Goal: Task Accomplishment & Management: Manage account settings

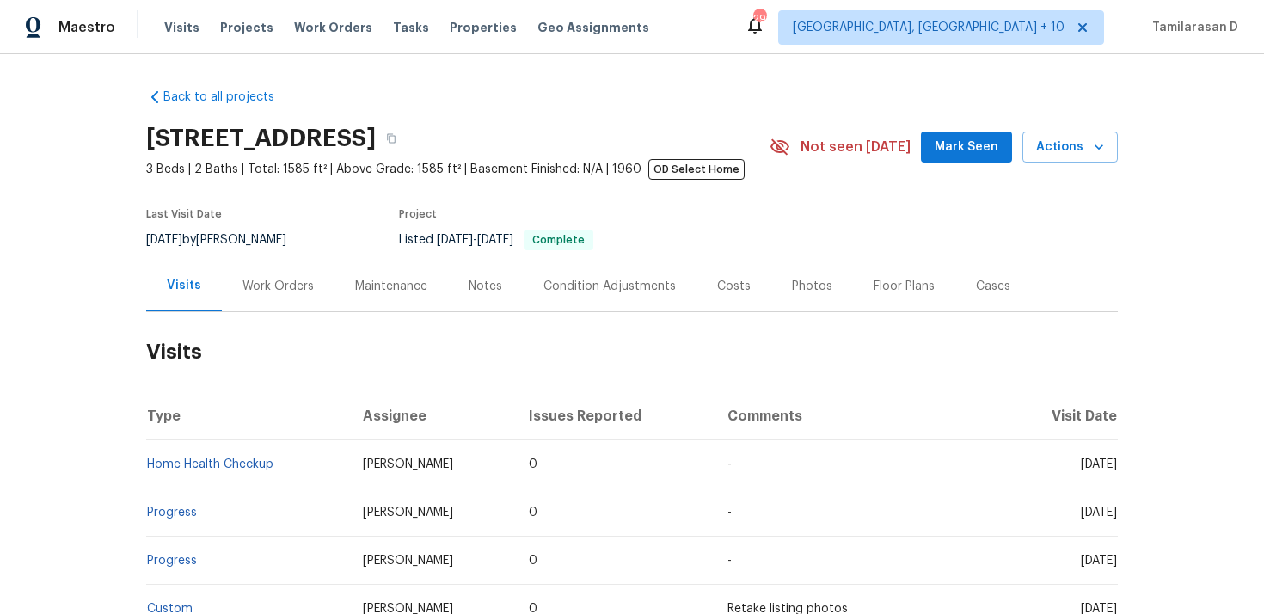
click at [285, 280] on div "Work Orders" at bounding box center [278, 286] width 71 height 17
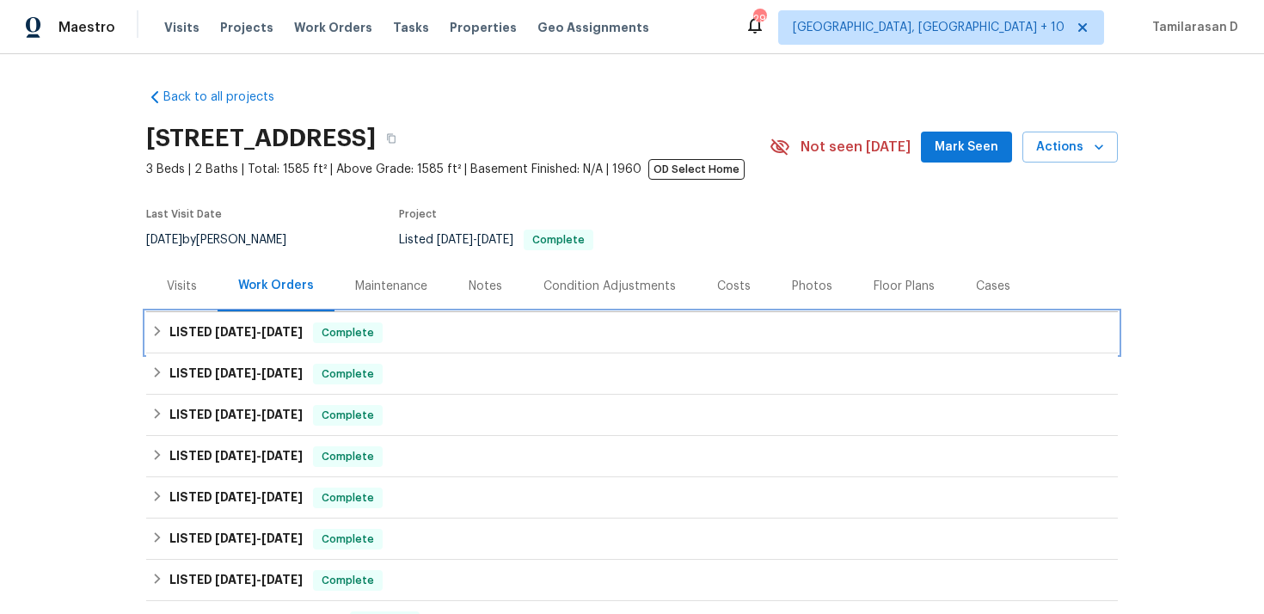
click at [232, 320] on div "LISTED 7/31/25 - 8/8/25 Complete" at bounding box center [632, 332] width 972 height 41
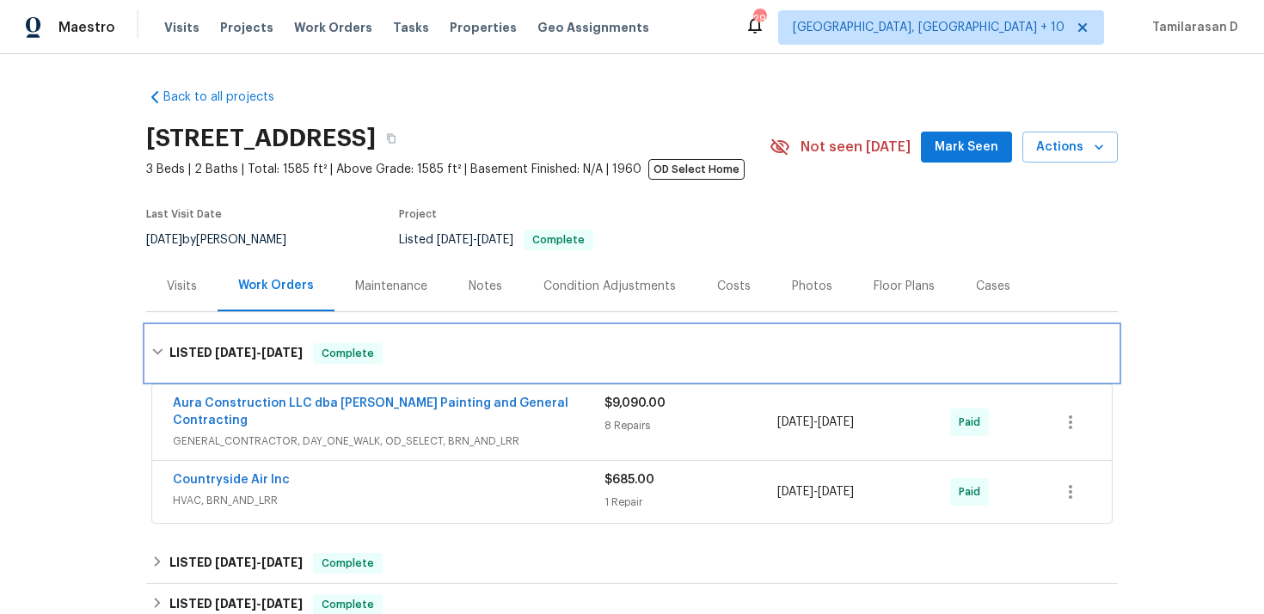
click at [243, 348] on span "7/31/25" at bounding box center [235, 353] width 41 height 12
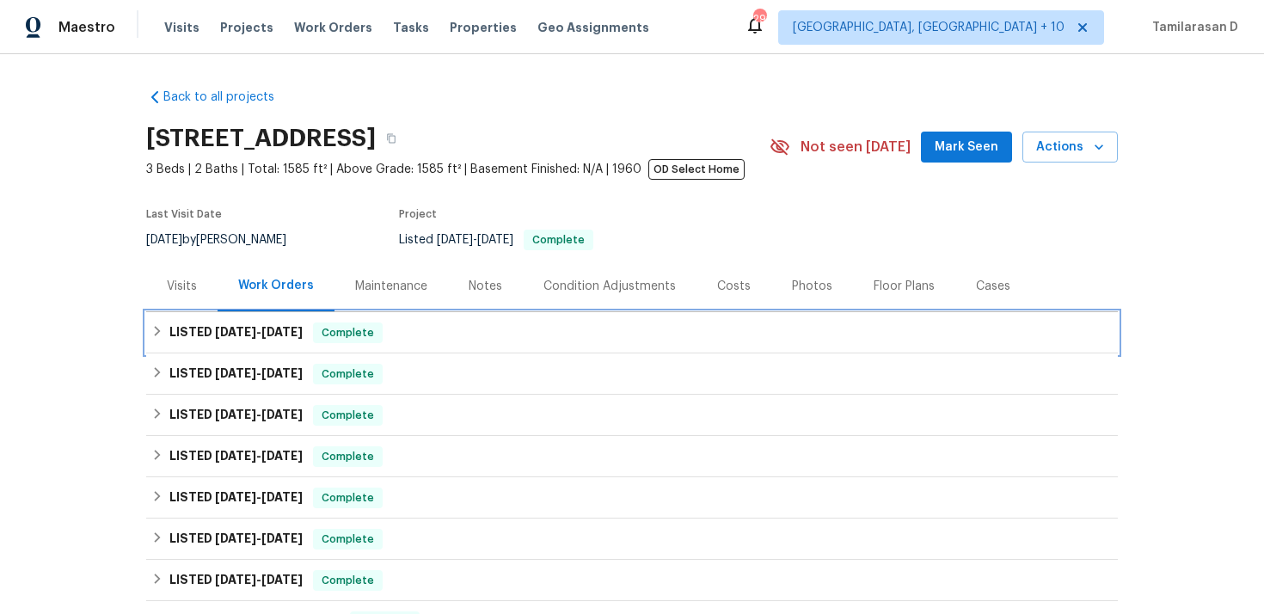
scroll to position [374, 0]
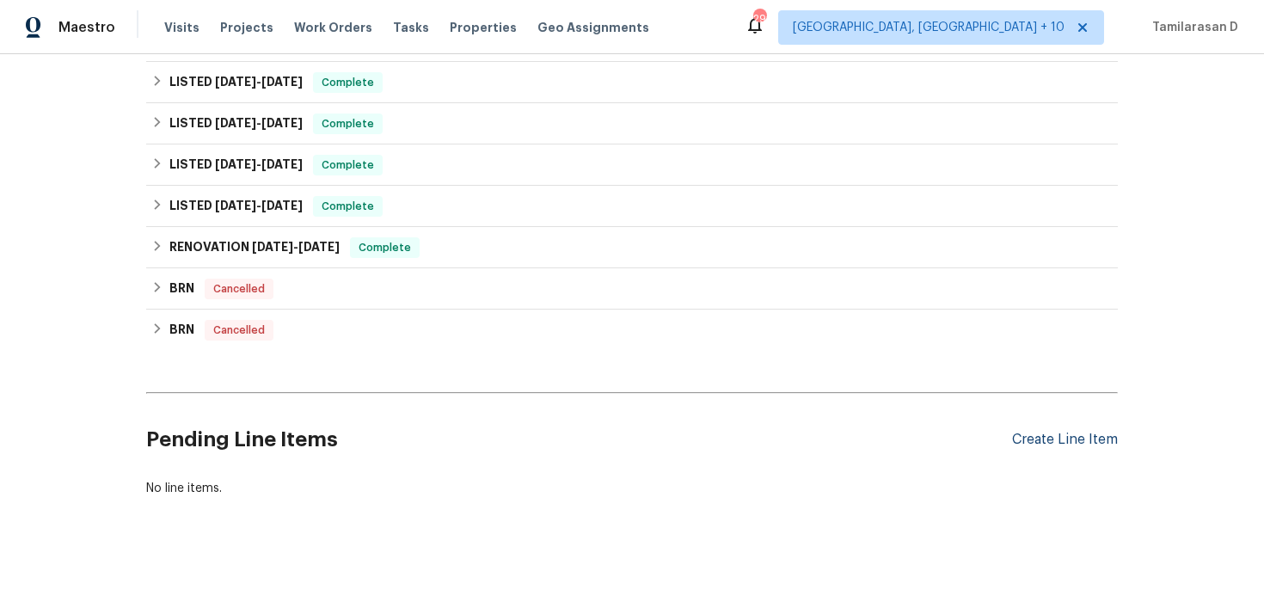
click at [1093, 433] on div "Create Line Item" at bounding box center [1065, 440] width 106 height 16
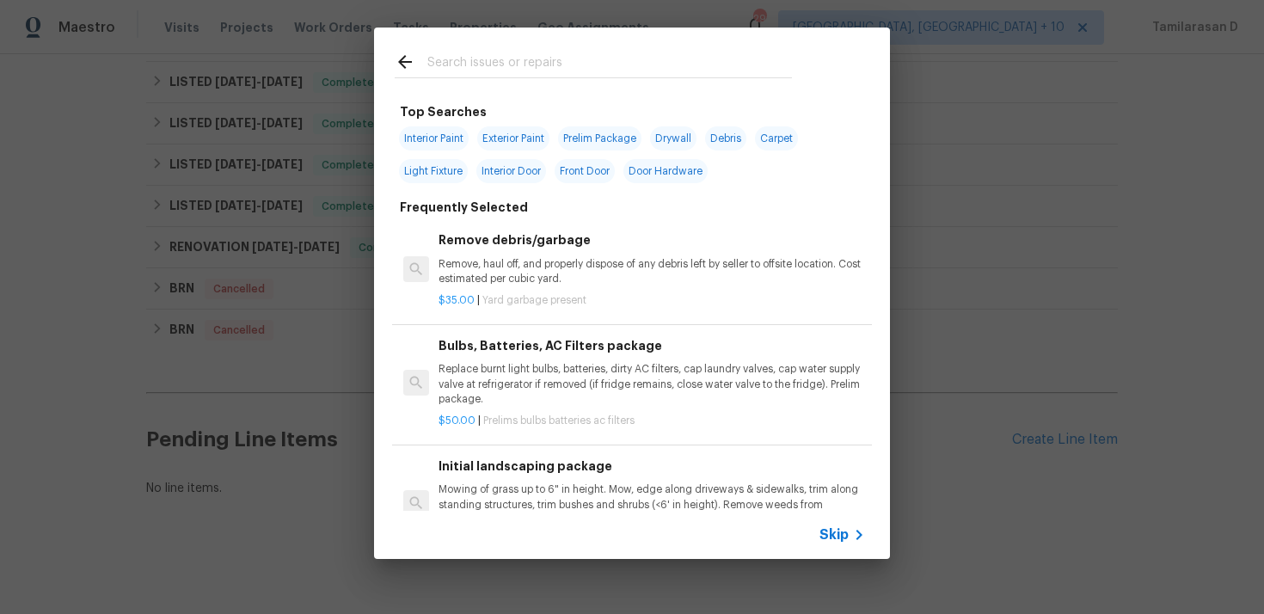
click at [846, 520] on div "Skip" at bounding box center [632, 535] width 516 height 48
click at [842, 526] on span "Skip" at bounding box center [834, 534] width 29 height 17
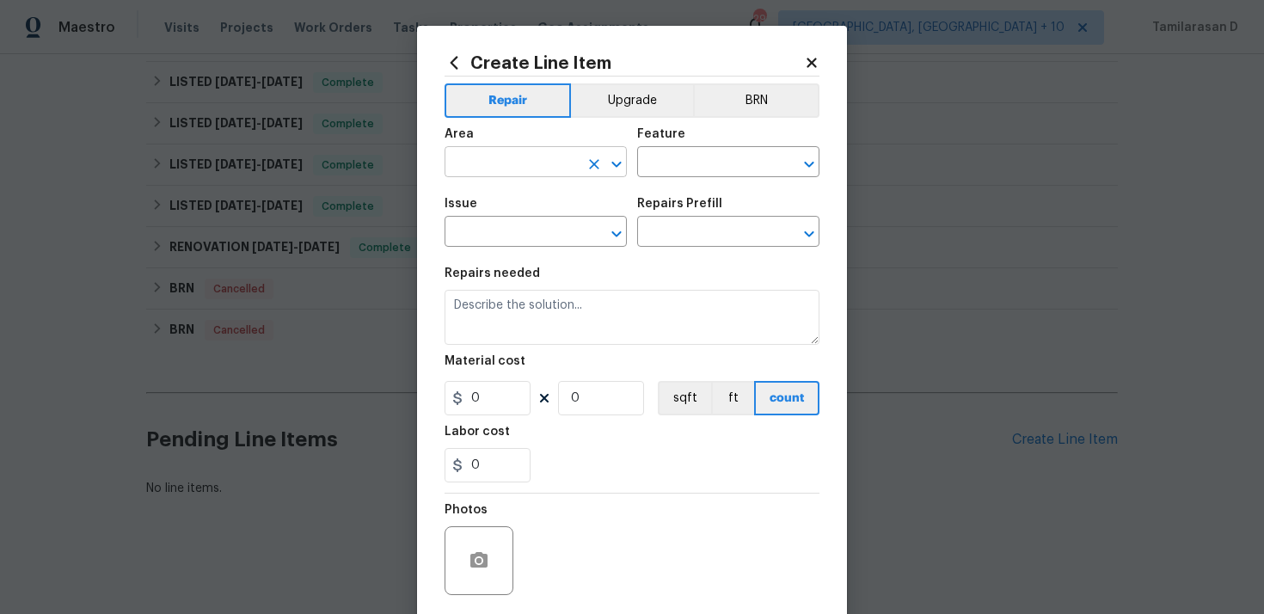
click at [525, 163] on input "text" at bounding box center [512, 164] width 134 height 27
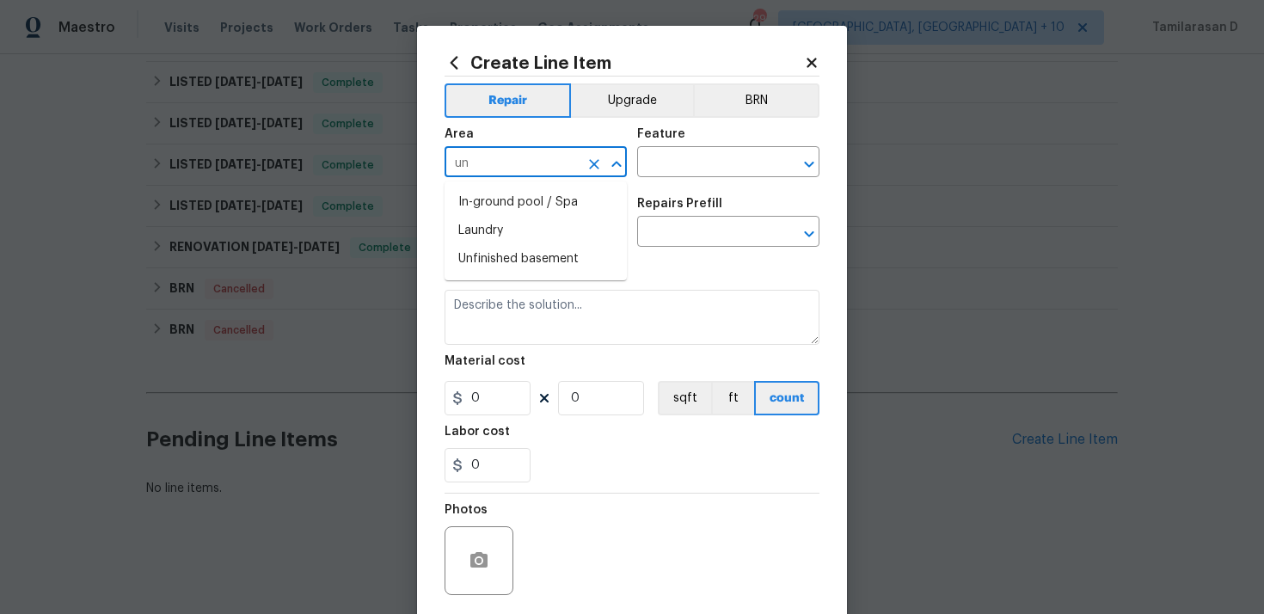
type input "u"
click at [511, 238] on li "Interior Overall" at bounding box center [536, 231] width 182 height 28
type input "Interior Overall"
click at [677, 166] on input "text" at bounding box center [704, 164] width 134 height 27
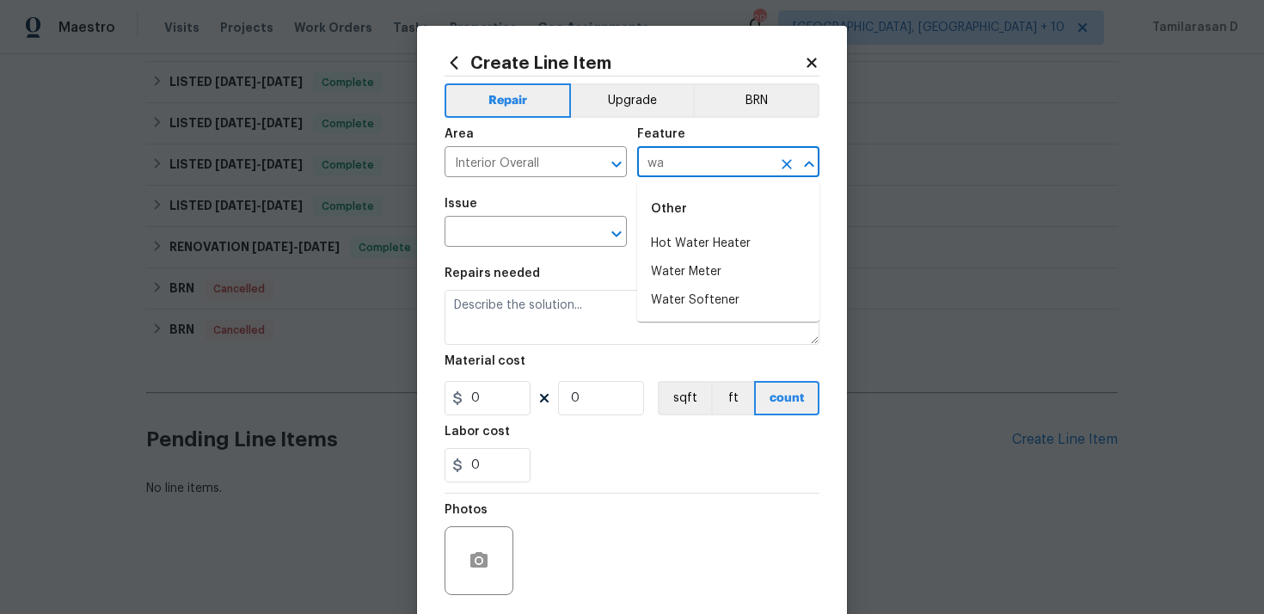
type input "w"
click at [678, 271] on li "Plumbing" at bounding box center [728, 272] width 182 height 28
type input "Plumbing"
click at [535, 242] on input "text" at bounding box center [512, 233] width 134 height 27
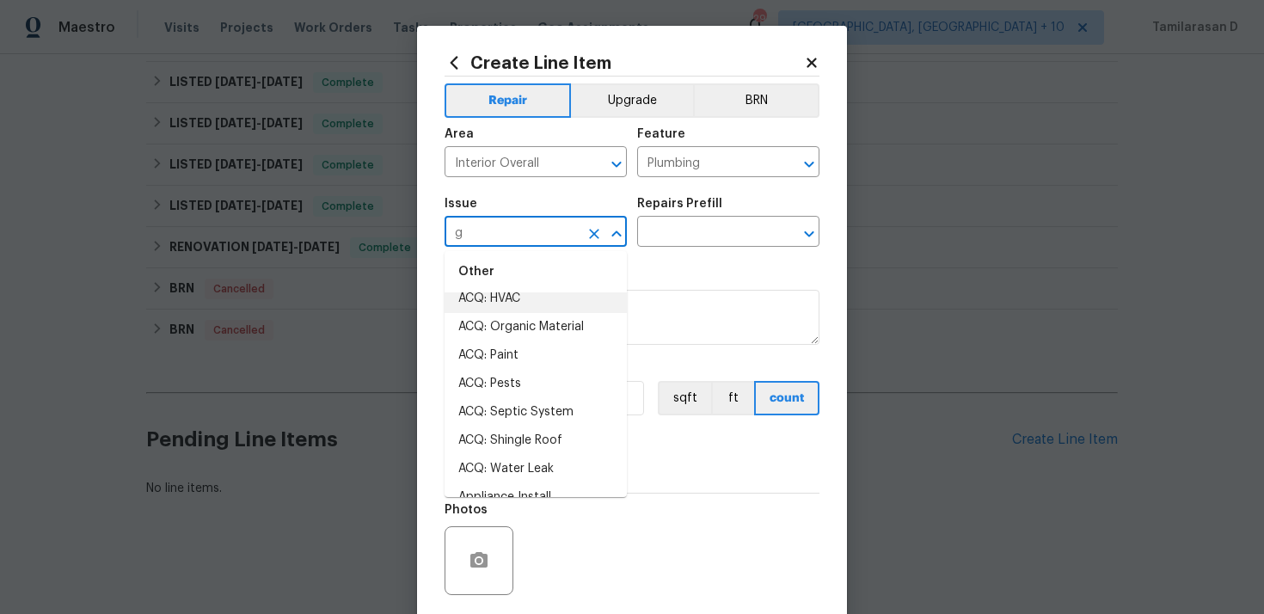
scroll to position [0, 0]
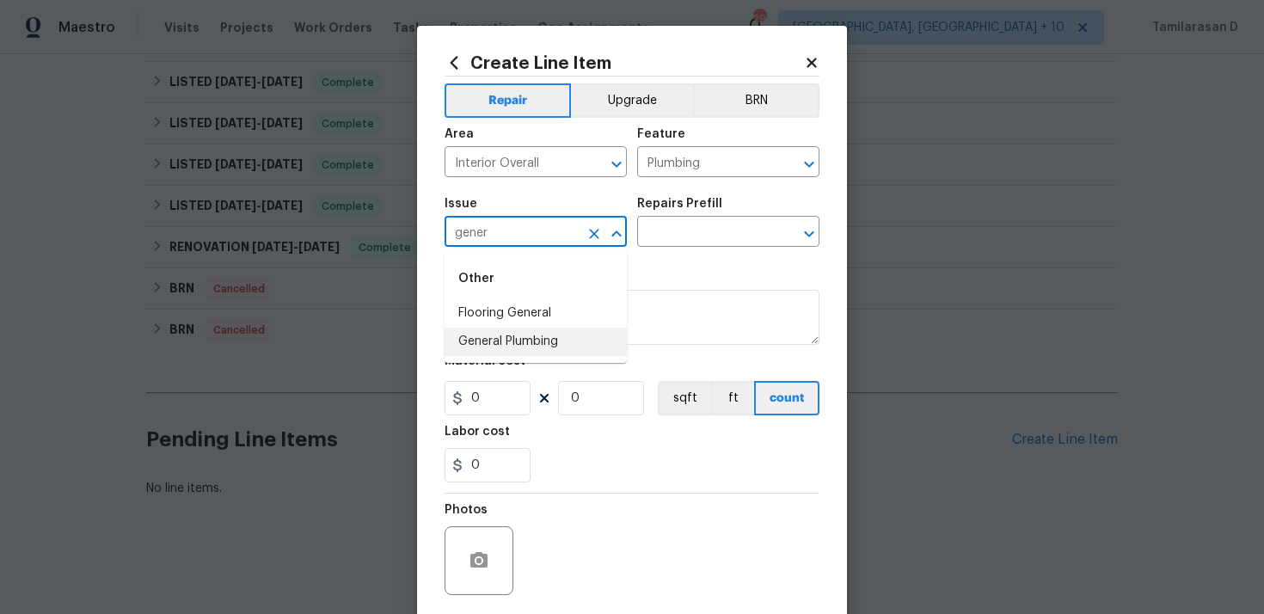
click at [514, 341] on li "General Plumbing" at bounding box center [536, 342] width 182 height 28
type input "General Plumbing"
click at [649, 225] on input "text" at bounding box center [704, 233] width 134 height 27
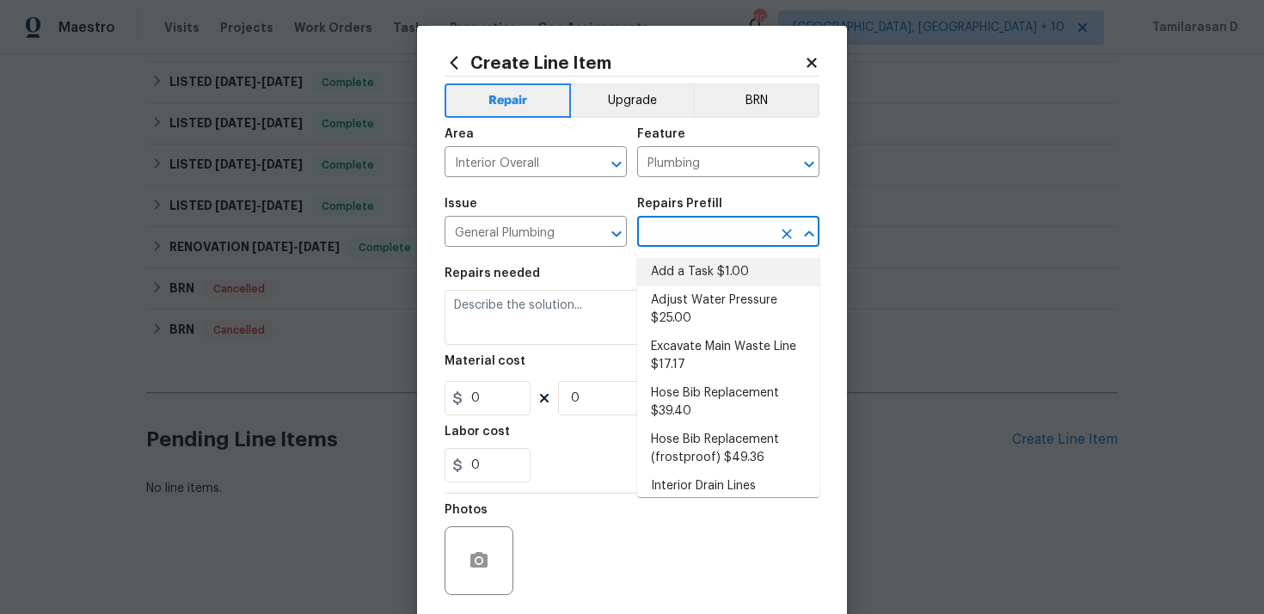
click at [680, 263] on li "Add a Task $1.00" at bounding box center [728, 272] width 182 height 28
type input "Add a Task $1.00"
type textarea "HPM to detail"
type input "1"
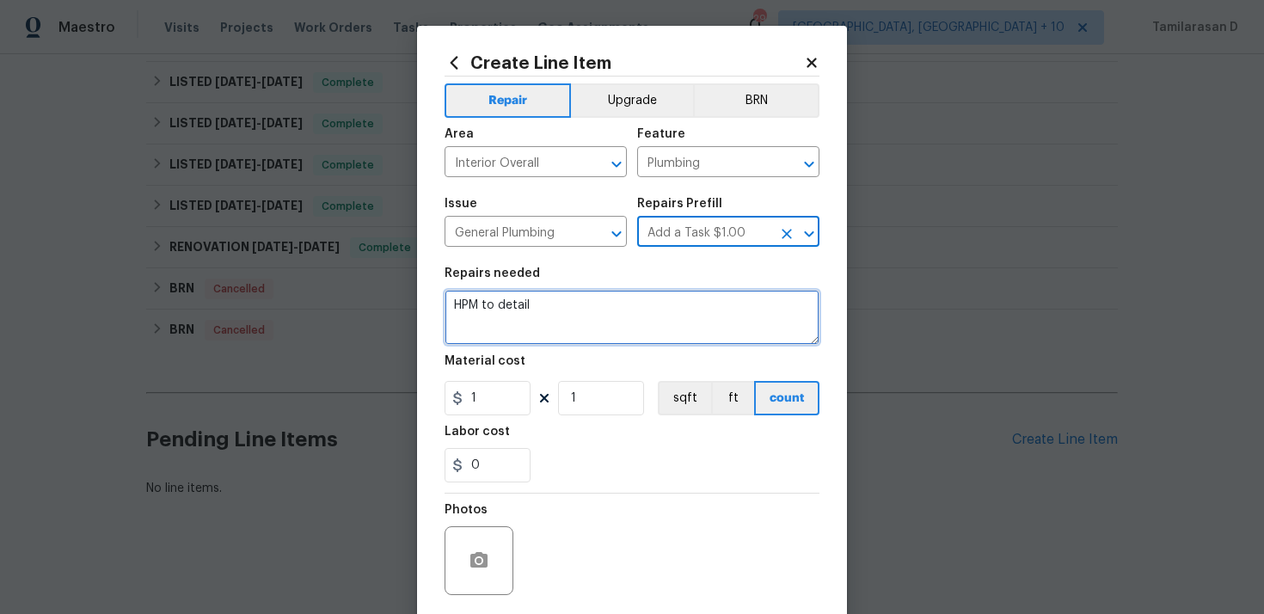
click at [528, 312] on textarea "HPM to detail" at bounding box center [632, 317] width 375 height 55
paste textarea "Please investigate report of a water leak in the home. The location is unknown …"
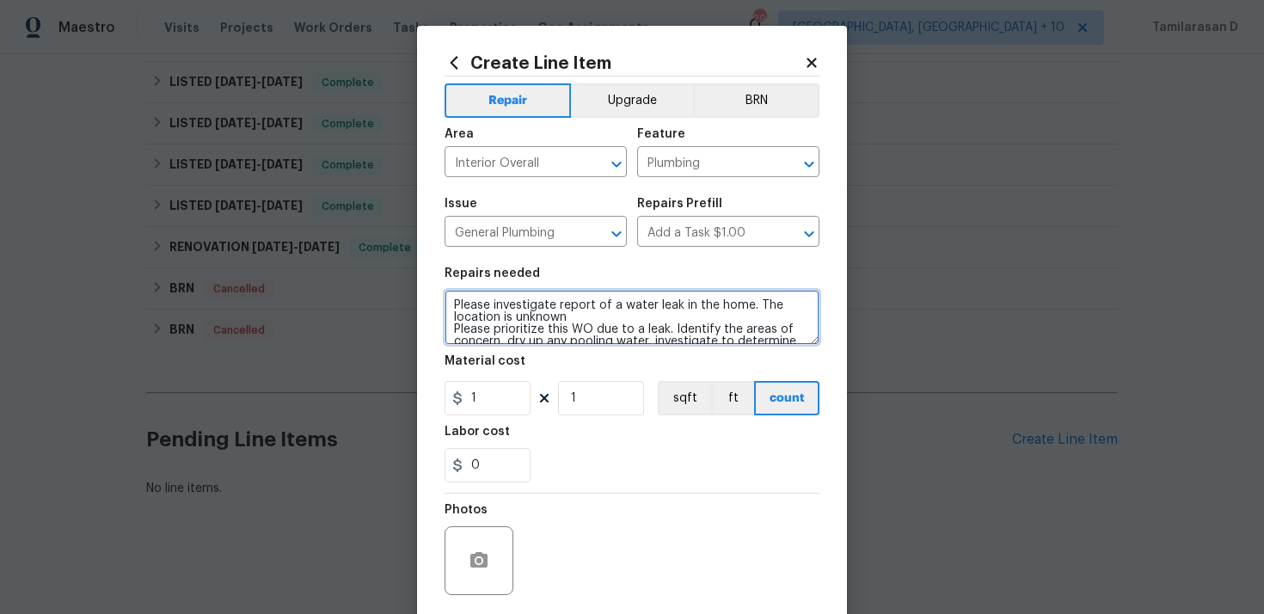
click at [578, 318] on textarea "Please investigate report of a water leak in the home. The location is unknown …" at bounding box center [632, 317] width 375 height 55
type textarea "Please investigate report of a water leak in the home. The location is unknown …"
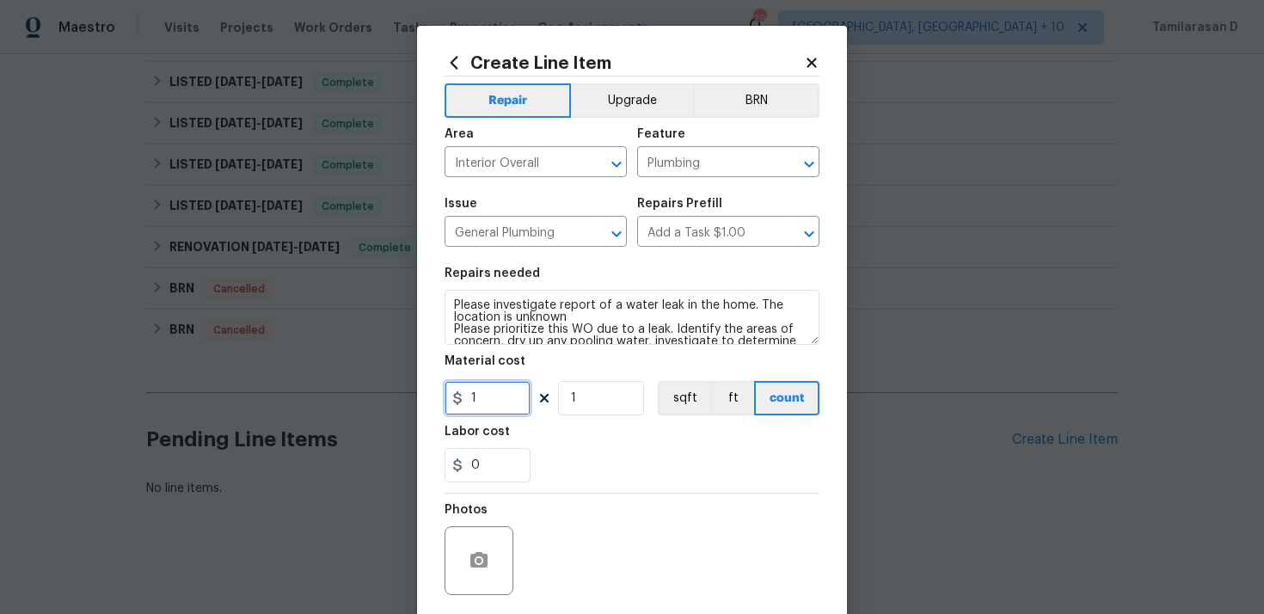
click at [496, 403] on input "1" at bounding box center [488, 398] width 86 height 34
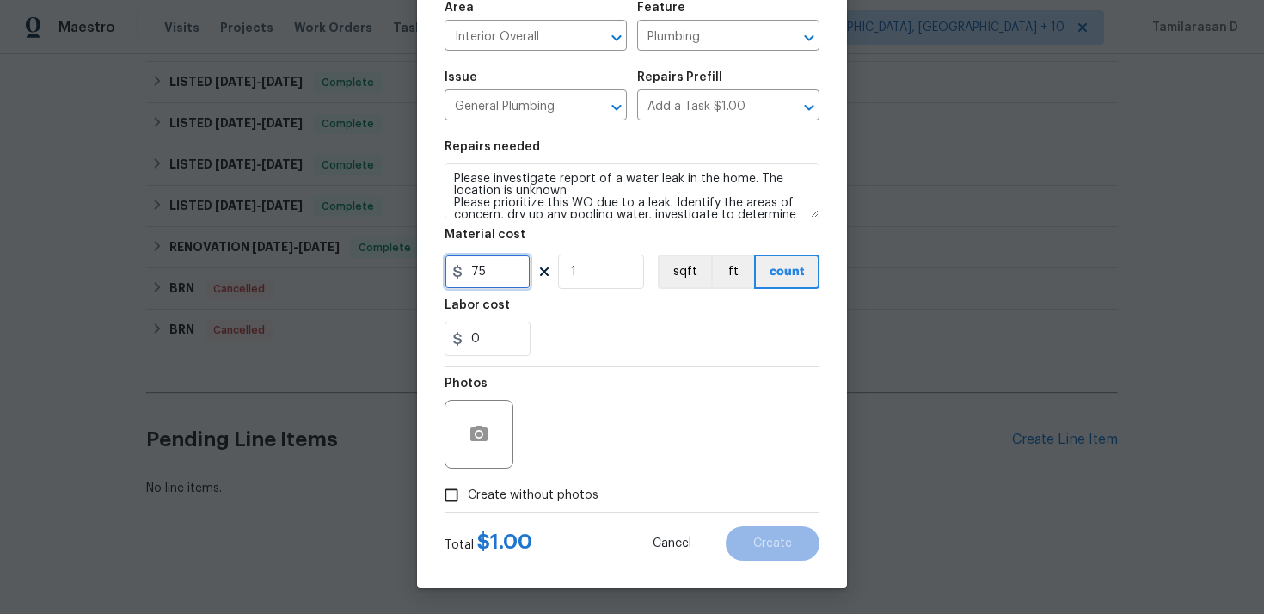
type input "75"
click at [463, 492] on input "Create without photos" at bounding box center [451, 495] width 33 height 33
checkbox input "true"
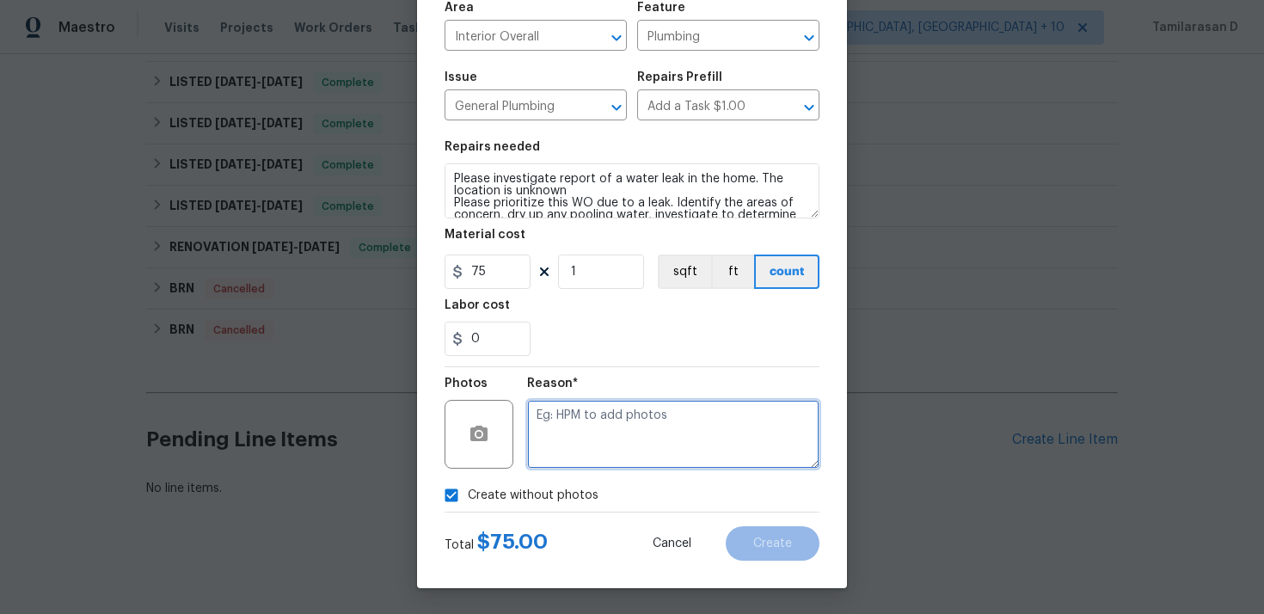
click at [572, 422] on textarea at bounding box center [673, 434] width 292 height 69
type textarea "N/A"
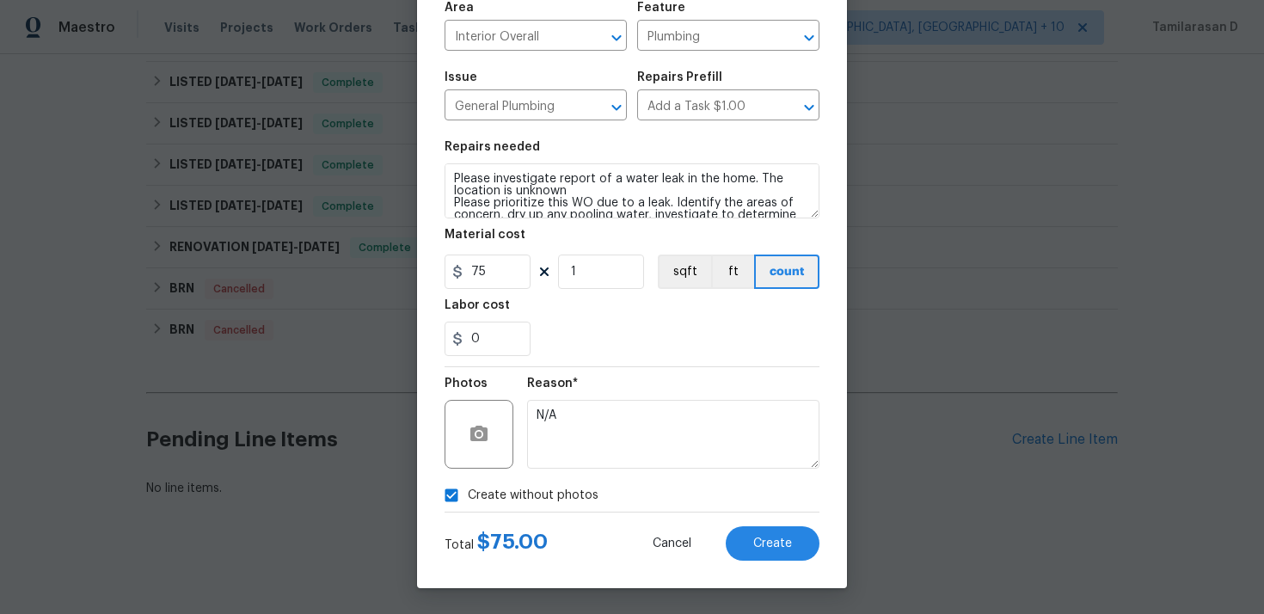
click at [765, 524] on div "Total $ 75.00 Cancel Create" at bounding box center [632, 537] width 375 height 48
click at [770, 544] on span "Create" at bounding box center [773, 544] width 39 height 13
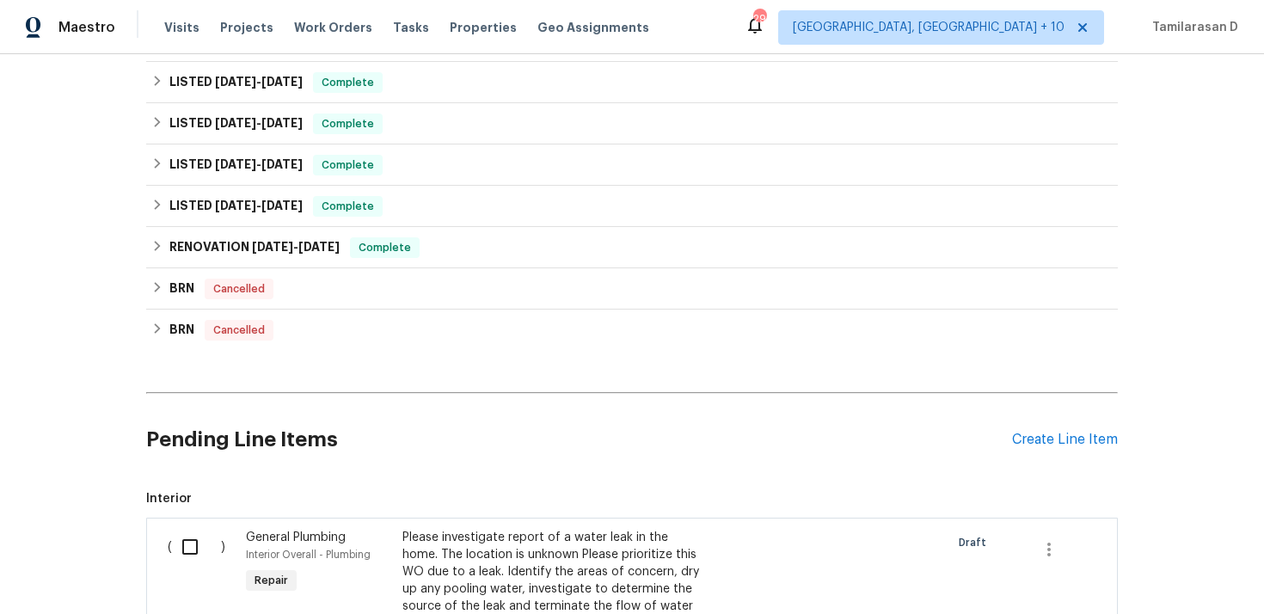
scroll to position [549, 0]
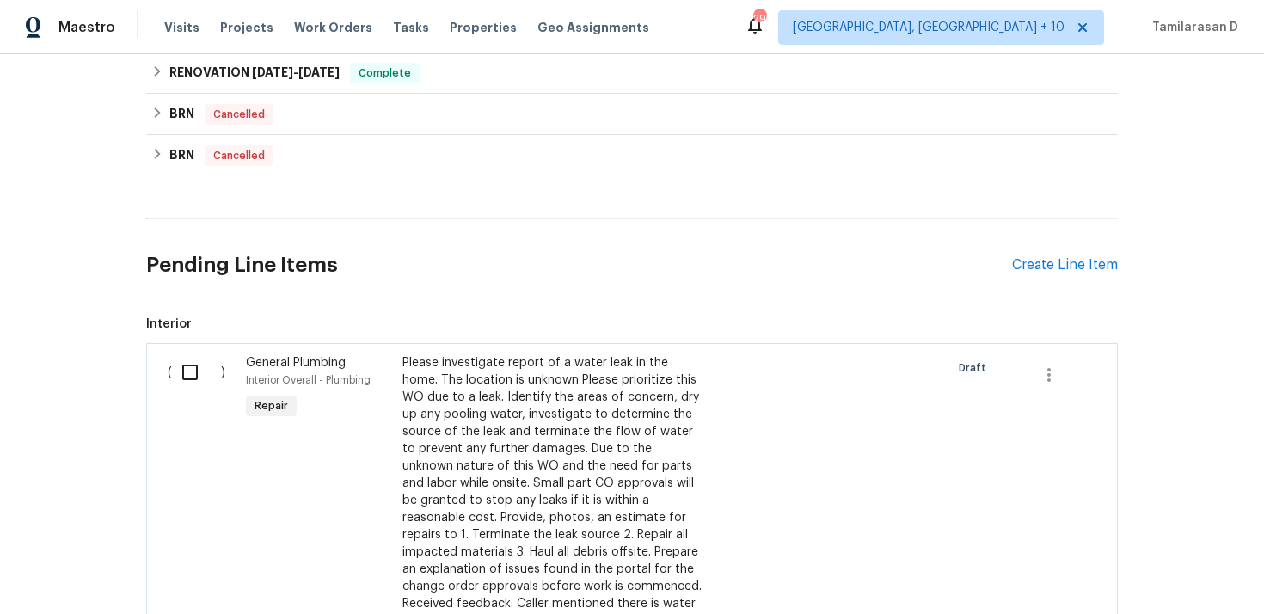
click at [200, 383] on input "checkbox" at bounding box center [196, 372] width 49 height 36
checkbox input "true"
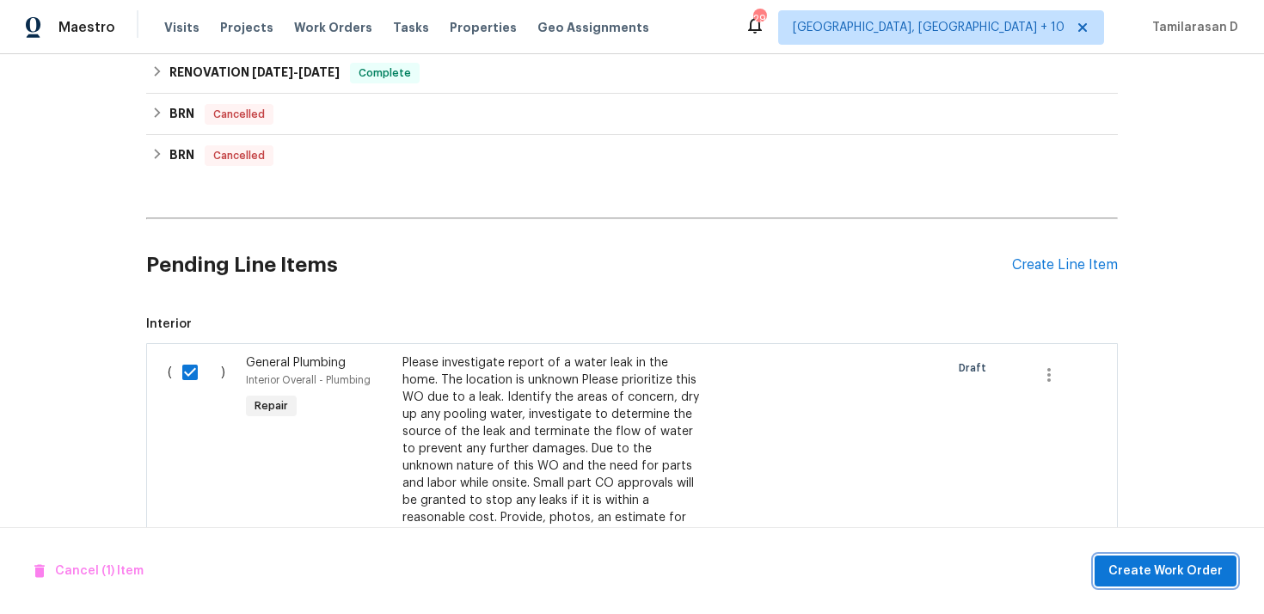
click at [1182, 582] on button "Create Work Order" at bounding box center [1166, 572] width 142 height 32
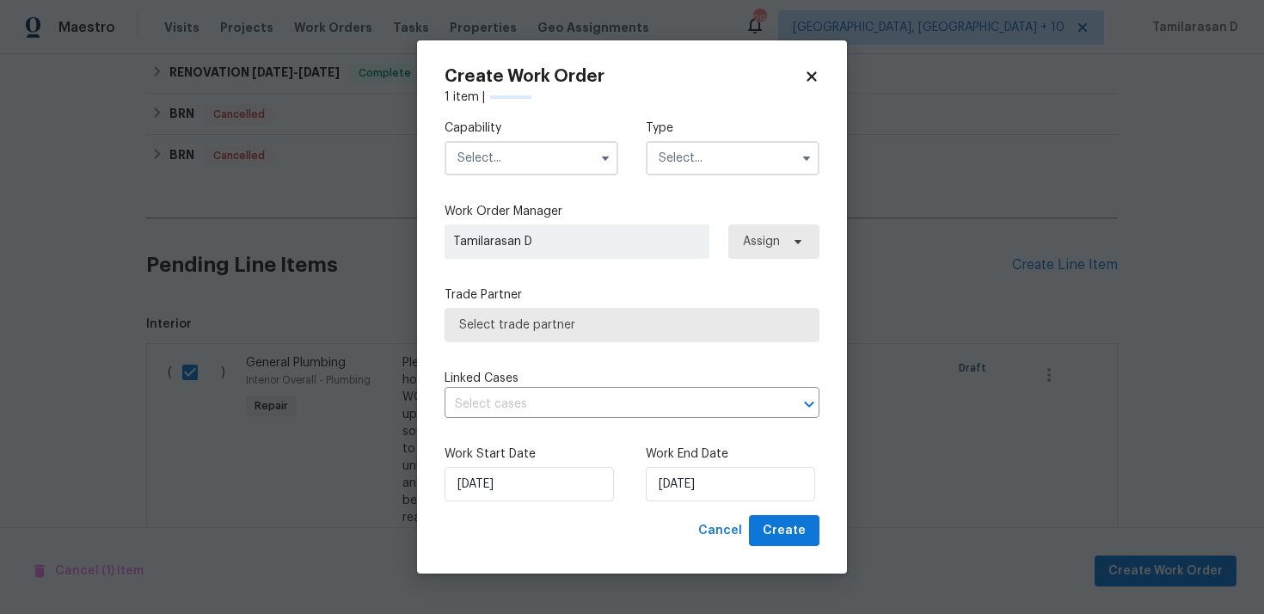
click at [727, 169] on input "text" at bounding box center [733, 158] width 174 height 34
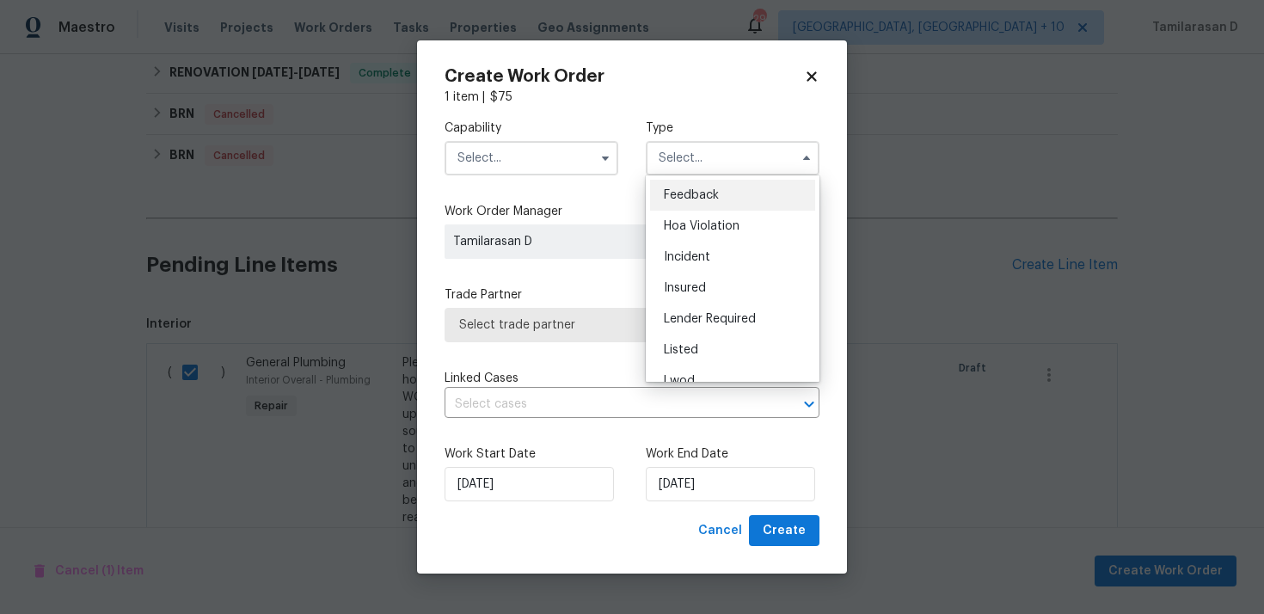
click at [692, 194] on span "Feedback" at bounding box center [691, 195] width 55 height 12
type input "Feedback"
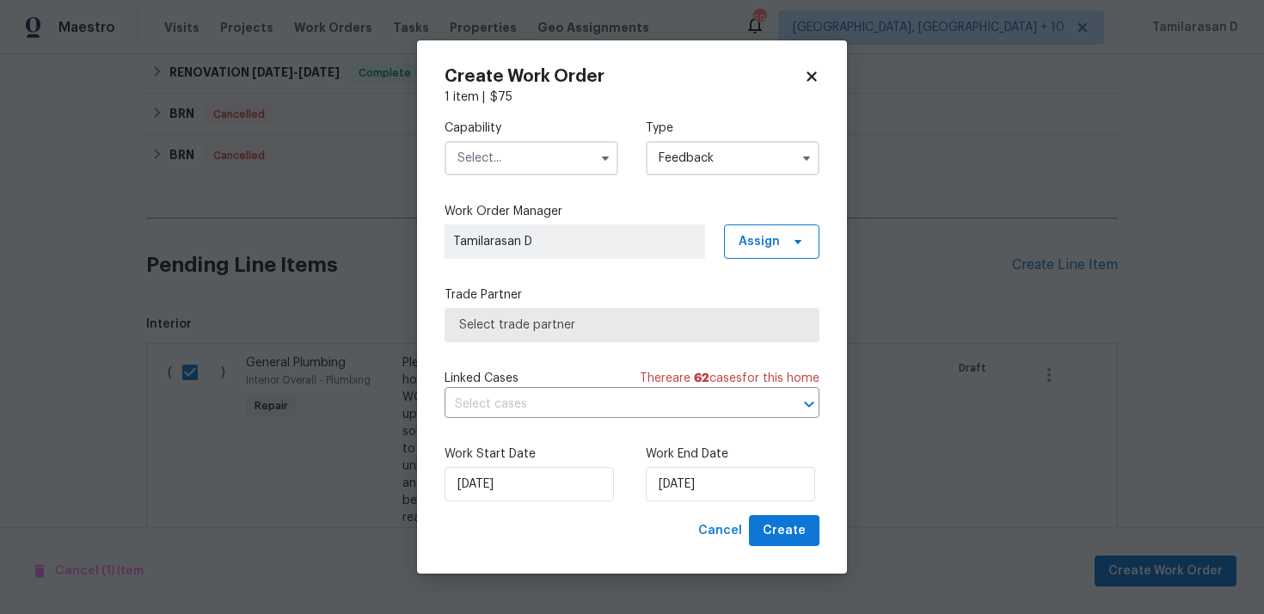
click at [583, 171] on input "text" at bounding box center [532, 158] width 174 height 34
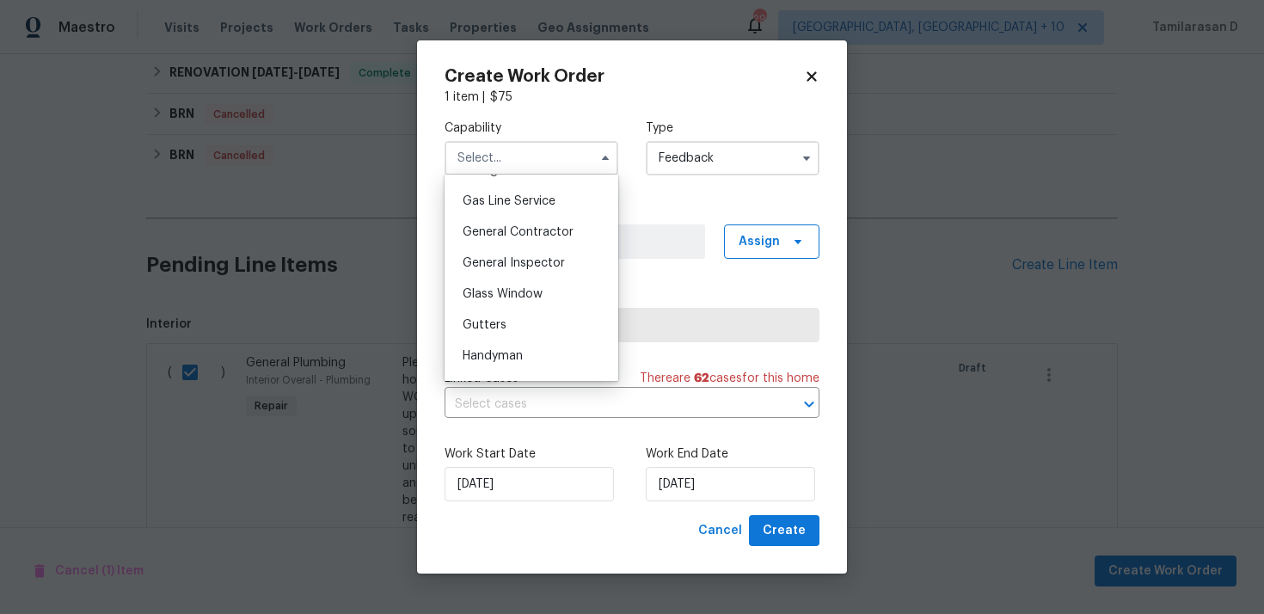
scroll to position [789, 0]
click at [514, 342] on div "Handyman" at bounding box center [531, 351] width 165 height 31
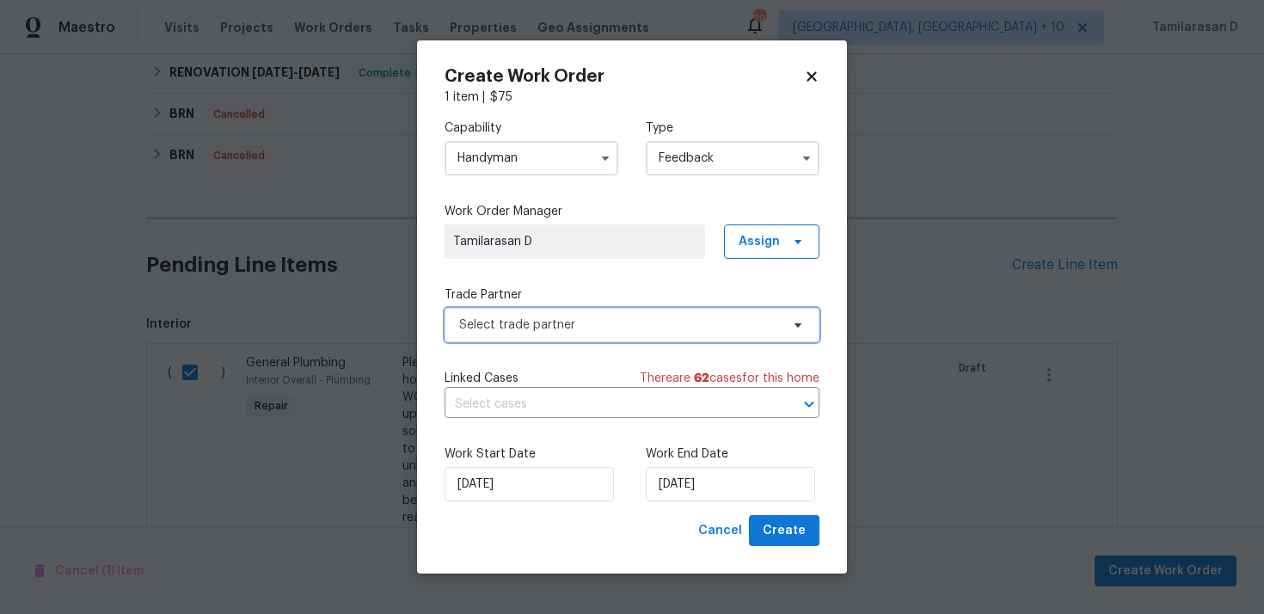
click at [532, 322] on span "Select trade partner" at bounding box center [619, 325] width 321 height 17
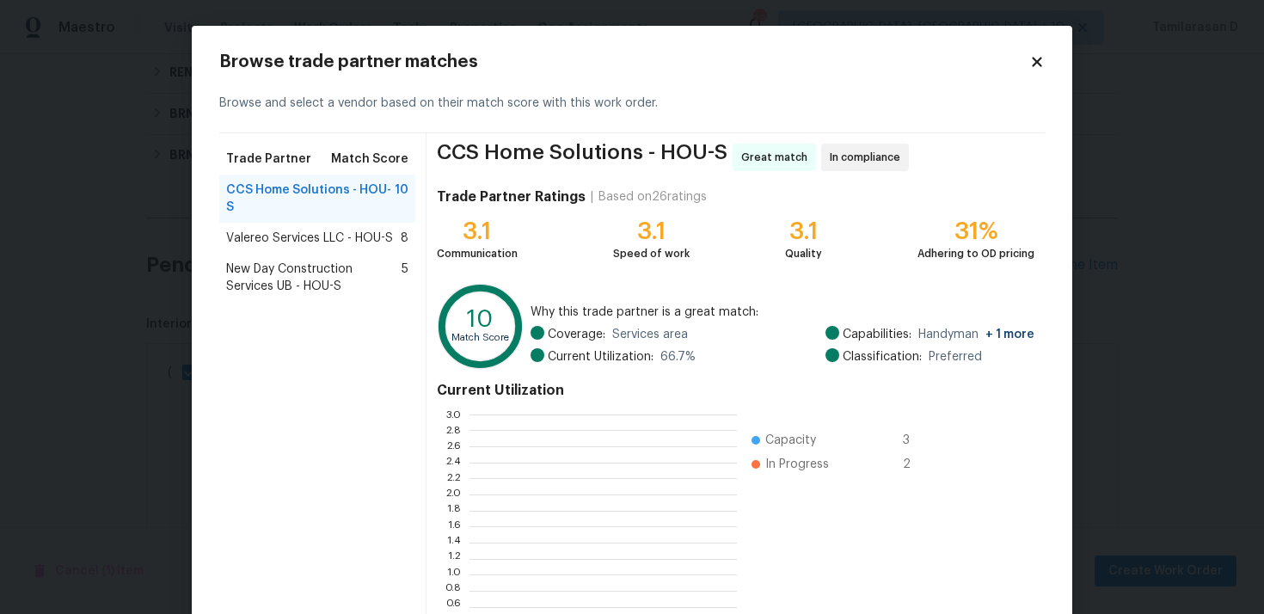
scroll to position [241, 268]
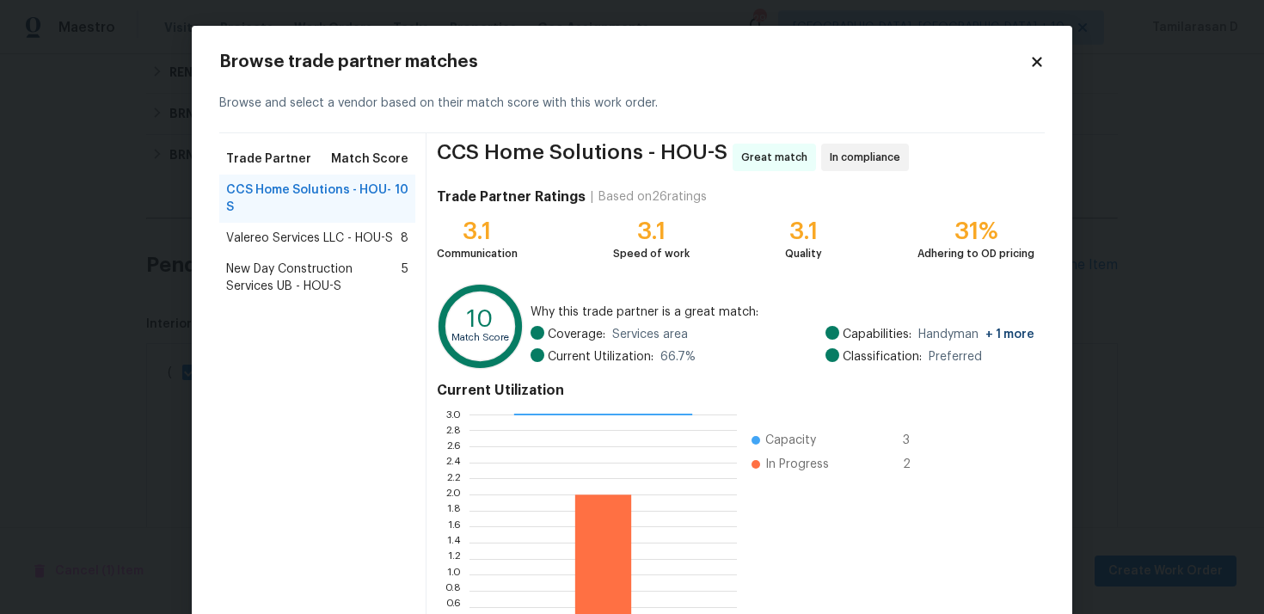
click at [1049, 59] on div "Browse trade partner matches Browse and select a vendor based on their match sc…" at bounding box center [632, 380] width 881 height 708
click at [1043, 59] on icon at bounding box center [1037, 61] width 15 height 15
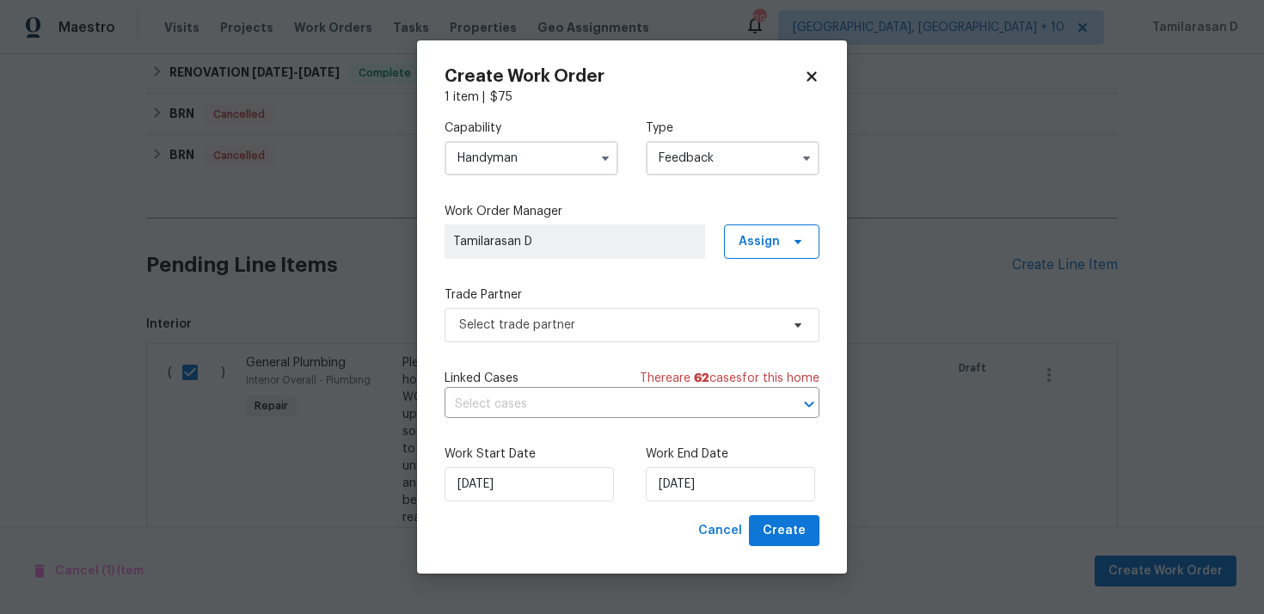
click at [532, 170] on input "Handyman" at bounding box center [532, 158] width 174 height 34
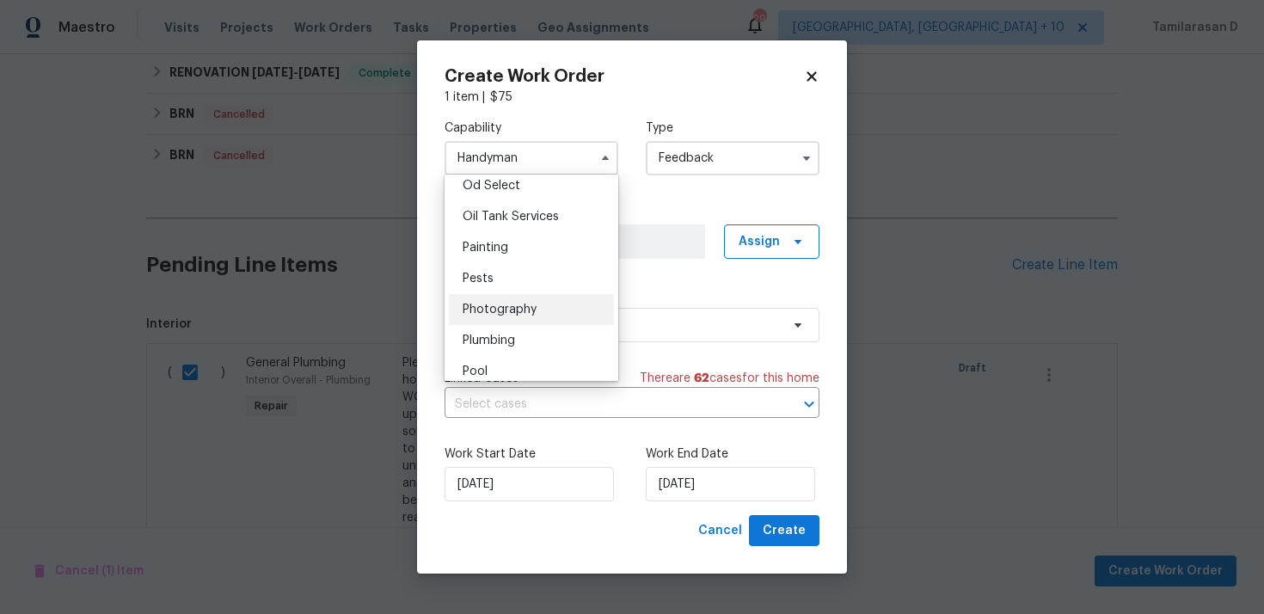
scroll to position [1405, 0]
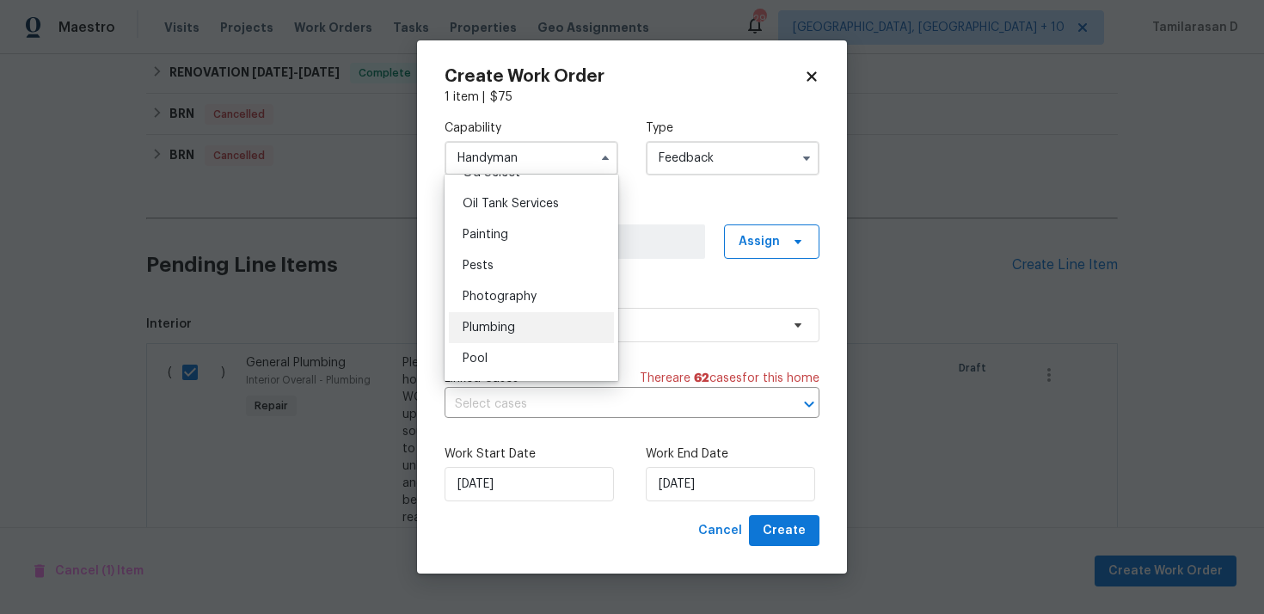
click at [478, 325] on span "Plumbing" at bounding box center [489, 328] width 52 height 12
type input "Plumbing"
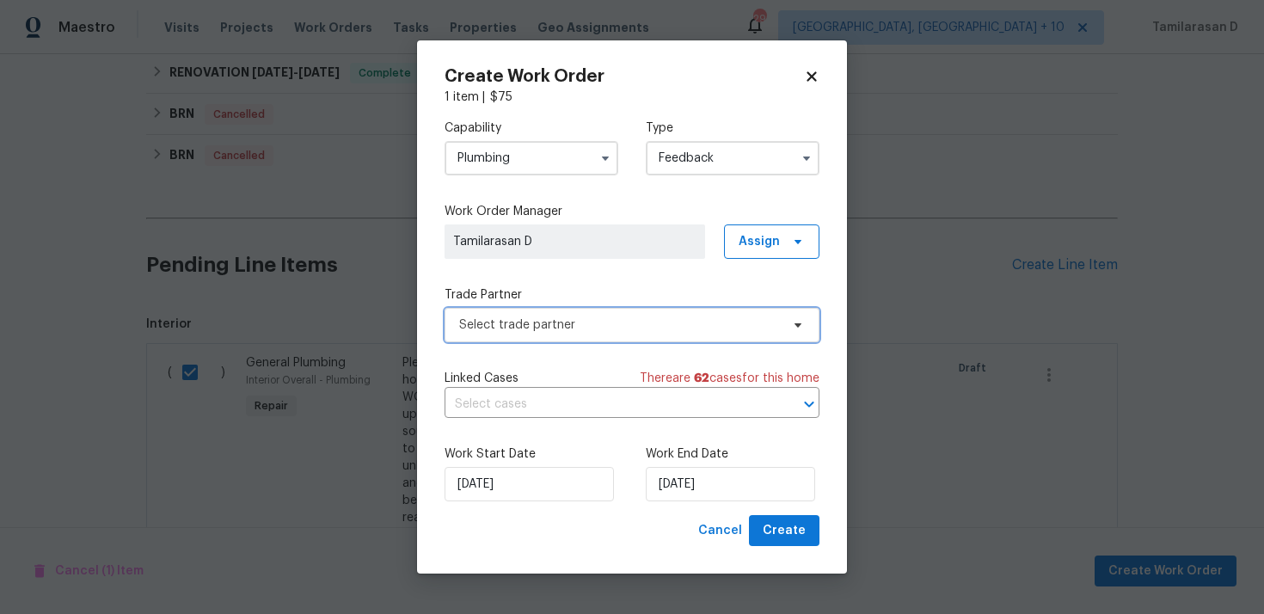
click at [523, 317] on span "Select trade partner" at bounding box center [619, 325] width 321 height 17
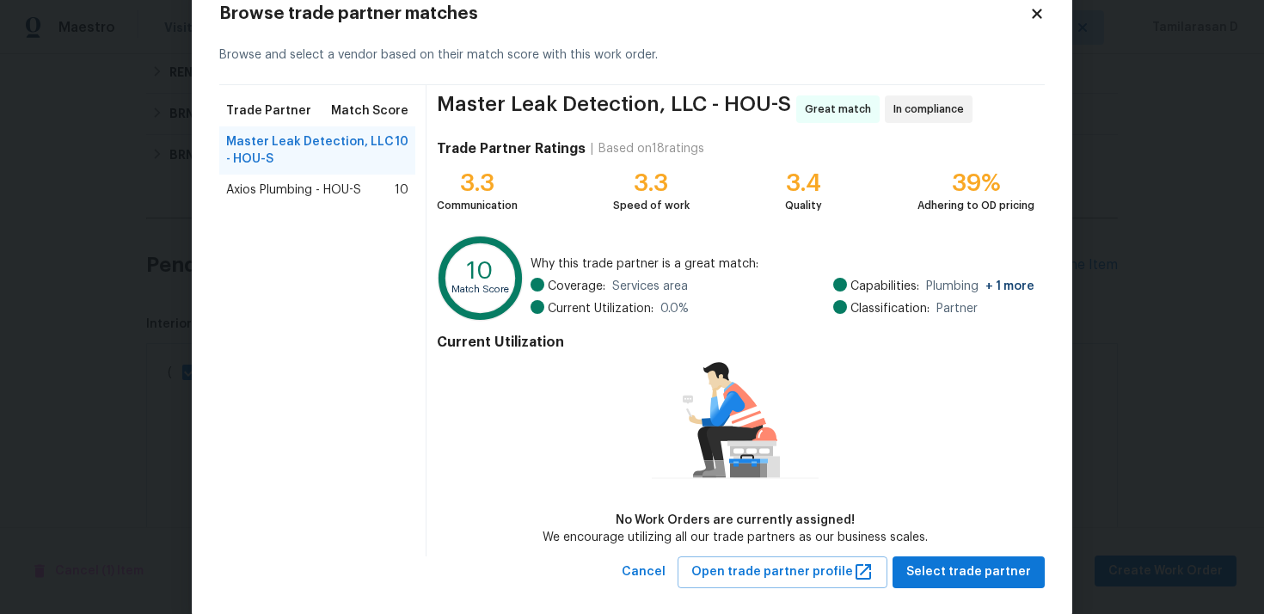
scroll to position [74, 0]
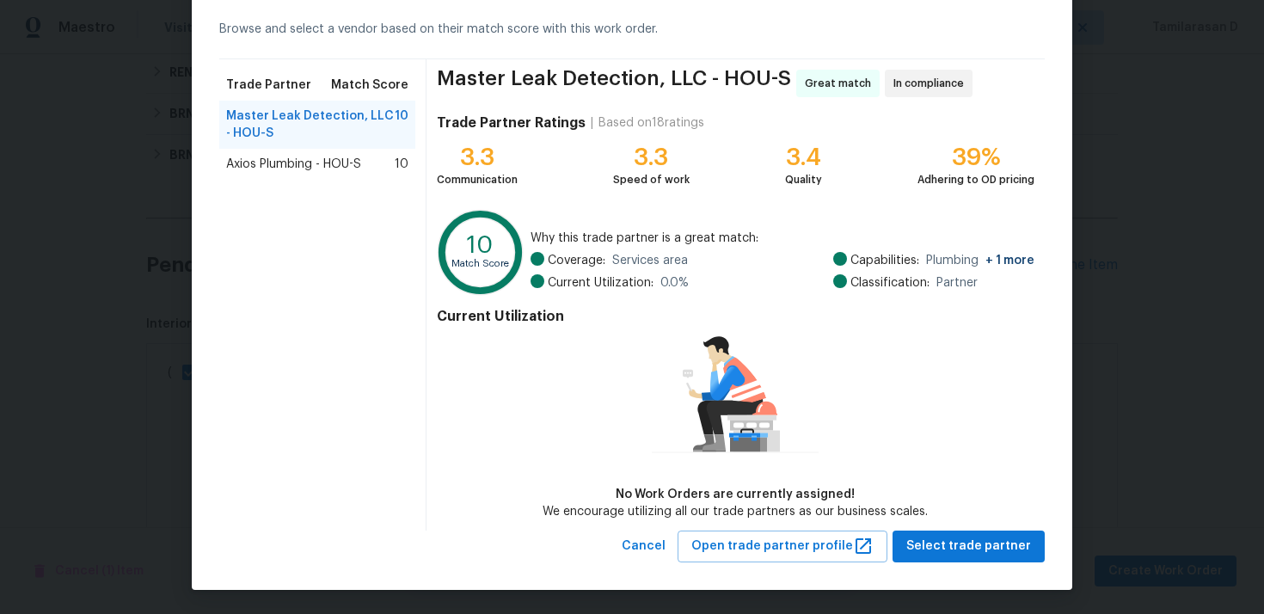
click at [356, 168] on span "Axios Plumbing - HOU-S" at bounding box center [293, 164] width 135 height 17
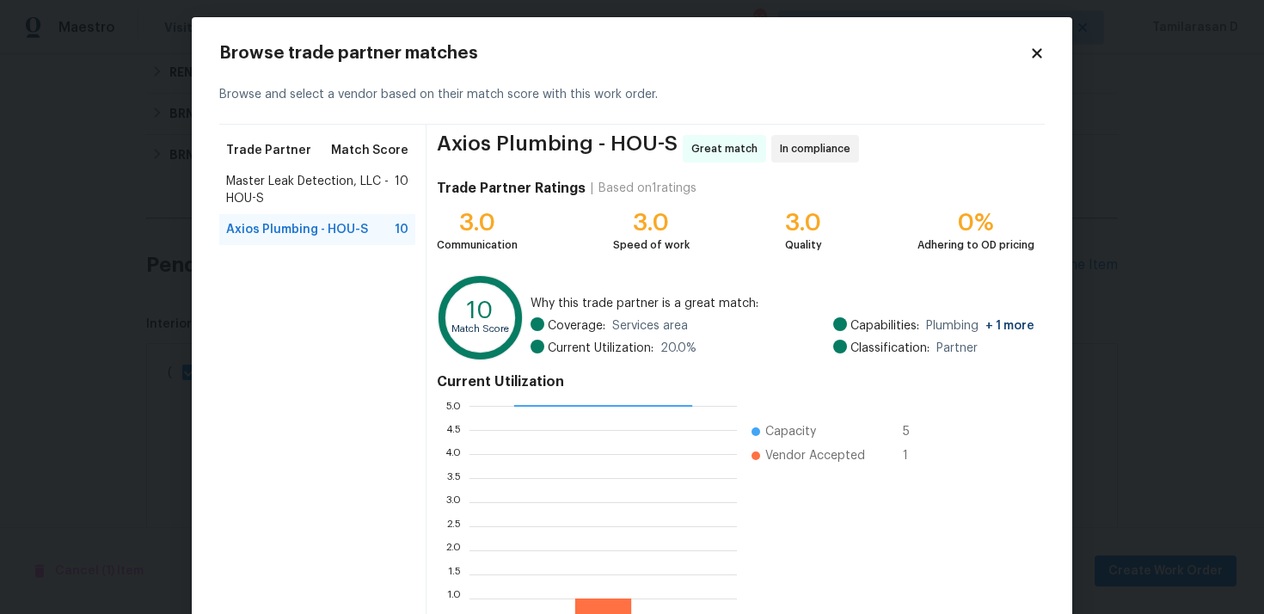
scroll to position [0, 0]
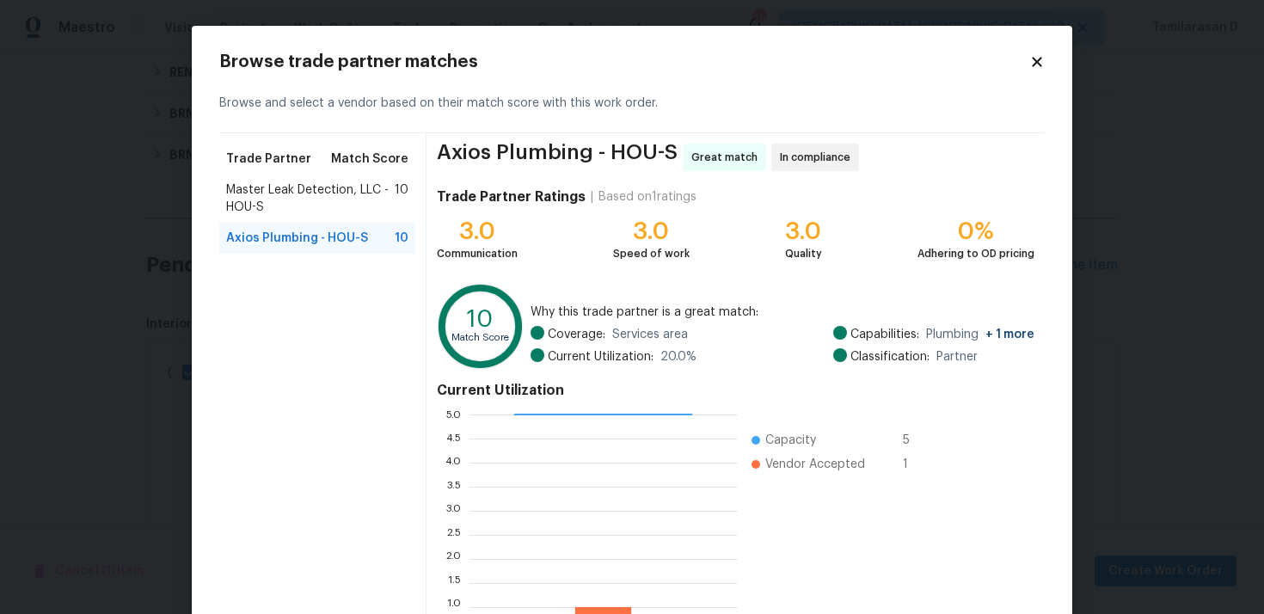
click at [320, 197] on span "Master Leak Detection, LLC - HOU-S" at bounding box center [310, 198] width 169 height 34
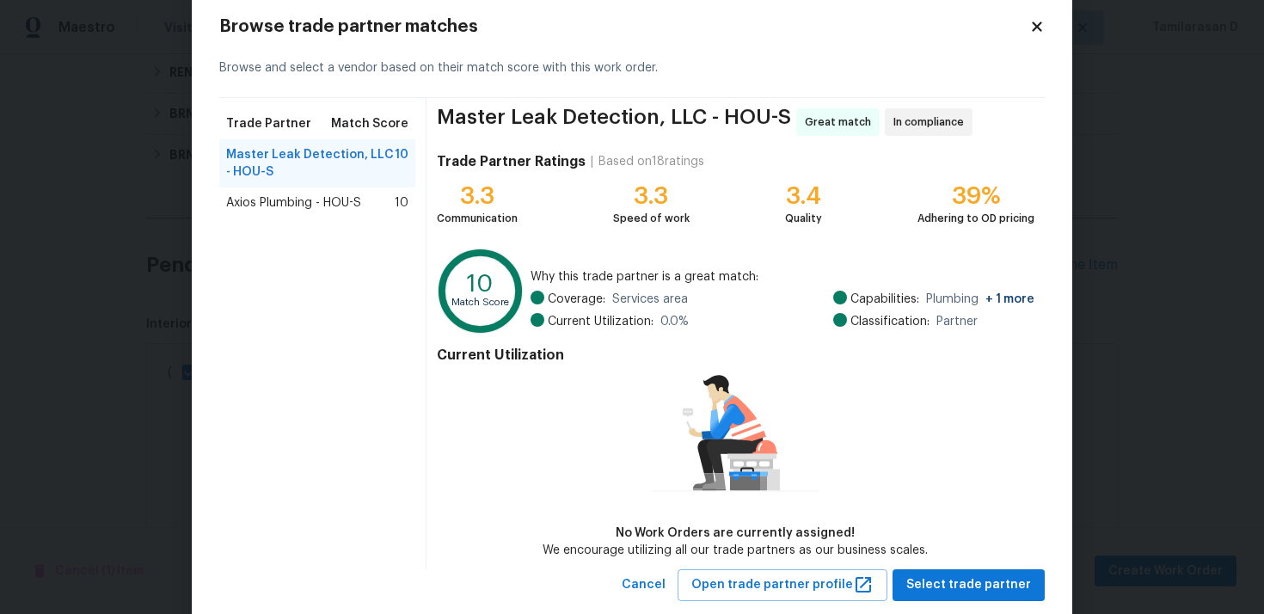
scroll to position [42, 0]
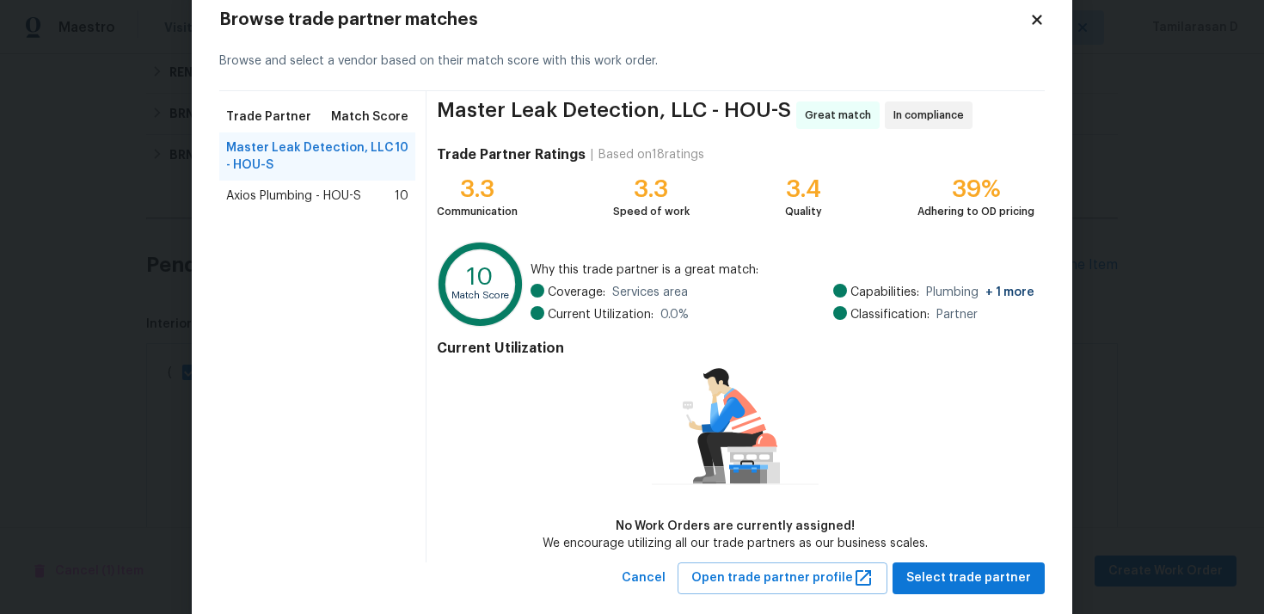
click at [314, 196] on span "Axios Plumbing - HOU-S" at bounding box center [293, 196] width 135 height 17
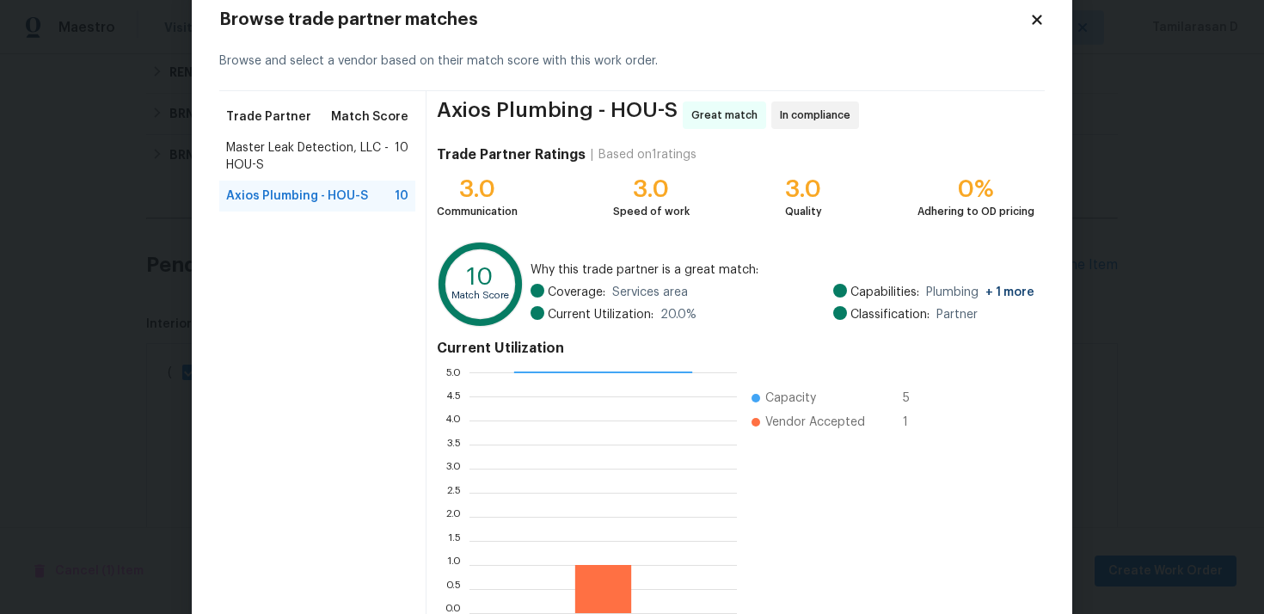
scroll to position [145, 0]
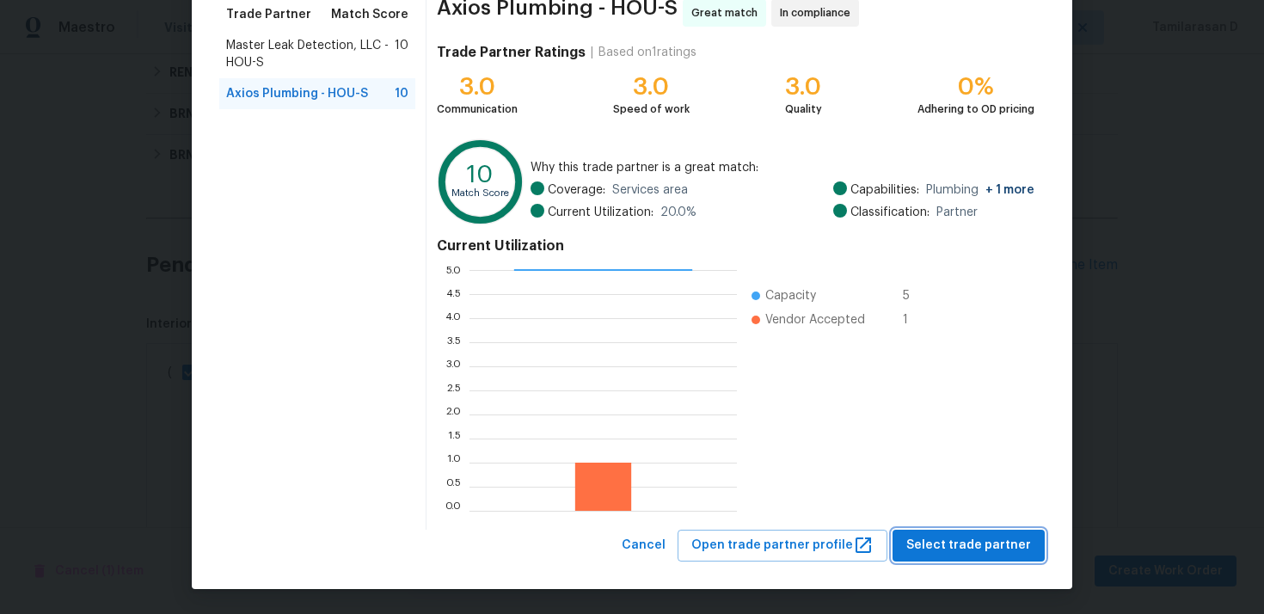
click at [959, 542] on span "Select trade partner" at bounding box center [969, 546] width 125 height 22
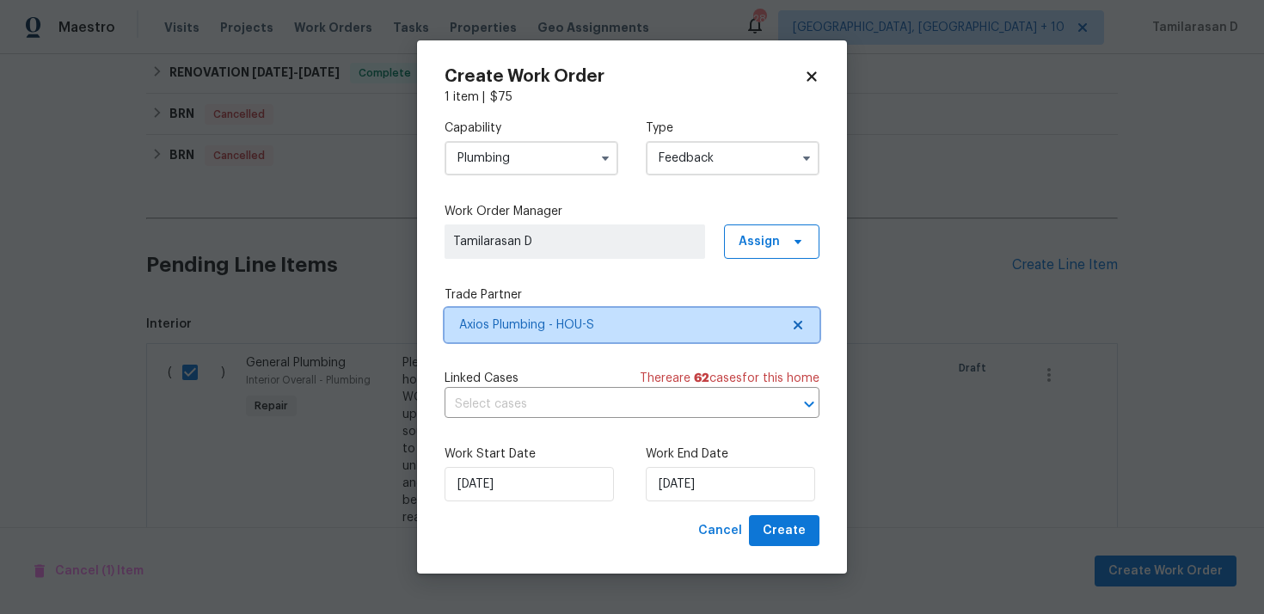
scroll to position [0, 0]
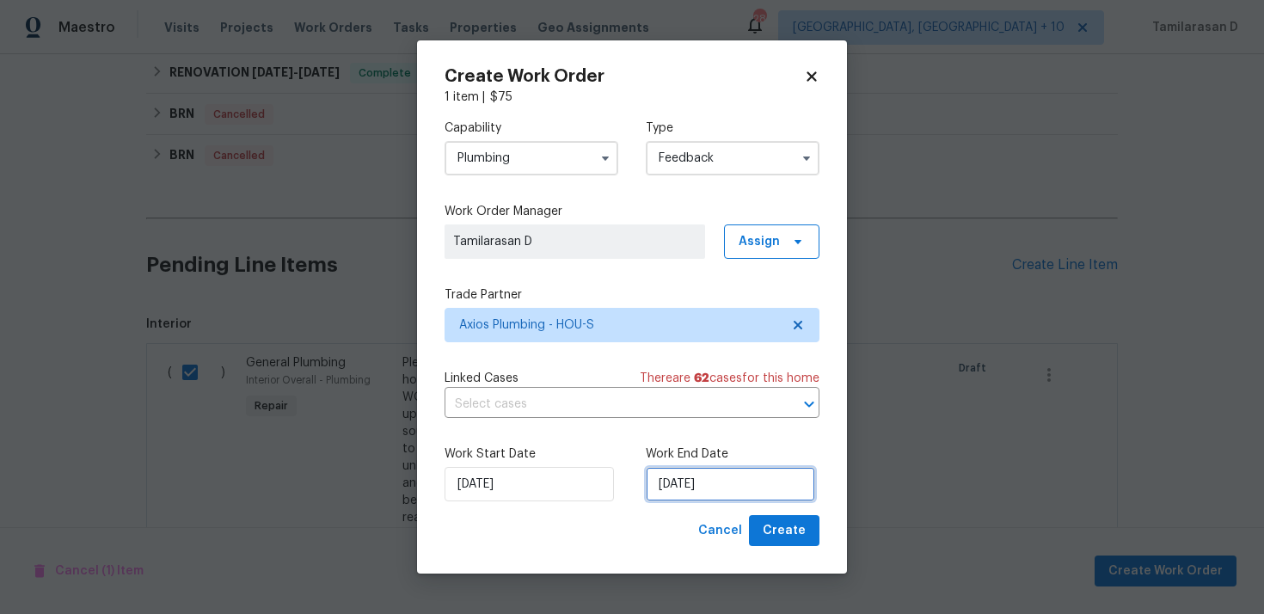
click at [710, 488] on input "10/09/2025" at bounding box center [730, 484] width 169 height 34
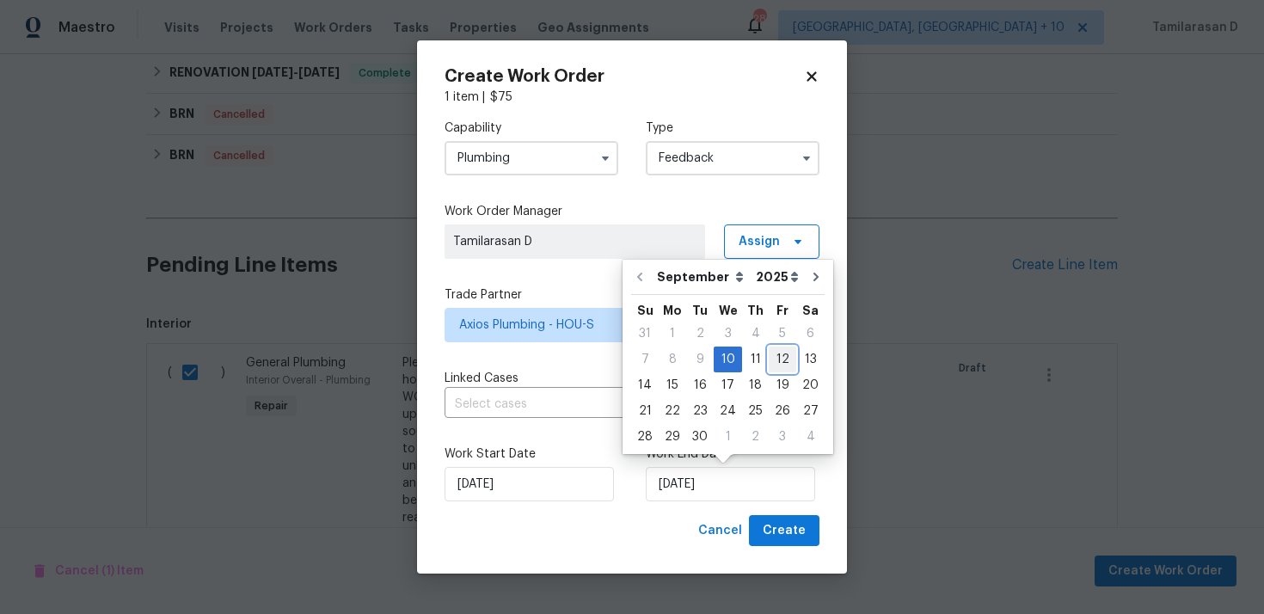
click at [774, 357] on div "12" at bounding box center [783, 360] width 28 height 24
type input "12/09/2025"
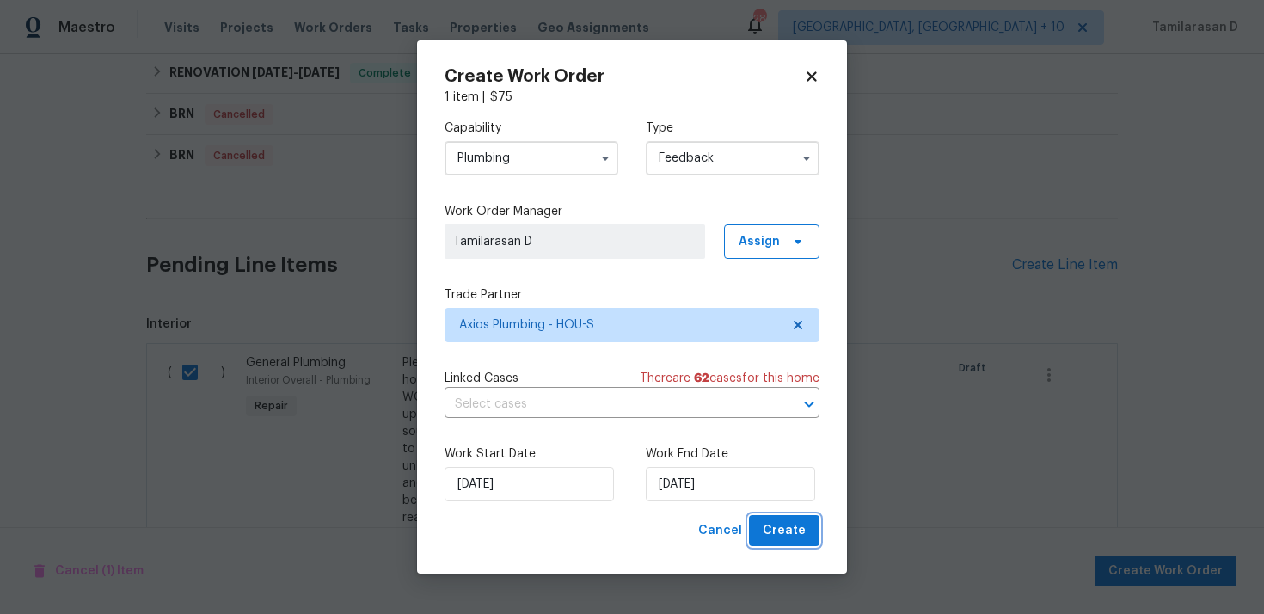
click at [784, 531] on span "Create" at bounding box center [784, 531] width 43 height 22
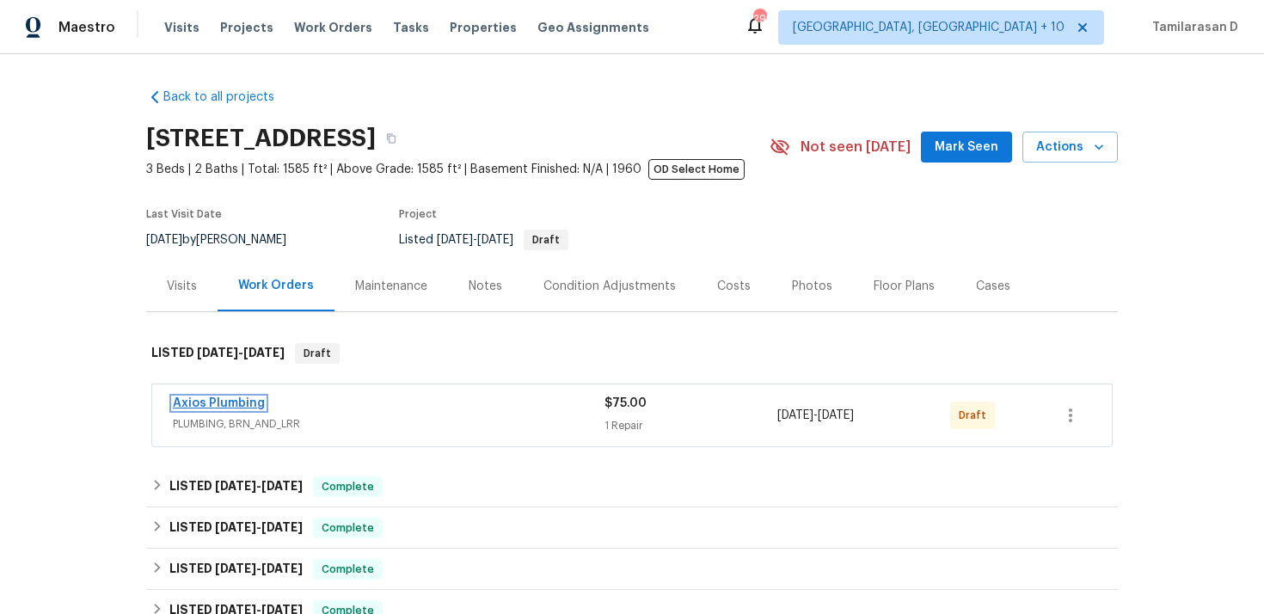
click at [213, 399] on link "Axios Plumbing" at bounding box center [219, 403] width 92 height 12
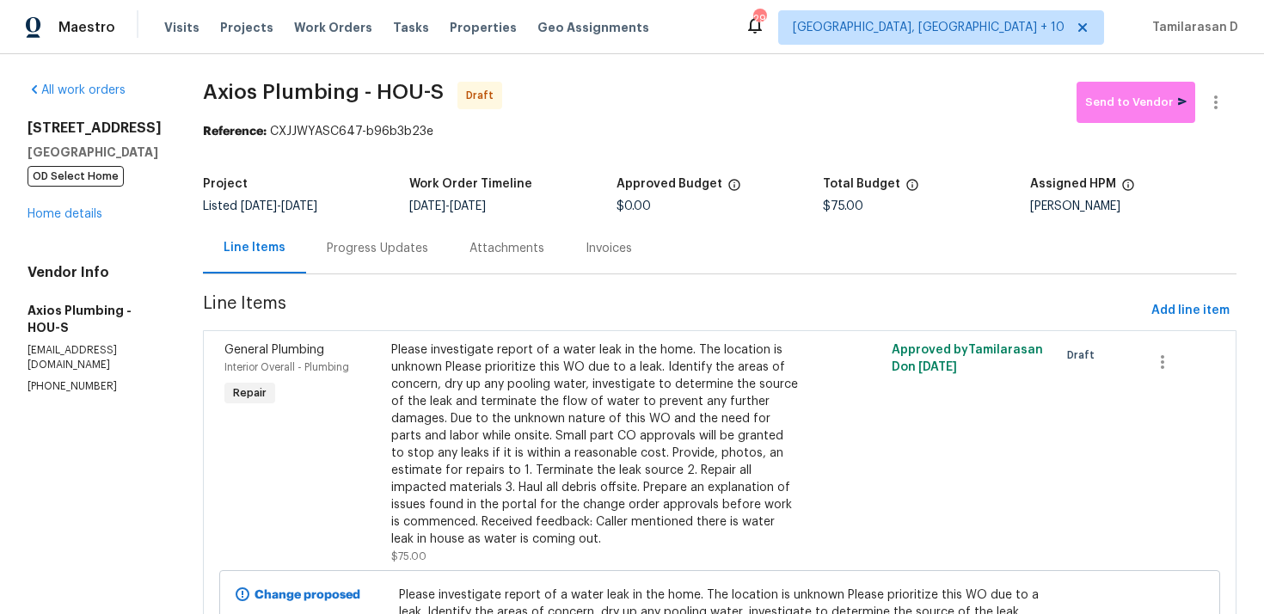
click at [377, 245] on div "Progress Updates" at bounding box center [377, 248] width 101 height 17
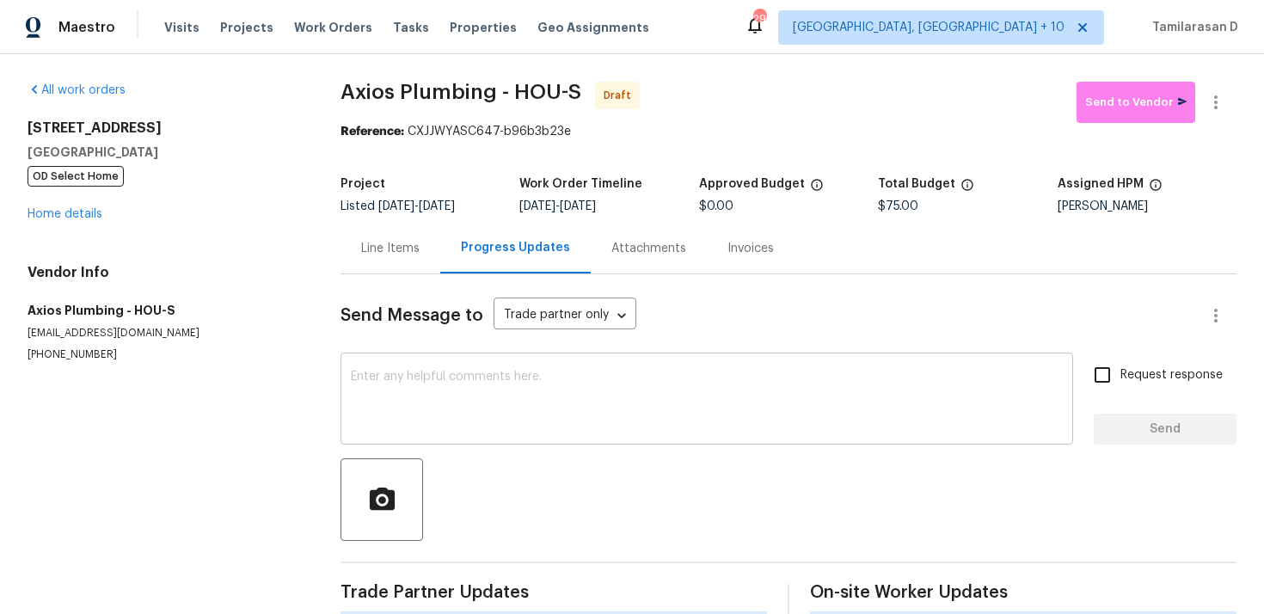
click at [357, 372] on textarea at bounding box center [707, 401] width 712 height 60
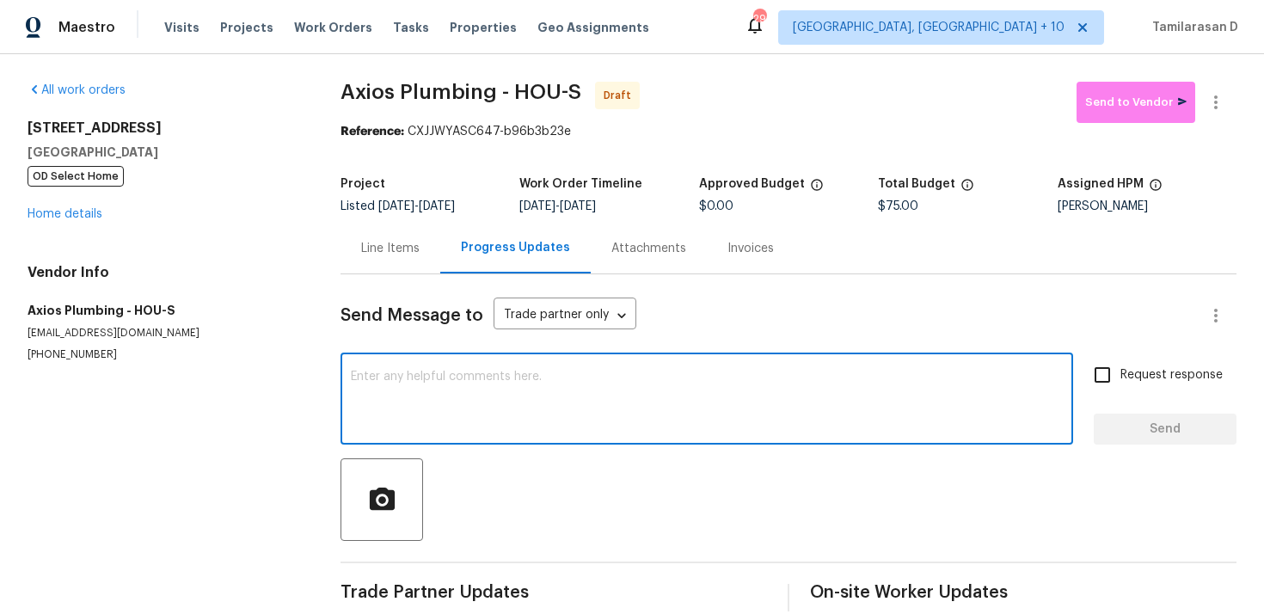
paste textarea "Hey, this is Tamil from Opendoor. I’m confirming you received the WO for the pr…"
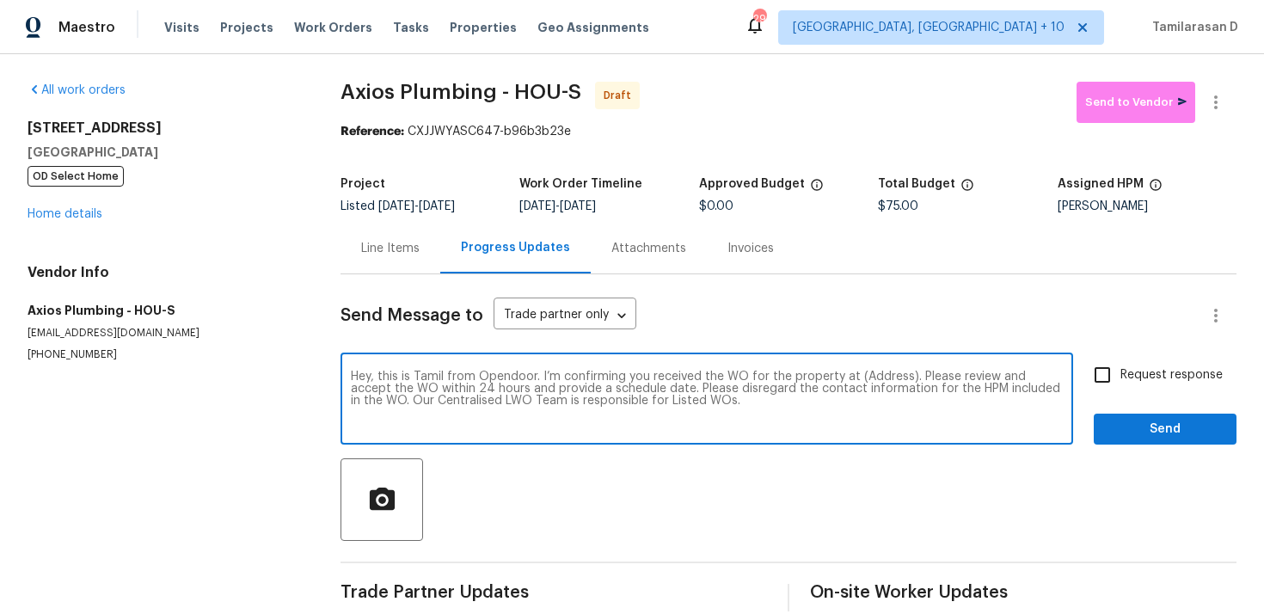
click at [877, 372] on textarea "Hey, this is Tamil from Opendoor. I’m confirming you received the WO for the pr…" at bounding box center [707, 401] width 712 height 60
paste textarea "5743 Ludington Dr, Houston, TX 77035"
type textarea "Hey, this is Tamil from Opendoor. I’m confirming you received the WO for the pr…"
click at [1066, 375] on div "Hey, this is Tamil from Opendoor. I’m confirming you received the WO for the pr…" at bounding box center [707, 401] width 733 height 88
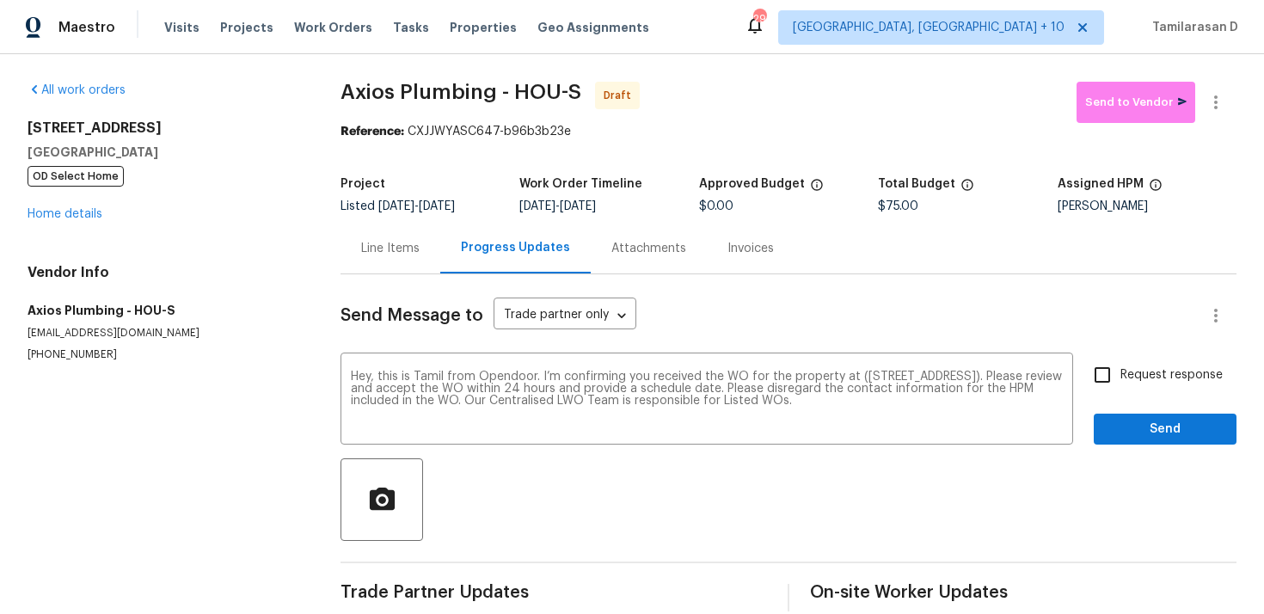
click at [1129, 377] on span "Request response" at bounding box center [1172, 375] width 102 height 18
click at [1121, 377] on input "Request response" at bounding box center [1103, 375] width 36 height 36
checkbox input "true"
click at [1147, 430] on span "Send" at bounding box center [1165, 430] width 115 height 22
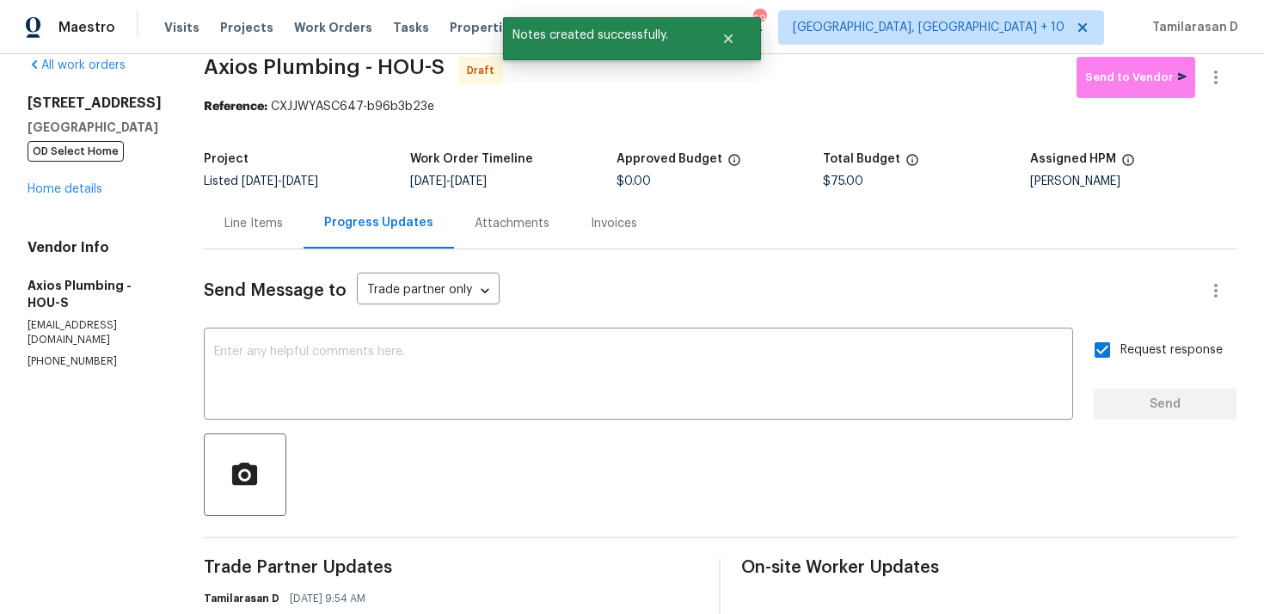
scroll to position [28, 0]
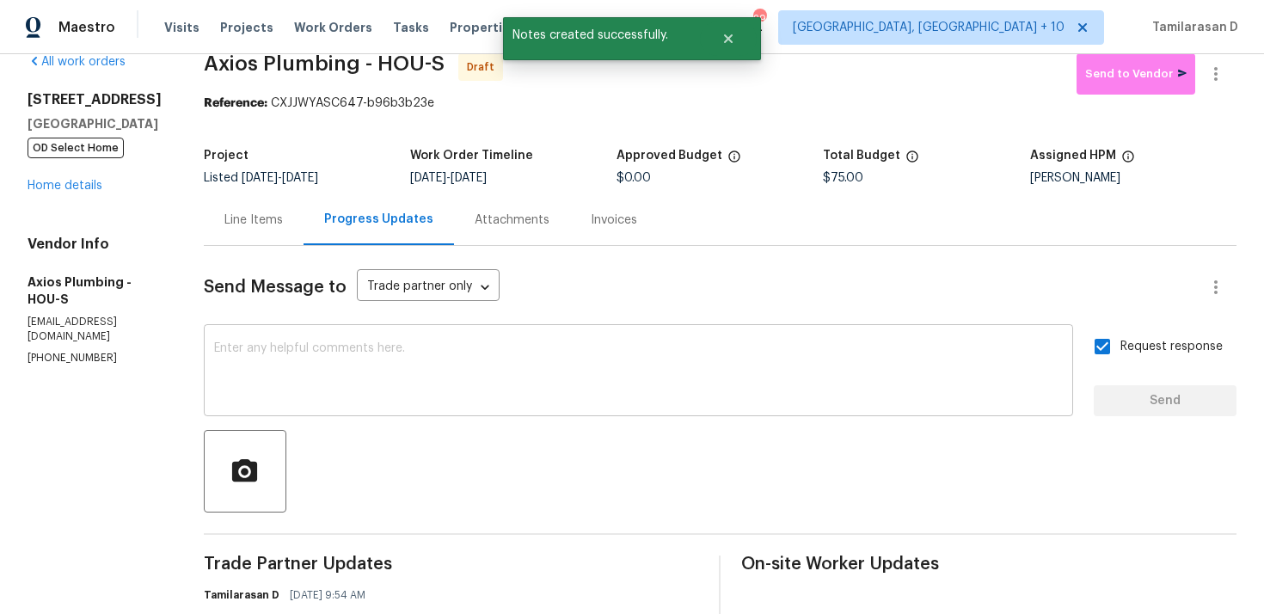
click at [365, 391] on textarea at bounding box center [638, 372] width 849 height 60
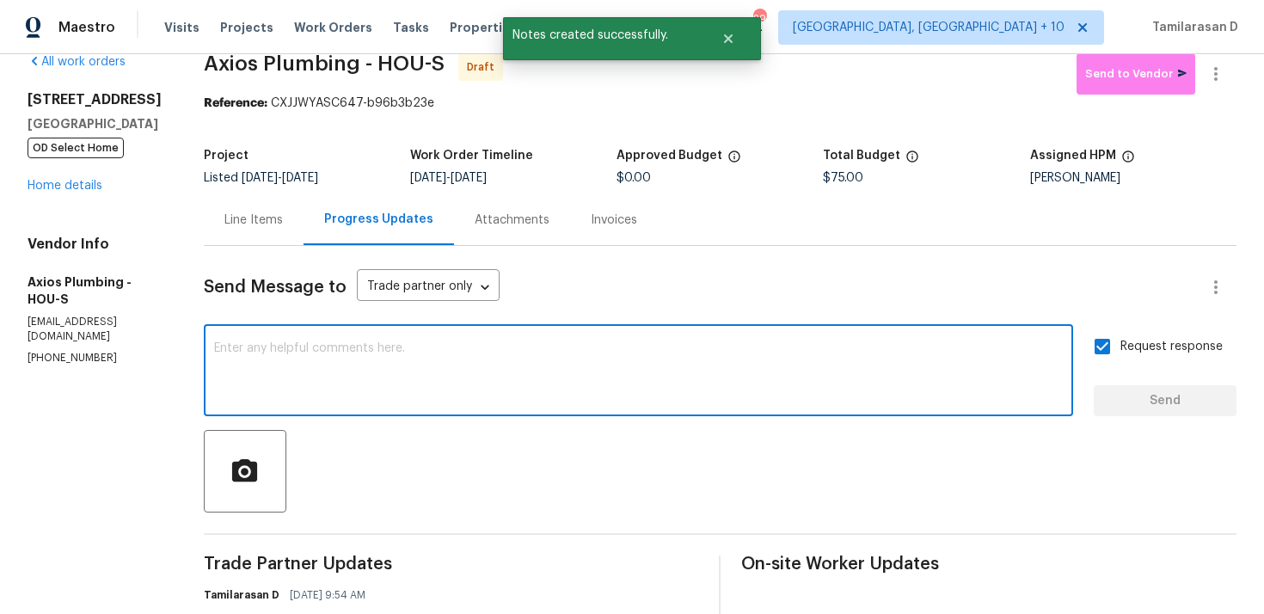
paste textarea "Attention All Work Orders must include before-photos (both close-up and wide-an…"
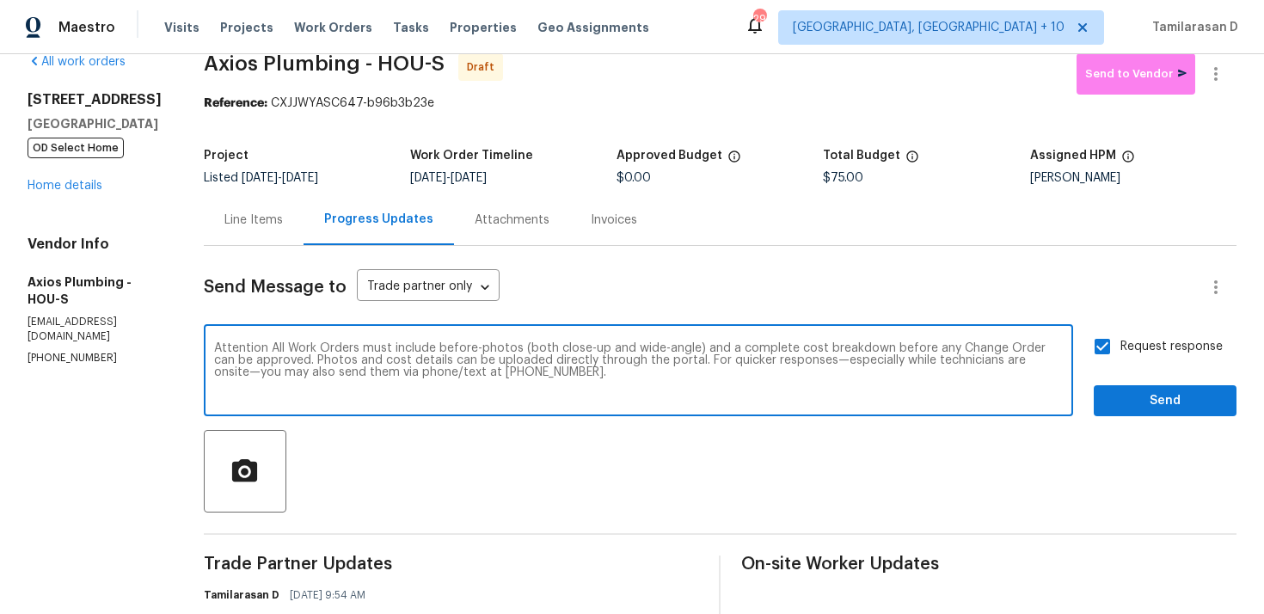
type textarea "Attention All Work Orders must include before-photos (both close-up and wide-an…"
click at [1134, 399] on span "Send" at bounding box center [1165, 402] width 115 height 22
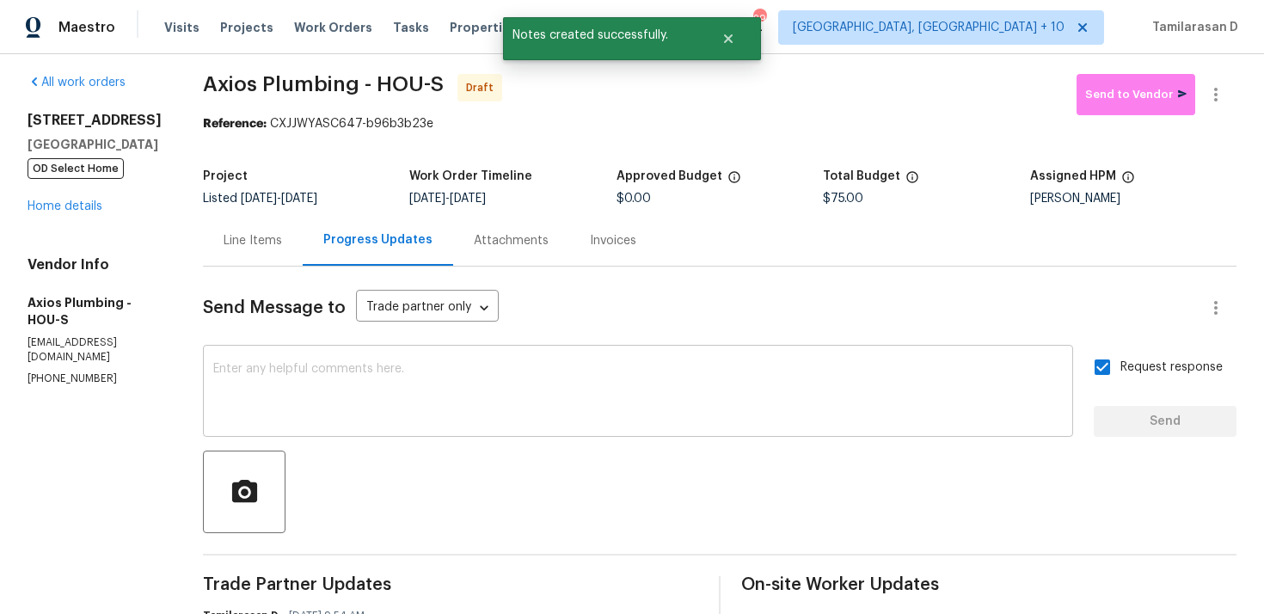
scroll to position [0, 0]
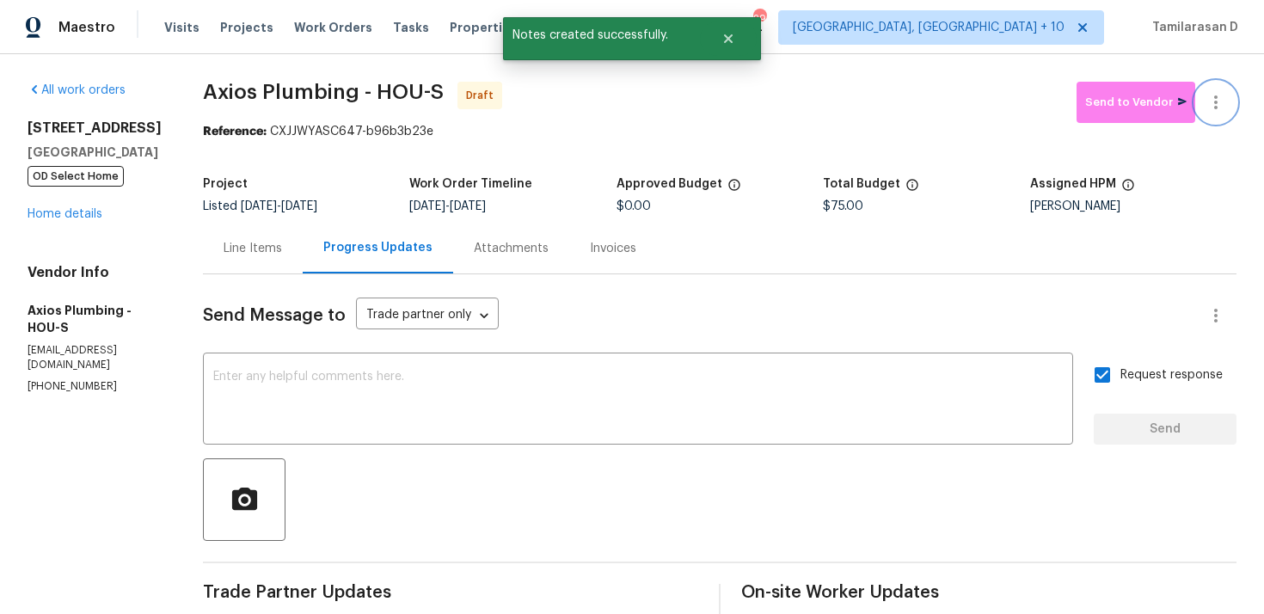
click at [1212, 110] on icon "button" at bounding box center [1216, 102] width 21 height 21
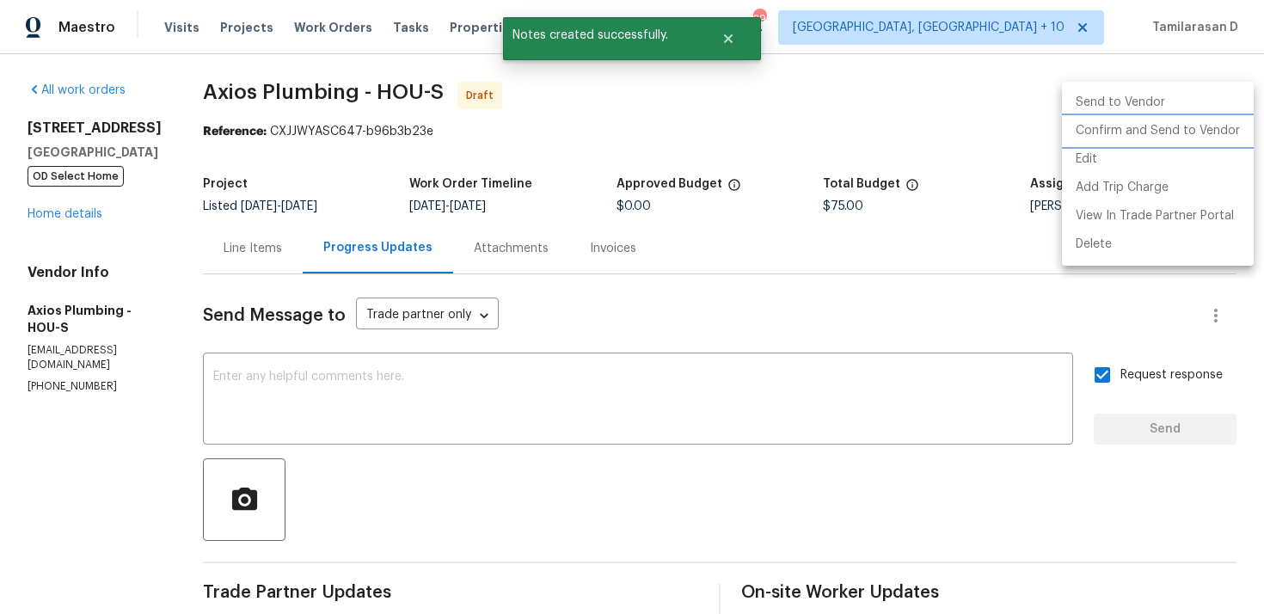
click at [1096, 135] on li "Confirm and Send to Vendor" at bounding box center [1158, 131] width 192 height 28
click at [833, 126] on div at bounding box center [632, 307] width 1264 height 614
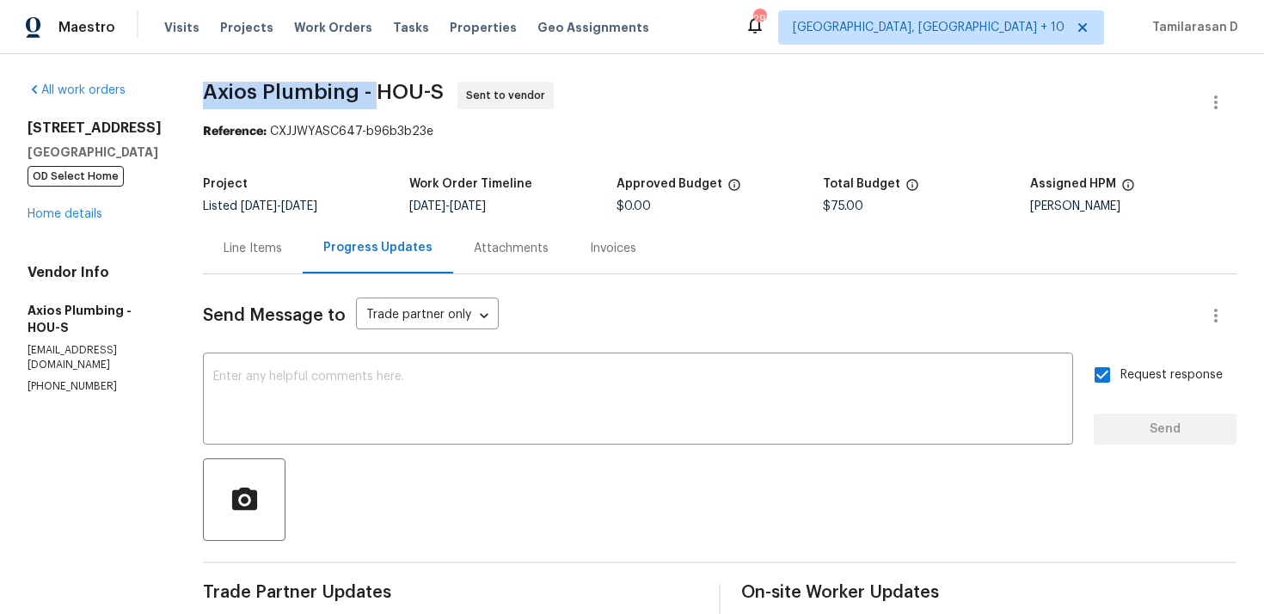
drag, startPoint x: 199, startPoint y: 91, endPoint x: 362, endPoint y: 92, distance: 163.4
click at [364, 91] on span "Axios Plumbing - HOU-S" at bounding box center [323, 92] width 241 height 21
copy span "Axios Plumbing -"
click at [221, 48] on div "Maestro Visits Projects Work Orders Tasks Properties Geo Assignments 291 Cincin…" at bounding box center [632, 27] width 1264 height 54
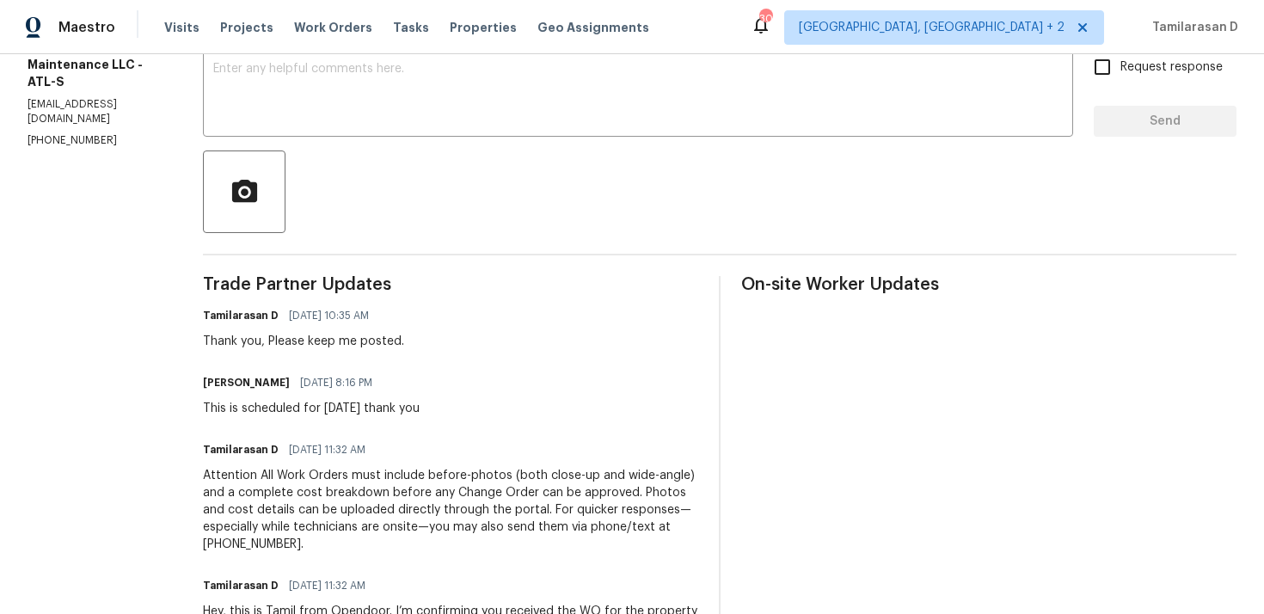
scroll to position [121, 0]
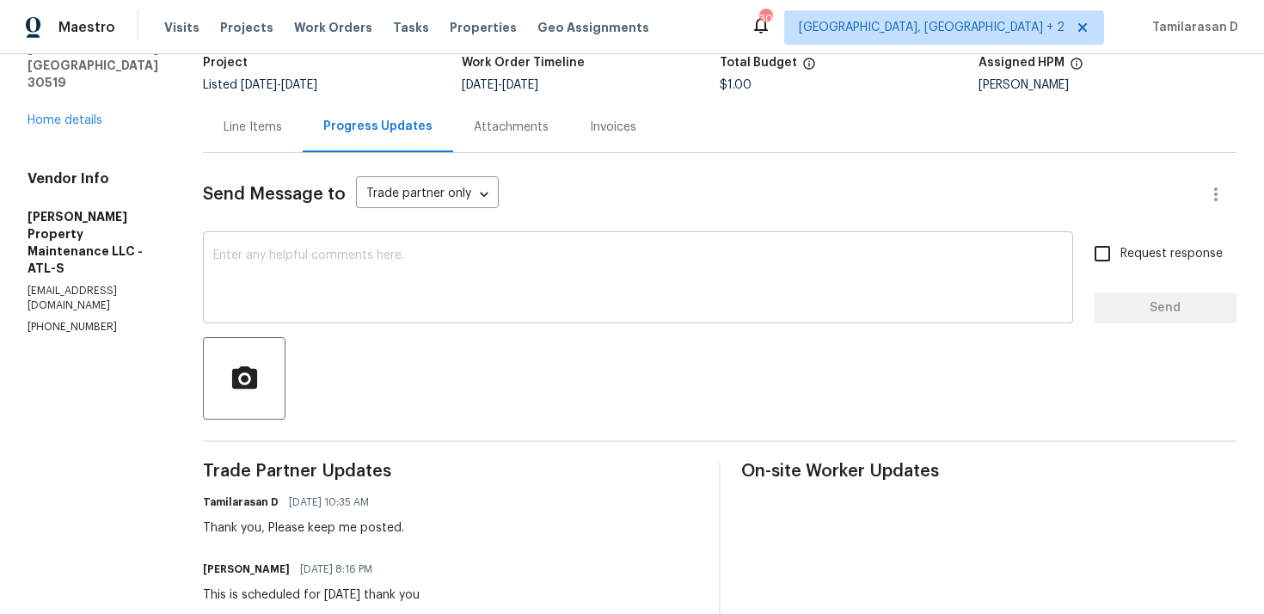
click at [274, 268] on textarea at bounding box center [638, 279] width 850 height 60
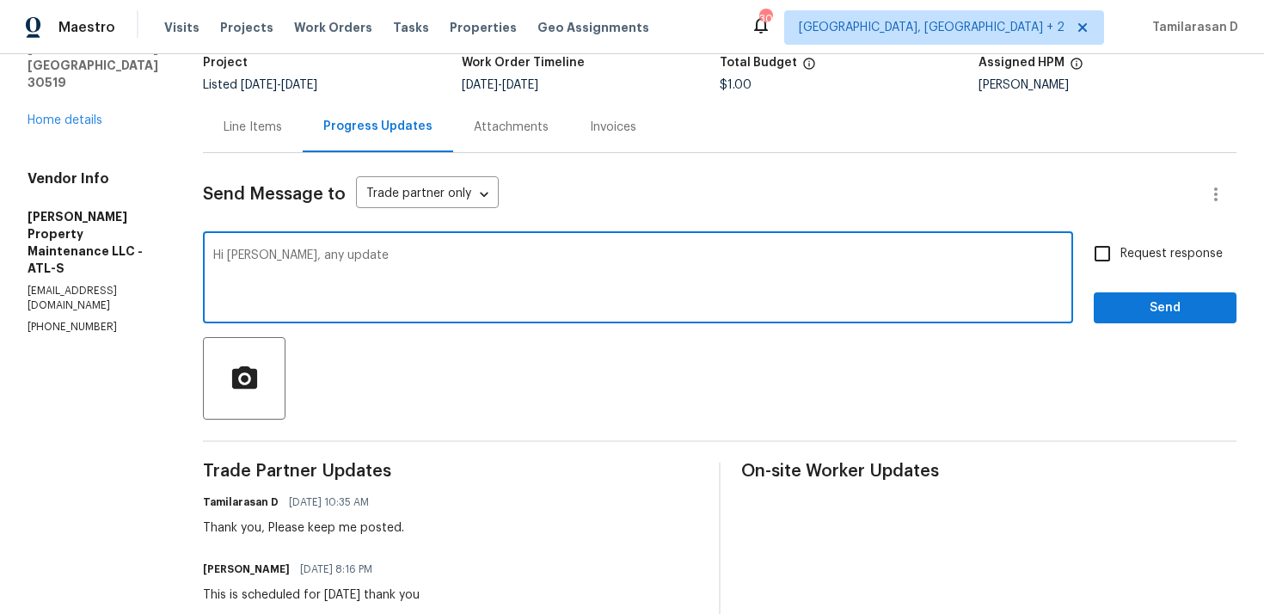
click at [239, 255] on textarea "Hi daniel, any update" at bounding box center [638, 279] width 850 height 60
click at [346, 249] on textarea "Hi Daniel, any update" at bounding box center [638, 279] width 850 height 60
type textarea "Hi Daniel, any update from yesterday's visit."
click at [385, 248] on div "Hi Daniel, any update from yesterday's visit. x ​" at bounding box center [638, 280] width 870 height 88
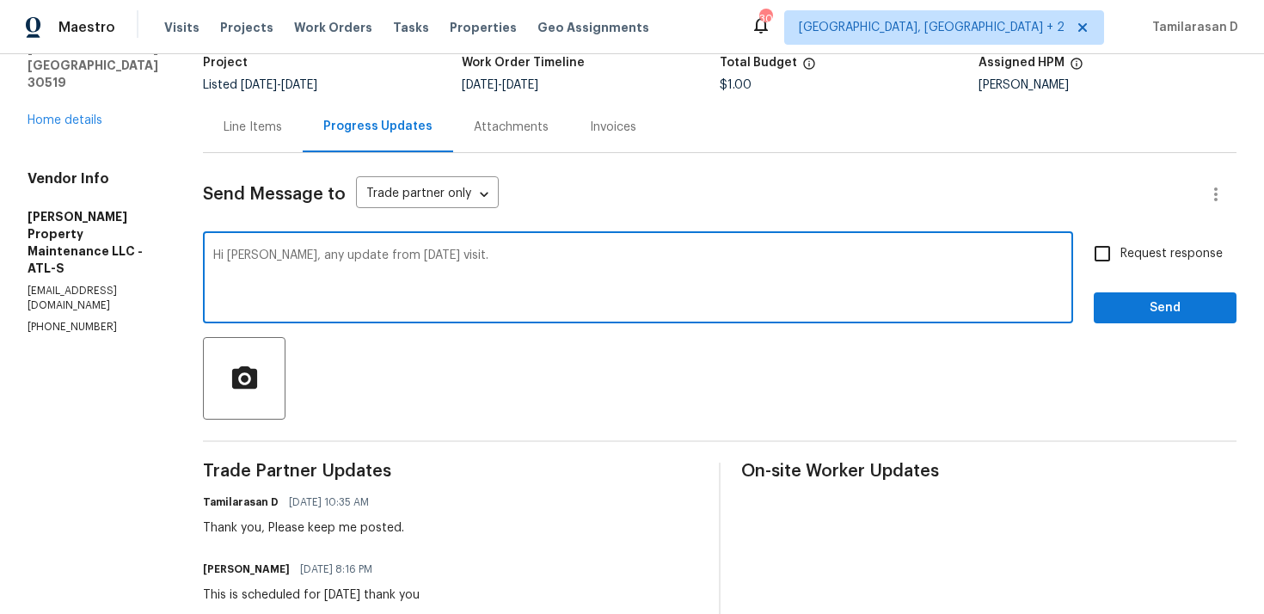
click at [396, 266] on textarea "Hi Daniel, any update from yesterday's visit." at bounding box center [638, 279] width 850 height 60
click at [1123, 249] on span "Request response" at bounding box center [1172, 254] width 102 height 18
click at [1121, 249] on input "Request response" at bounding box center [1103, 254] width 36 height 36
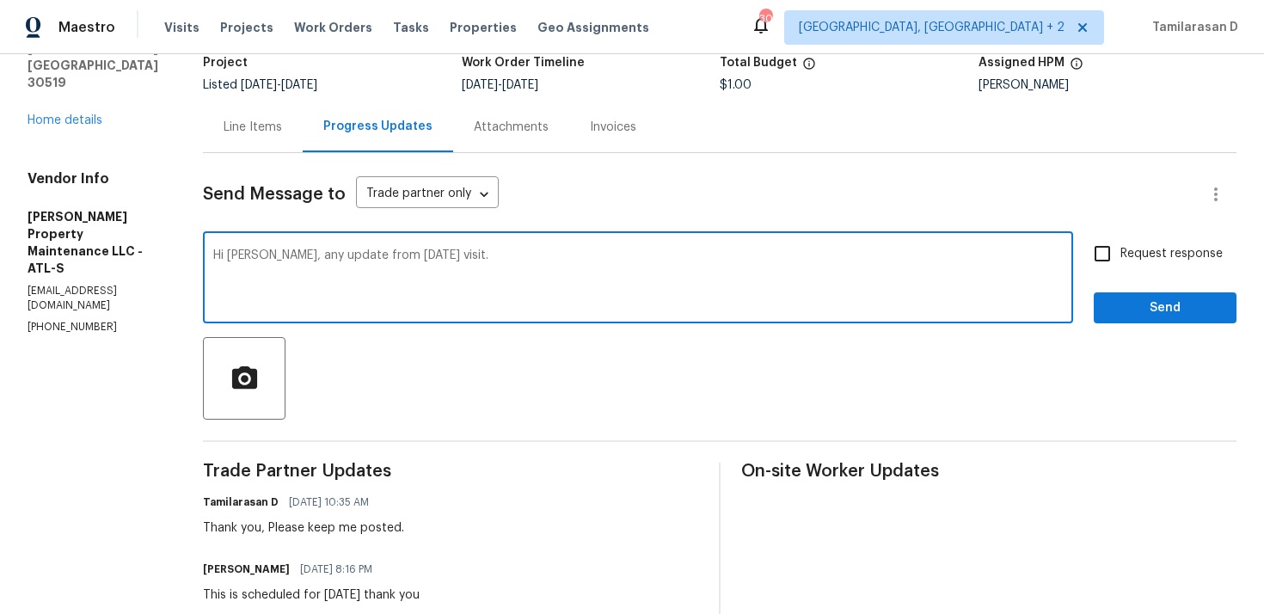
checkbox input "true"
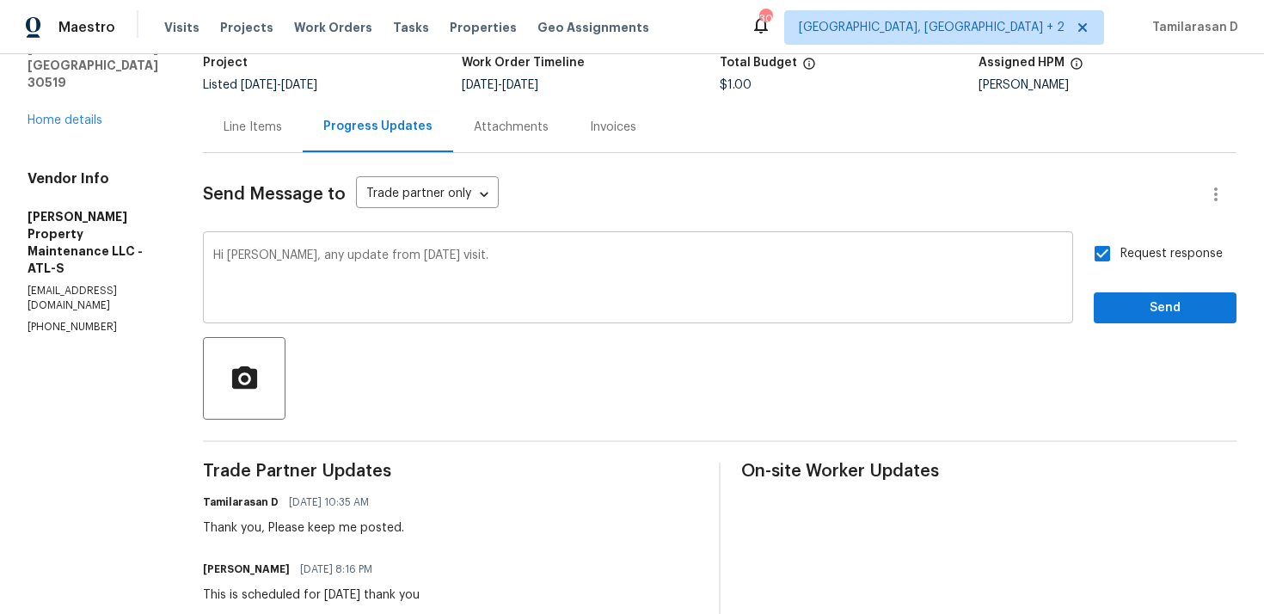
click at [760, 239] on div "Hi Daniel, any update from yesterday's visit. x ​" at bounding box center [638, 280] width 870 height 88
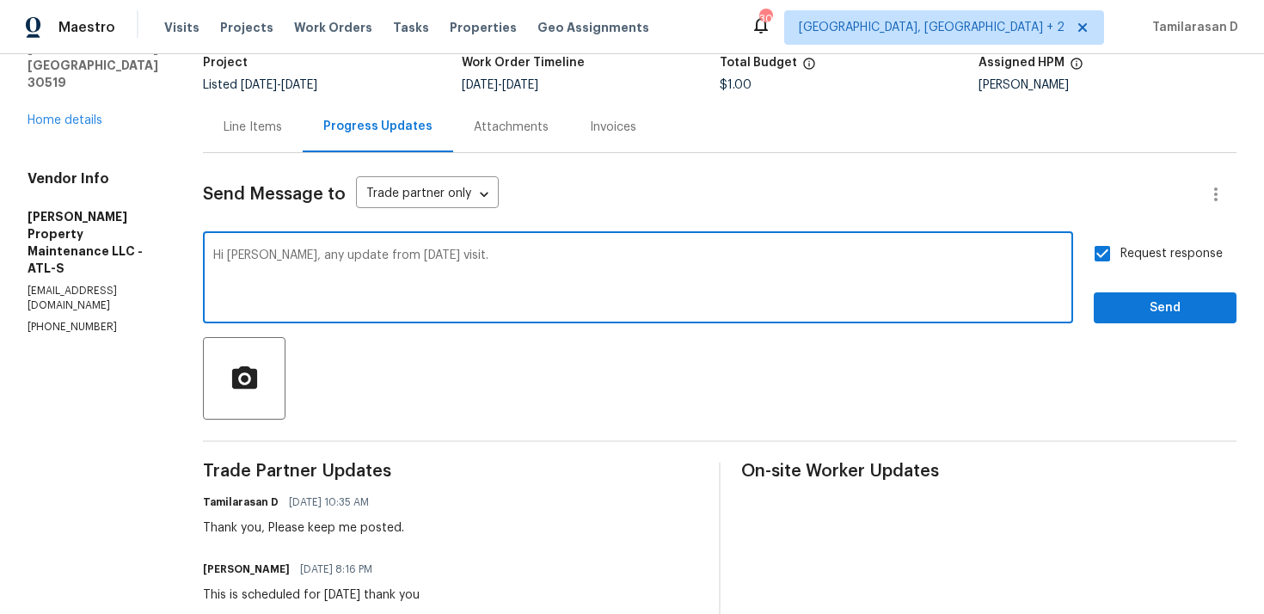
click at [652, 273] on textarea "Hi Daniel, any update from yesterday's visit." at bounding box center [638, 279] width 850 height 60
type textarea "Hi Daniel, any update from yesterday's visit?"
click at [1131, 298] on span "Send" at bounding box center [1165, 309] width 115 height 22
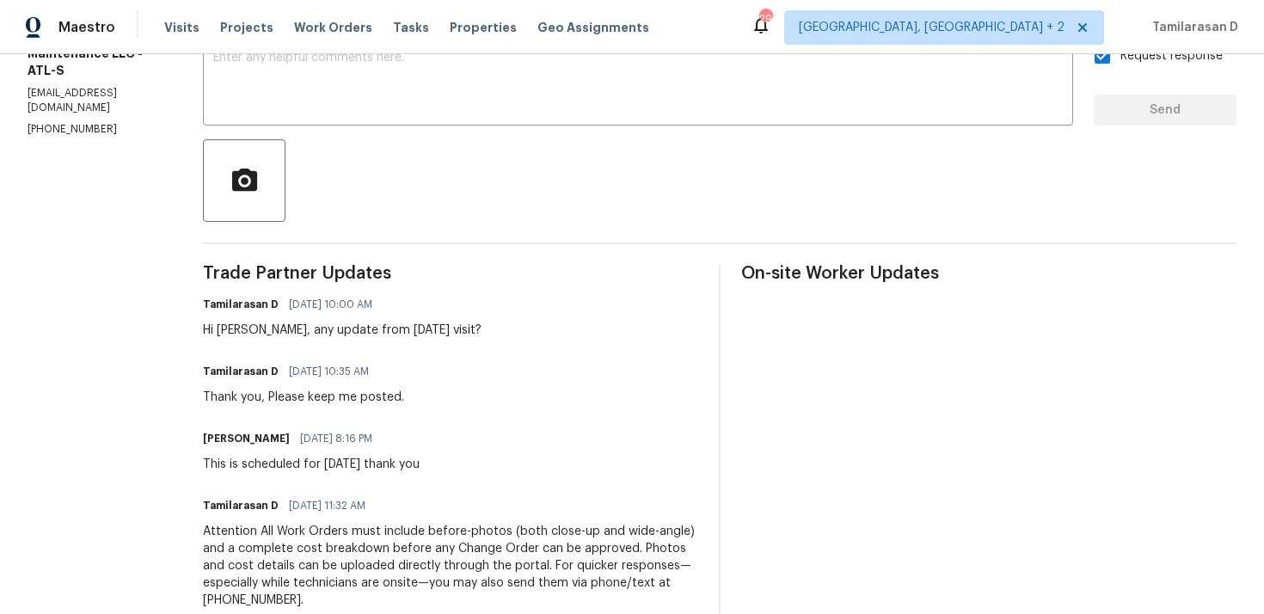
scroll to position [0, 0]
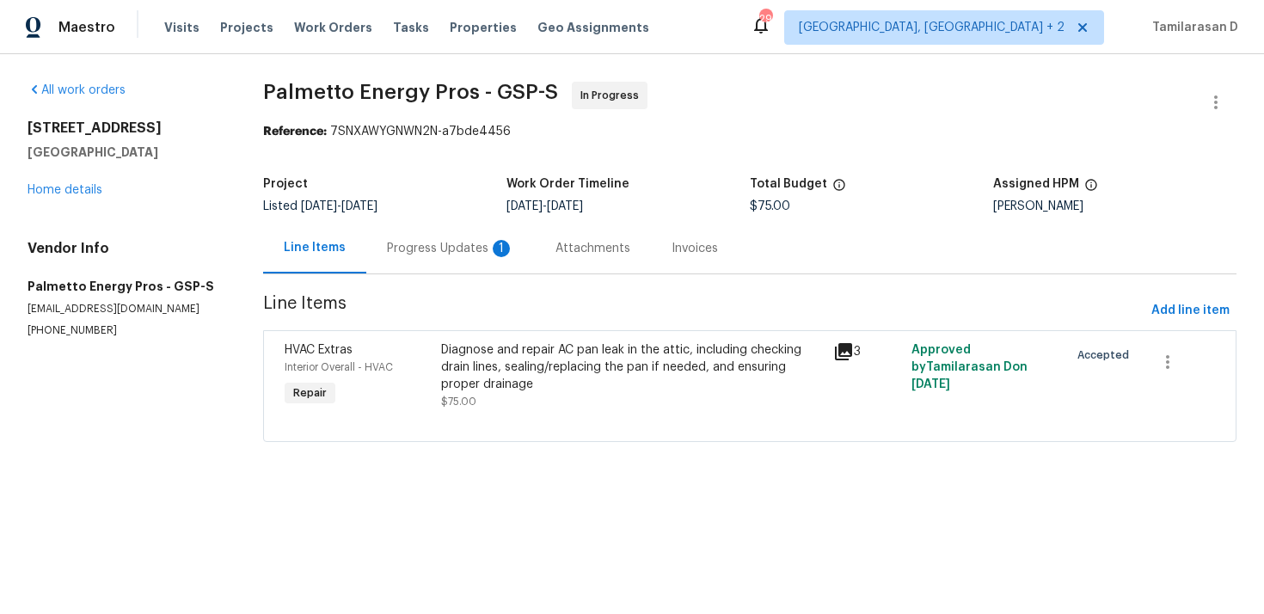
click at [457, 245] on div "Progress Updates 1" at bounding box center [450, 248] width 127 height 17
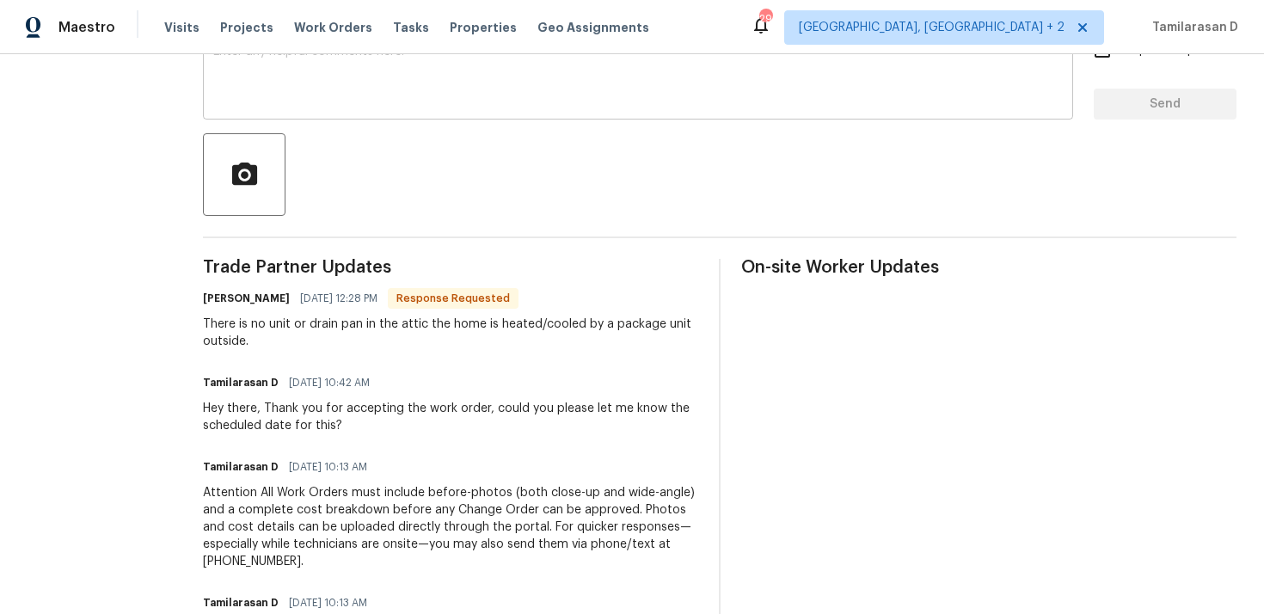
scroll to position [348, 0]
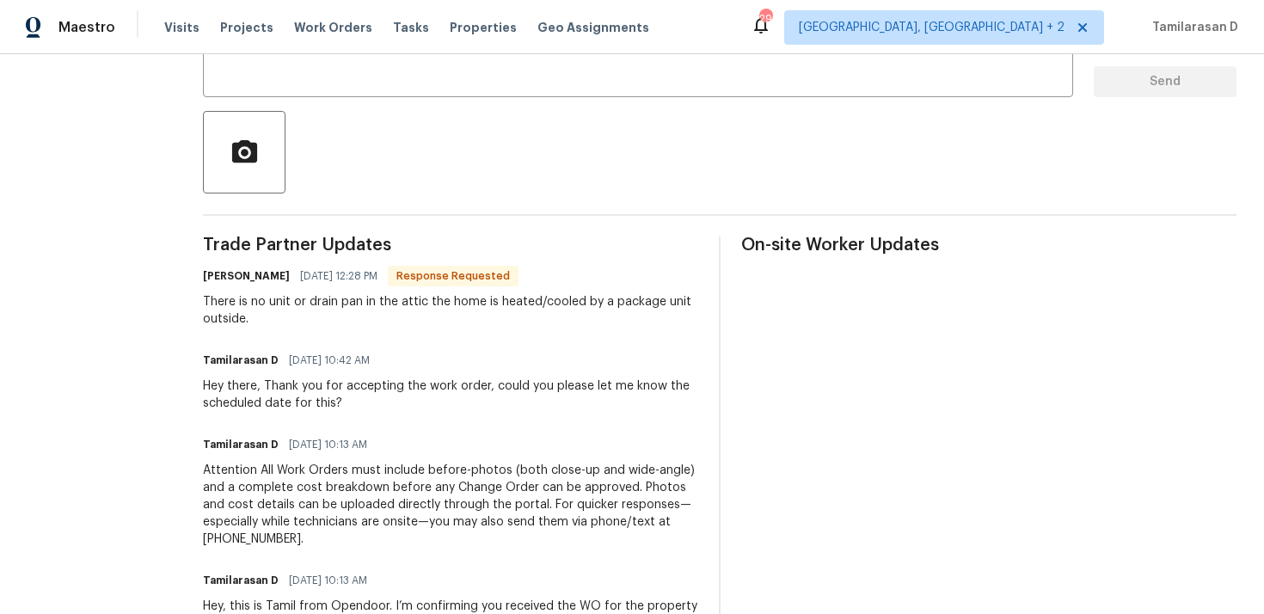
click at [292, 296] on div "There is no unit or drain pan in the attic the home is heated/cooled by a packa…" at bounding box center [450, 310] width 495 height 34
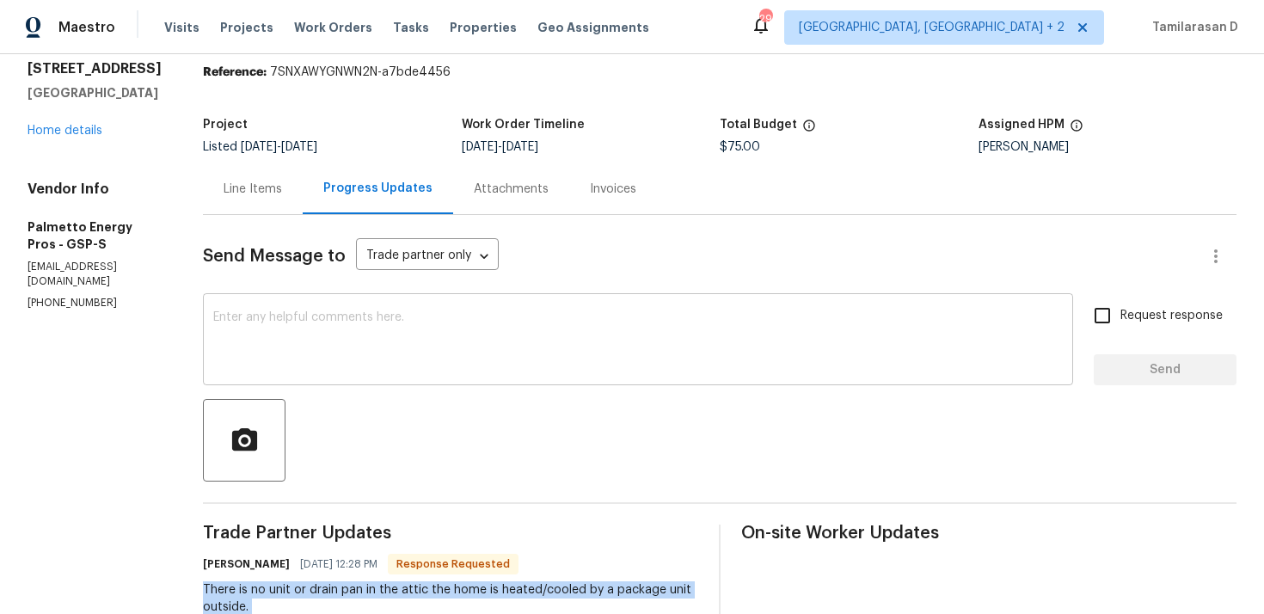
scroll to position [46, 0]
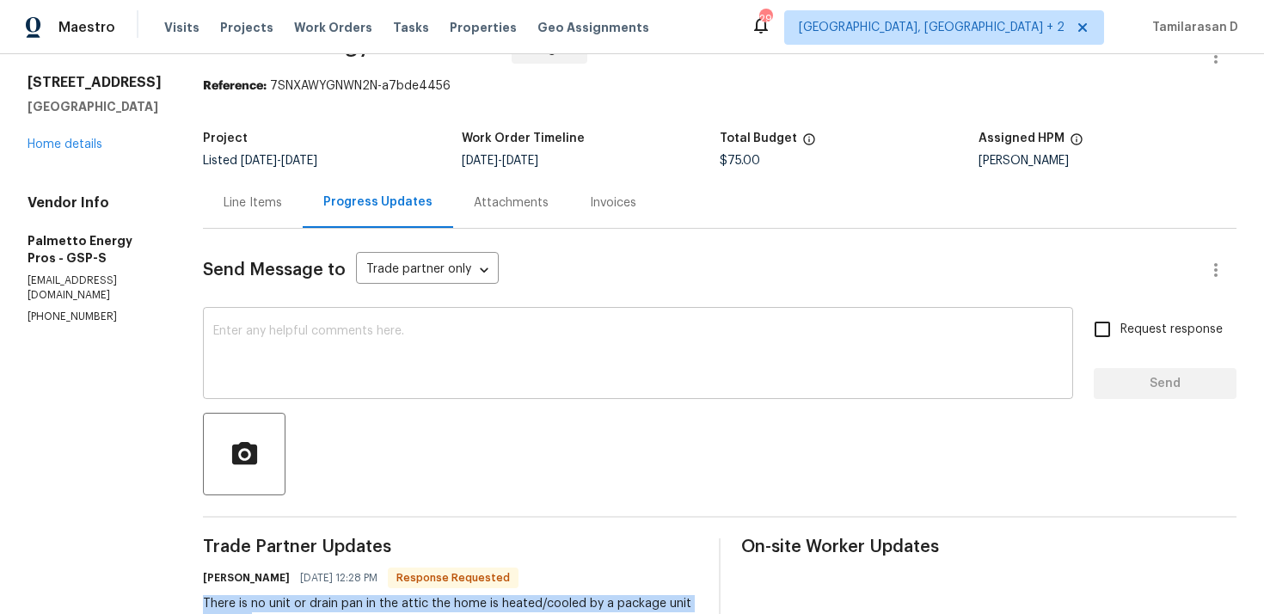
click at [361, 345] on textarea at bounding box center [638, 355] width 850 height 60
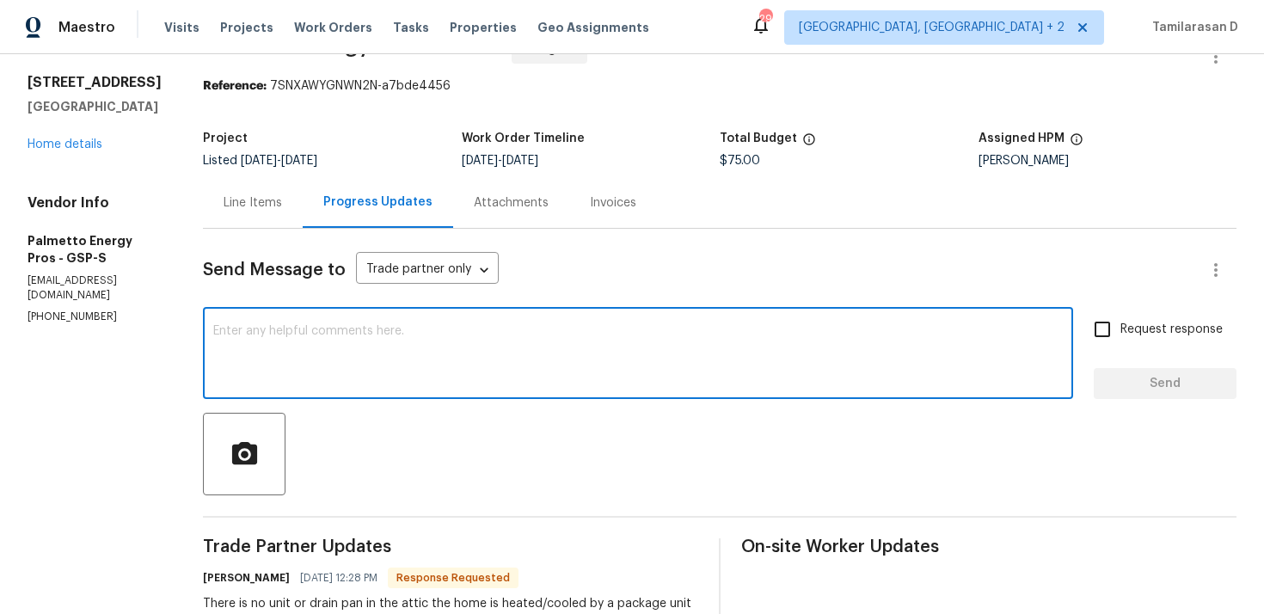
click at [269, 219] on div "Line Items" at bounding box center [253, 202] width 100 height 51
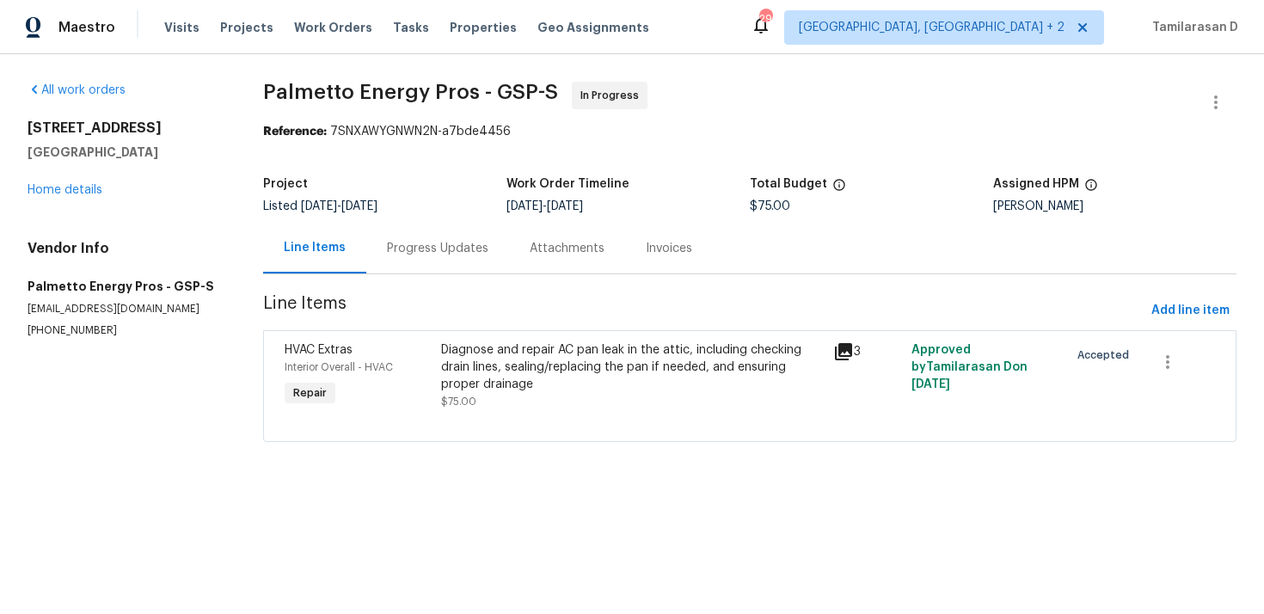
click at [526, 361] on div "Diagnose and repair AC pan leak in the attic, including checking drain lines, s…" at bounding box center [632, 367] width 382 height 52
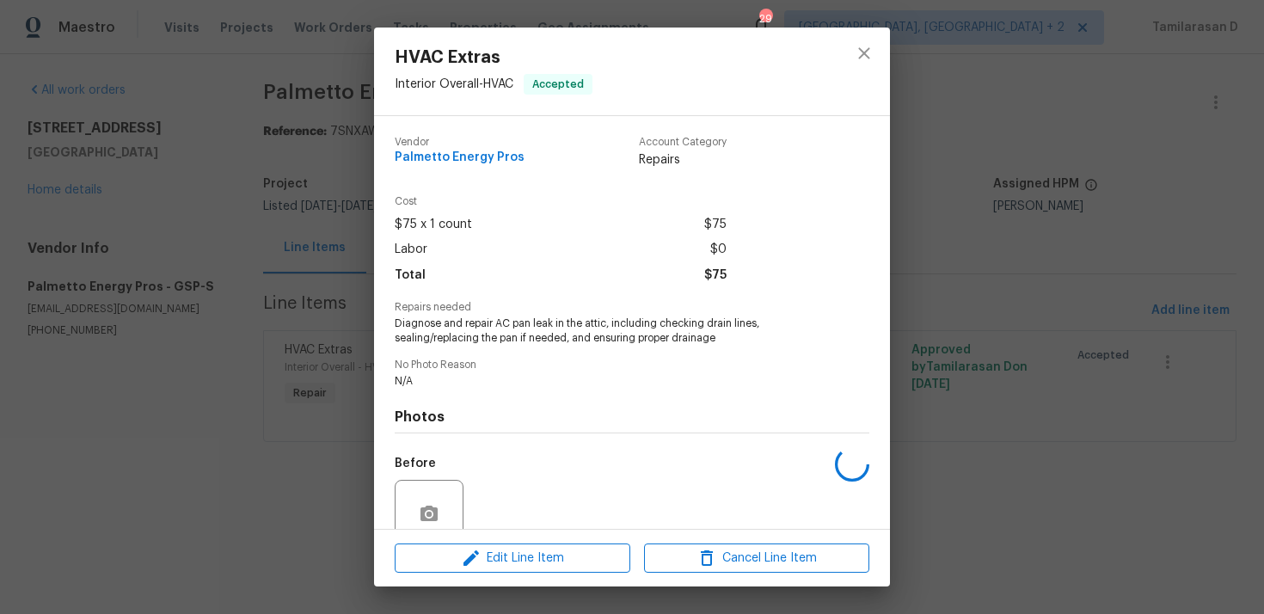
scroll to position [149, 0]
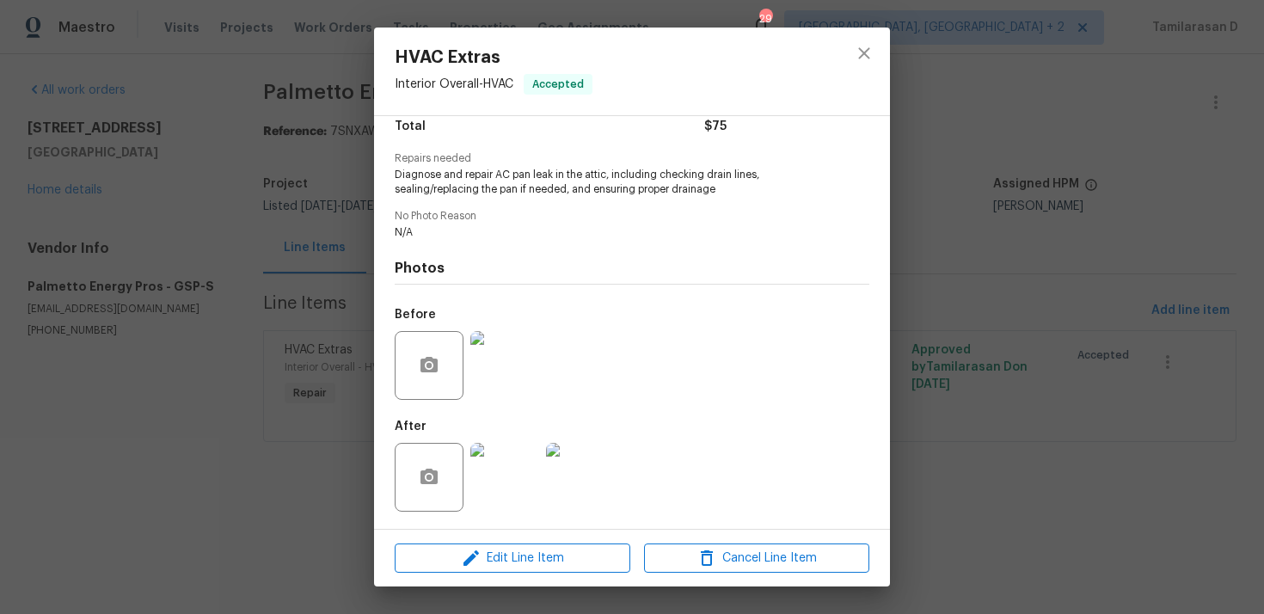
click at [509, 375] on img at bounding box center [505, 365] width 69 height 69
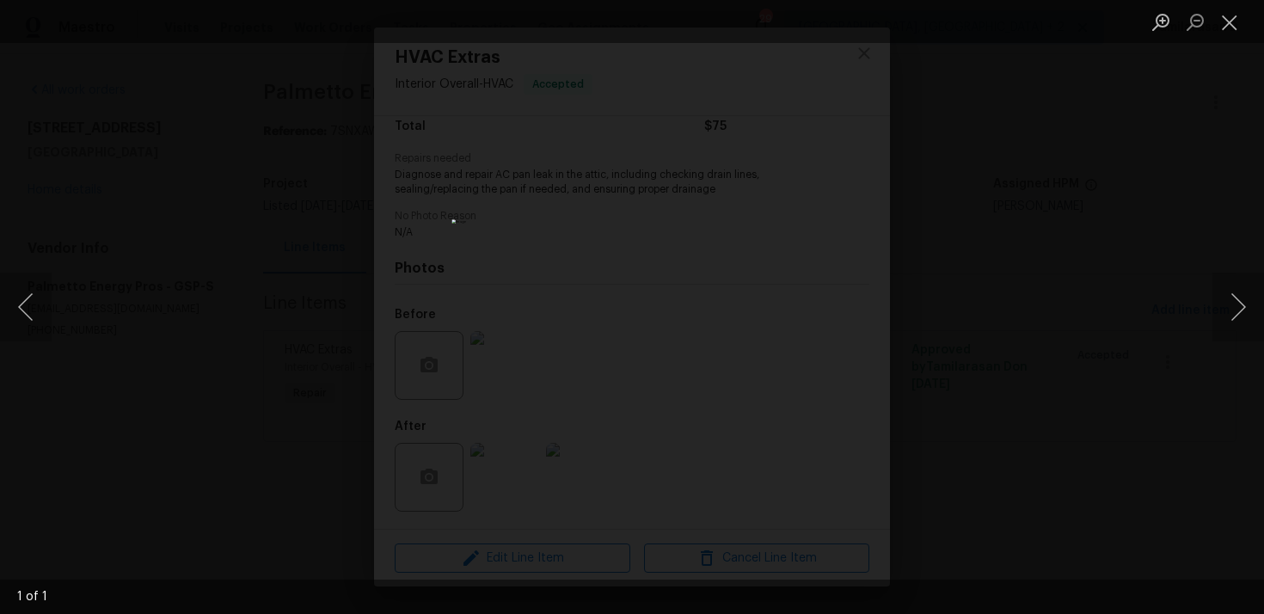
click at [967, 336] on div "Lightbox" at bounding box center [632, 307] width 1264 height 614
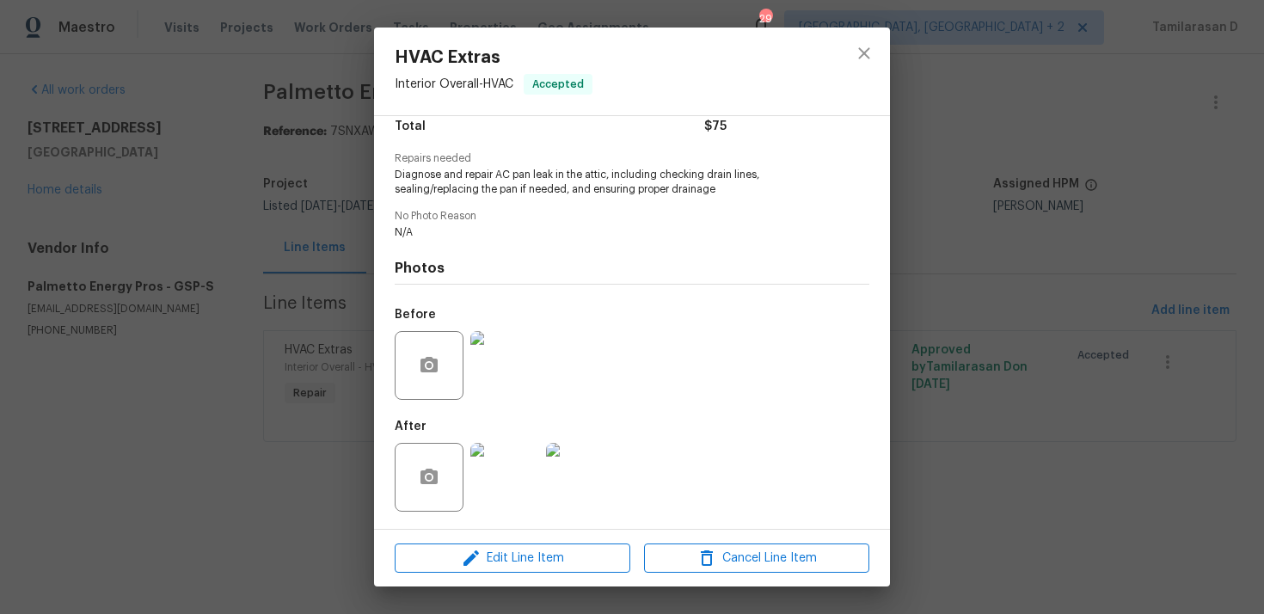
click at [522, 459] on img at bounding box center [505, 477] width 69 height 69
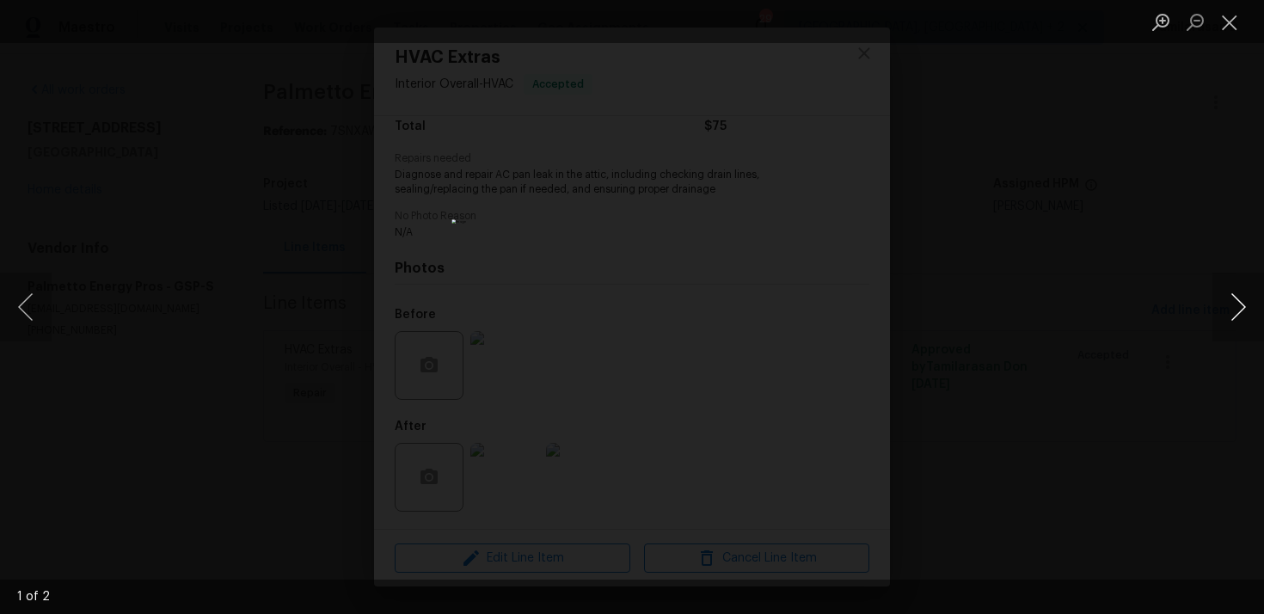
click at [1237, 298] on button "Next image" at bounding box center [1239, 307] width 52 height 69
click at [1236, 23] on button "Close lightbox" at bounding box center [1230, 22] width 34 height 30
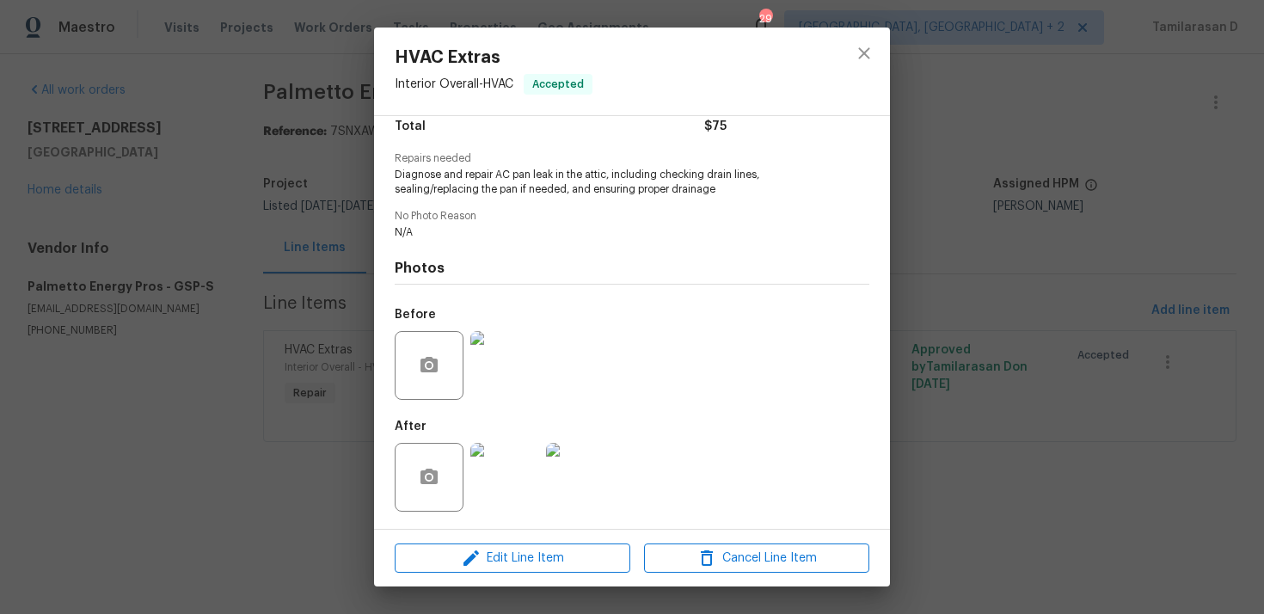
click at [503, 376] on img at bounding box center [505, 365] width 69 height 69
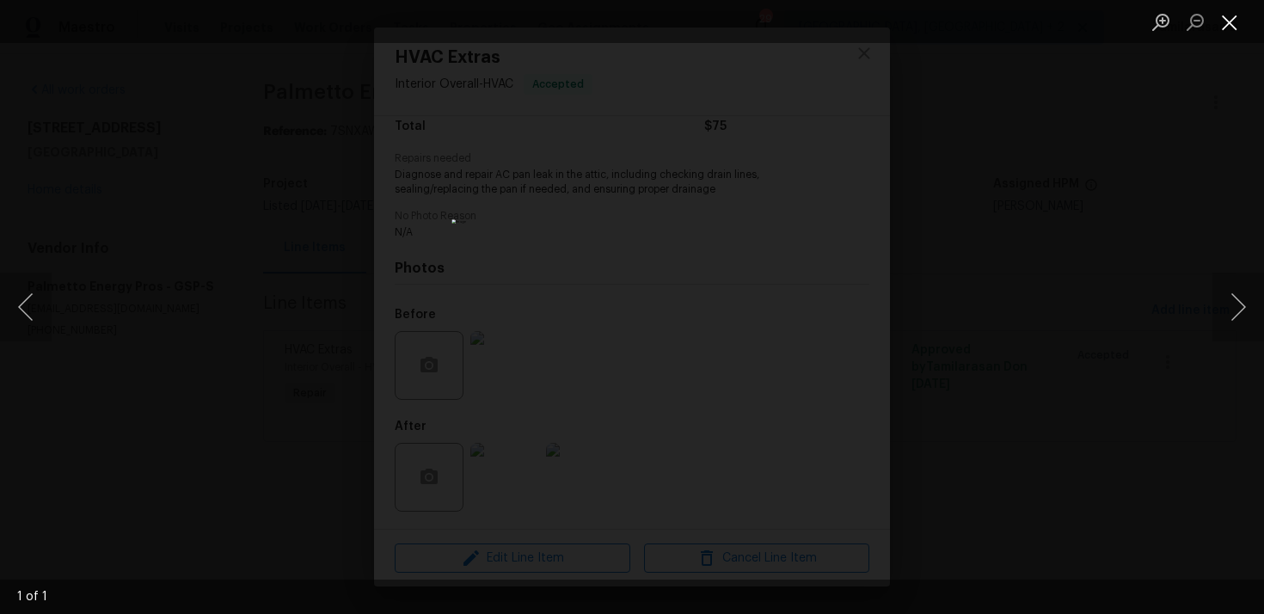
click at [1215, 21] on button "Close lightbox" at bounding box center [1230, 22] width 34 height 30
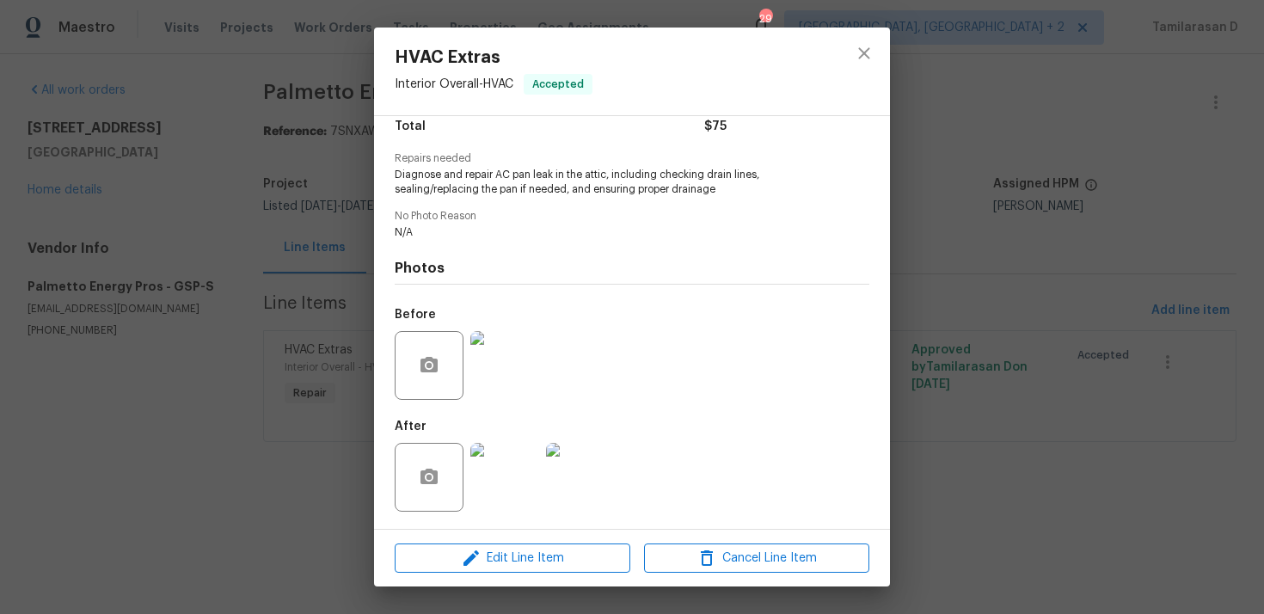
click at [931, 182] on div "HVAC Extras Interior Overall - HVAC Accepted Vendor Palmetto Energy Pros Accoun…" at bounding box center [632, 307] width 1264 height 614
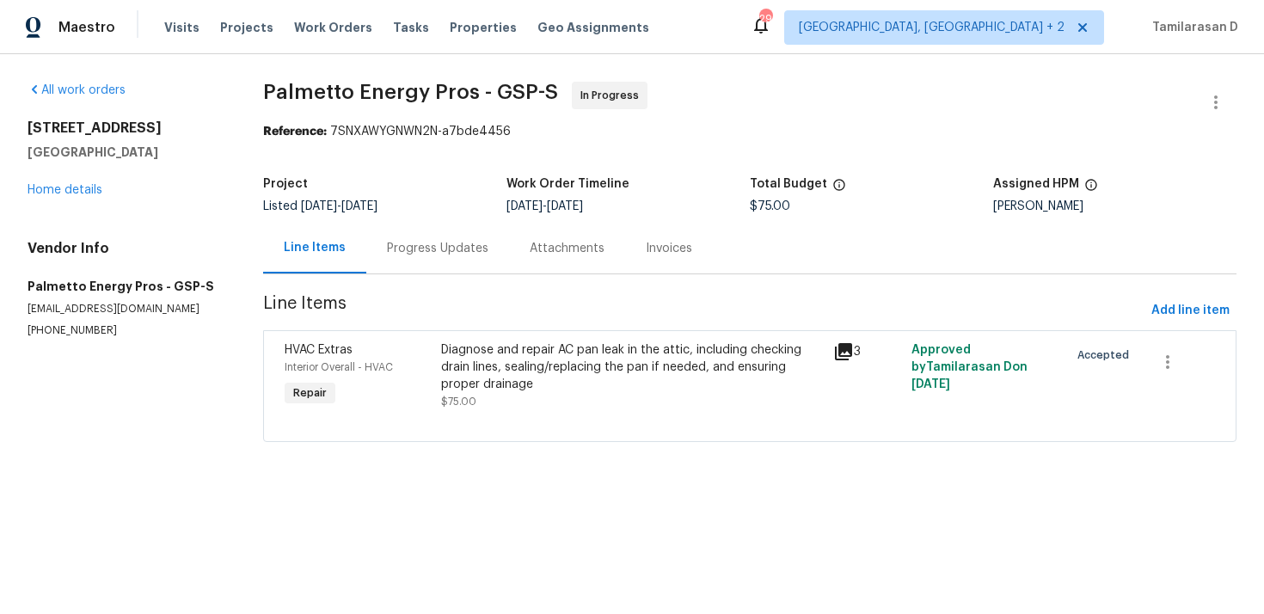
click at [104, 194] on div "421 High Valley Blvd Greenville, SC 29605 Home details" at bounding box center [125, 159] width 194 height 79
click at [93, 194] on link "Home details" at bounding box center [65, 190] width 75 height 12
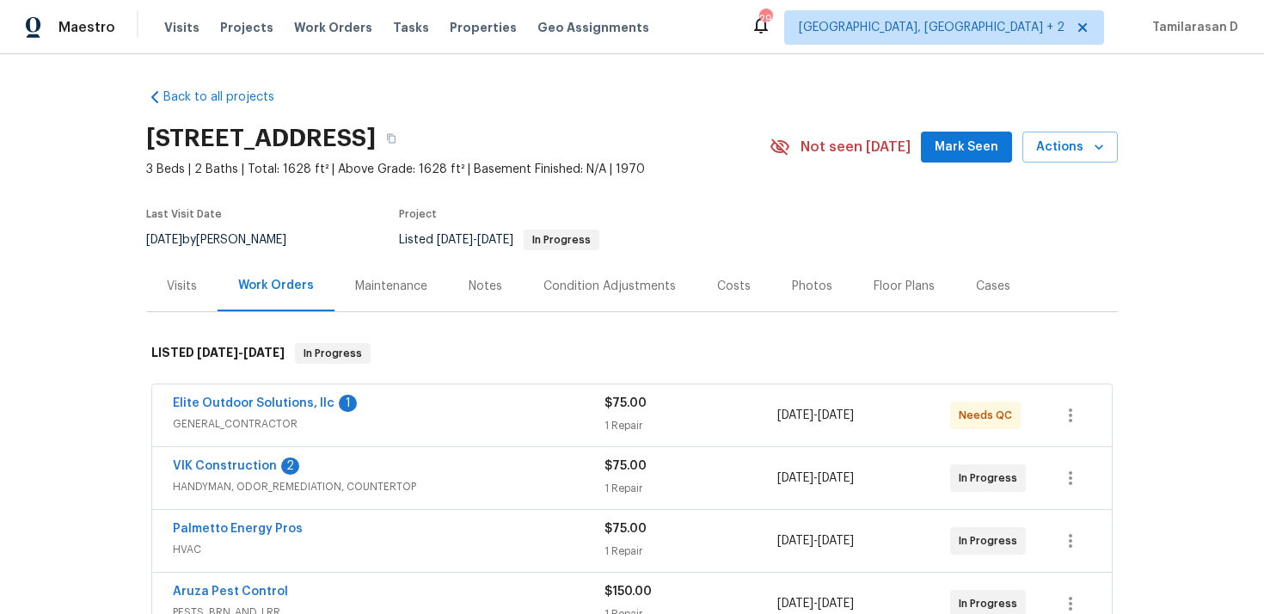
scroll to position [62, 0]
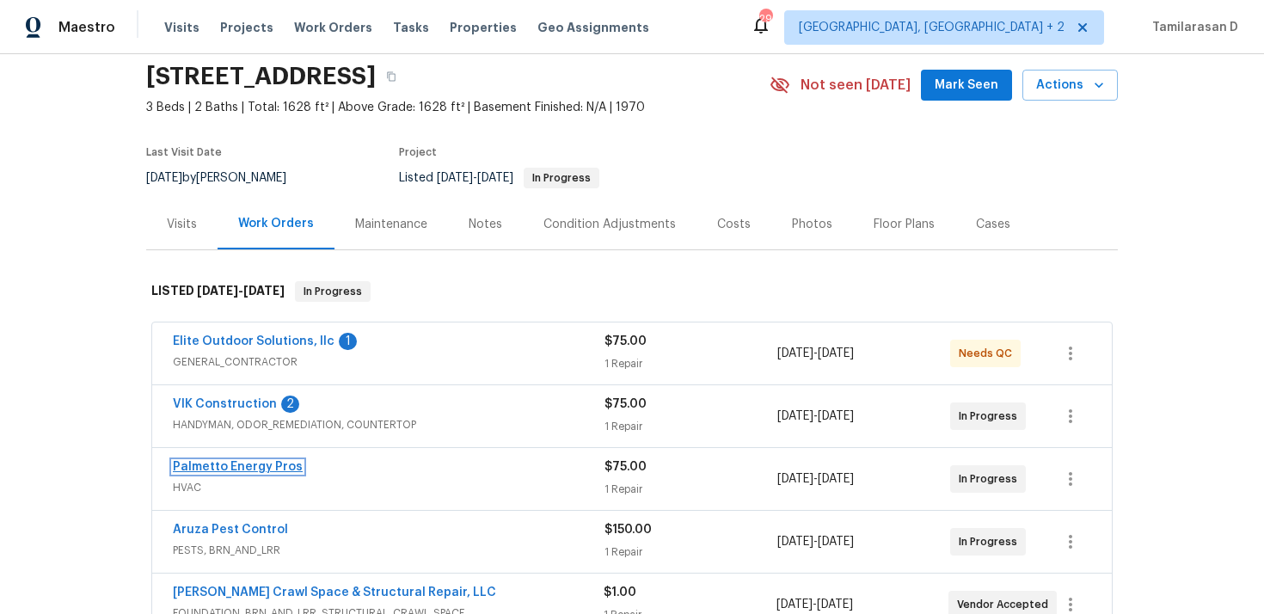
click at [244, 467] on link "Palmetto Energy Pros" at bounding box center [238, 467] width 130 height 12
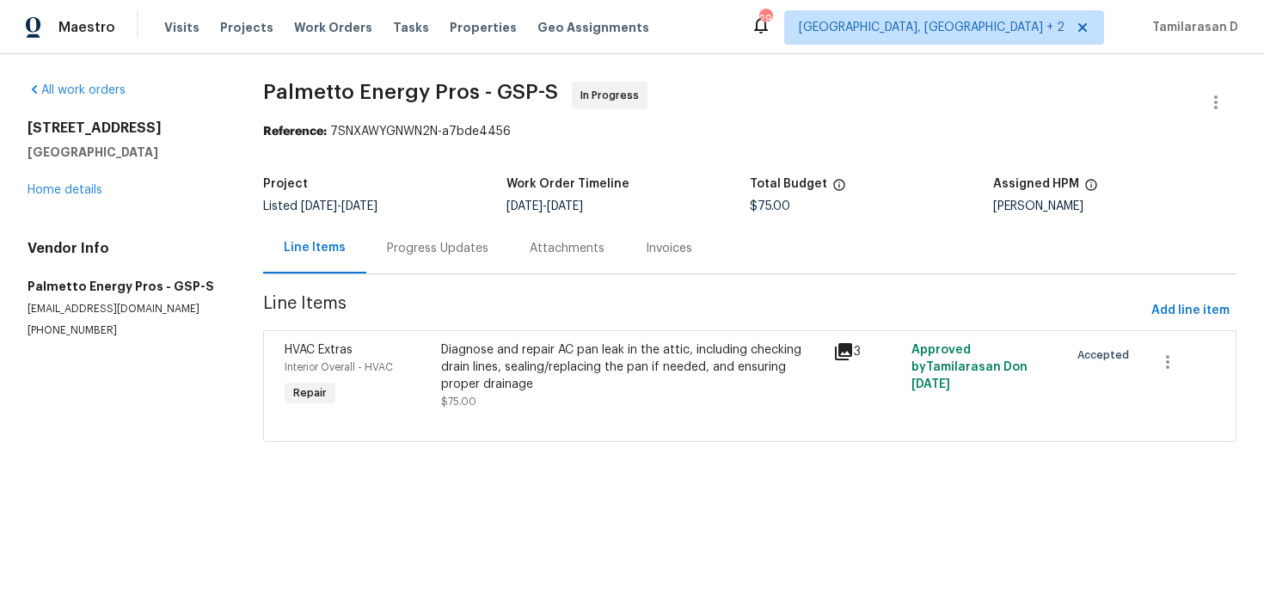
click at [446, 259] on div "Progress Updates" at bounding box center [437, 248] width 143 height 51
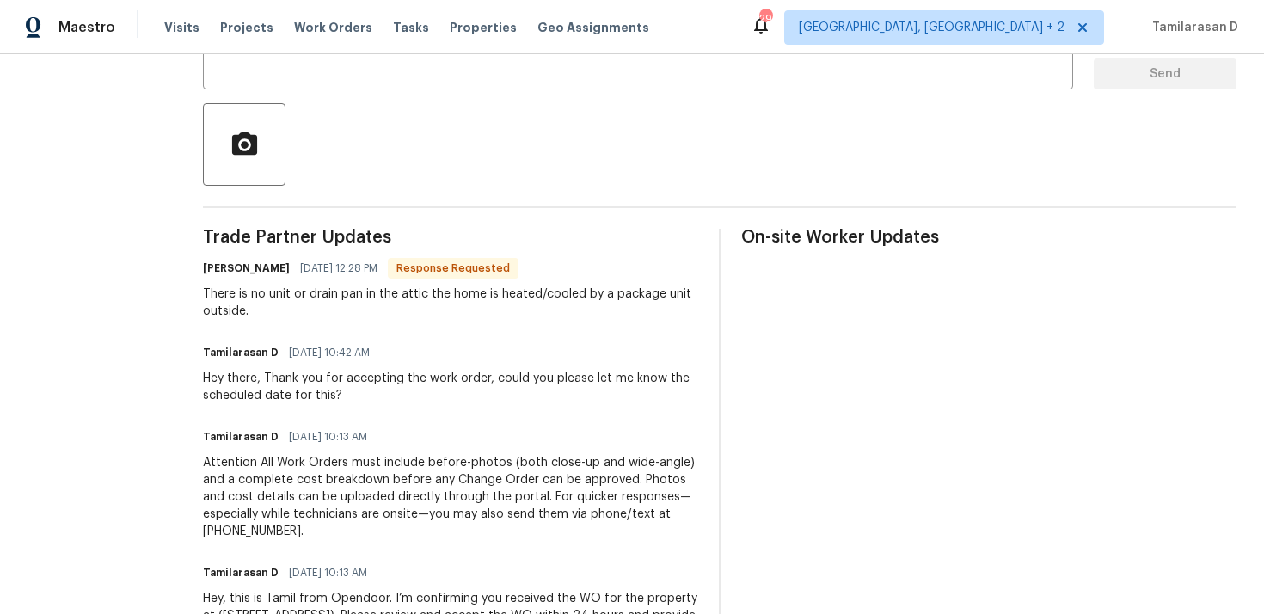
scroll to position [358, 0]
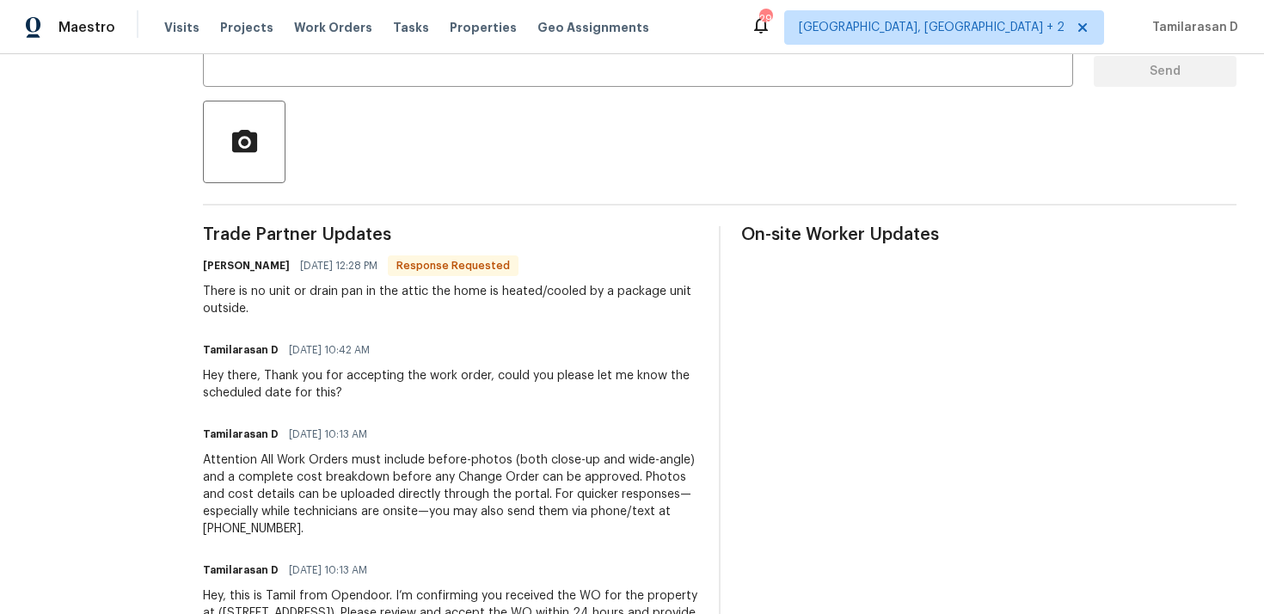
click at [431, 383] on div "Hey there, Thank you for accepting the work order, could you please let me know…" at bounding box center [450, 384] width 495 height 34
click at [463, 377] on div "Hey there, Thank you for accepting the work order, could you please let me know…" at bounding box center [450, 384] width 495 height 34
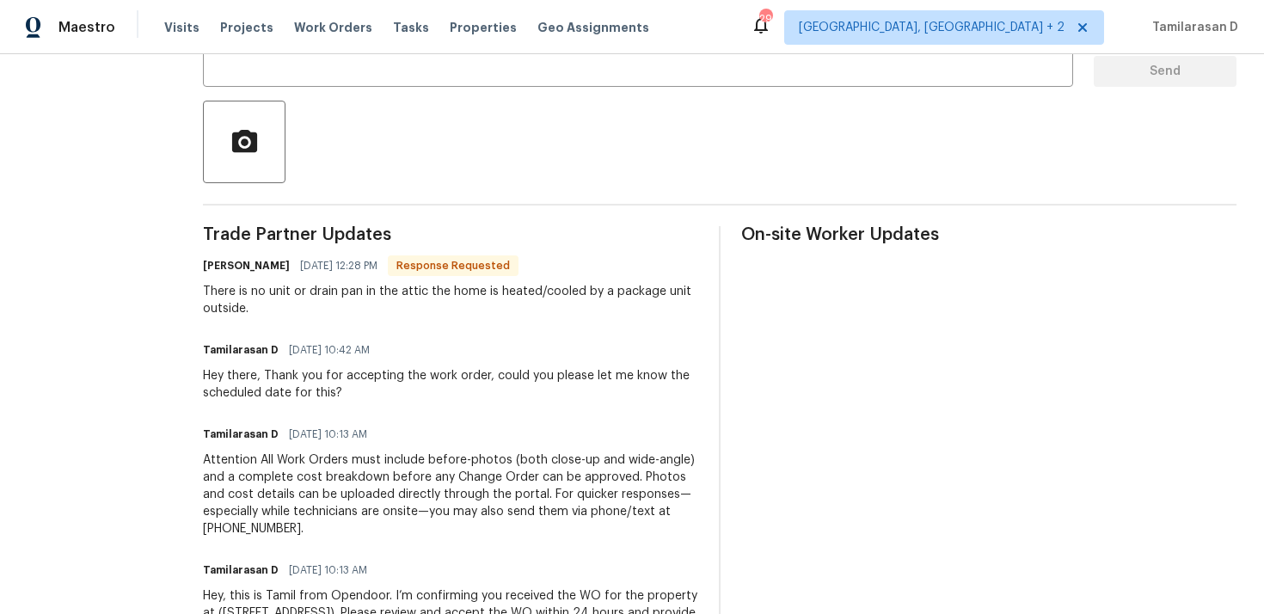
click at [463, 377] on div "Hey there, Thank you for accepting the work order, could you please let me know…" at bounding box center [450, 384] width 495 height 34
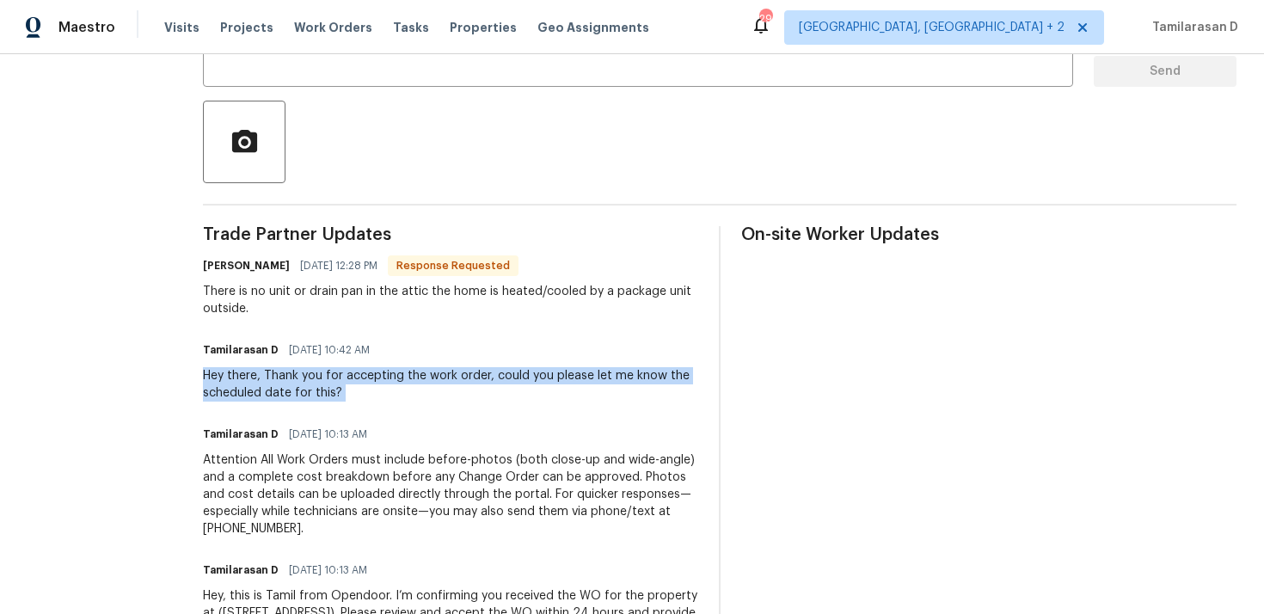
click at [446, 375] on div "Hey there, Thank you for accepting the work order, could you please let me know…" at bounding box center [450, 384] width 495 height 34
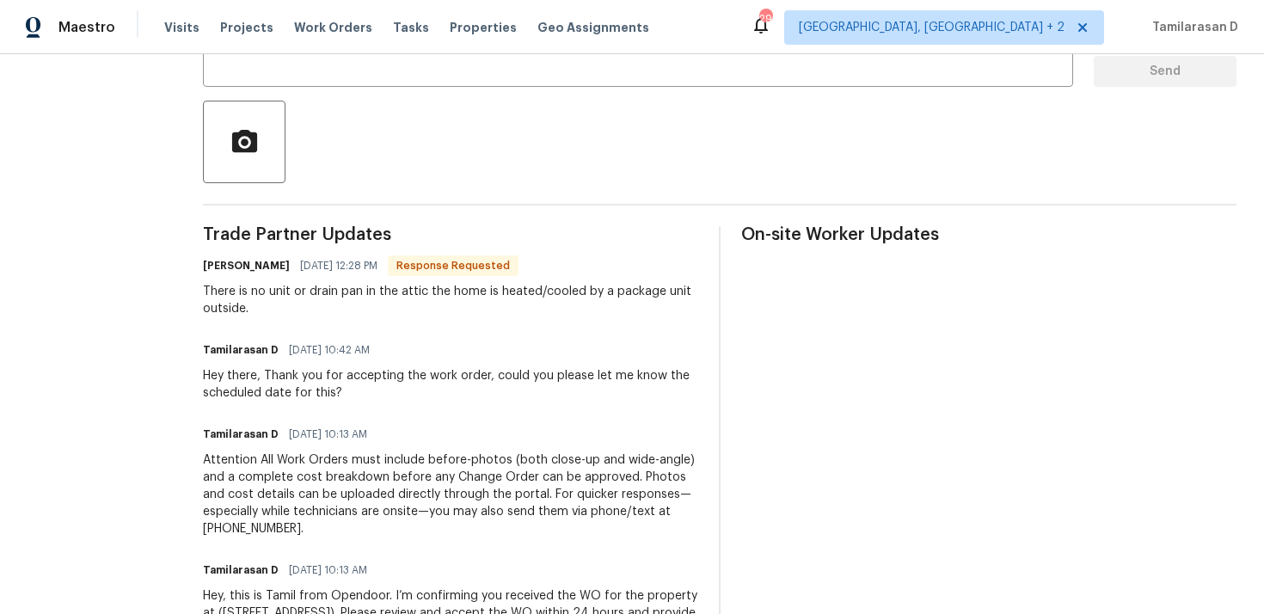
click at [446, 375] on div "Hey there, Thank you for accepting the work order, could you please let me know…" at bounding box center [450, 384] width 495 height 34
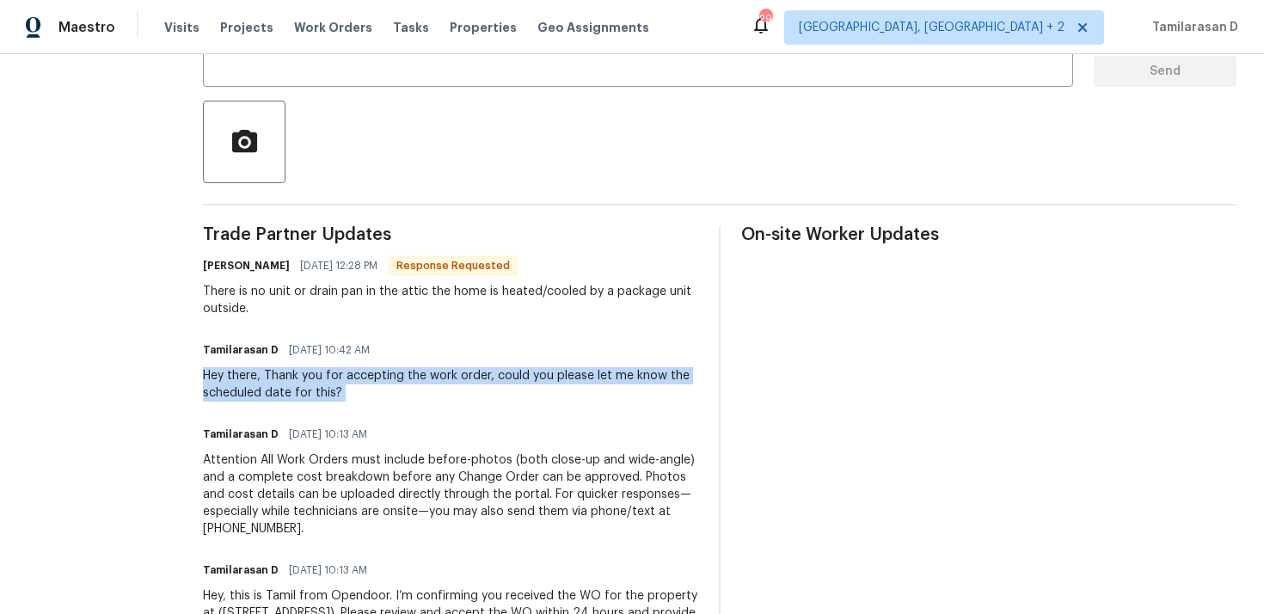
click at [333, 293] on div "There is no unit or drain pan in the attic the home is heated/cooled by a packa…" at bounding box center [450, 300] width 495 height 34
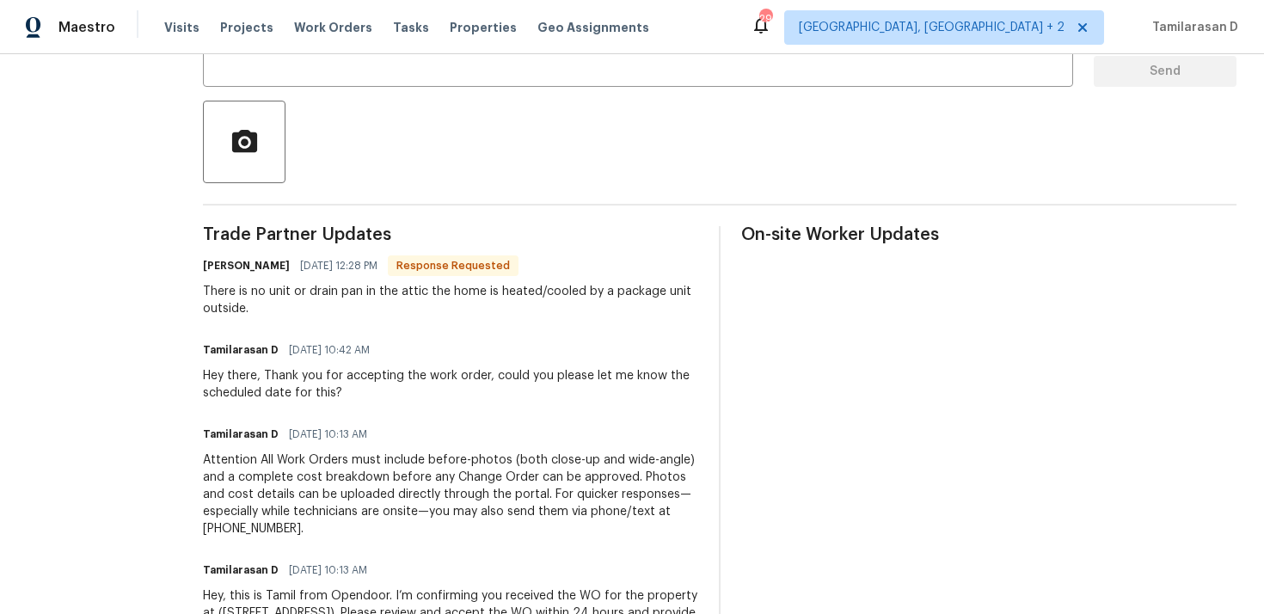
click at [333, 293] on div "There is no unit or drain pan in the attic the home is heated/cooled by a packa…" at bounding box center [450, 300] width 495 height 34
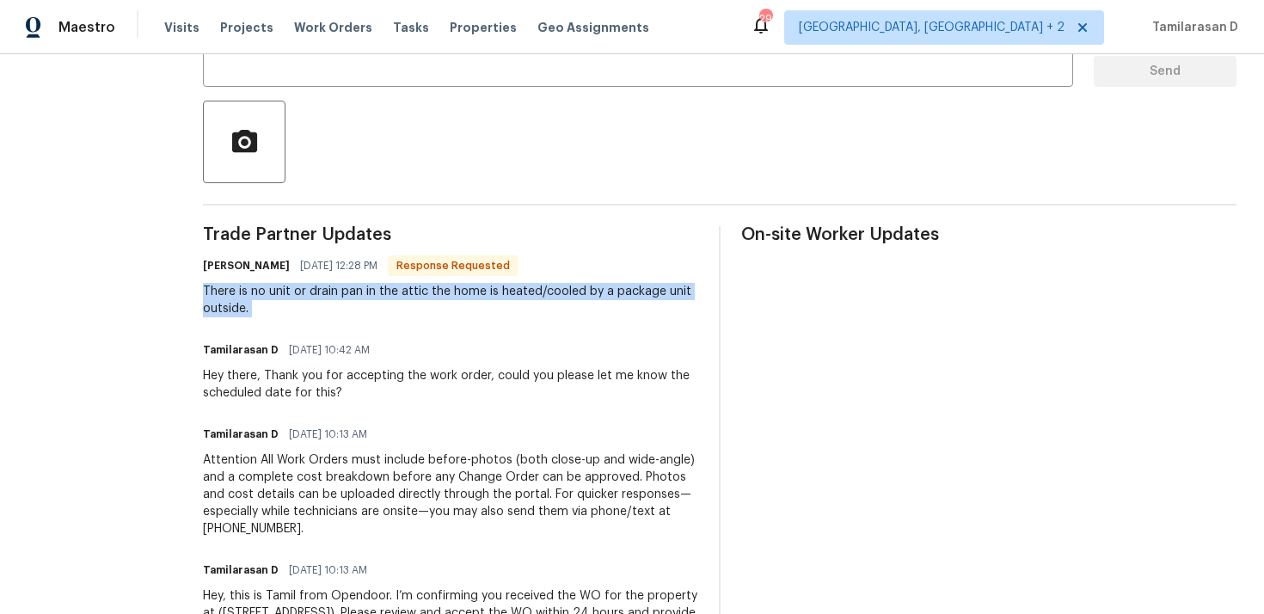
scroll to position [334, 0]
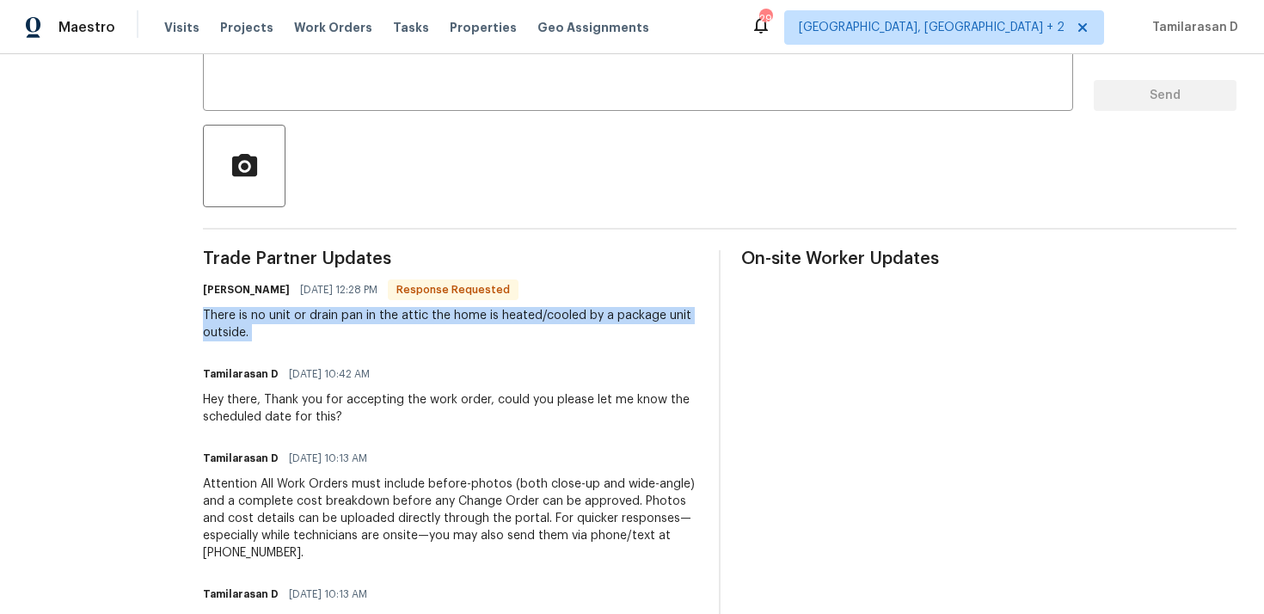
click at [366, 335] on div "There is no unit or drain pan in the attic the home is heated/cooled by a packa…" at bounding box center [450, 324] width 495 height 34
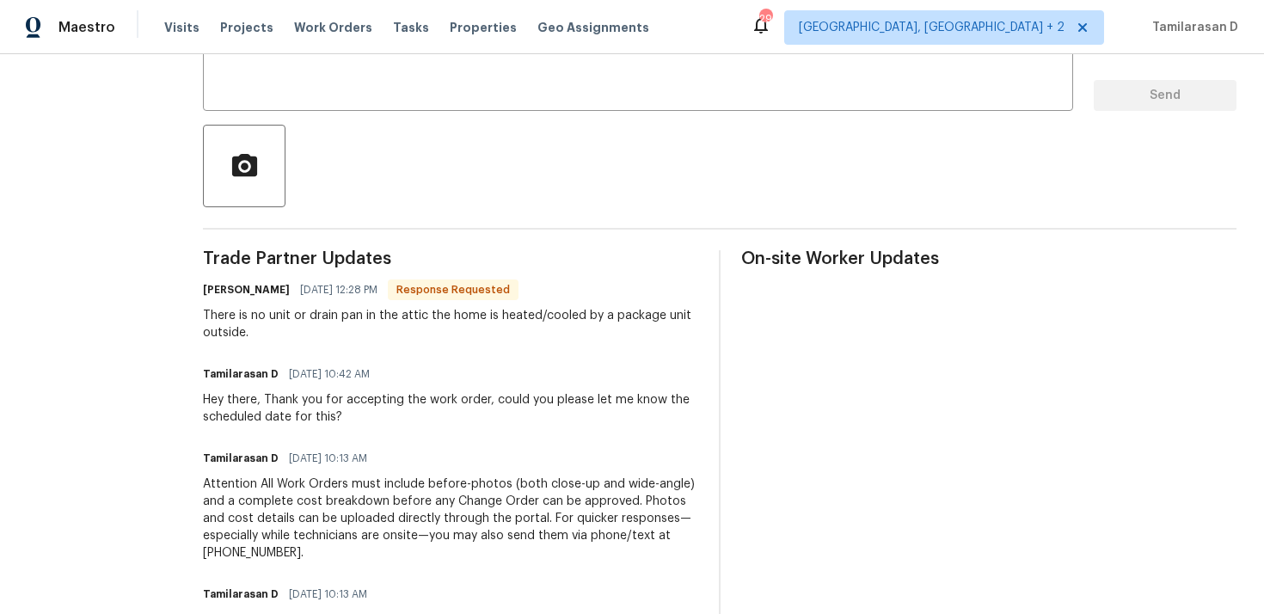
click at [366, 335] on div "There is no unit or drain pan in the attic the home is heated/cooled by a packa…" at bounding box center [450, 324] width 495 height 34
click at [390, 303] on div "Jeff Green 09/09/2025 12:28 PM Response Requested There is no unit or drain pan…" at bounding box center [450, 310] width 495 height 64
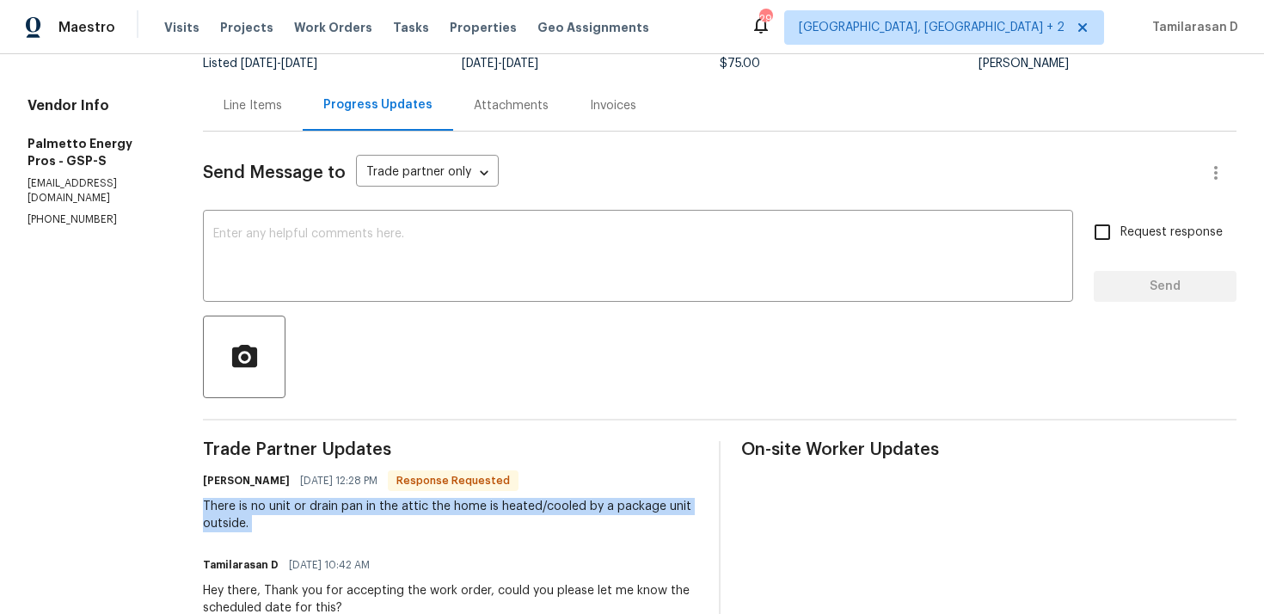
scroll to position [9, 0]
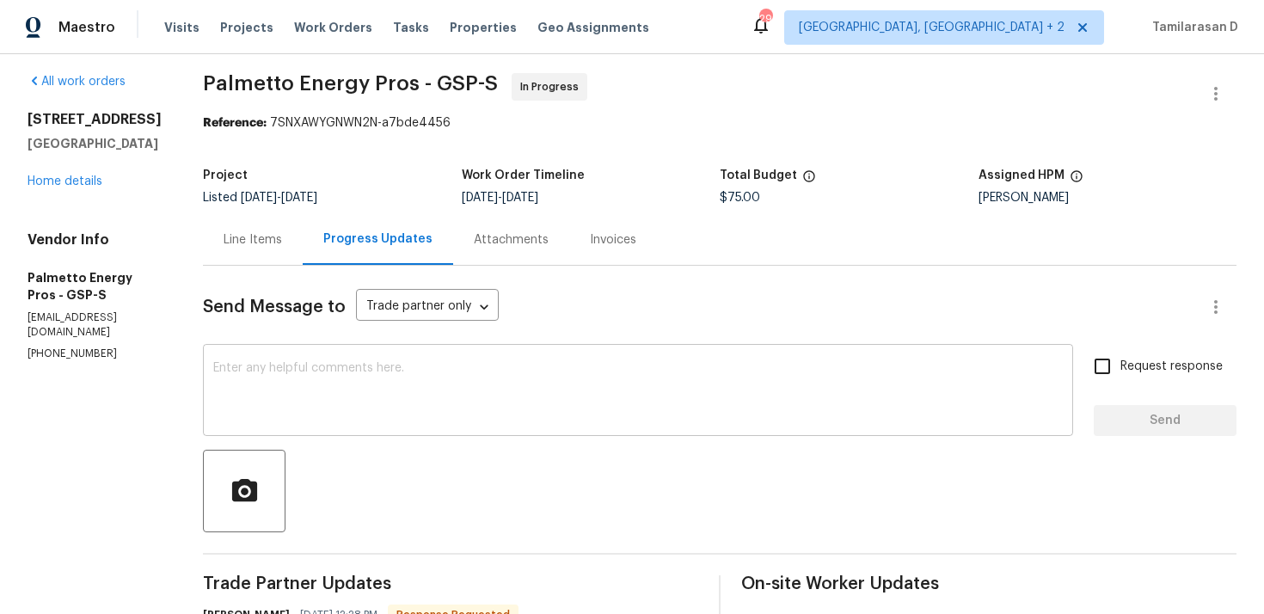
click at [308, 369] on textarea at bounding box center [638, 392] width 850 height 60
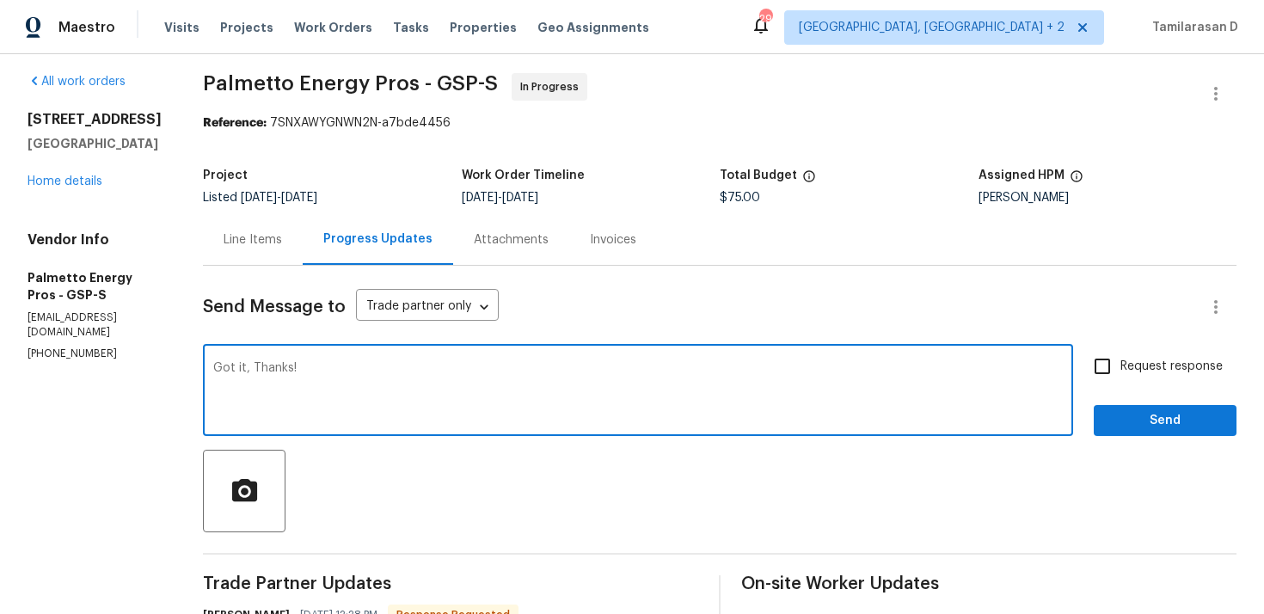
type textarea "Got it, Thanks!"
click at [1138, 415] on span "Send" at bounding box center [1165, 421] width 115 height 22
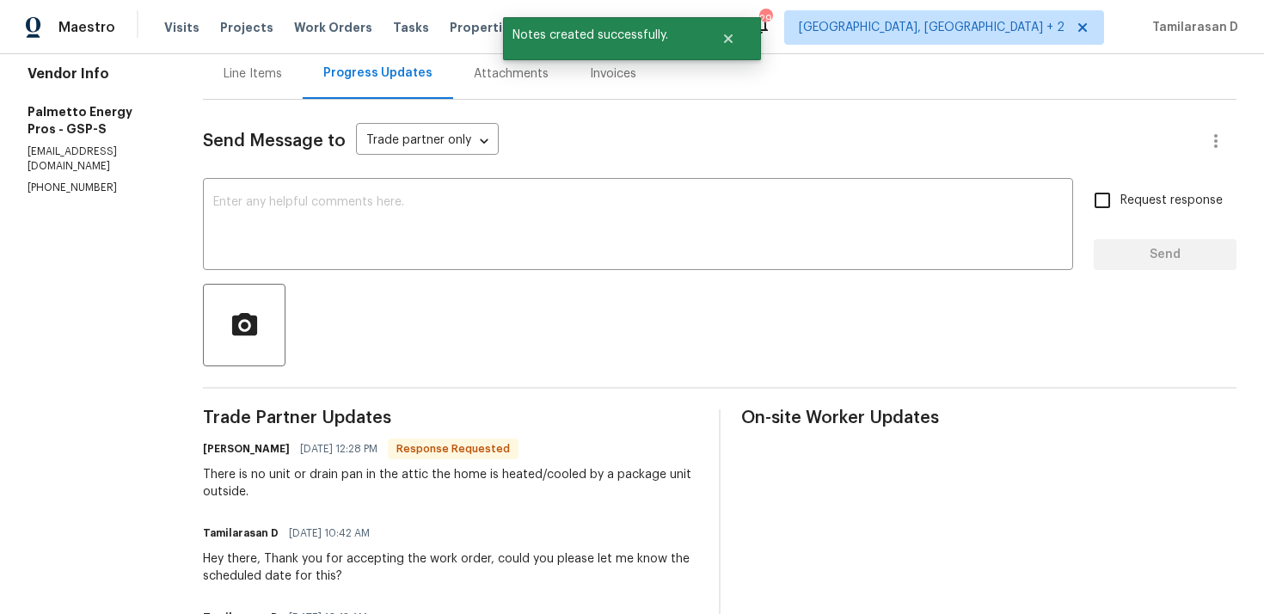
scroll to position [336, 0]
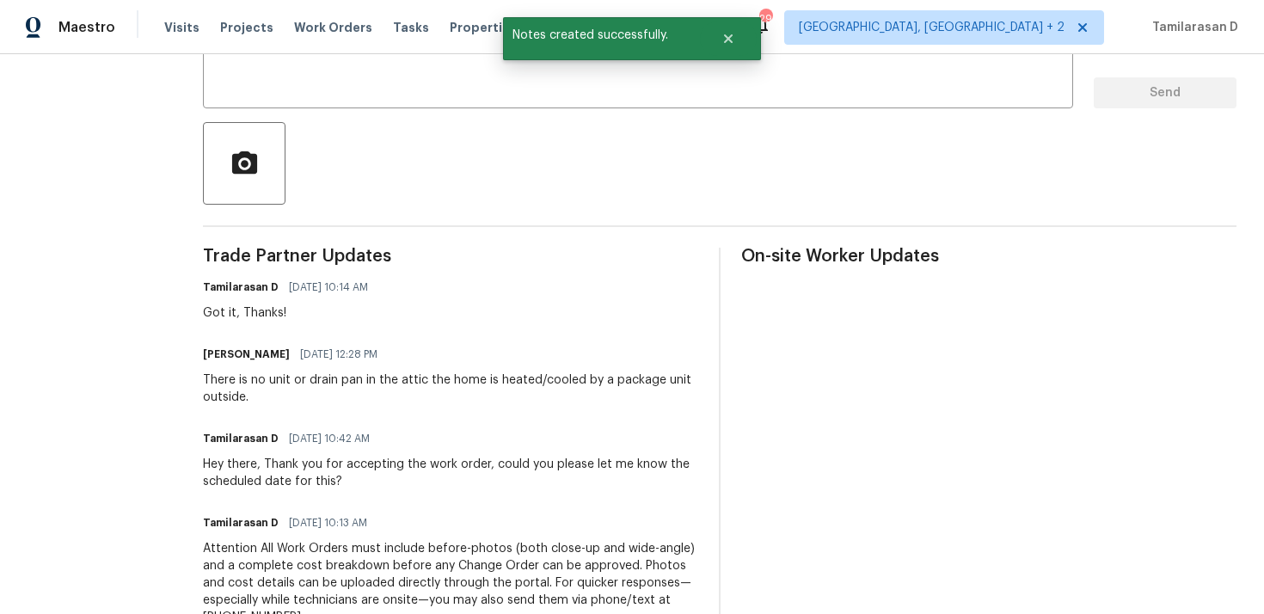
click at [307, 379] on div "There is no unit or drain pan in the attic the home is heated/cooled by a packa…" at bounding box center [450, 389] width 495 height 34
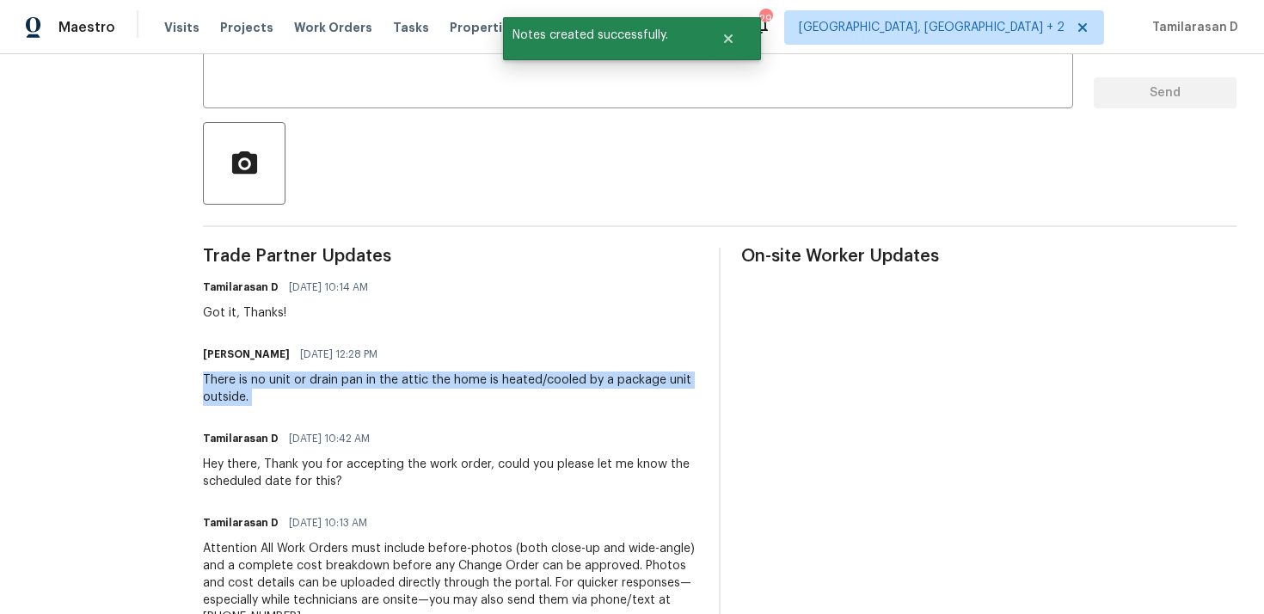
copy div "There is no unit or drain pan in the attic the home is heated/cooled by a packa…"
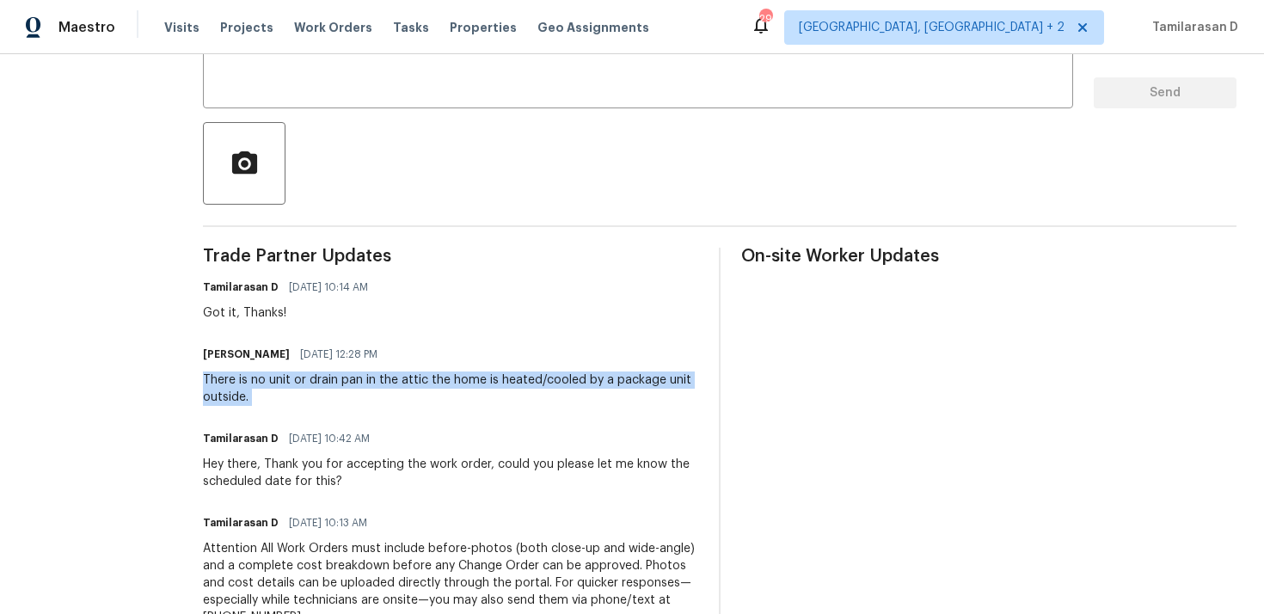
scroll to position [0, 0]
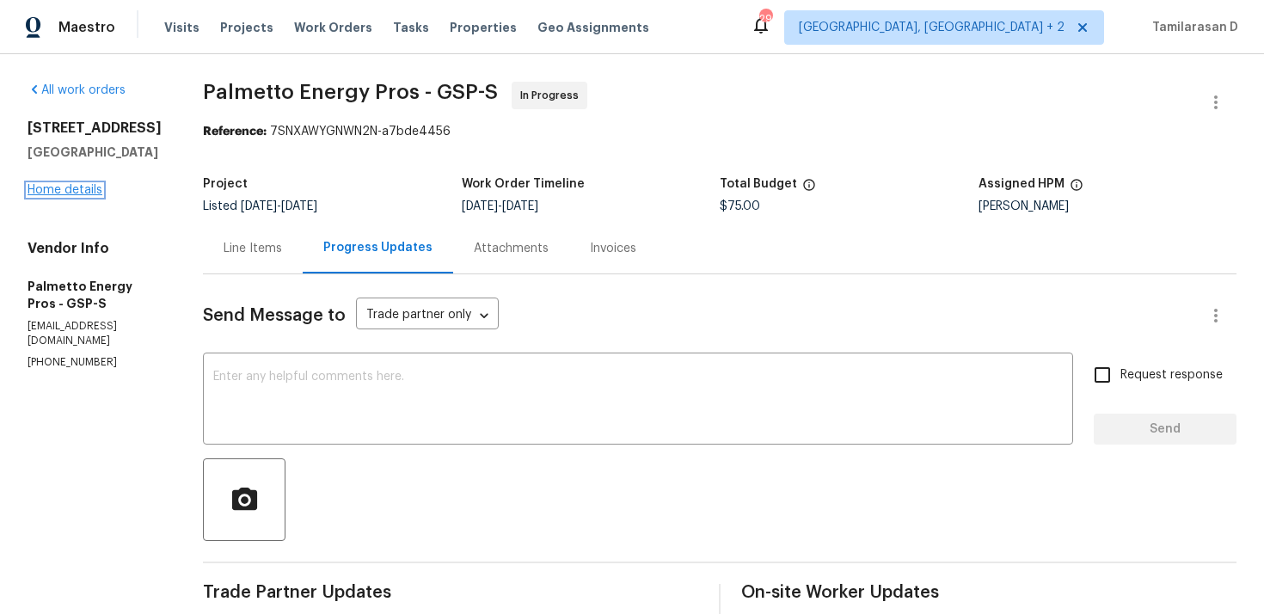
click at [82, 189] on link "Home details" at bounding box center [65, 190] width 75 height 12
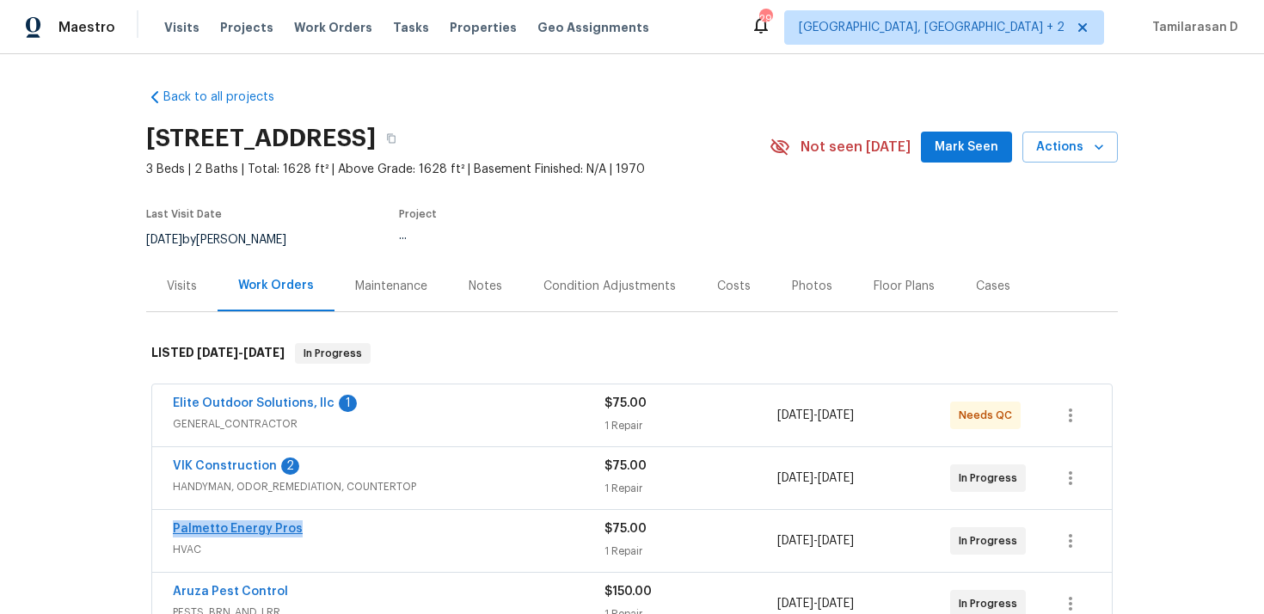
drag, startPoint x: 302, startPoint y: 534, endPoint x: 173, endPoint y: 532, distance: 129.1
click at [173, 532] on div "Palmetto Energy Pros" at bounding box center [389, 530] width 432 height 21
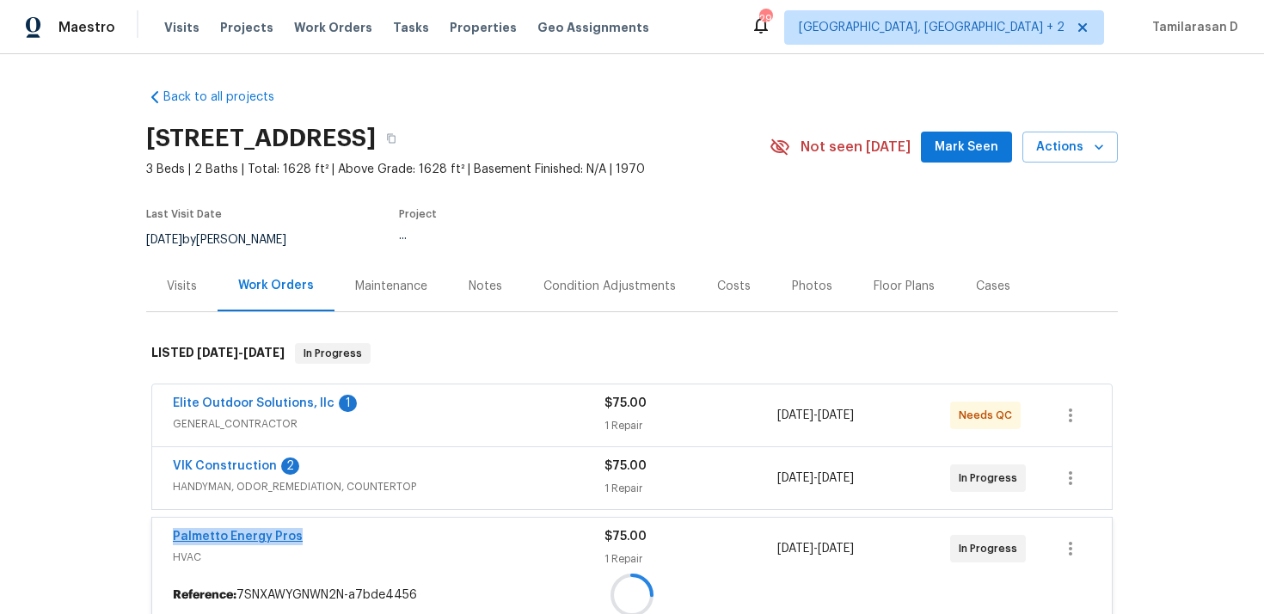
copy link "Palmetto Energy Pros"
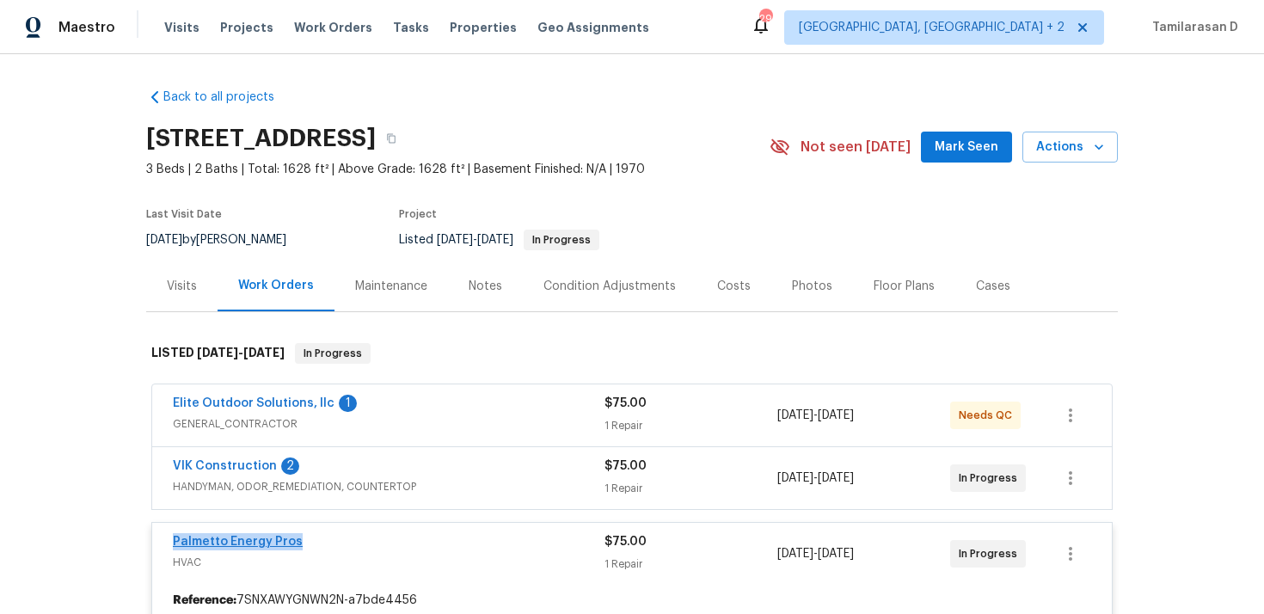
copy link "Palmetto Energy Pros"
click at [275, 533] on span "Palmetto Energy Pros" at bounding box center [238, 541] width 130 height 17
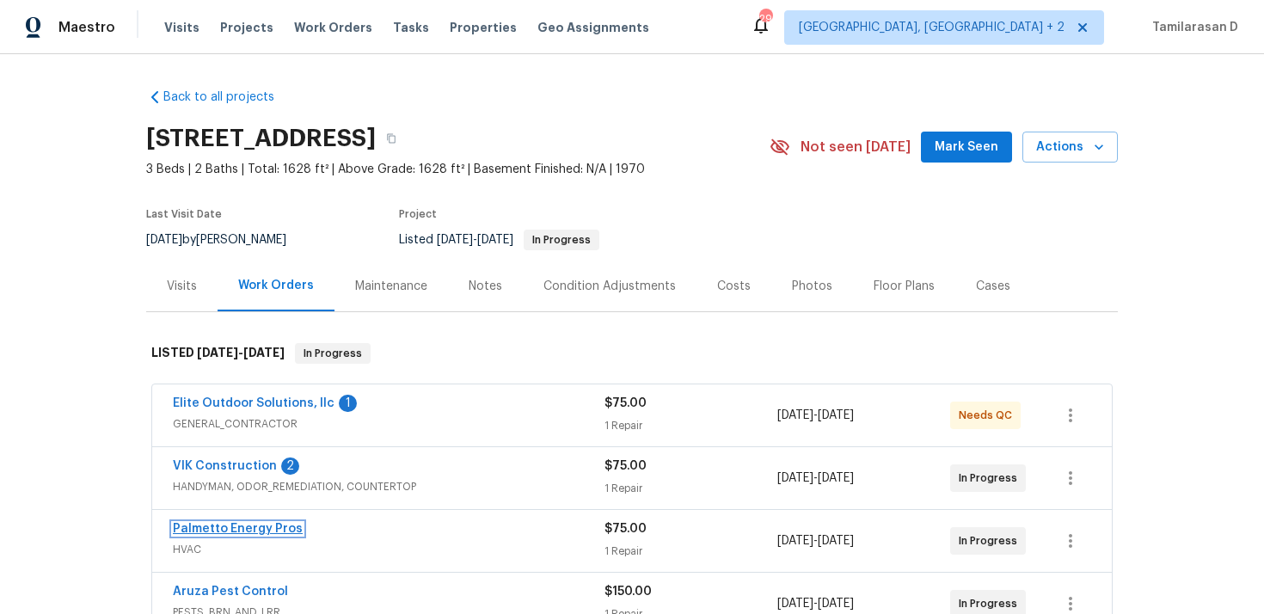
click at [274, 530] on link "Palmetto Energy Pros" at bounding box center [238, 529] width 130 height 12
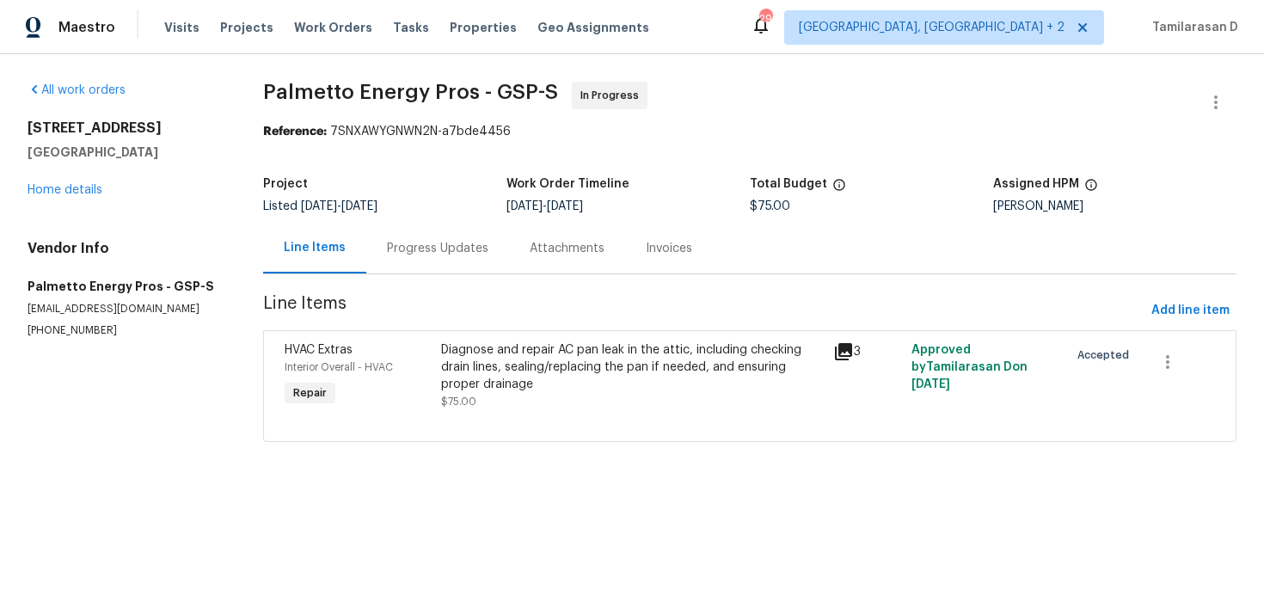
click at [482, 355] on div "Diagnose and repair AC pan leak in the attic, including checking drain lines, s…" at bounding box center [632, 367] width 382 height 52
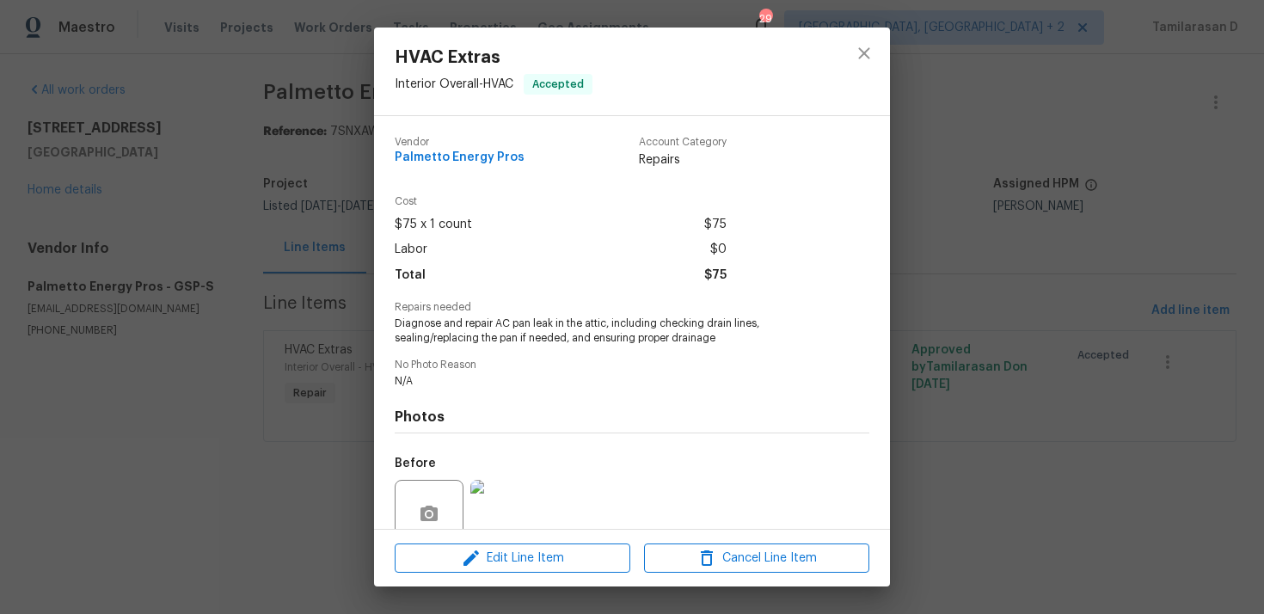
click at [448, 323] on span "Diagnose and repair AC pan leak in the attic, including checking drain lines, s…" at bounding box center [609, 331] width 428 height 29
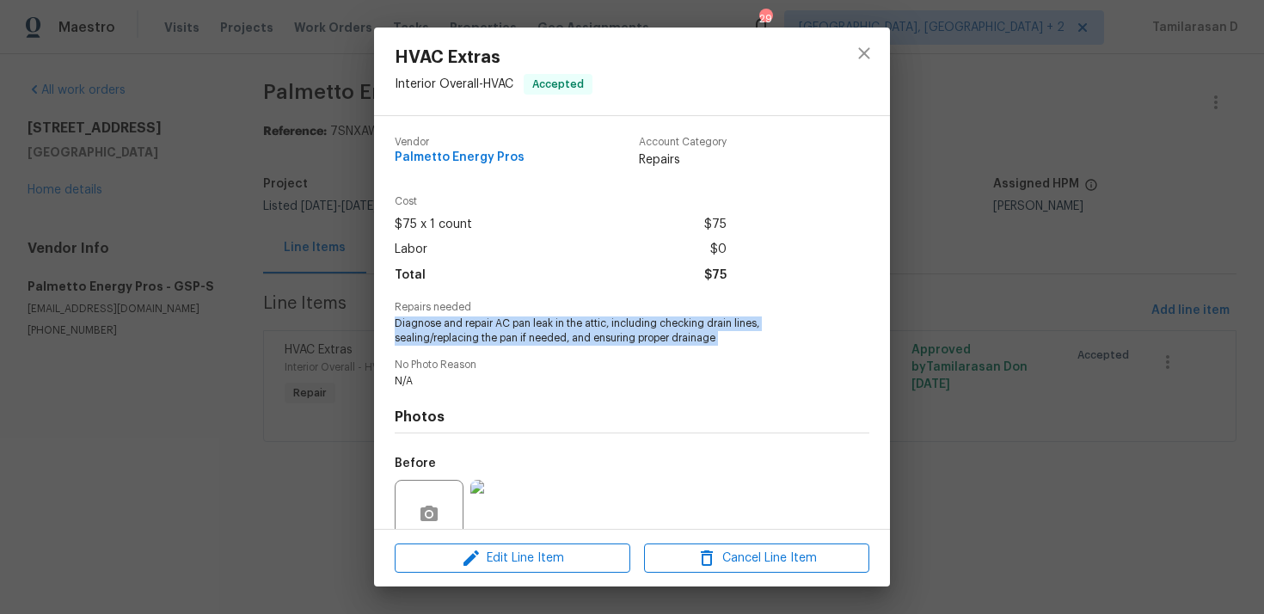
copy span "Diagnose and repair AC pan leak in the attic, including checking drain lines, s…"
click at [311, 247] on div "HVAC Extras Interior Overall - HVAC Accepted Vendor Palmetto Energy Pros Accoun…" at bounding box center [632, 307] width 1264 height 614
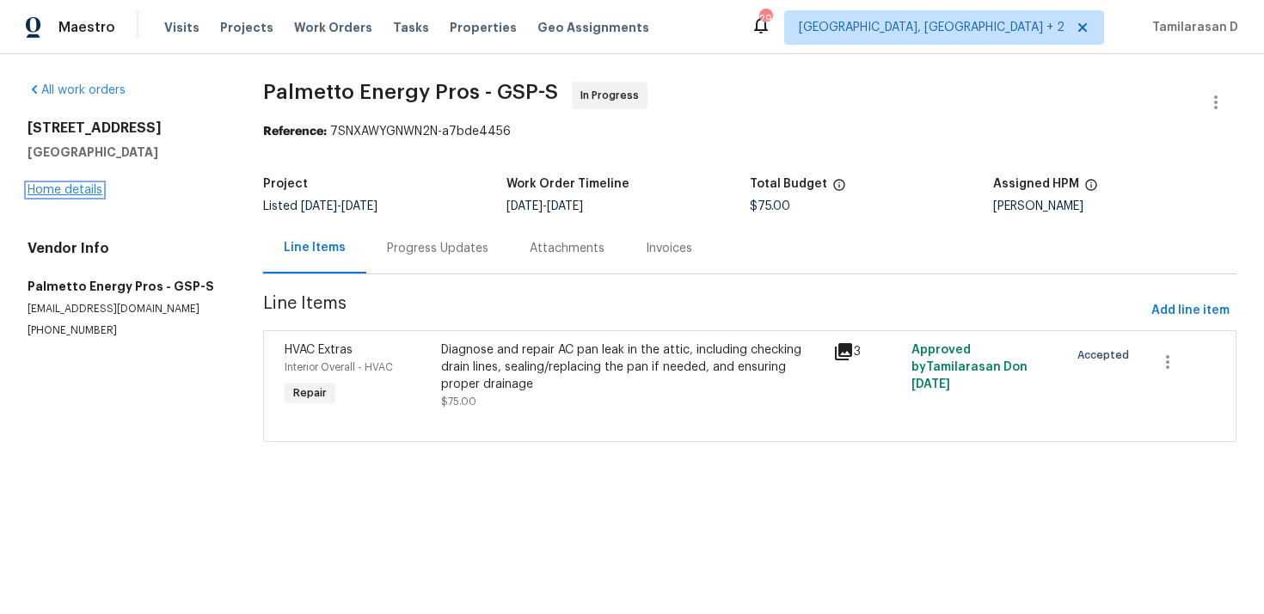
click at [50, 187] on link "Home details" at bounding box center [65, 190] width 75 height 12
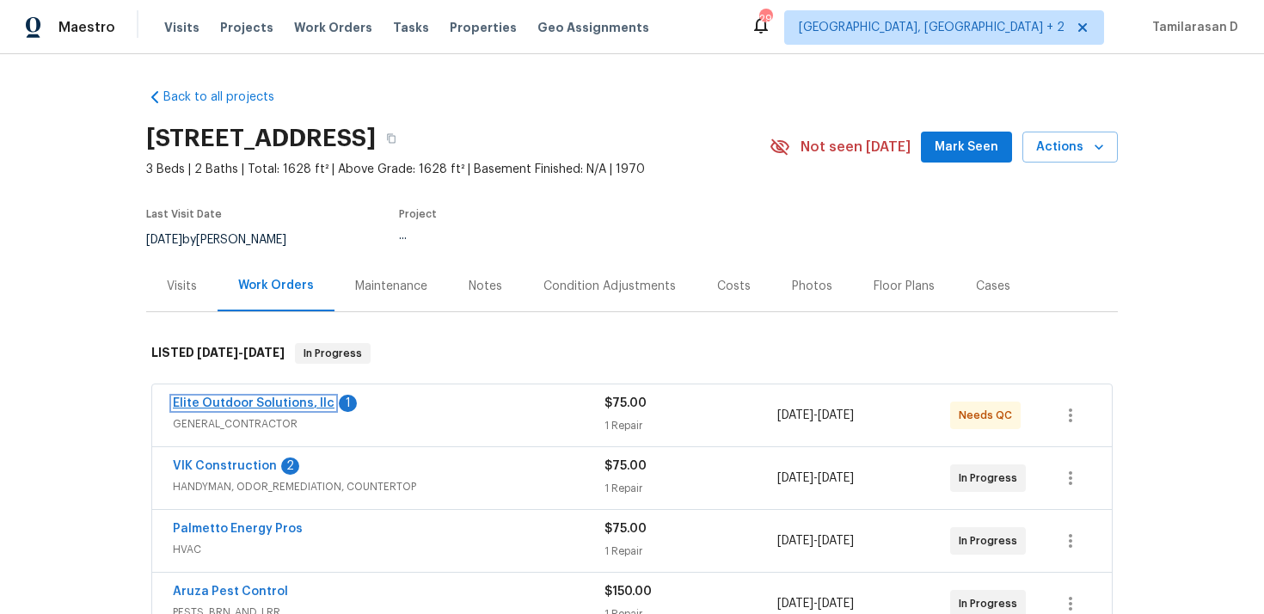
click at [253, 403] on link "Elite Outdoor Solutions, llc" at bounding box center [254, 403] width 162 height 12
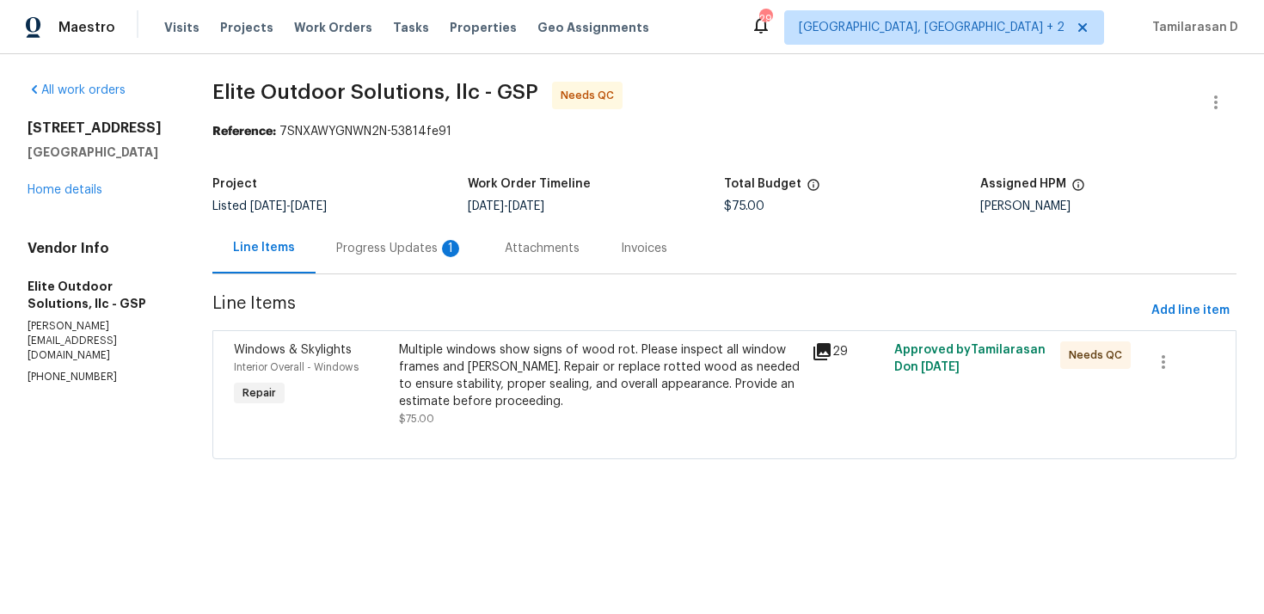
click at [408, 261] on div "Progress Updates 1" at bounding box center [400, 248] width 169 height 51
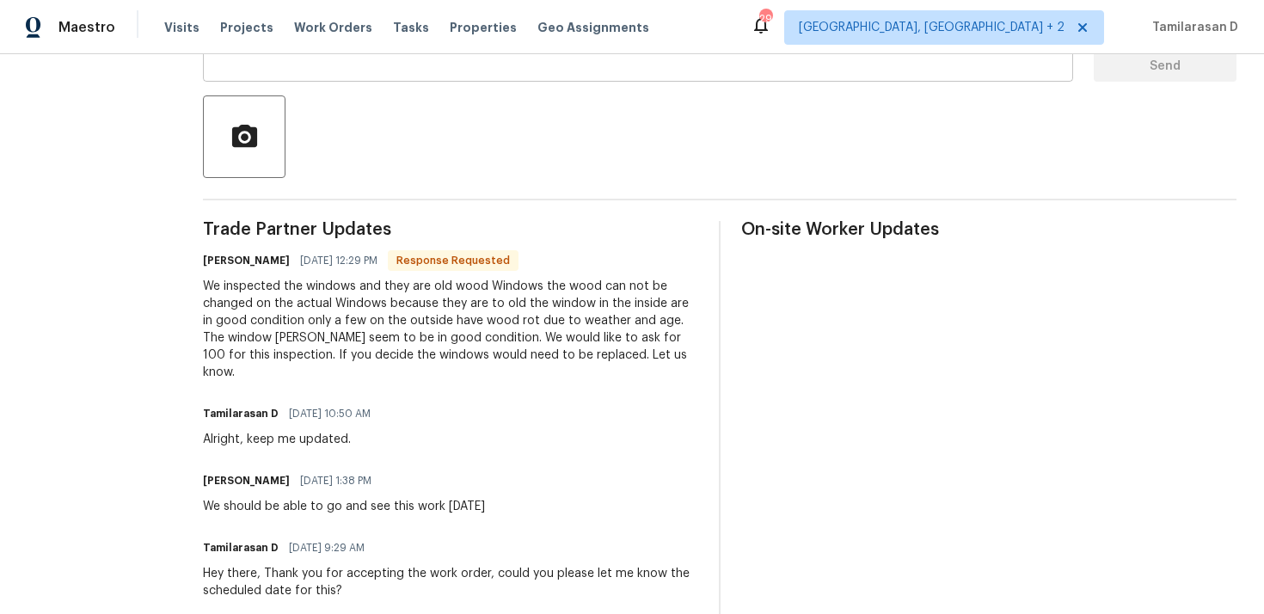
scroll to position [398, 0]
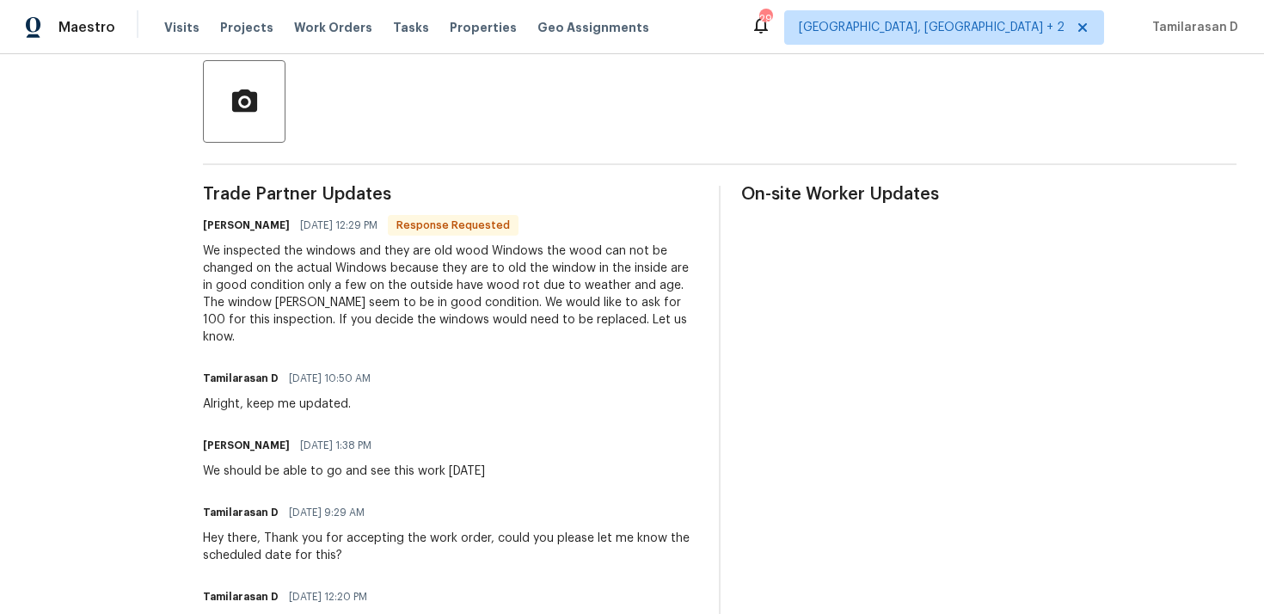
click at [365, 272] on div "We inspected the windows and they are old wood Windows the wood can not be chan…" at bounding box center [450, 294] width 495 height 103
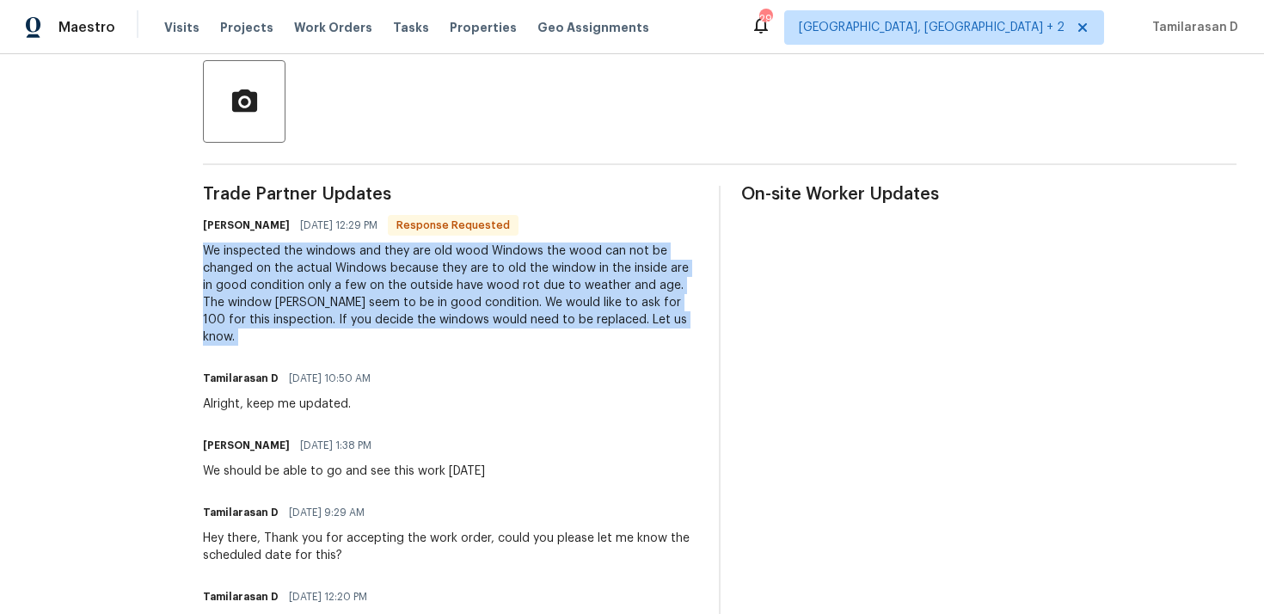
scroll to position [0, 0]
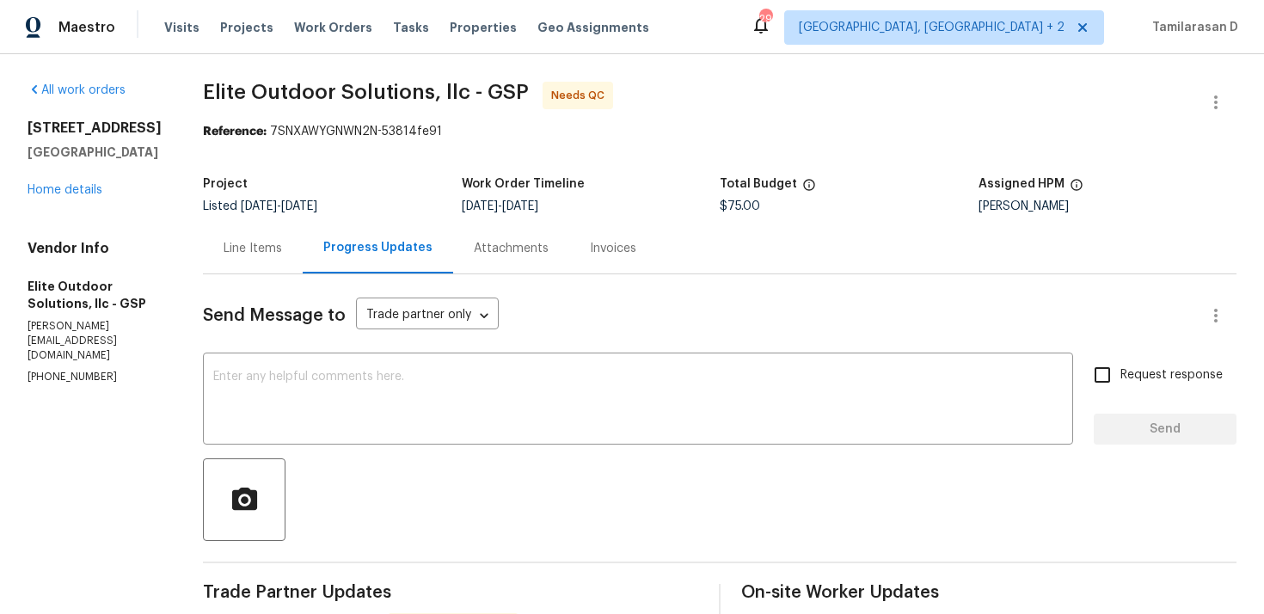
click at [230, 257] on div "Line Items" at bounding box center [253, 248] width 100 height 51
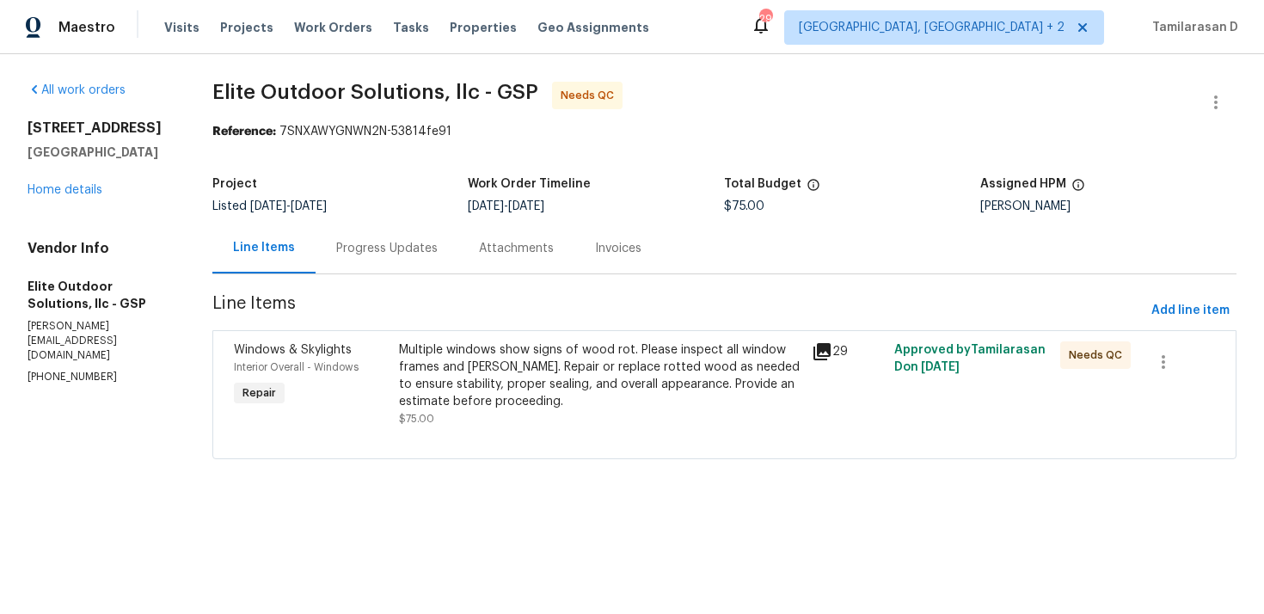
click at [517, 358] on div "Multiple windows show signs of wood rot. Please inspect all window frames and s…" at bounding box center [600, 375] width 403 height 69
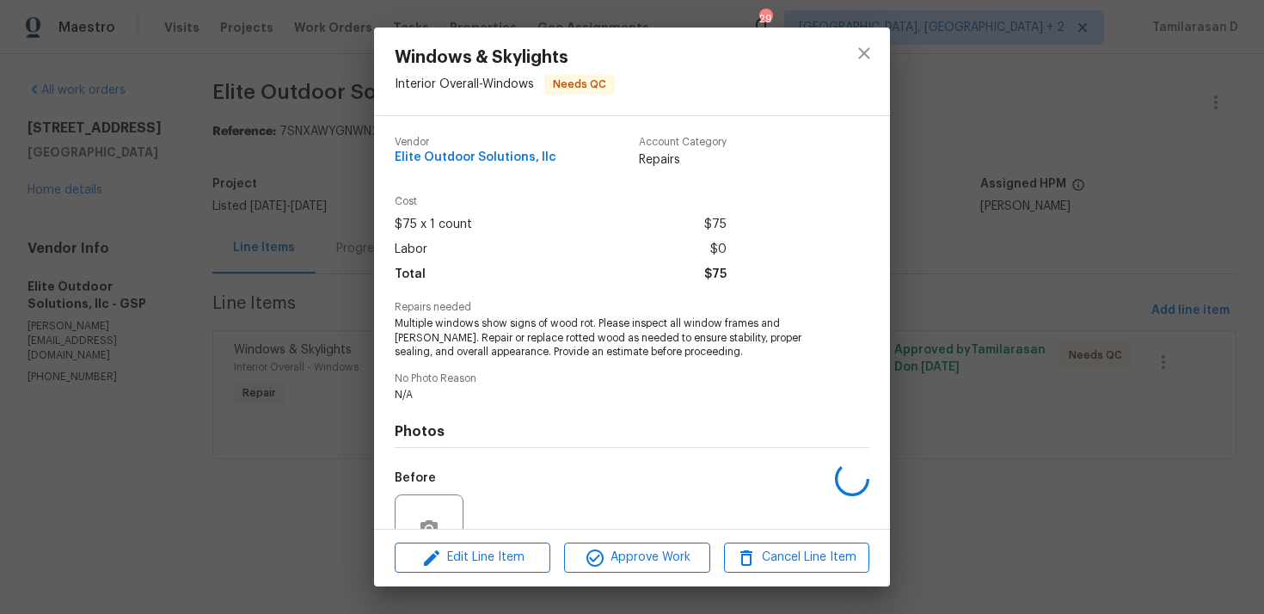
scroll to position [163, 0]
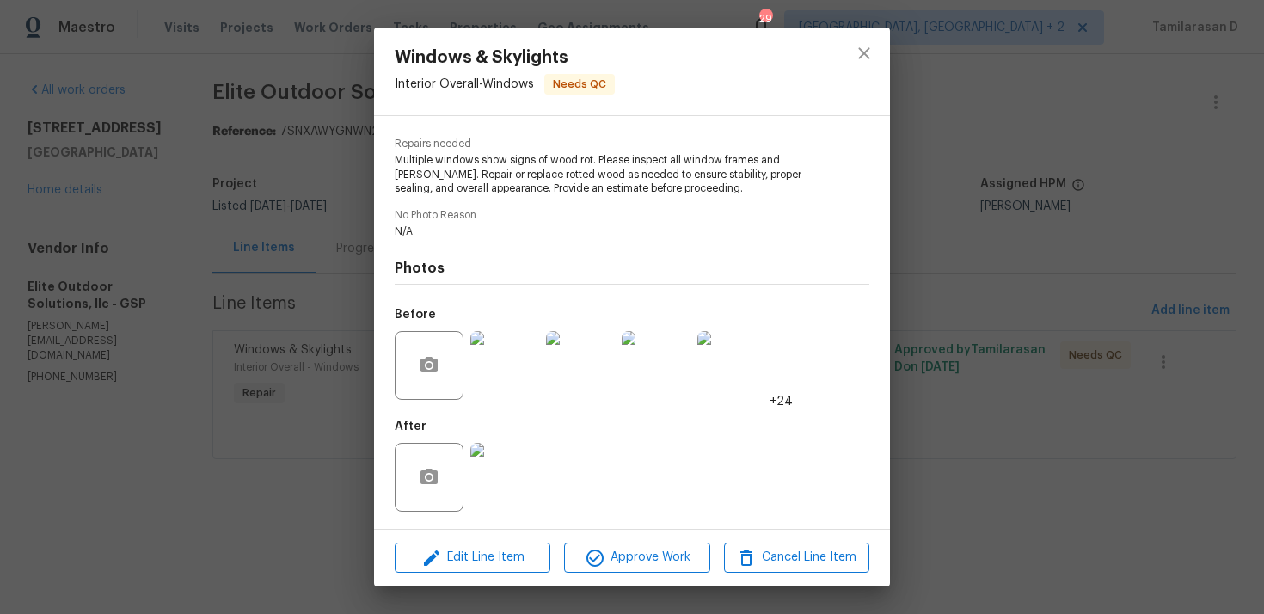
click at [495, 389] on img at bounding box center [505, 365] width 69 height 69
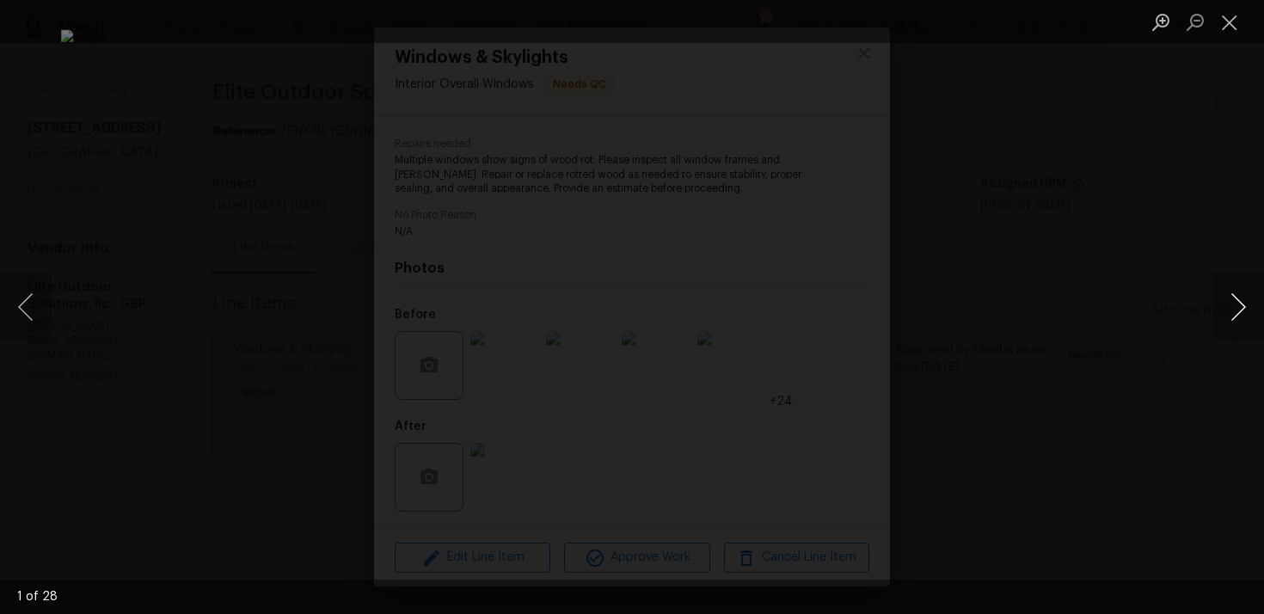
click at [1241, 304] on button "Next image" at bounding box center [1239, 307] width 52 height 69
click at [1244, 315] on button "Next image" at bounding box center [1239, 307] width 52 height 69
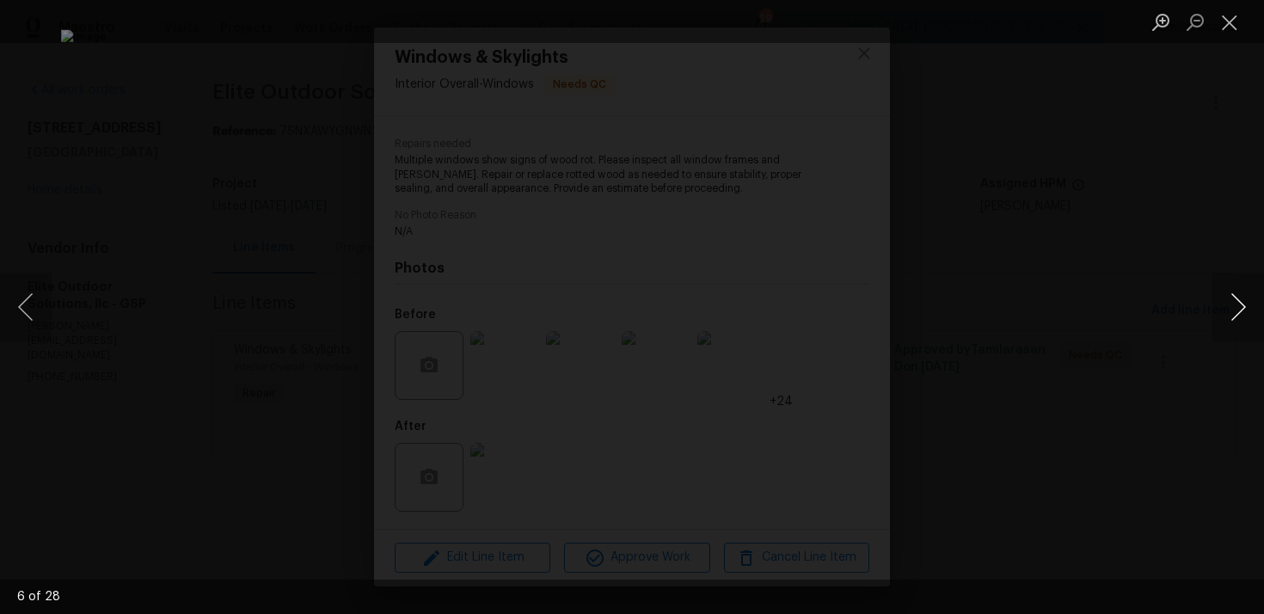
click at [1244, 315] on button "Next image" at bounding box center [1239, 307] width 52 height 69
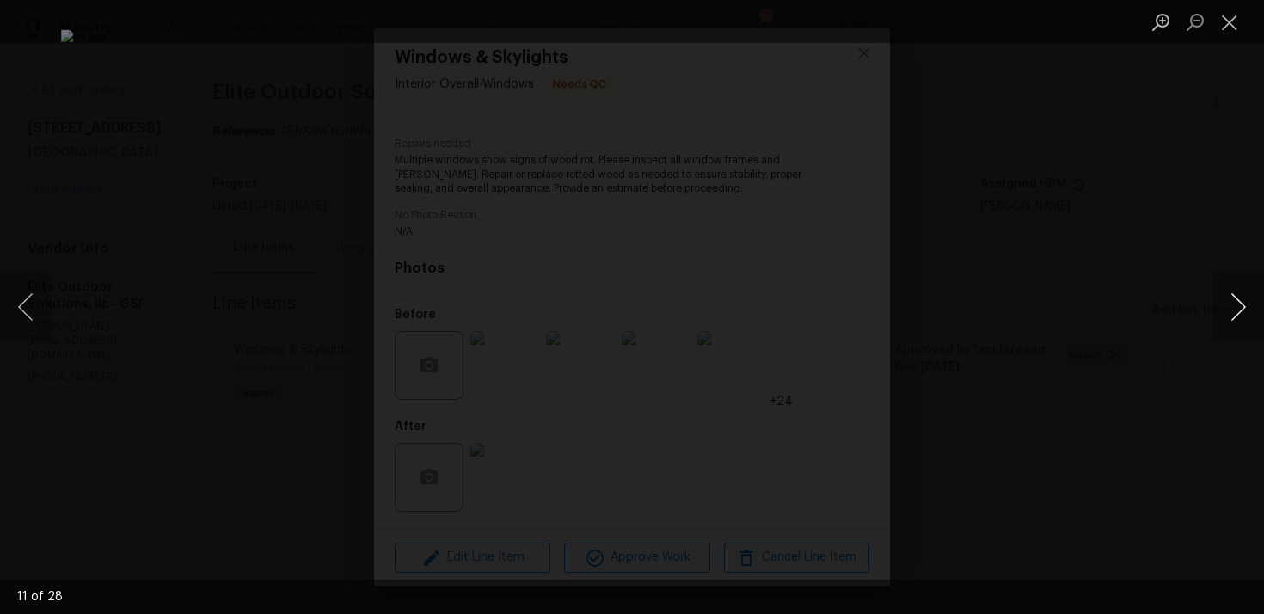
click at [1244, 315] on button "Next image" at bounding box center [1239, 307] width 52 height 69
click at [1240, 305] on button "Next image" at bounding box center [1239, 307] width 52 height 69
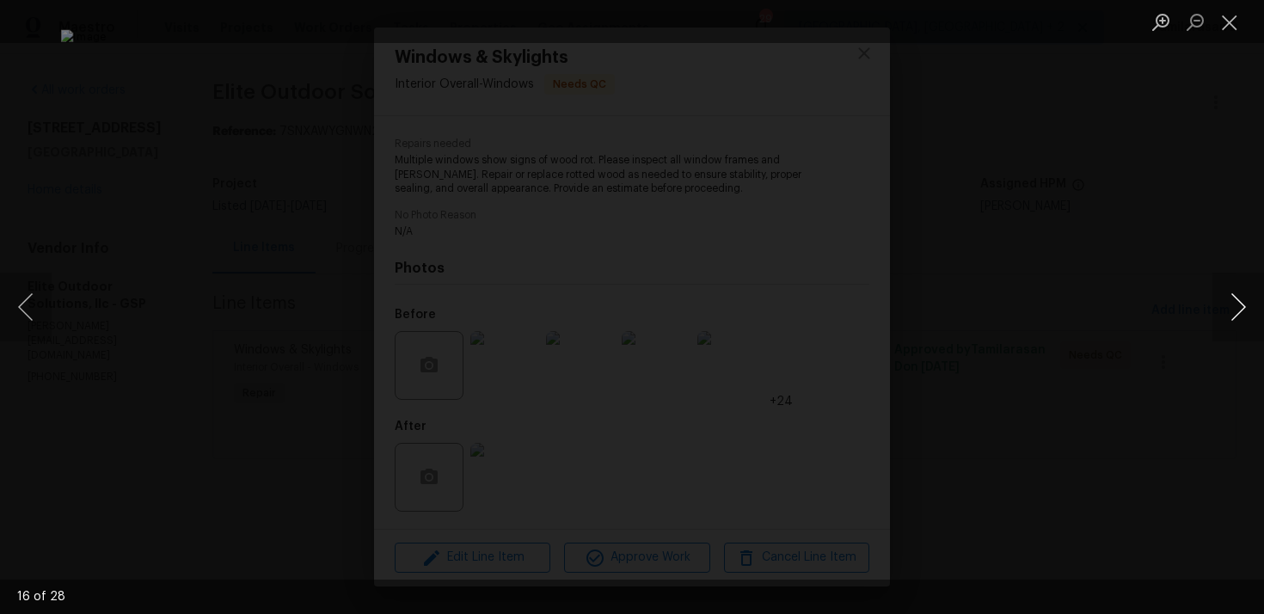
click at [1240, 305] on button "Next image" at bounding box center [1239, 307] width 52 height 69
click at [1243, 323] on button "Next image" at bounding box center [1239, 307] width 52 height 69
click at [1241, 311] on button "Next image" at bounding box center [1239, 307] width 52 height 69
click at [1246, 312] on button "Next image" at bounding box center [1239, 307] width 52 height 69
click at [1236, 302] on button "Next image" at bounding box center [1239, 307] width 52 height 69
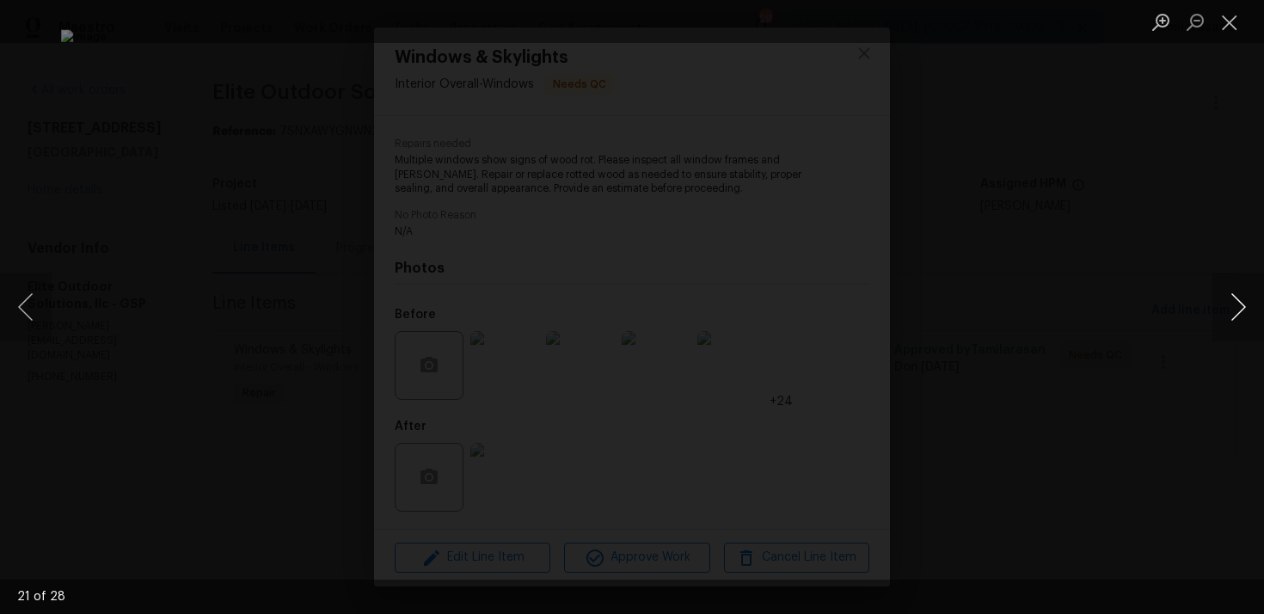
click at [1236, 302] on button "Next image" at bounding box center [1239, 307] width 52 height 69
click at [1238, 293] on button "Next image" at bounding box center [1239, 307] width 52 height 69
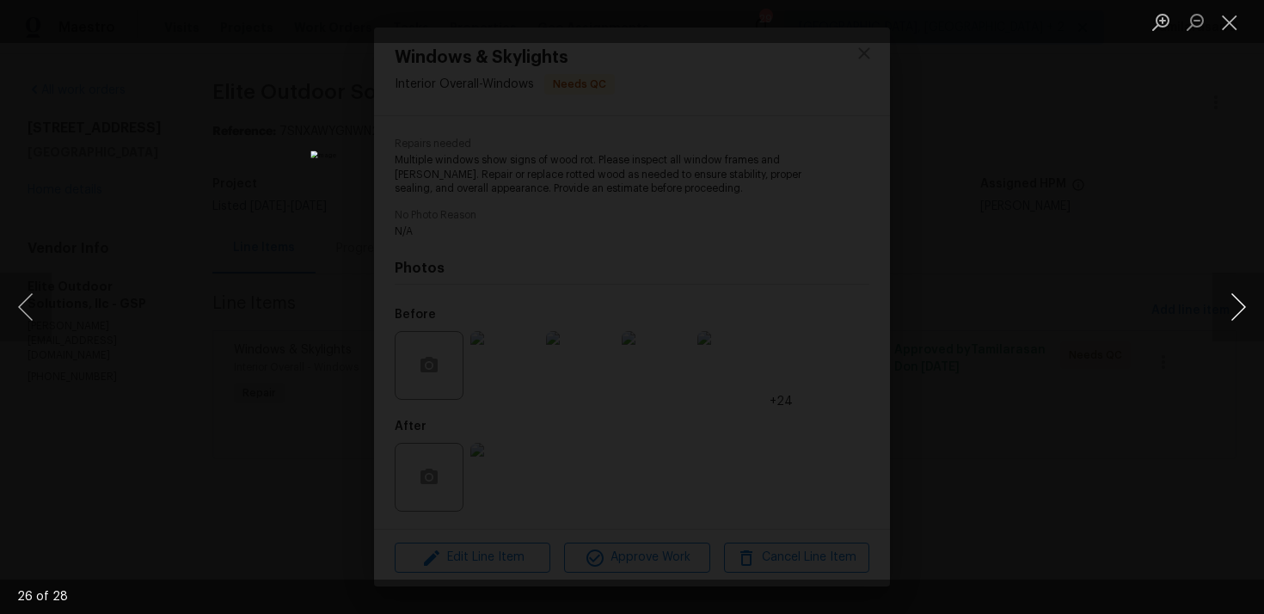
click at [1239, 308] on button "Next image" at bounding box center [1239, 307] width 52 height 69
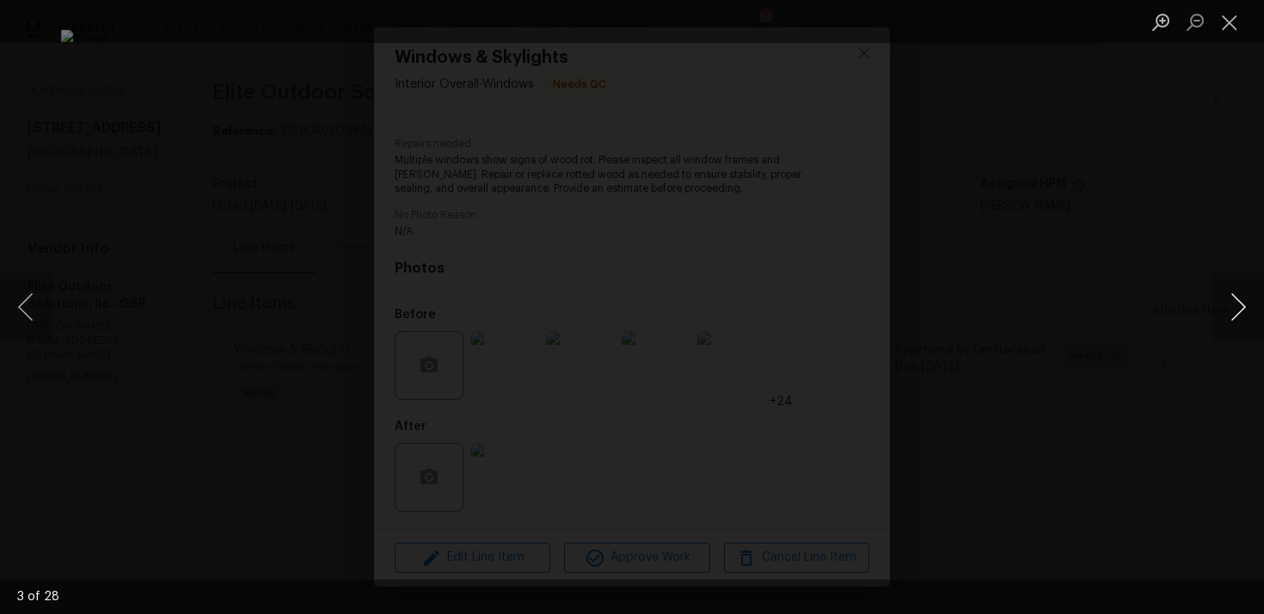
click at [1239, 308] on button "Next image" at bounding box center [1239, 307] width 52 height 69
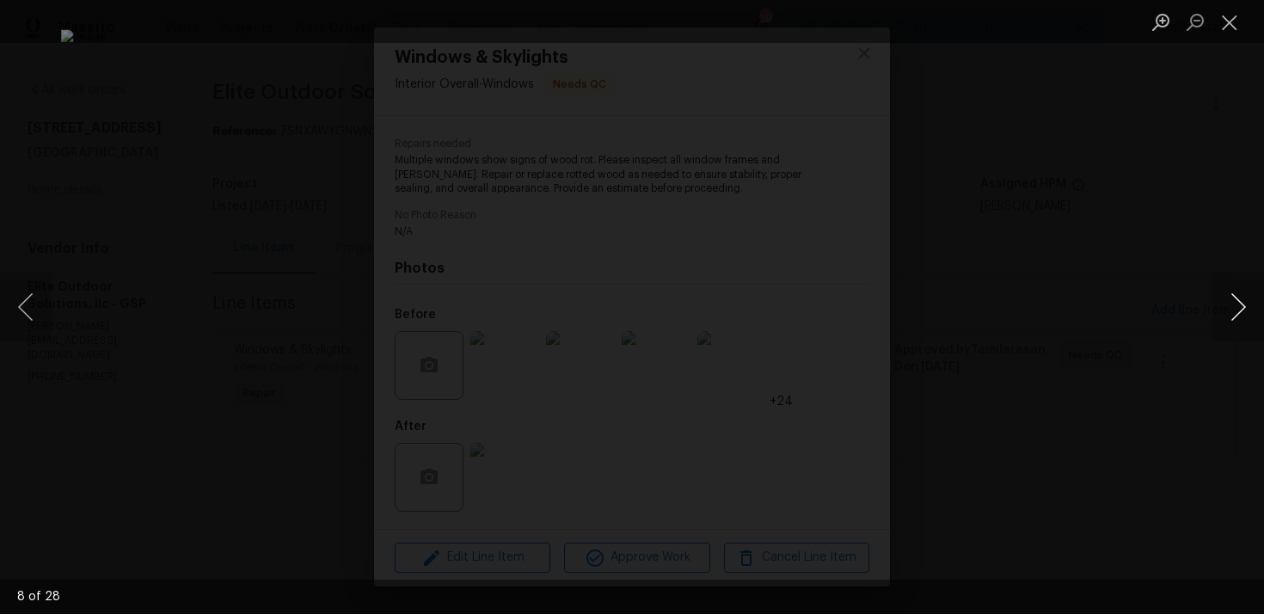
click at [1239, 308] on button "Next image" at bounding box center [1239, 307] width 52 height 69
click at [1243, 303] on button "Next image" at bounding box center [1239, 307] width 52 height 69
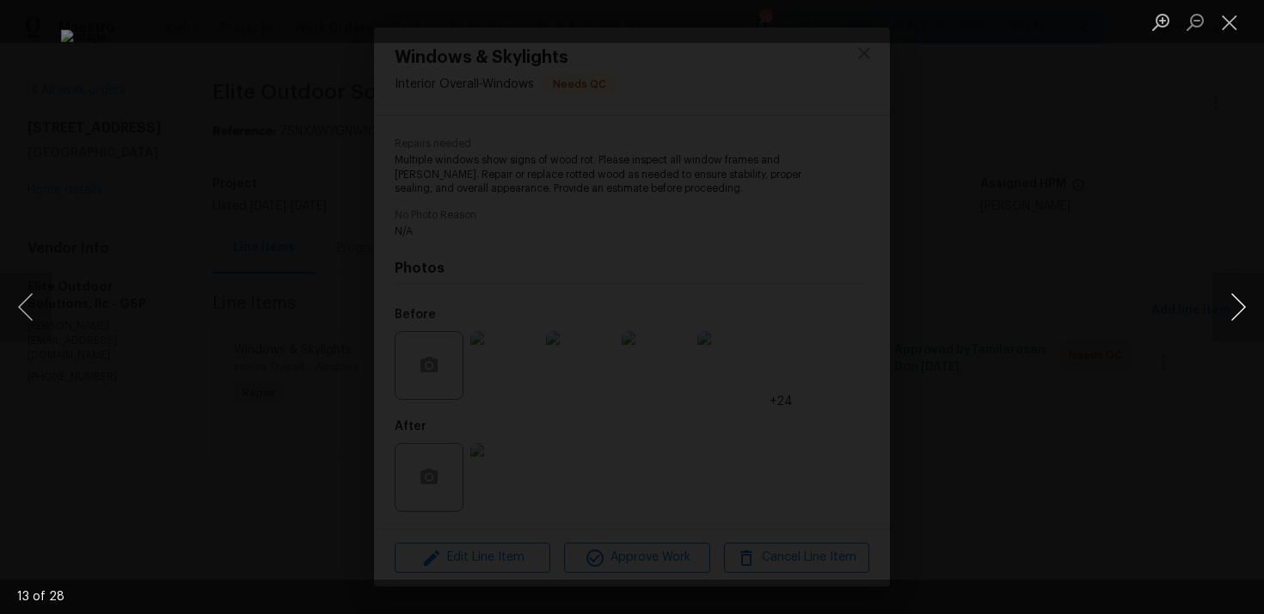
click at [1243, 303] on button "Next image" at bounding box center [1239, 307] width 52 height 69
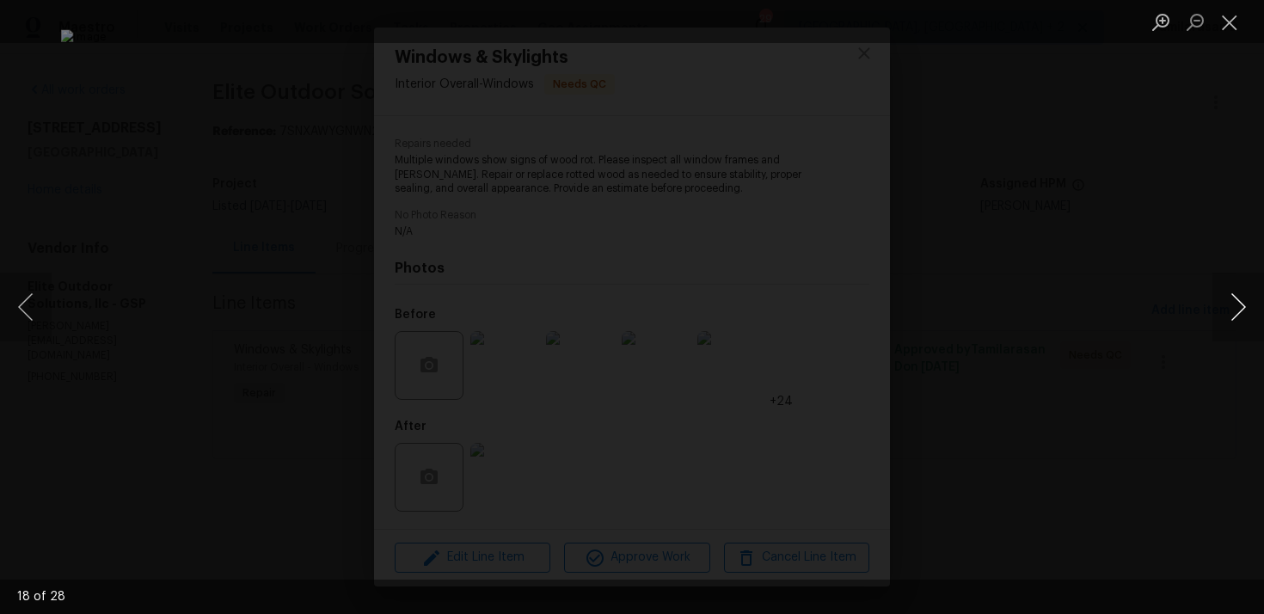
click at [1242, 315] on button "Next image" at bounding box center [1239, 307] width 52 height 69
click at [1234, 24] on button "Close lightbox" at bounding box center [1230, 22] width 34 height 30
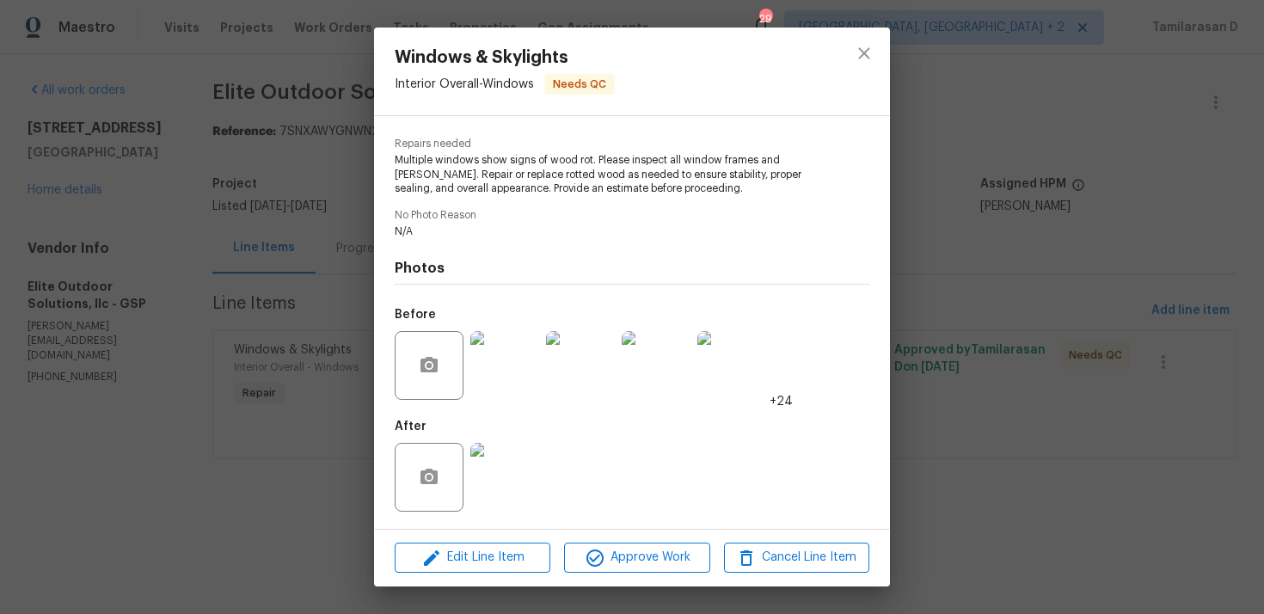
click at [501, 480] on img at bounding box center [505, 477] width 69 height 69
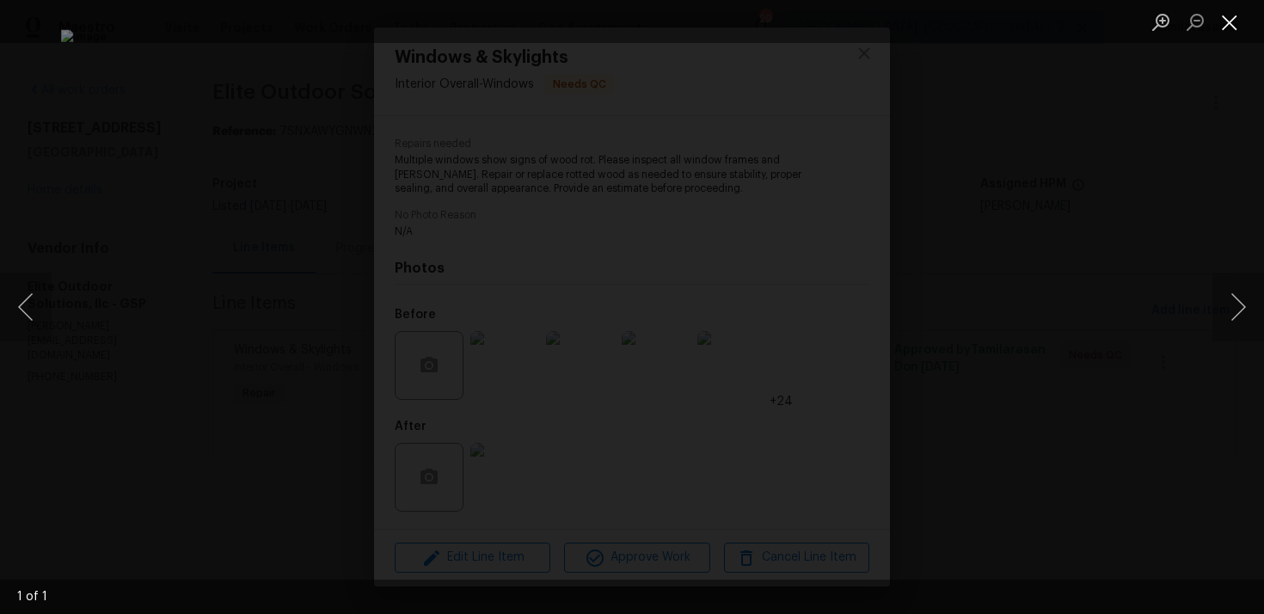
click at [1231, 18] on button "Close lightbox" at bounding box center [1230, 22] width 34 height 30
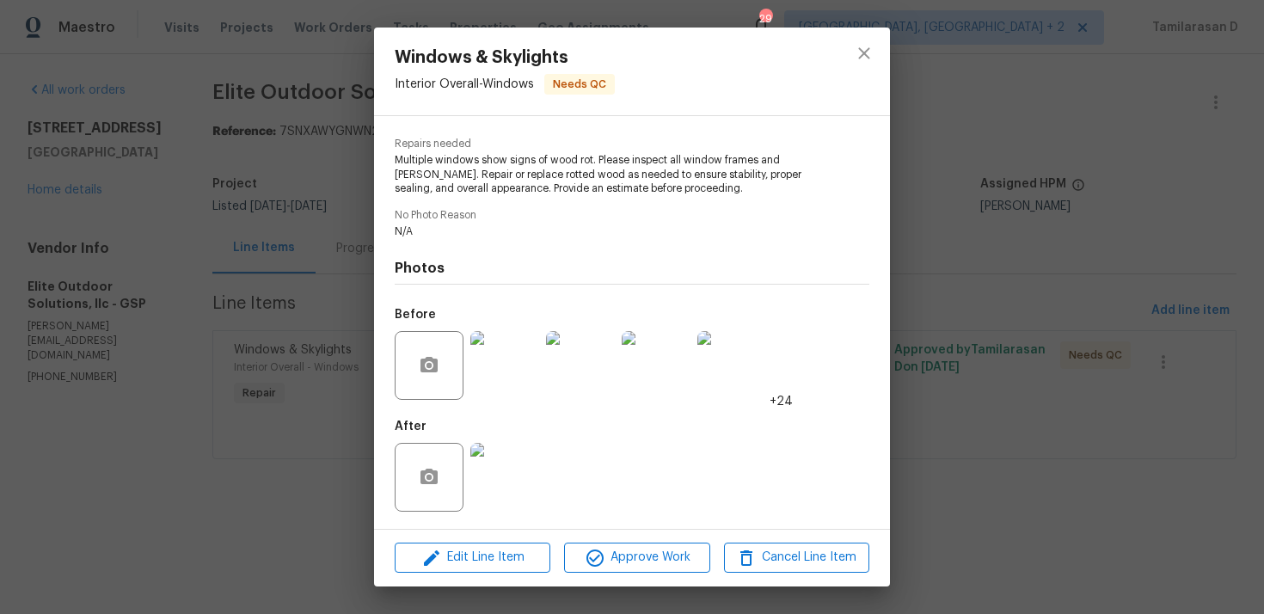
click at [357, 210] on div "Windows & Skylights Interior Overall - Windows Needs QC Vendor Elite Outdoor So…" at bounding box center [632, 307] width 1264 height 614
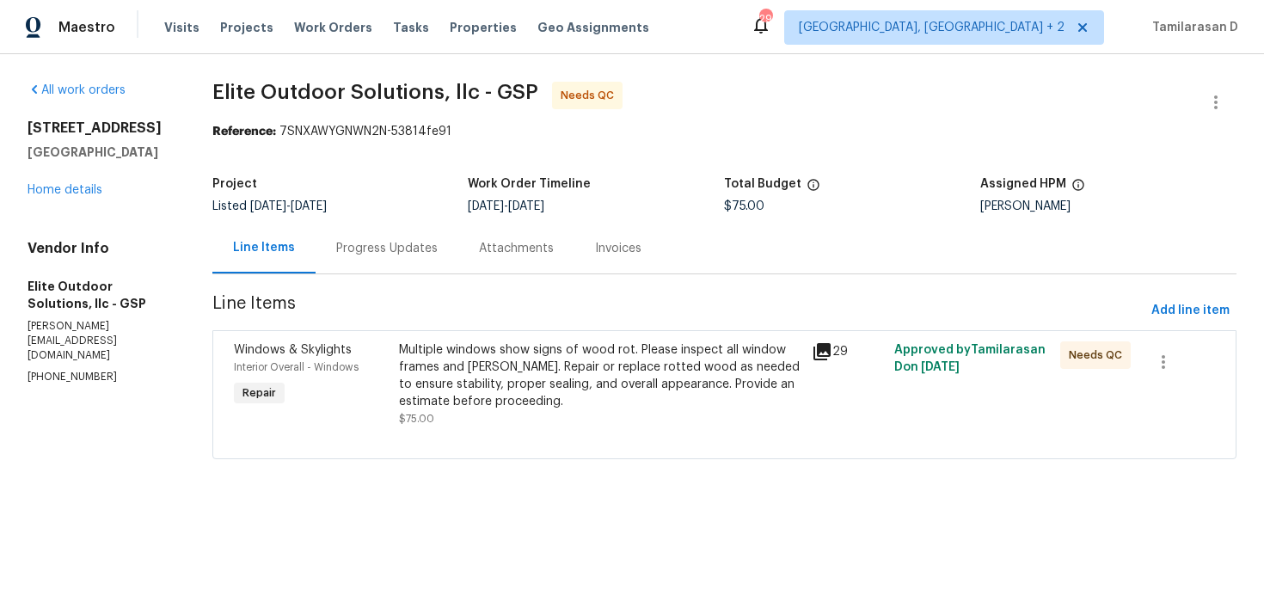
click at [362, 274] on div "Line Items Progress Updates Attachments Invoices" at bounding box center [724, 249] width 1024 height 52
click at [375, 246] on div "Progress Updates" at bounding box center [386, 248] width 101 height 17
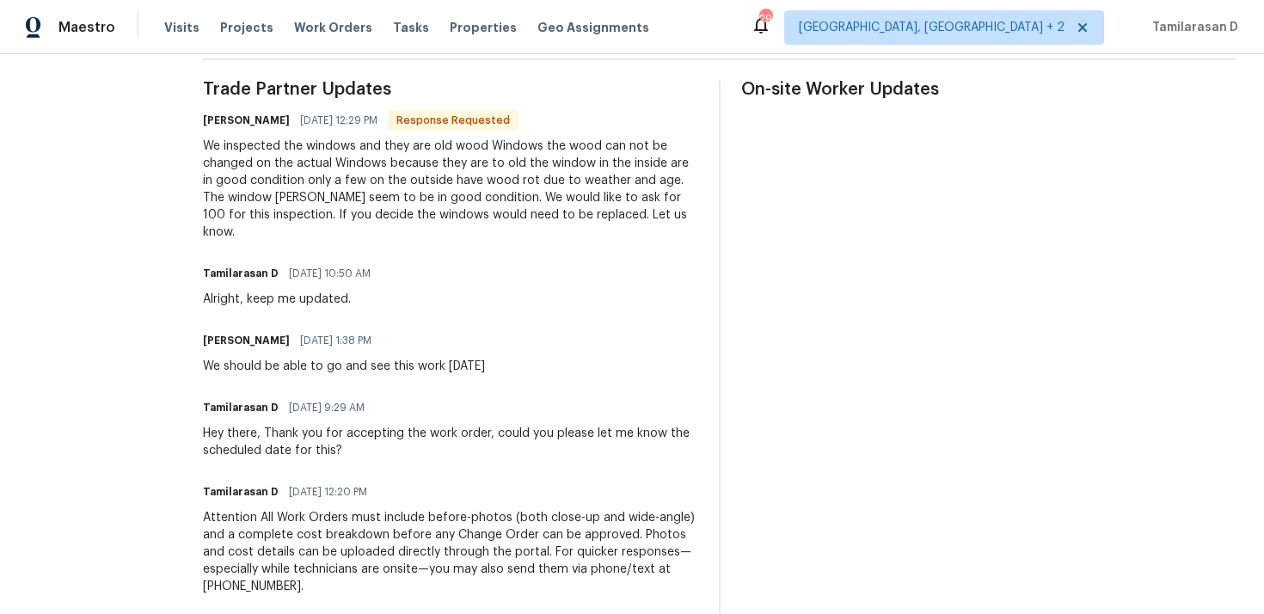
scroll to position [505, 0]
click at [282, 200] on div "We inspected the windows and they are old wood Windows the wood can not be chan…" at bounding box center [450, 187] width 495 height 103
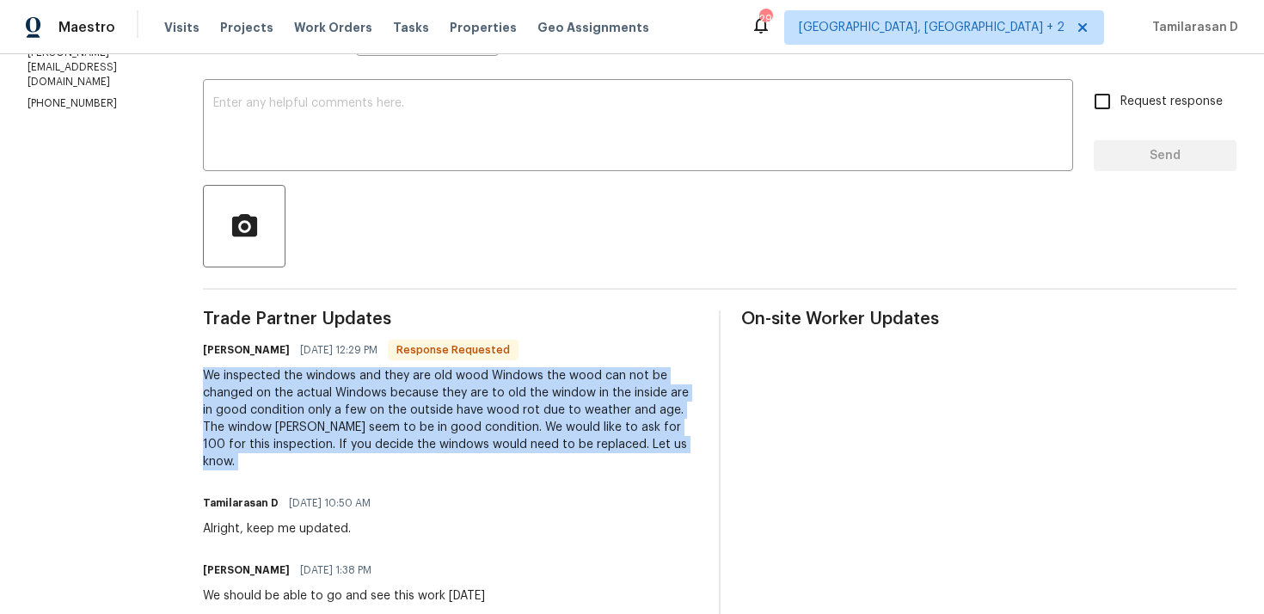
scroll to position [15, 0]
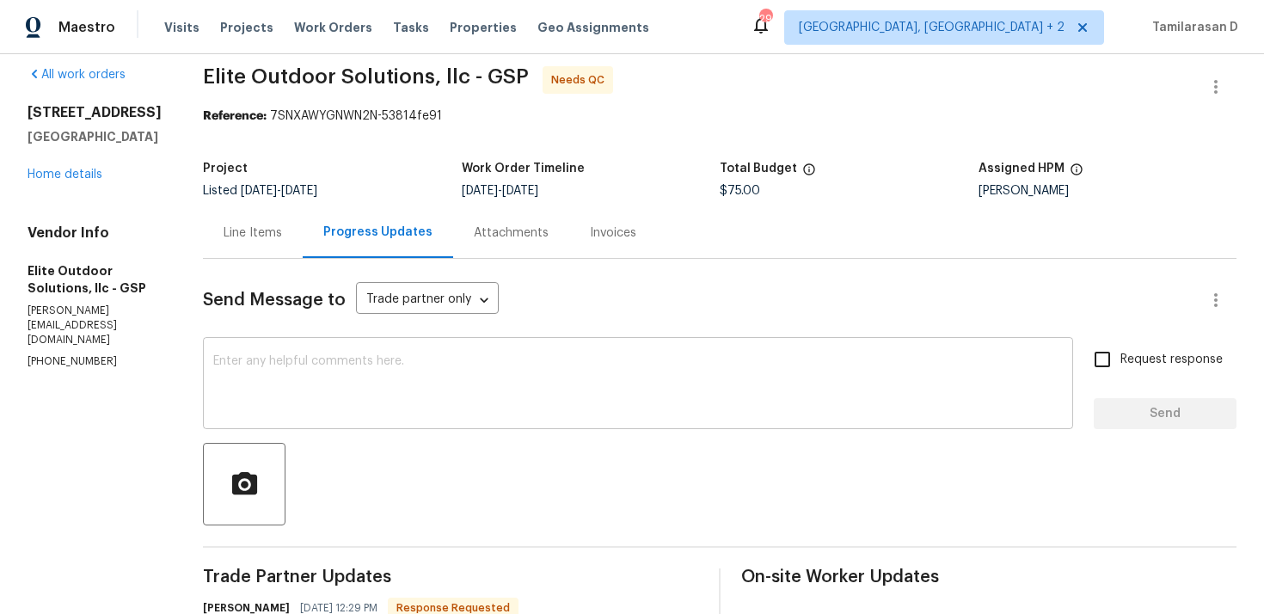
click at [300, 361] on textarea at bounding box center [638, 385] width 850 height 60
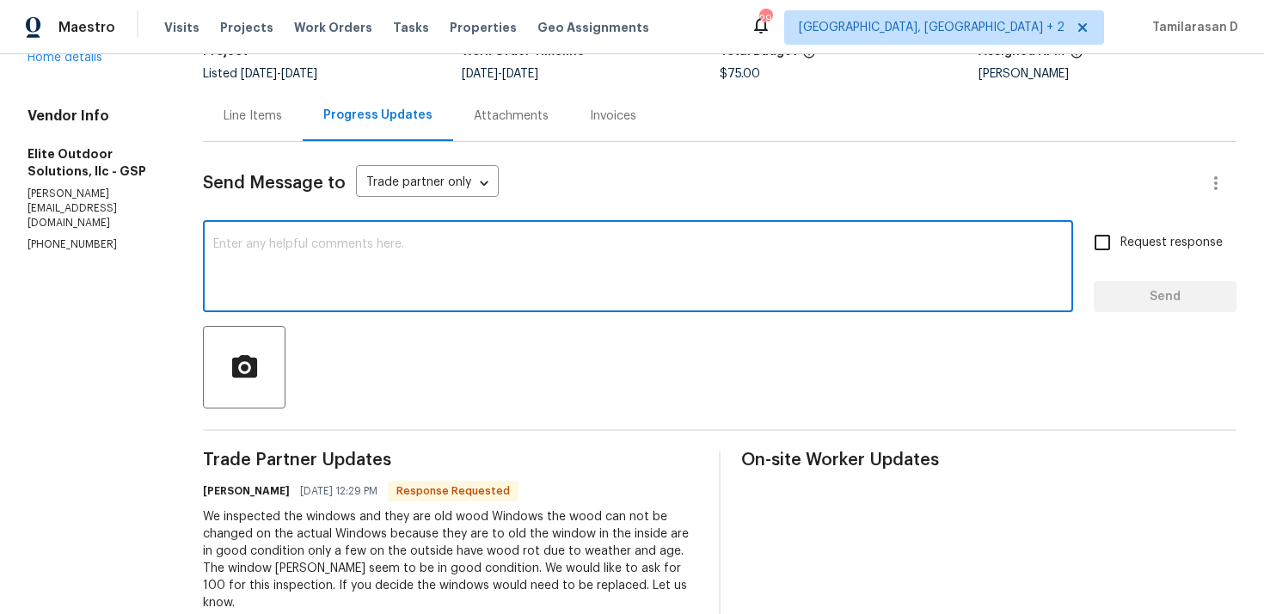
scroll to position [143, 0]
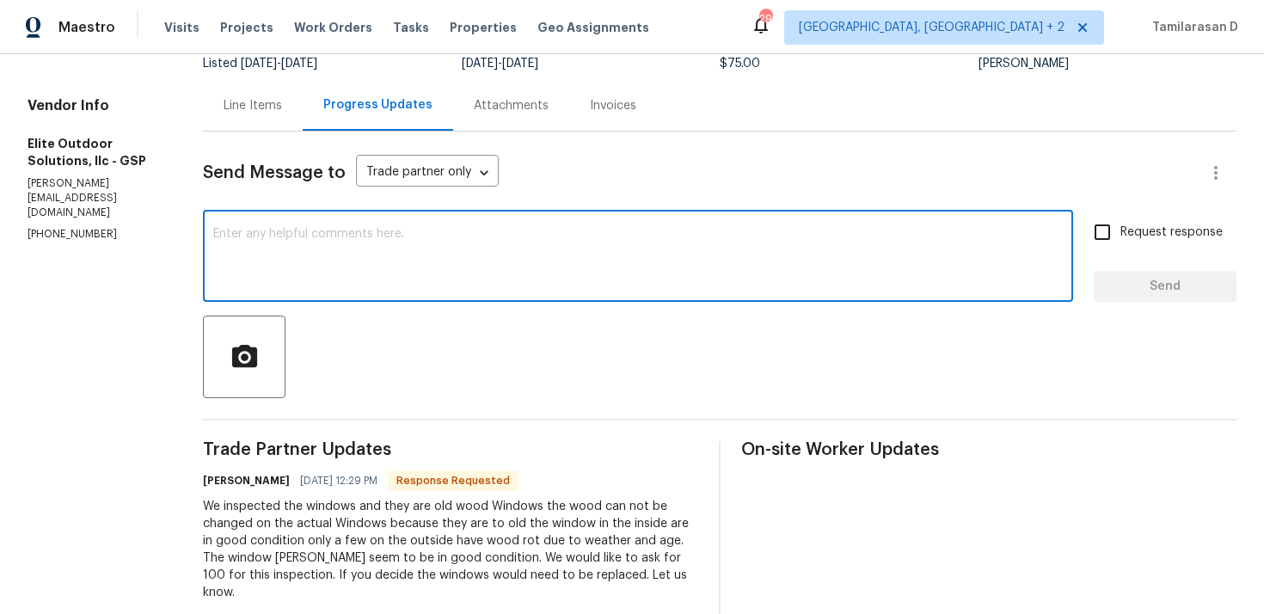
click at [286, 272] on textarea at bounding box center [638, 258] width 850 height 60
type textarea "Got it, let me check with my team."
click at [1109, 224] on input "Request response" at bounding box center [1103, 232] width 36 height 36
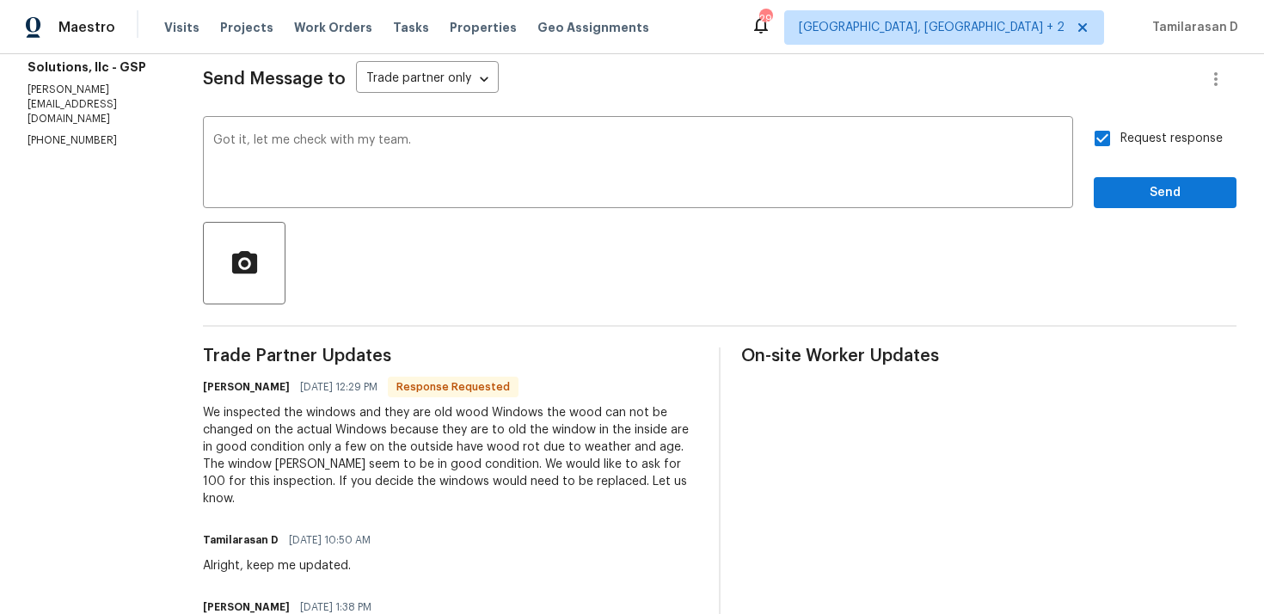
scroll to position [187, 0]
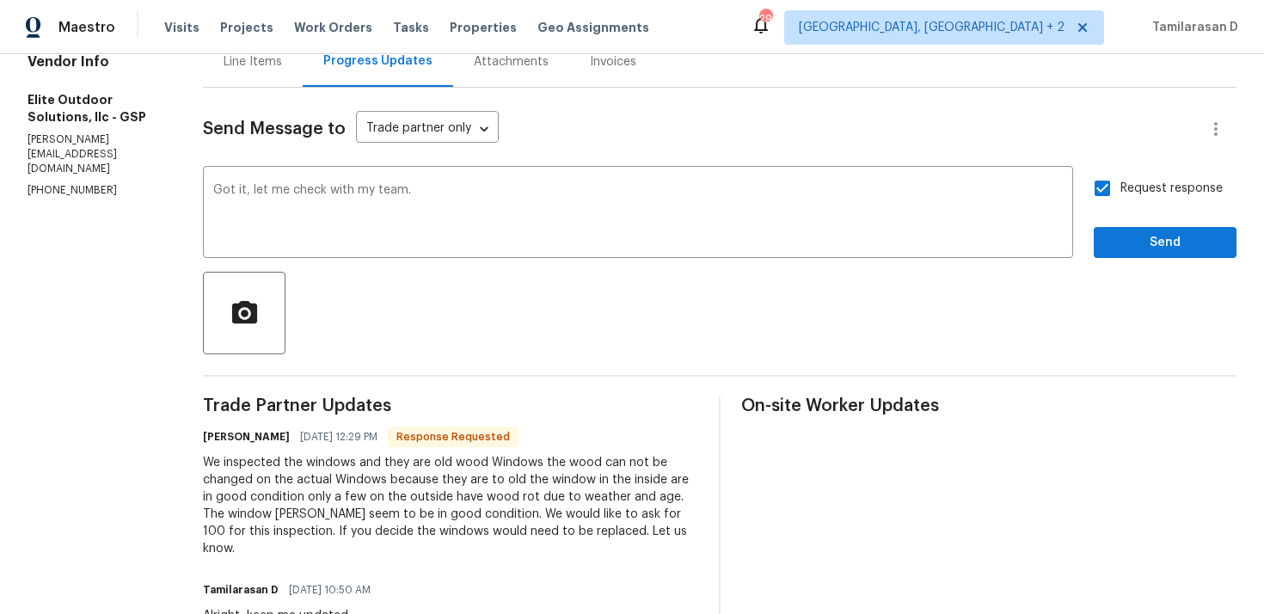
click at [1102, 186] on input "Request response" at bounding box center [1103, 188] width 36 height 36
checkbox input "false"
click at [1133, 249] on span "Send" at bounding box center [1165, 243] width 115 height 22
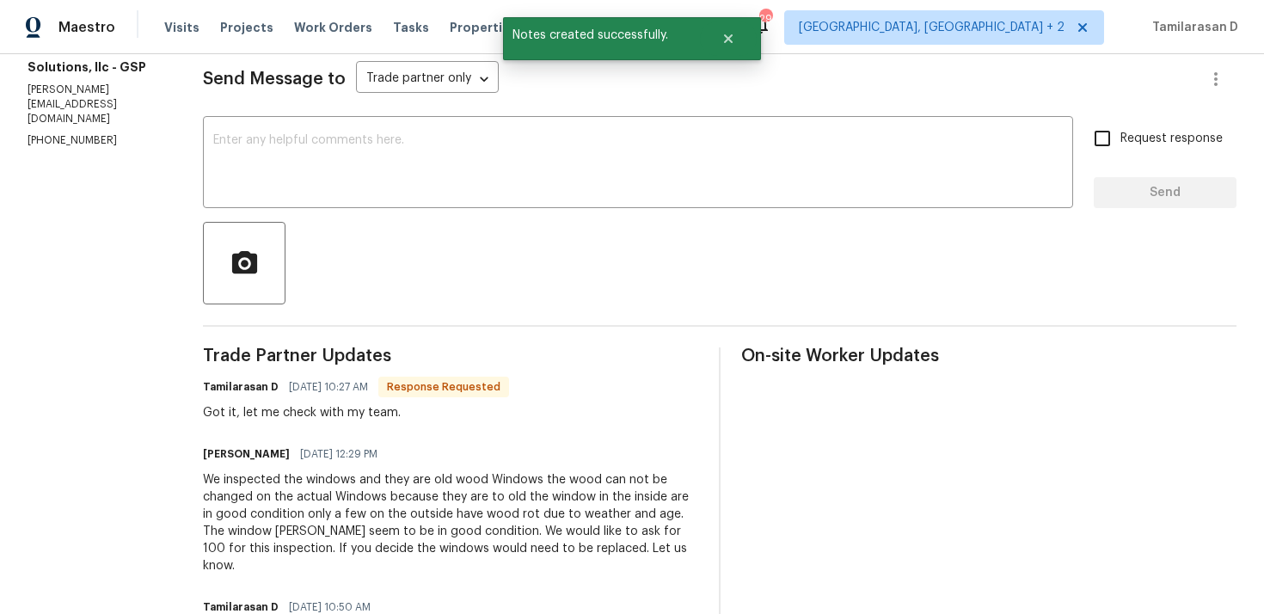
scroll to position [326, 0]
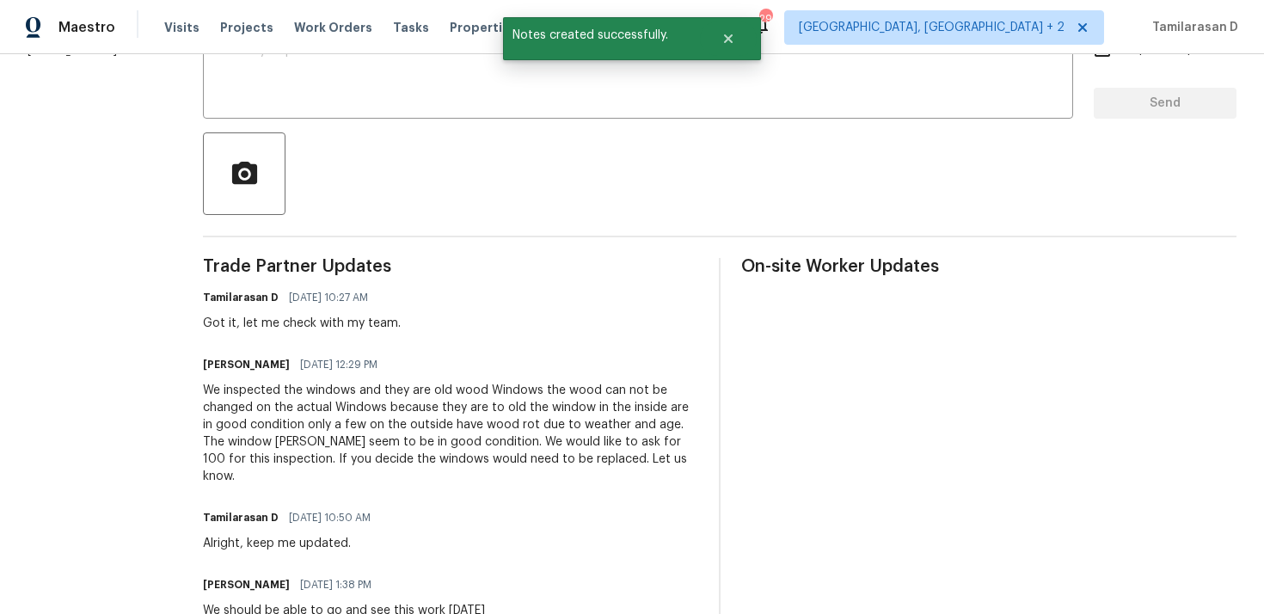
click at [340, 397] on div "We inspected the windows and they are old wood Windows the wood can not be chan…" at bounding box center [450, 433] width 495 height 103
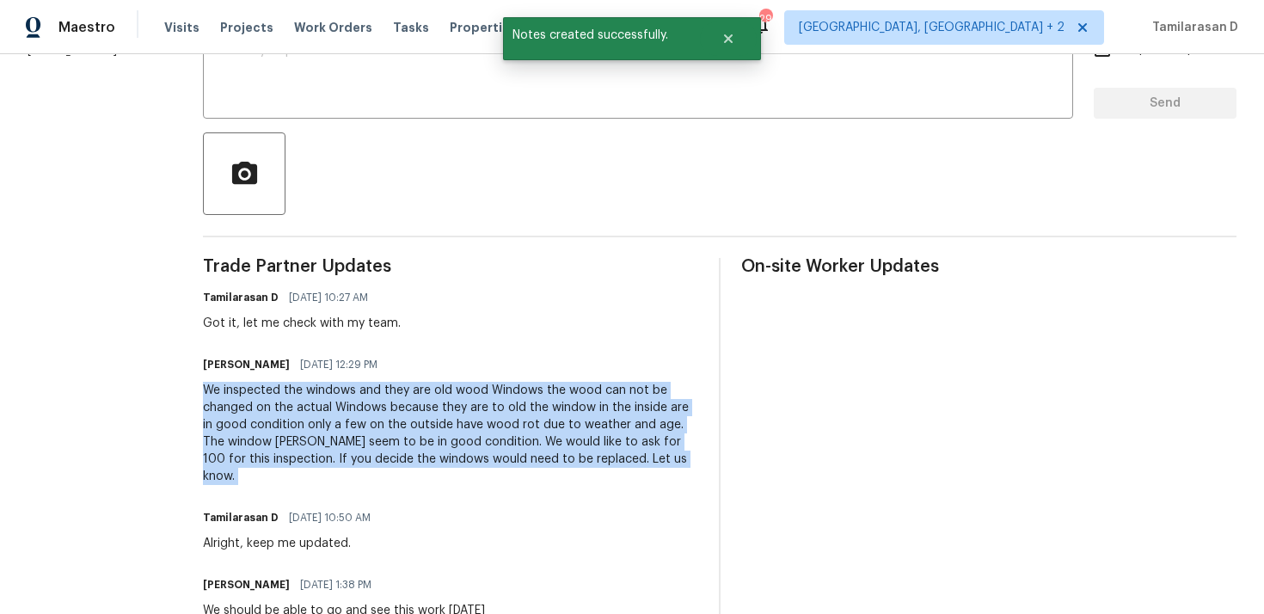
copy div "We inspected the windows and they are old wood Windows the wood can not be chan…"
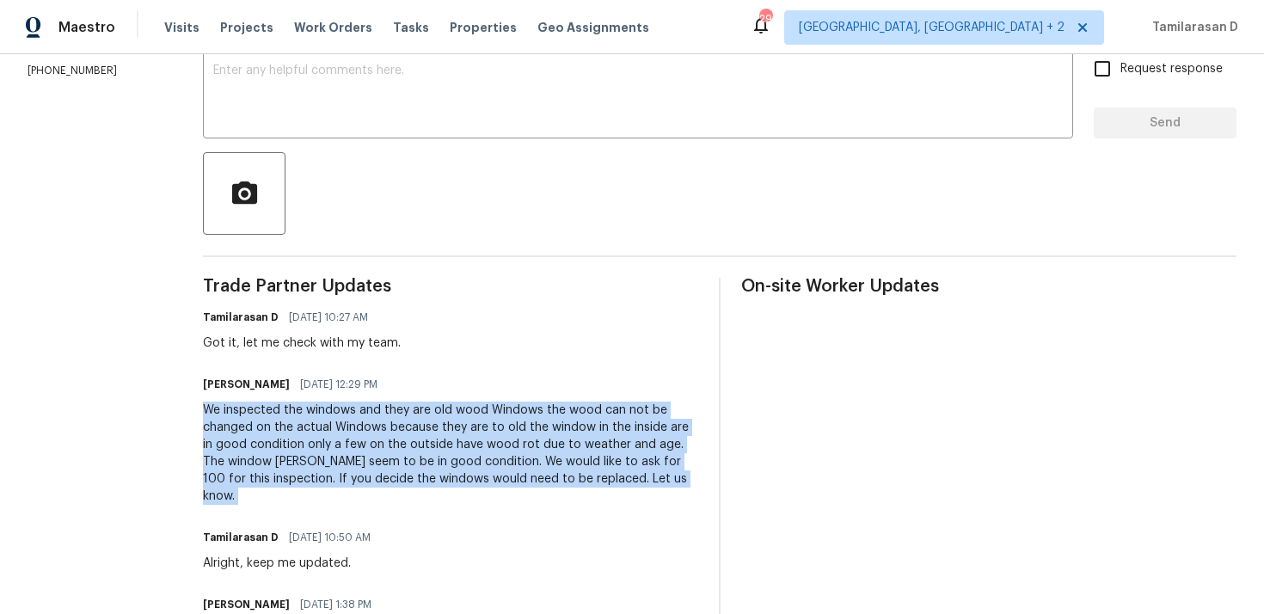
scroll to position [329, 0]
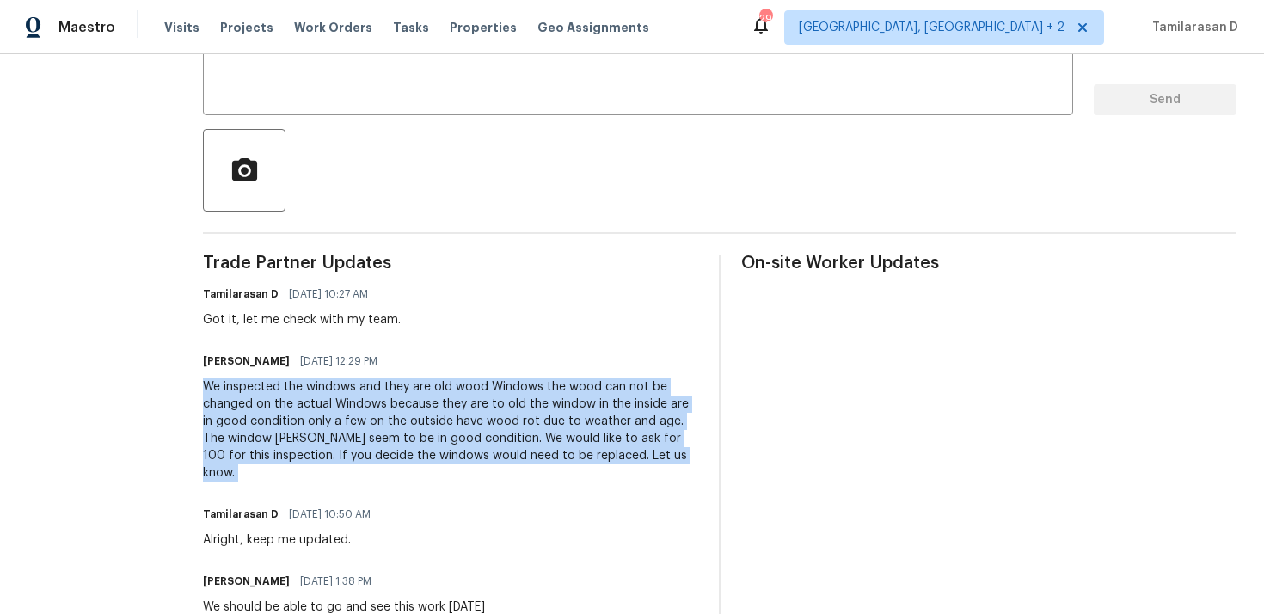
click at [266, 428] on div "We inspected the windows and they are old wood Windows the wood can not be chan…" at bounding box center [450, 429] width 495 height 103
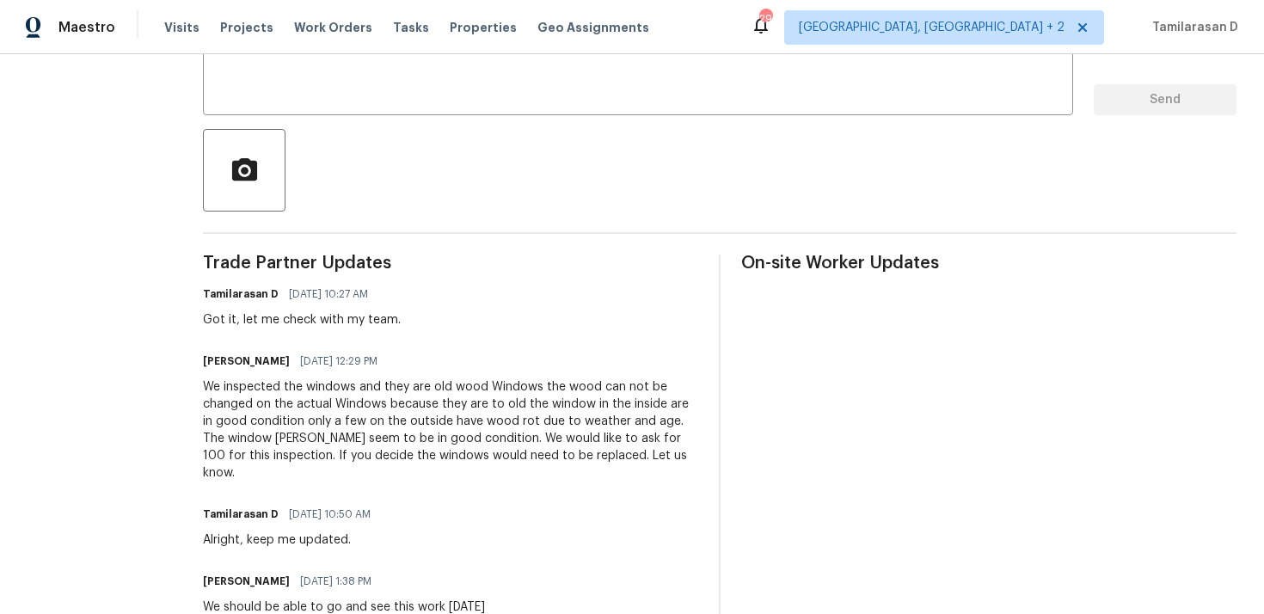
click at [266, 428] on div "We inspected the windows and they are old wood Windows the wood can not be chan…" at bounding box center [450, 429] width 495 height 103
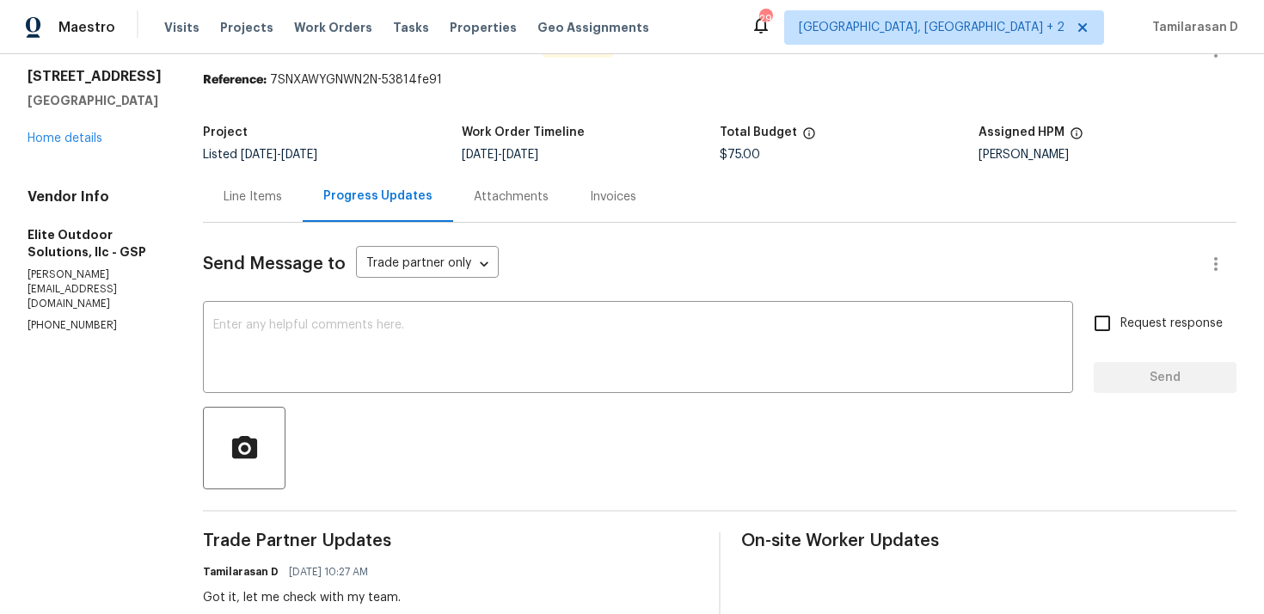
scroll to position [0, 0]
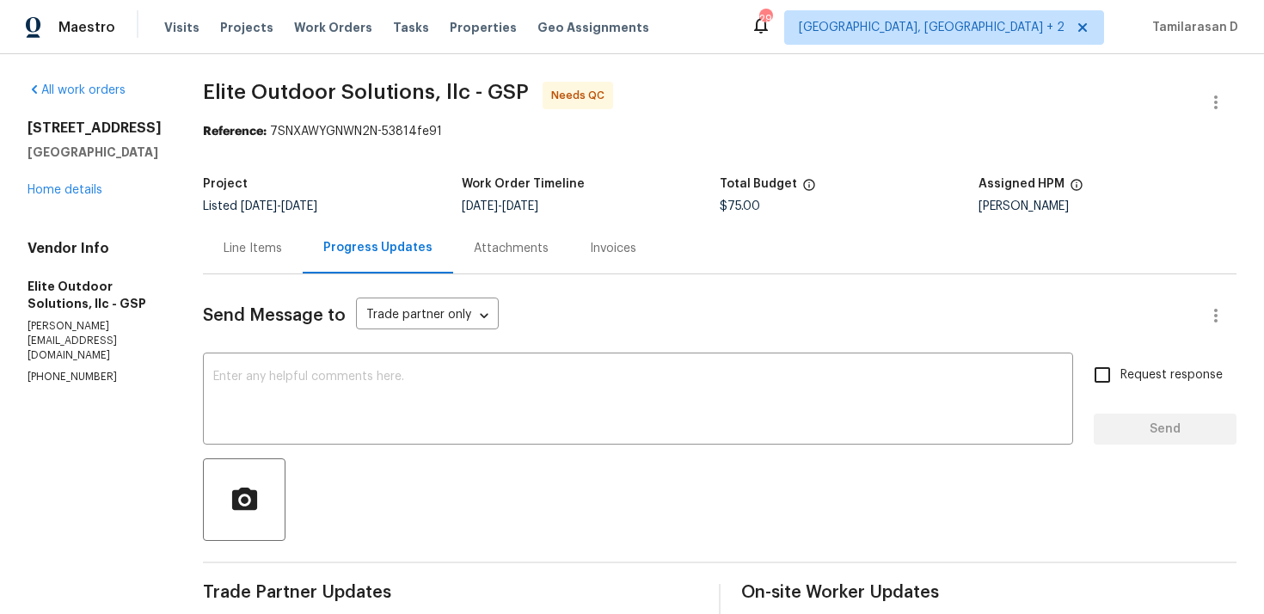
click at [373, 169] on div "Project Listed 9/3/2025 - 9/12/2025 Work Order Timeline 9/5/2025 - 9/8/2025 Tot…" at bounding box center [720, 195] width 1034 height 55
click at [382, 196] on div "Project" at bounding box center [332, 189] width 259 height 22
click at [316, 406] on textarea at bounding box center [638, 401] width 850 height 60
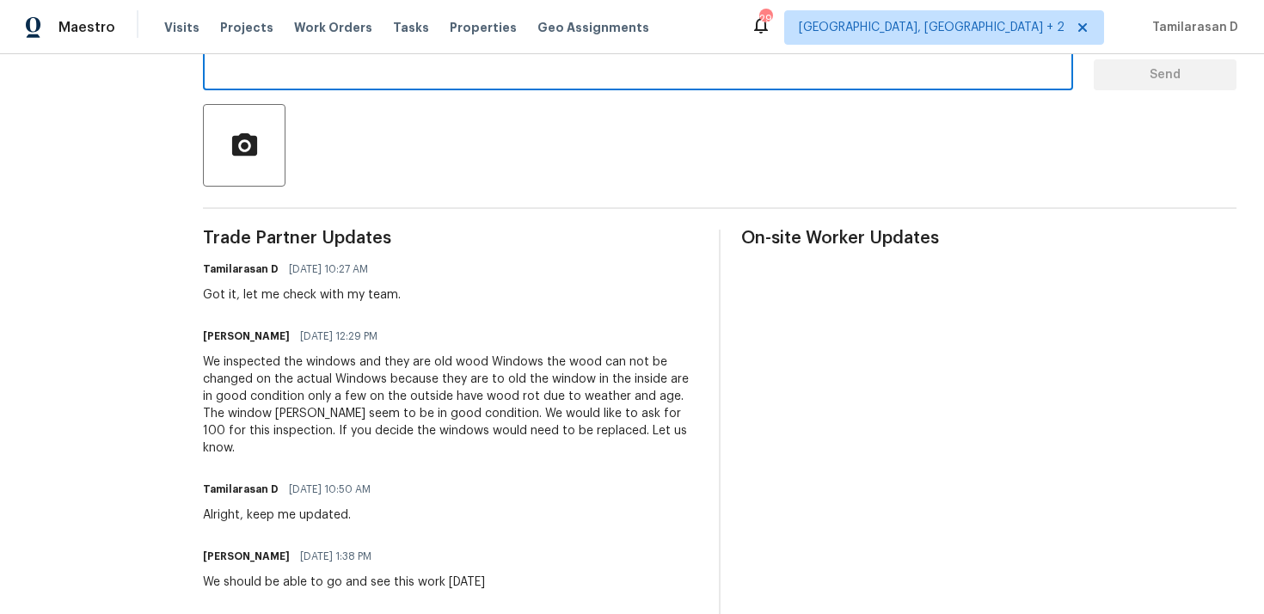
scroll to position [442, 0]
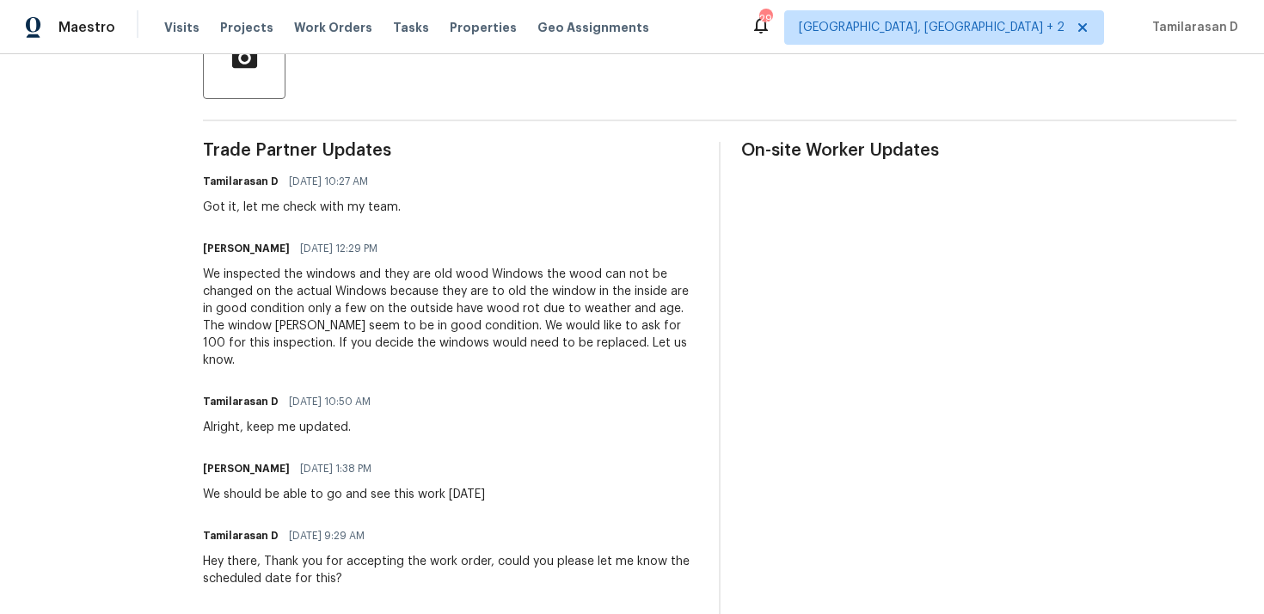
click at [268, 211] on div "Got it, let me check with my team." at bounding box center [302, 207] width 198 height 17
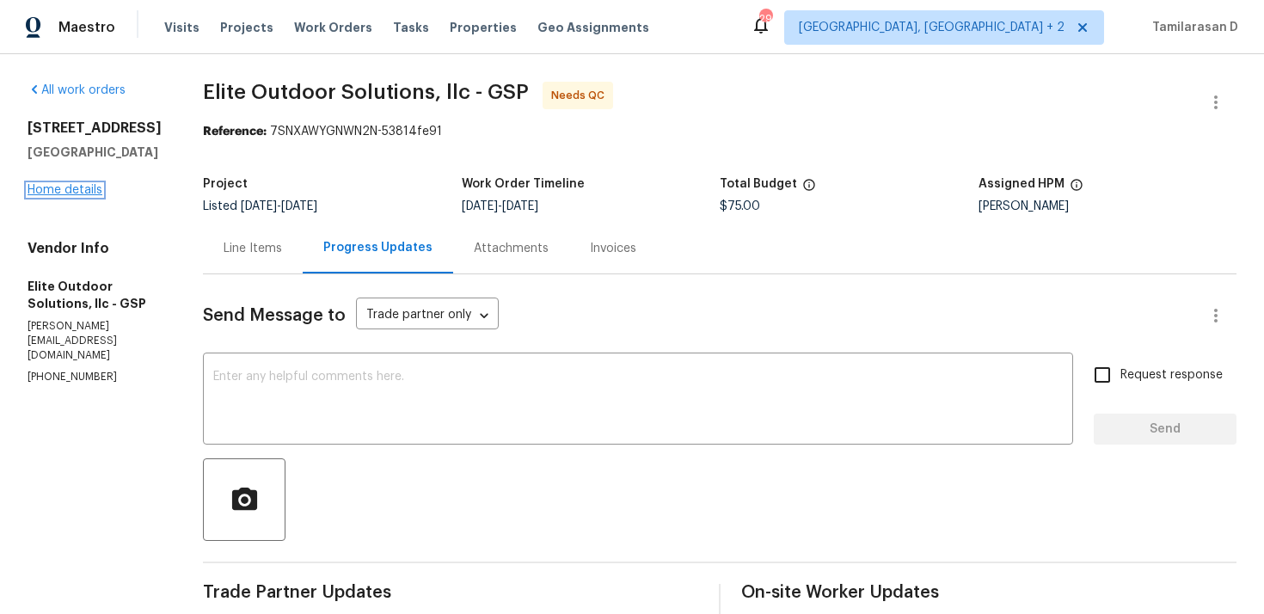
click at [74, 196] on link "Home details" at bounding box center [65, 190] width 75 height 12
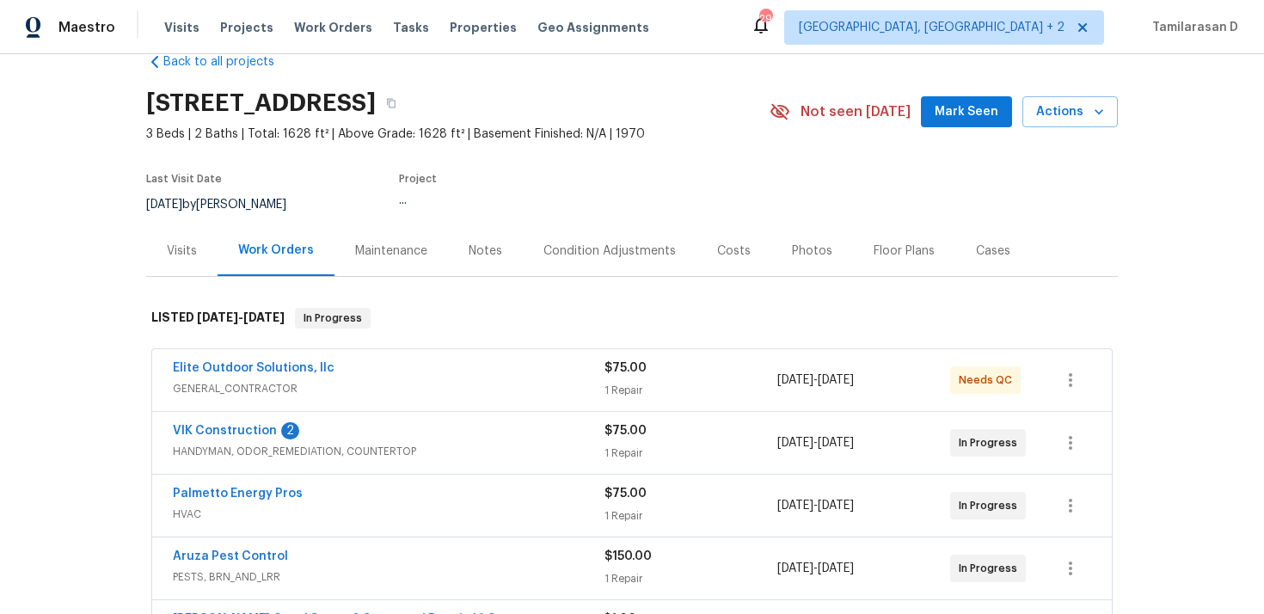
scroll to position [78, 0]
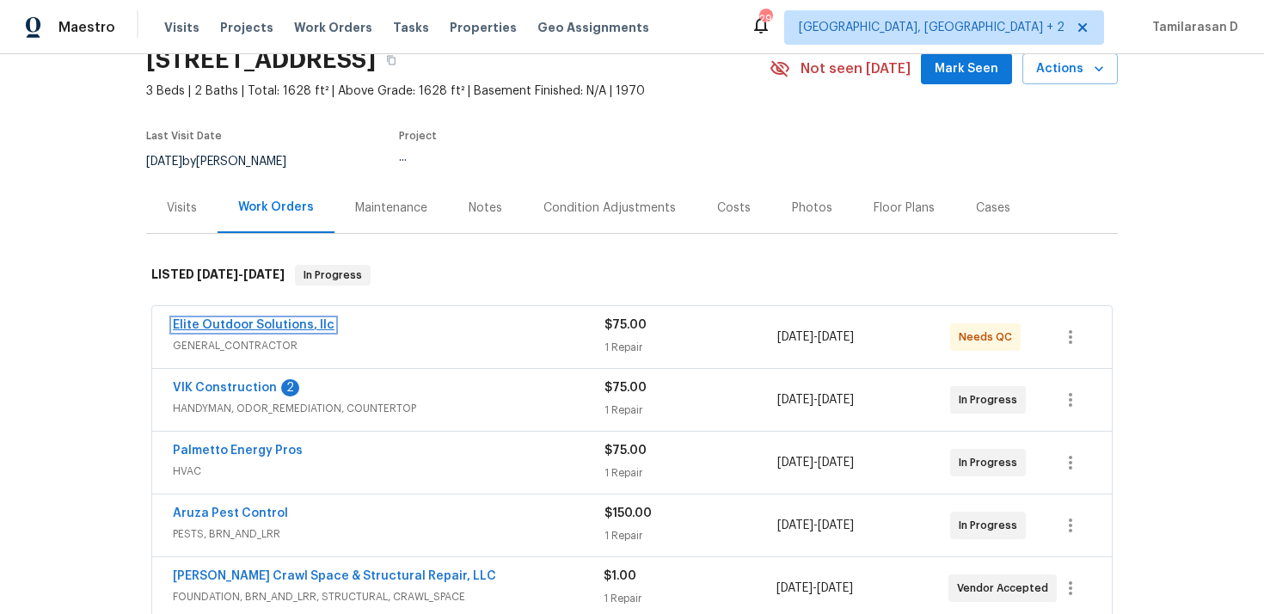
click at [246, 322] on link "Elite Outdoor Solutions, llc" at bounding box center [254, 325] width 162 height 12
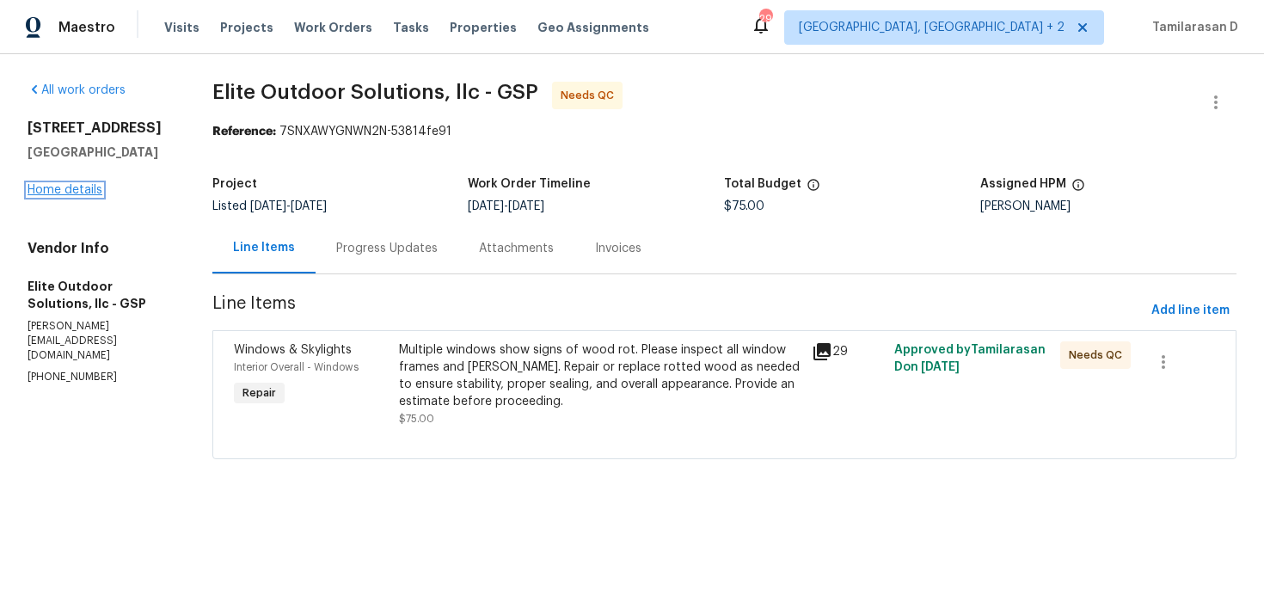
click at [44, 188] on link "Home details" at bounding box center [65, 190] width 75 height 12
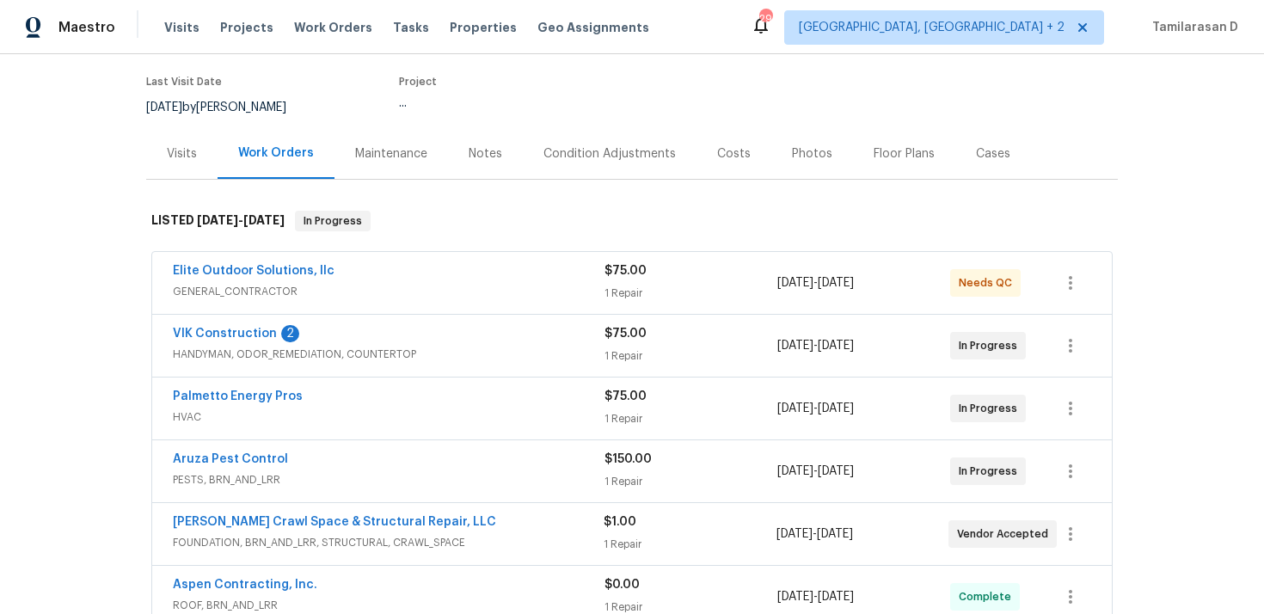
scroll to position [212, 0]
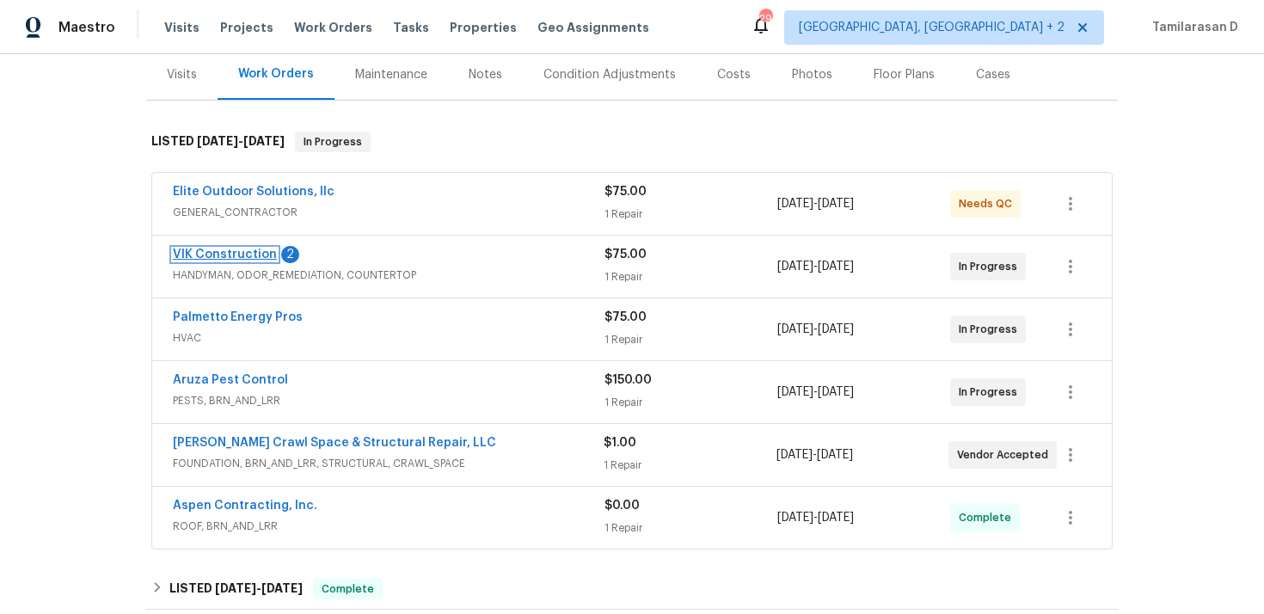
click at [215, 253] on link "VIK Construction" at bounding box center [225, 255] width 104 height 12
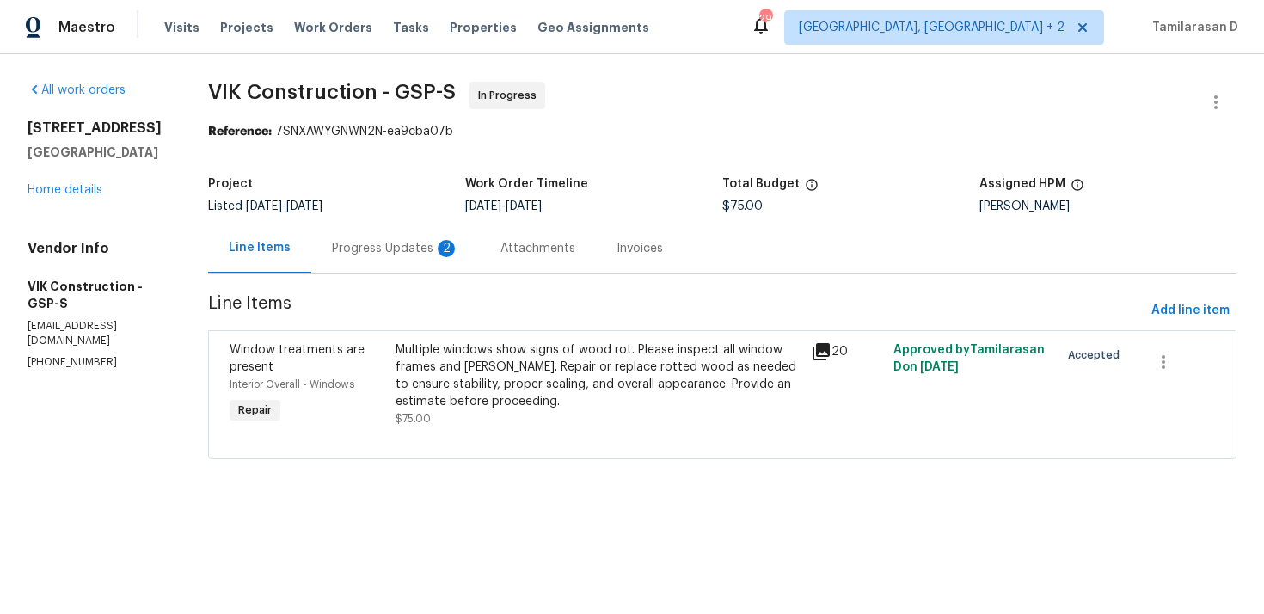
click at [433, 249] on div "Progress Updates 2" at bounding box center [395, 248] width 127 height 17
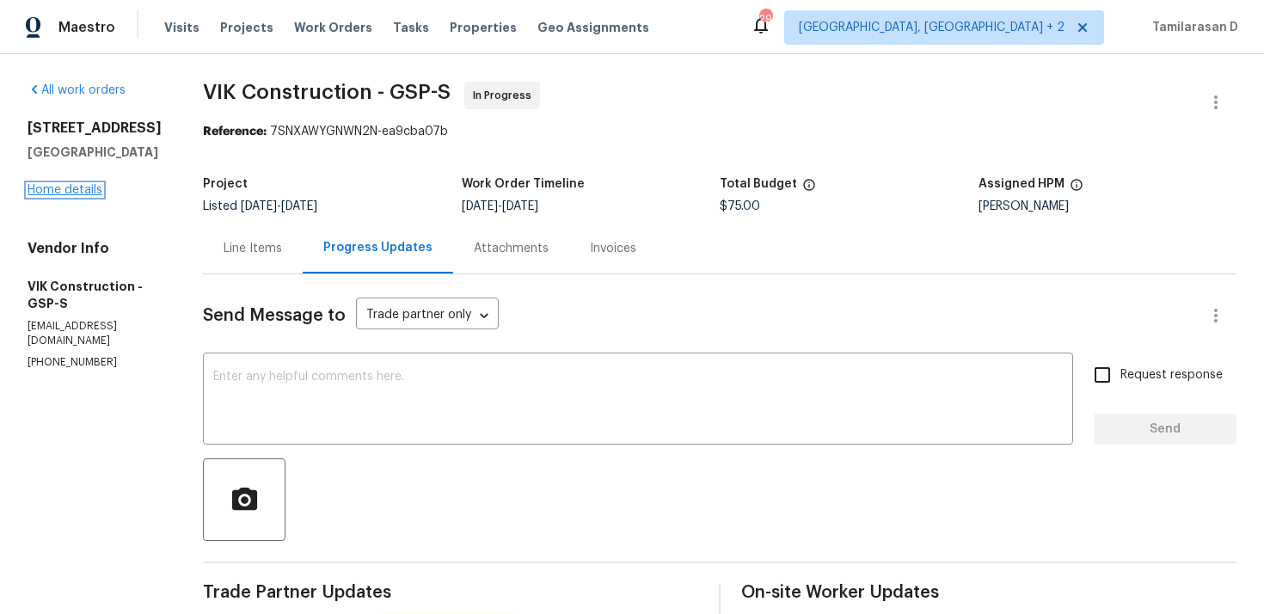
click at [81, 184] on link "Home details" at bounding box center [65, 190] width 75 height 12
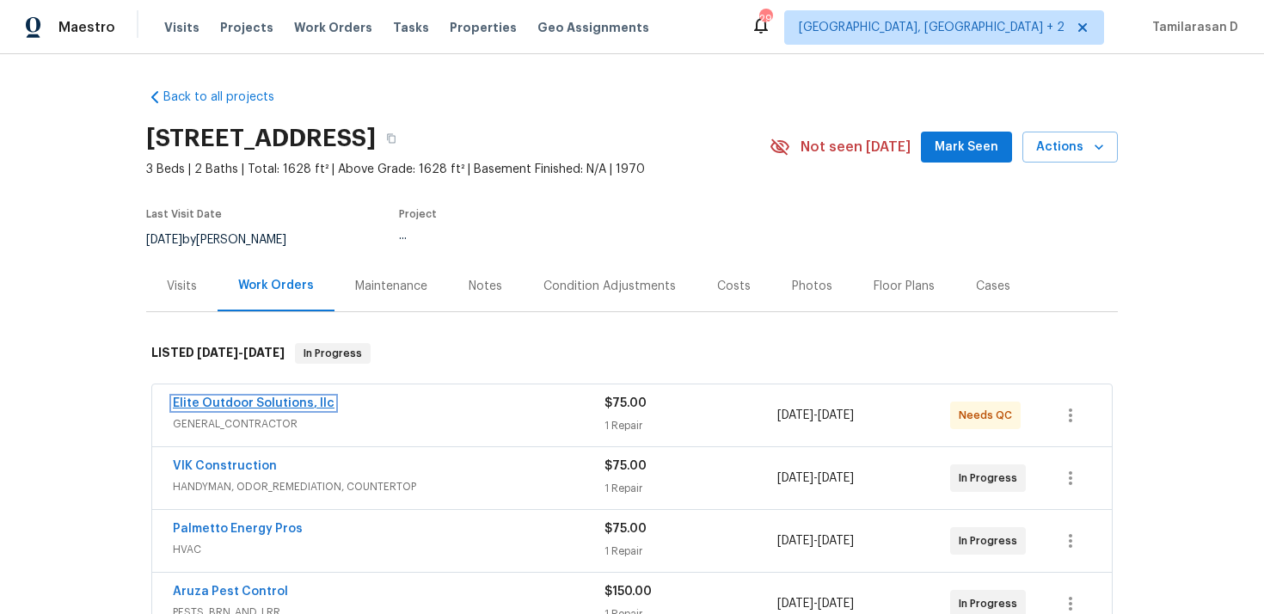
click at [259, 403] on link "Elite Outdoor Solutions, llc" at bounding box center [254, 403] width 162 height 12
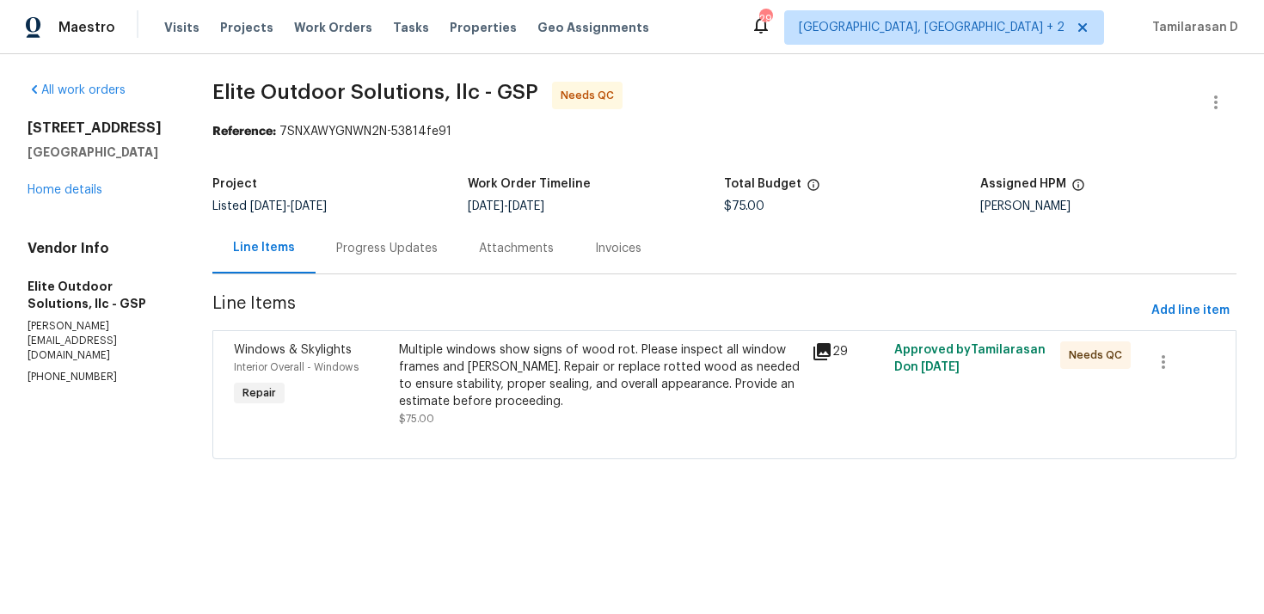
click at [461, 370] on div "Multiple windows show signs of wood rot. Please inspect all window frames and s…" at bounding box center [600, 375] width 403 height 69
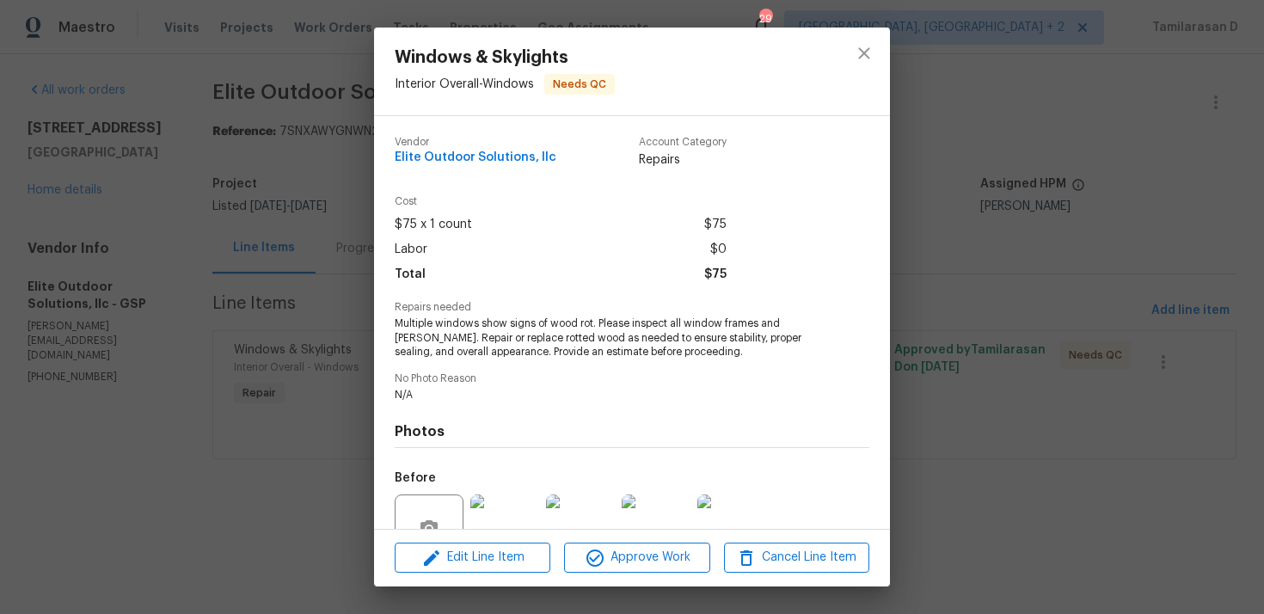
scroll to position [163, 0]
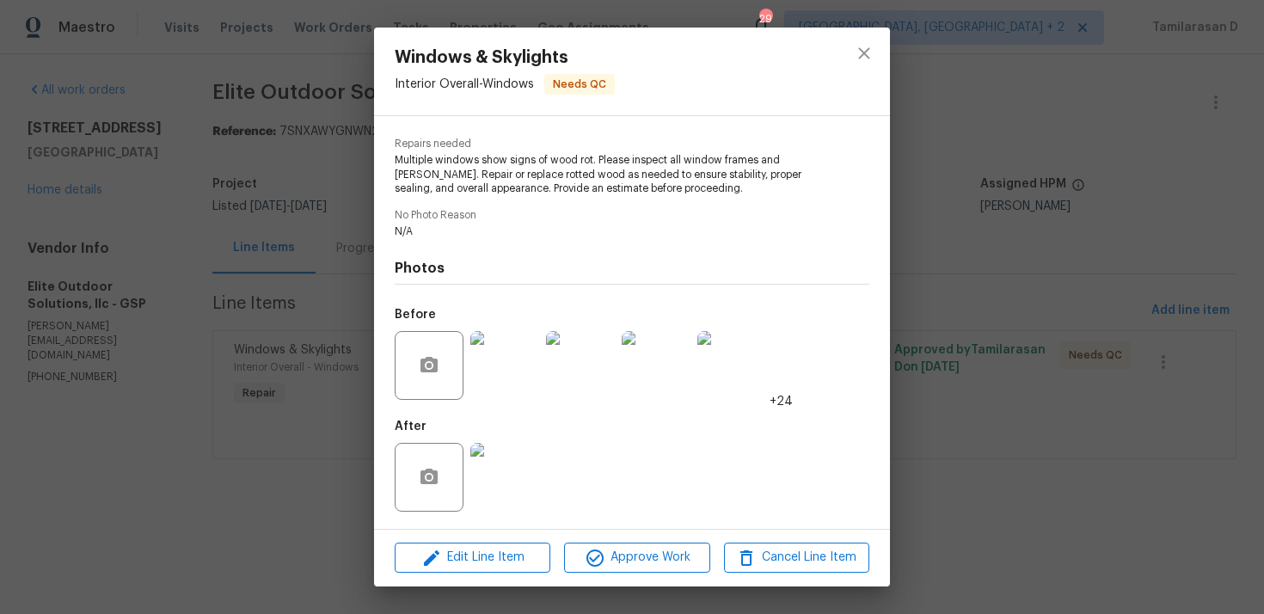
click at [352, 276] on div "Windows & Skylights Interior Overall - Windows Needs QC Vendor Elite Outdoor So…" at bounding box center [632, 307] width 1264 height 614
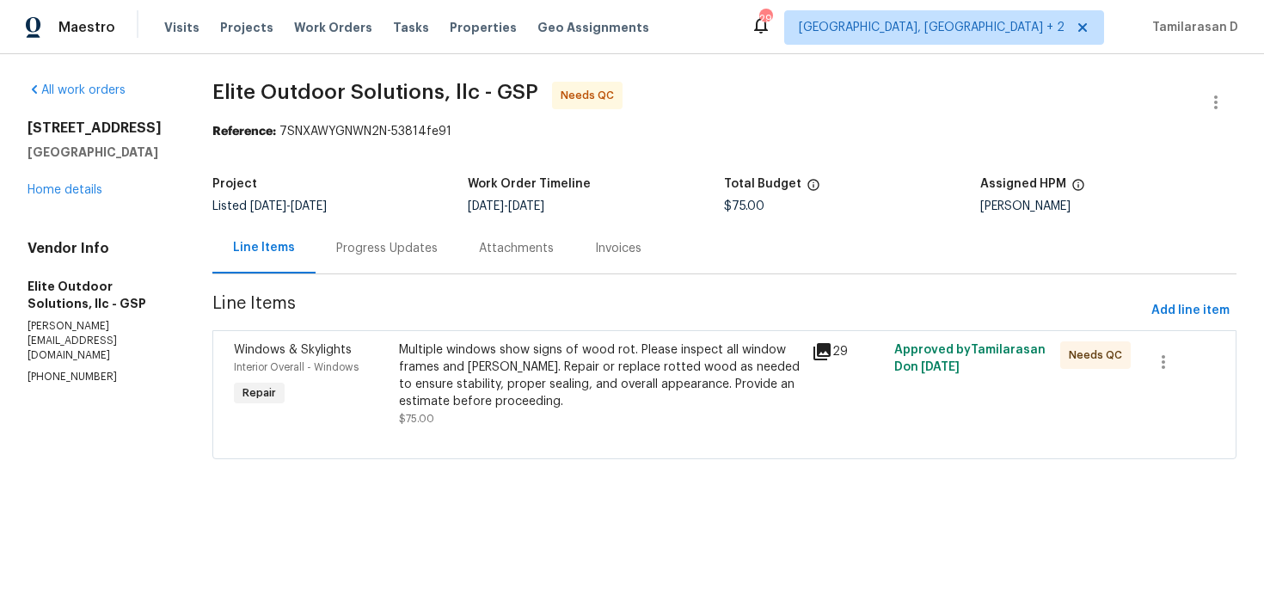
click at [366, 253] on div "Progress Updates" at bounding box center [386, 248] width 101 height 17
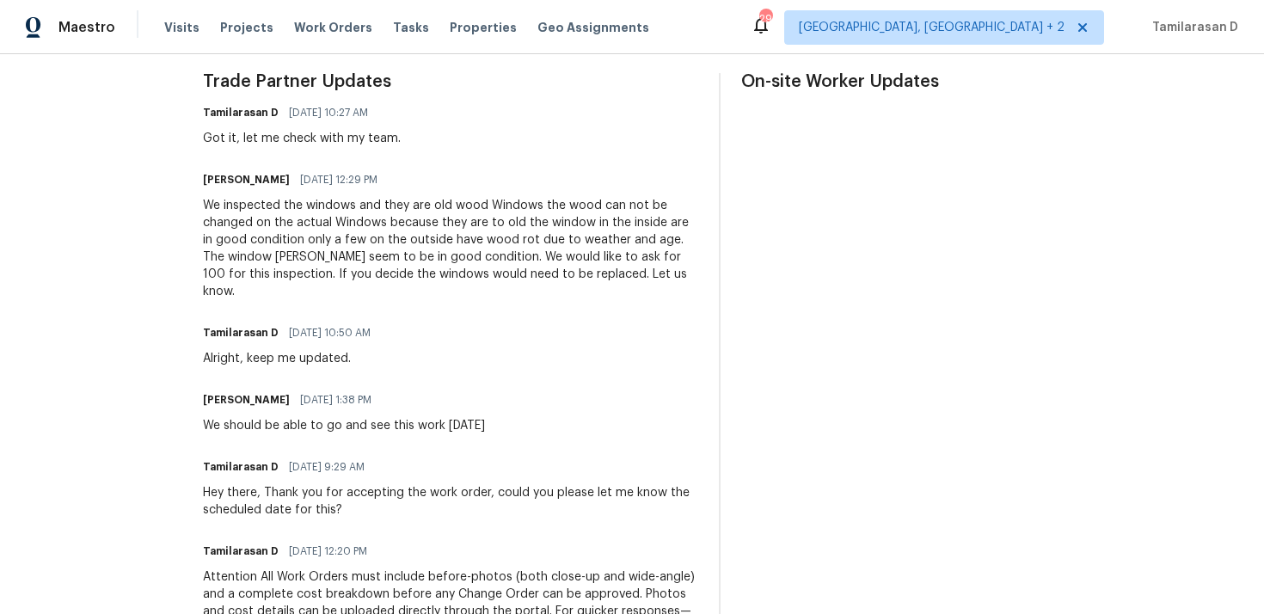
scroll to position [513, 0]
click at [384, 264] on div "We inspected the windows and they are old wood Windows the wood can not be chan…" at bounding box center [450, 246] width 495 height 103
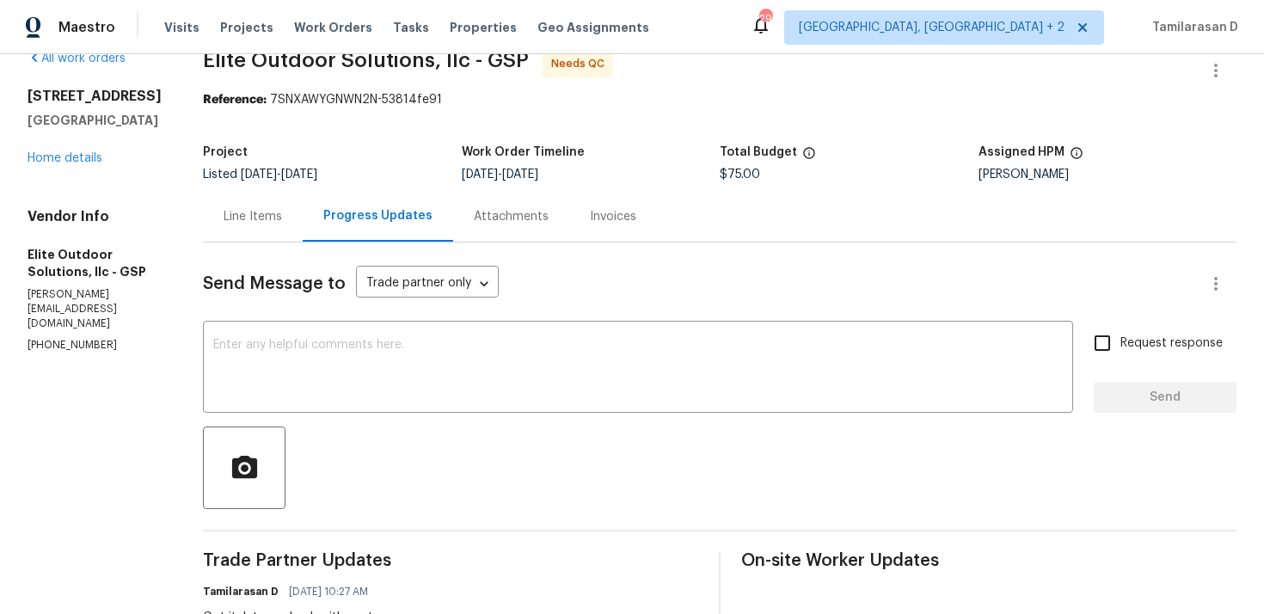
scroll to position [0, 0]
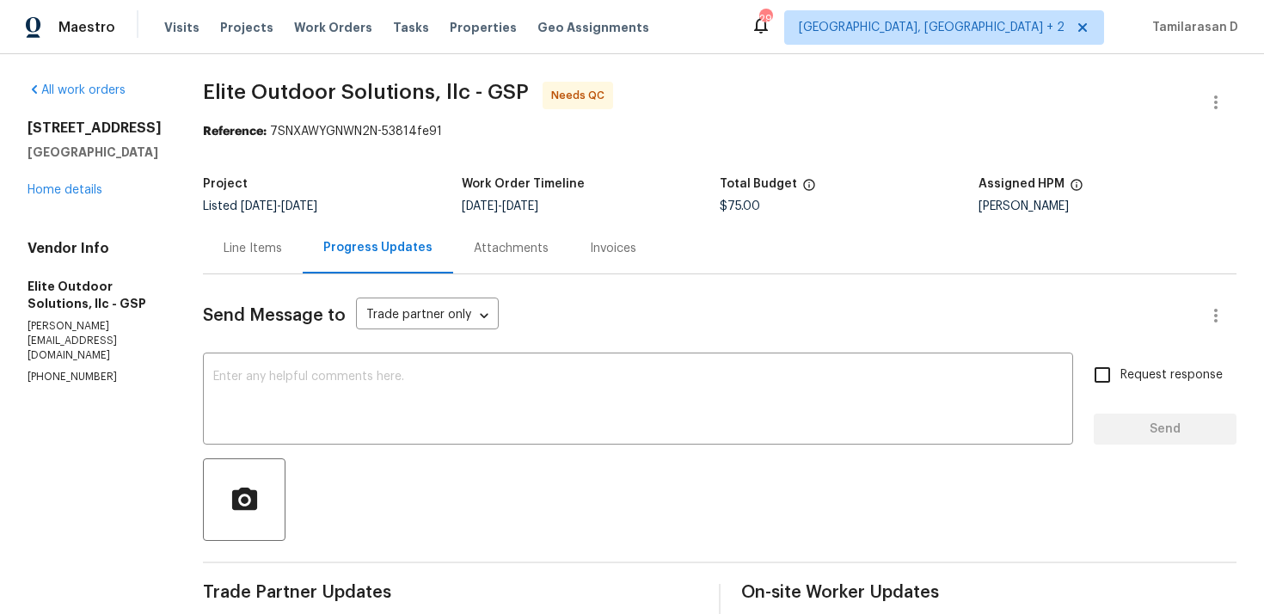
click at [246, 241] on div "Line Items" at bounding box center [253, 248] width 58 height 17
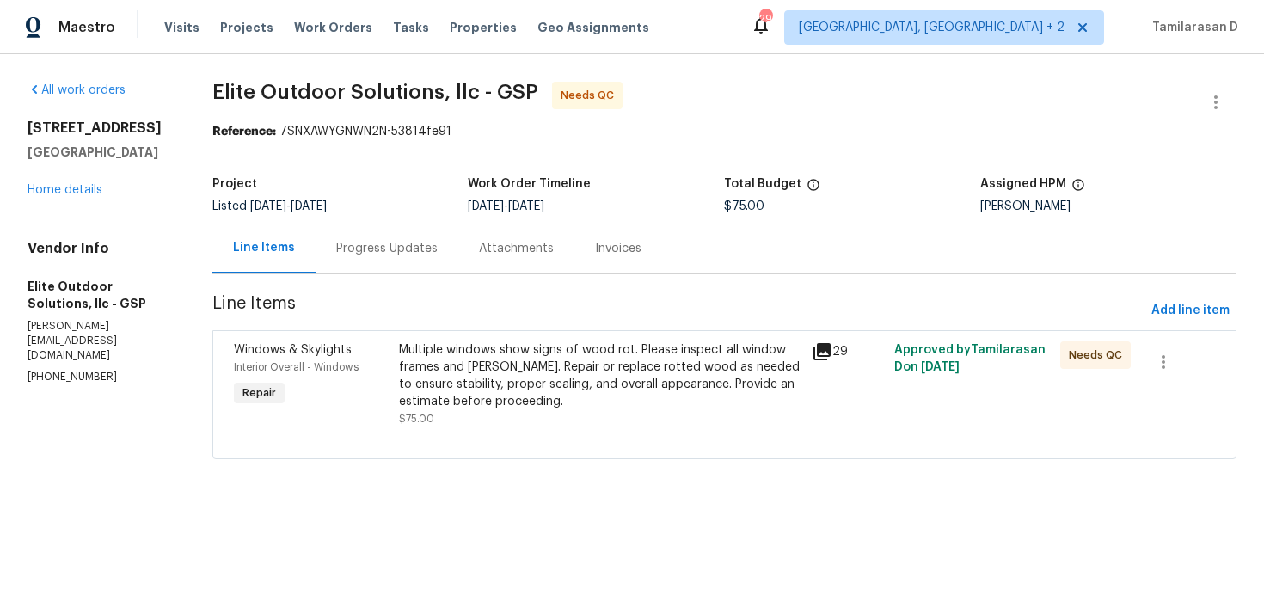
click at [610, 341] on div "Multiple windows show signs of wood rot. Please inspect all window frames and s…" at bounding box center [600, 375] width 403 height 69
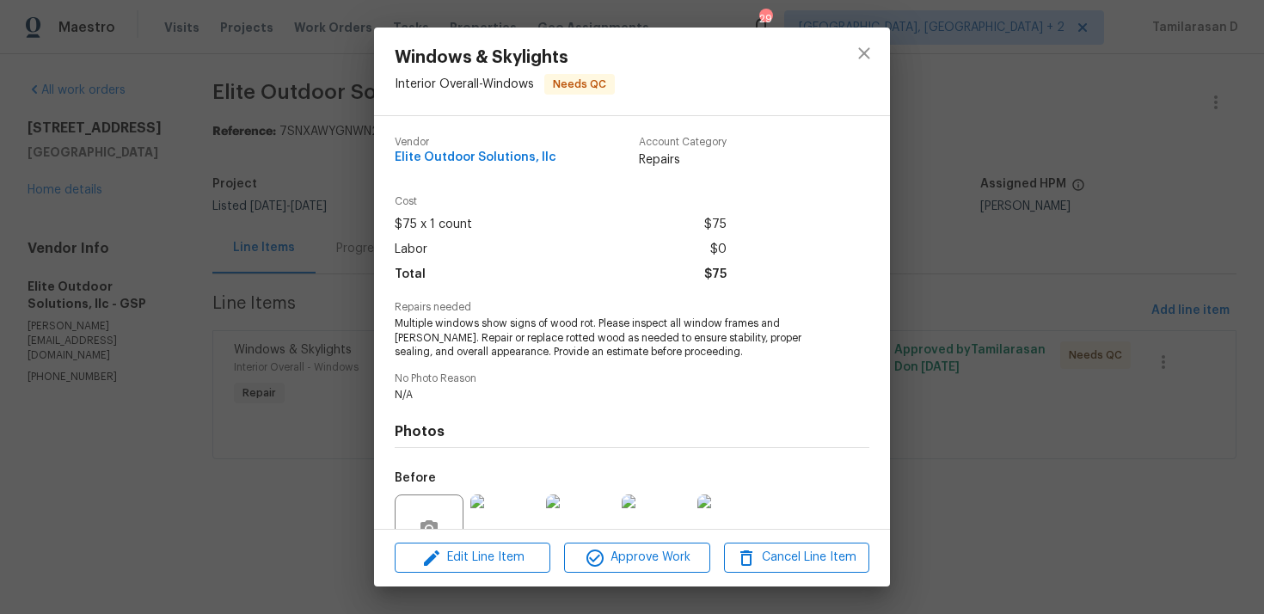
scroll to position [163, 0]
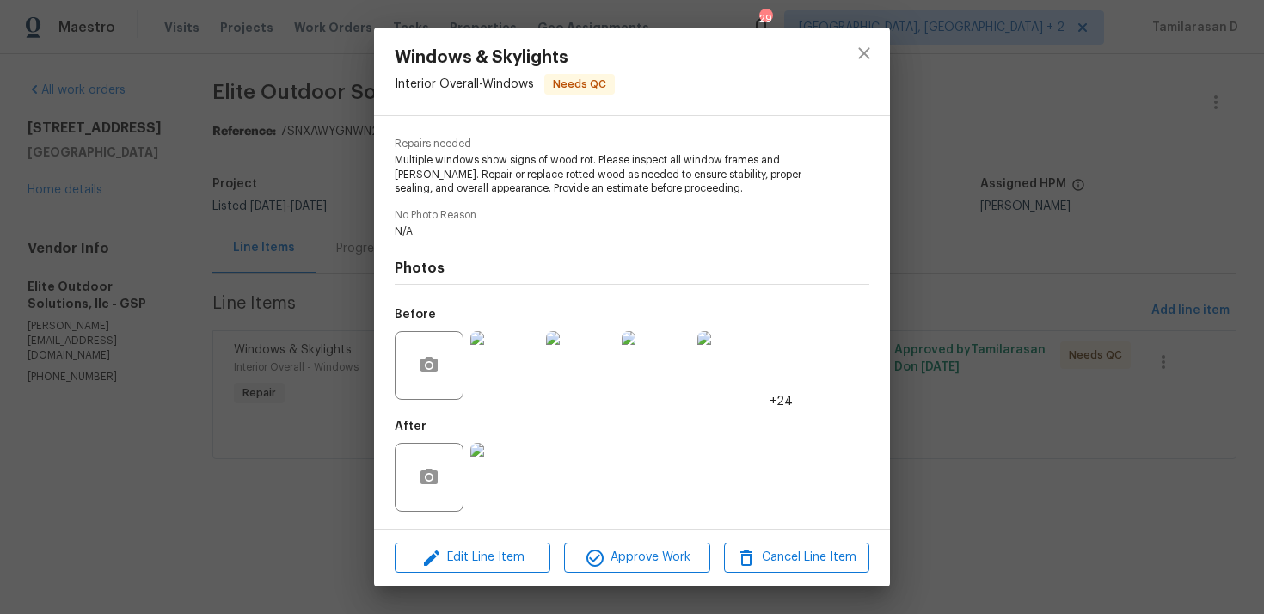
click at [509, 347] on img at bounding box center [505, 365] width 69 height 69
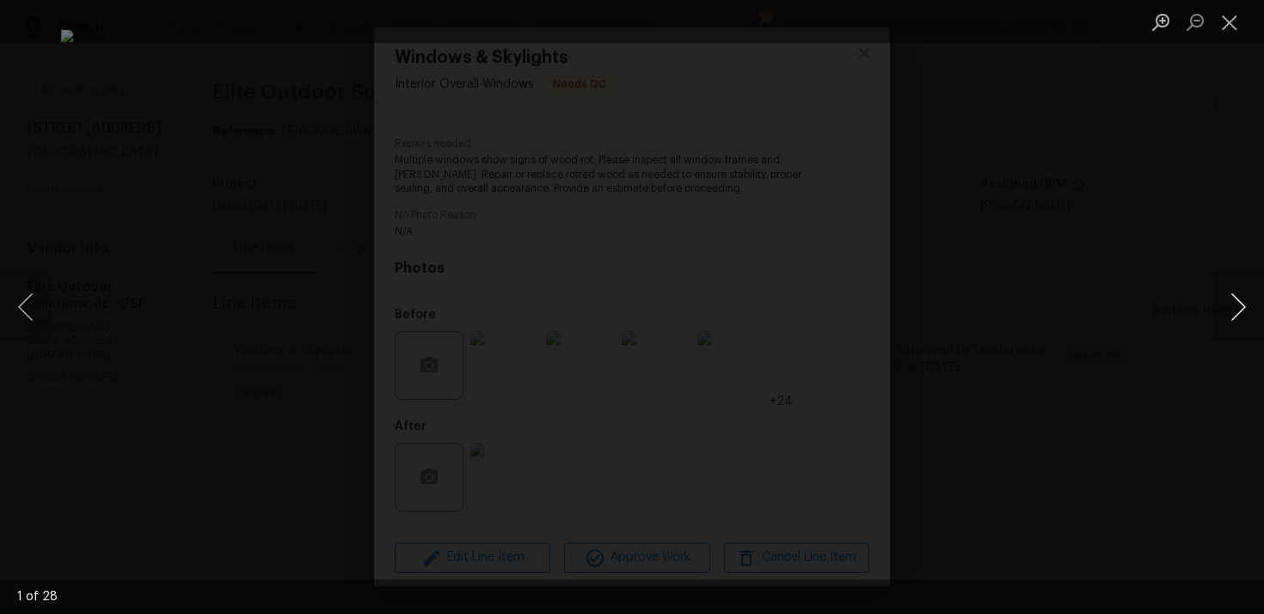
click at [1245, 298] on button "Next image" at bounding box center [1239, 307] width 52 height 69
click at [1245, 324] on button "Next image" at bounding box center [1239, 307] width 52 height 69
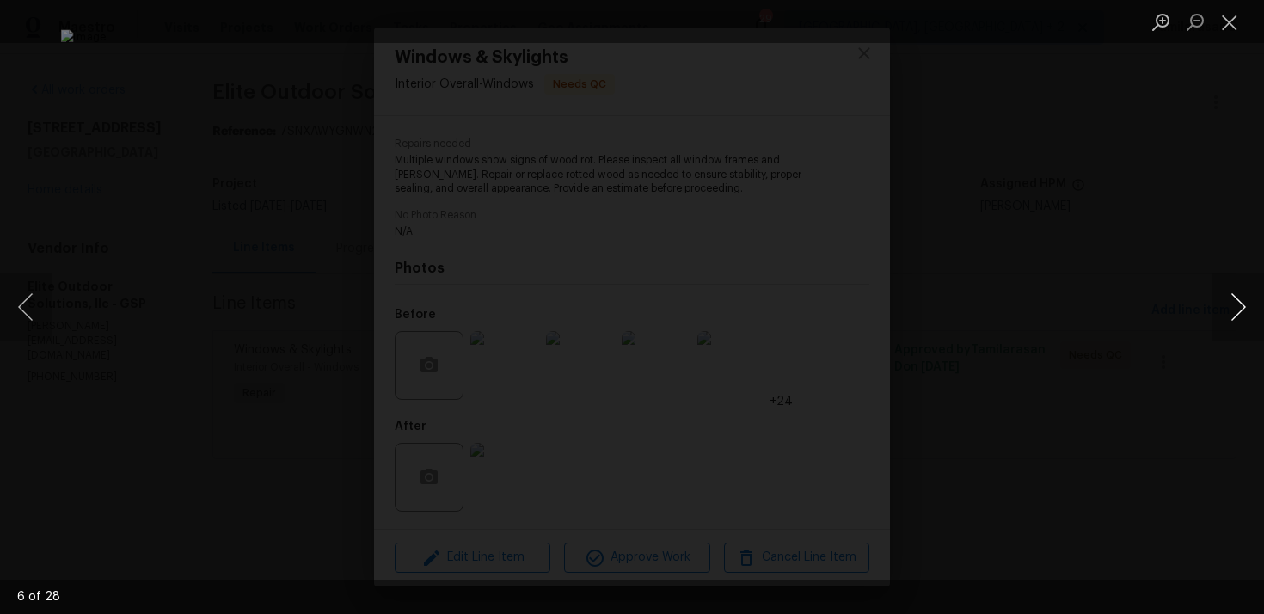
click at [1245, 324] on button "Next image" at bounding box center [1239, 307] width 52 height 69
click at [152, 134] on div "Lightbox" at bounding box center [632, 307] width 1264 height 614
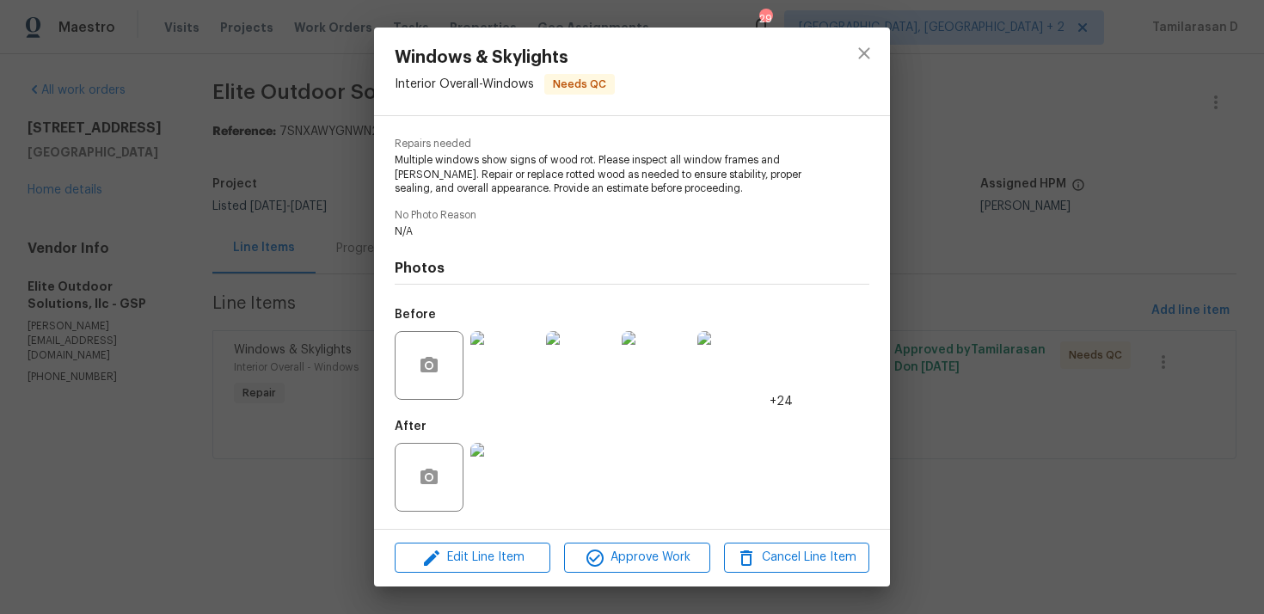
click at [173, 136] on div "Windows & Skylights Interior Overall - Windows Needs QC Vendor Elite Outdoor So…" at bounding box center [632, 307] width 1264 height 614
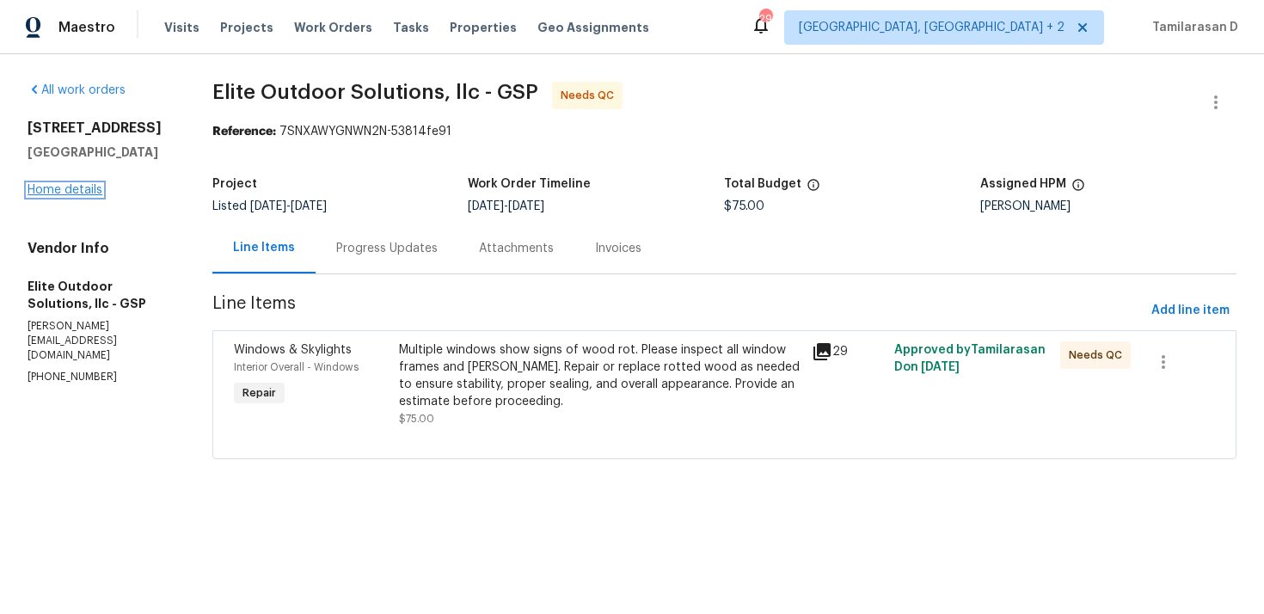
click at [77, 188] on link "Home details" at bounding box center [65, 190] width 75 height 12
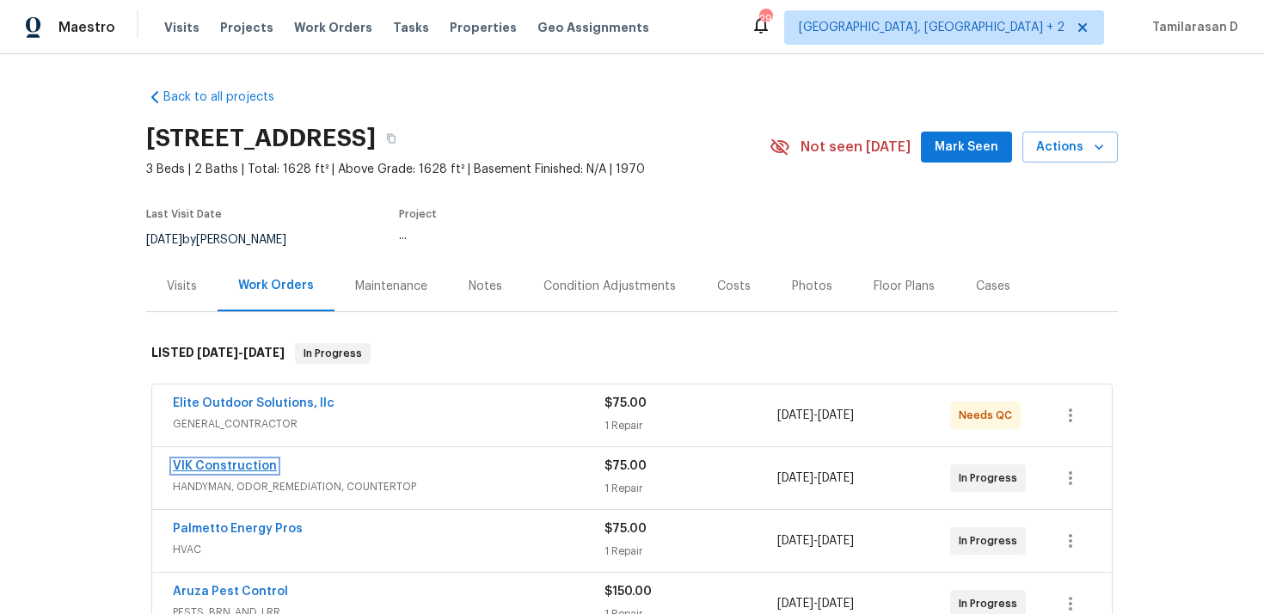
click at [231, 460] on link "VIK Construction" at bounding box center [225, 466] width 104 height 12
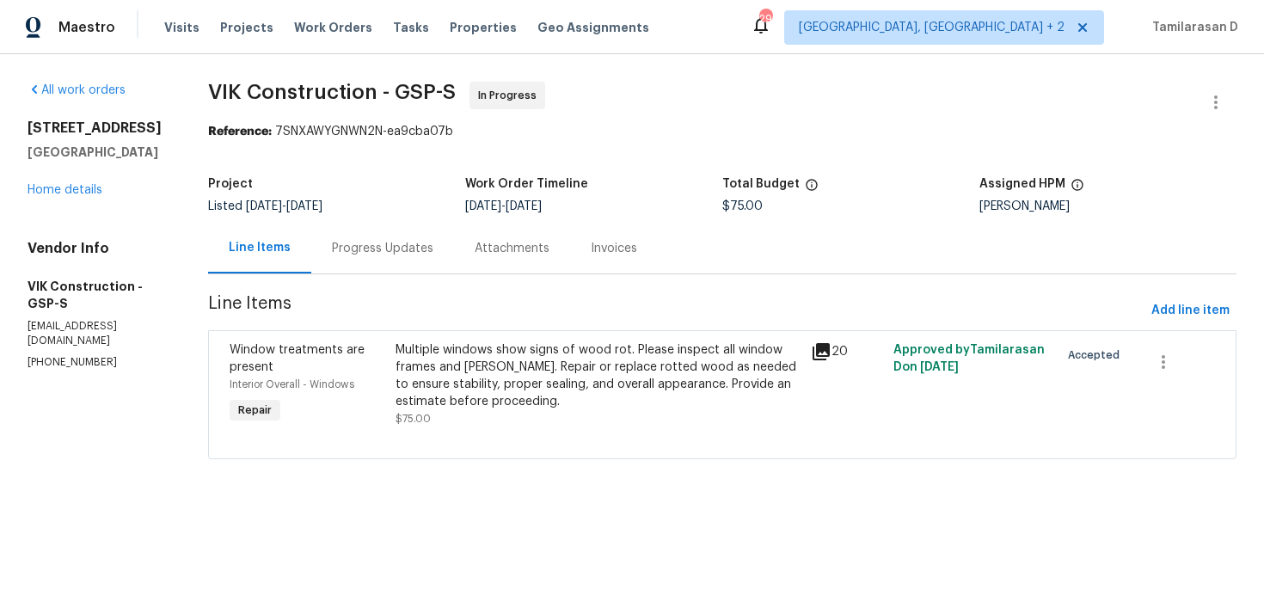
click at [412, 252] on div "Progress Updates" at bounding box center [382, 248] width 101 height 17
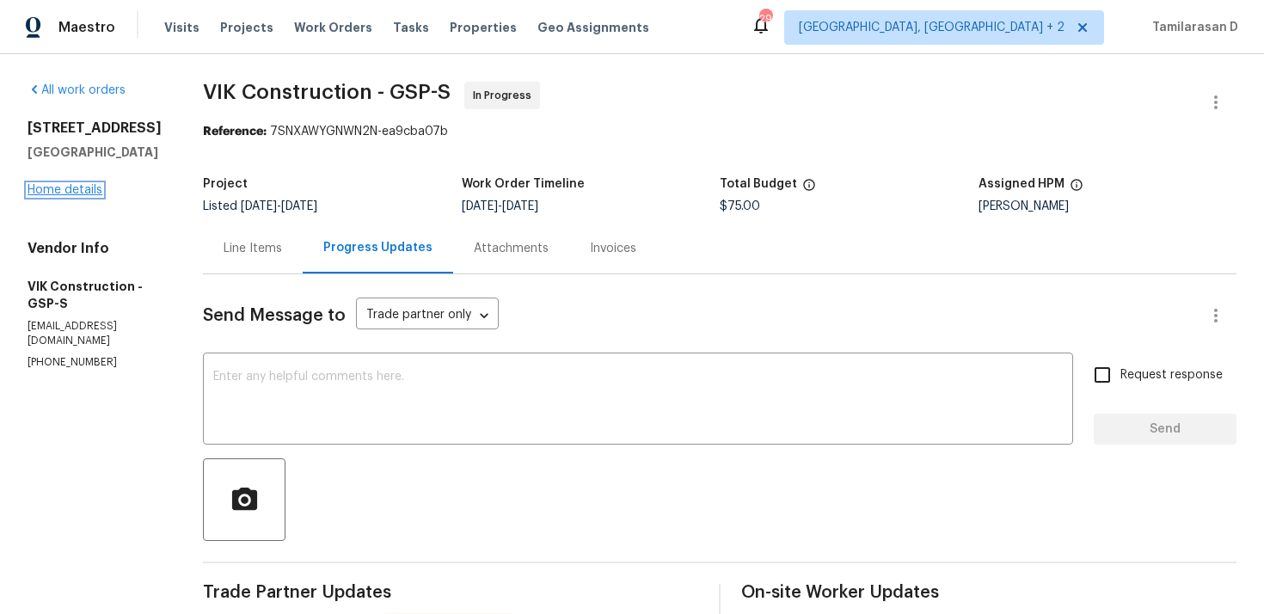
click at [89, 188] on link "Home details" at bounding box center [65, 190] width 75 height 12
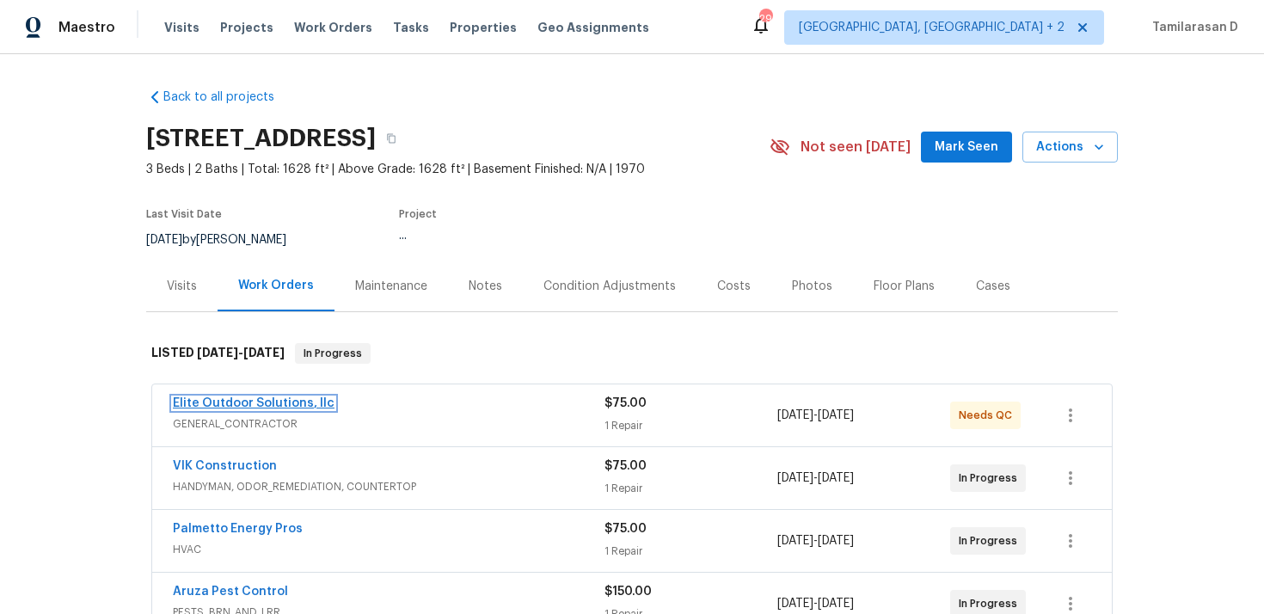
click at [243, 402] on link "Elite Outdoor Solutions, llc" at bounding box center [254, 403] width 162 height 12
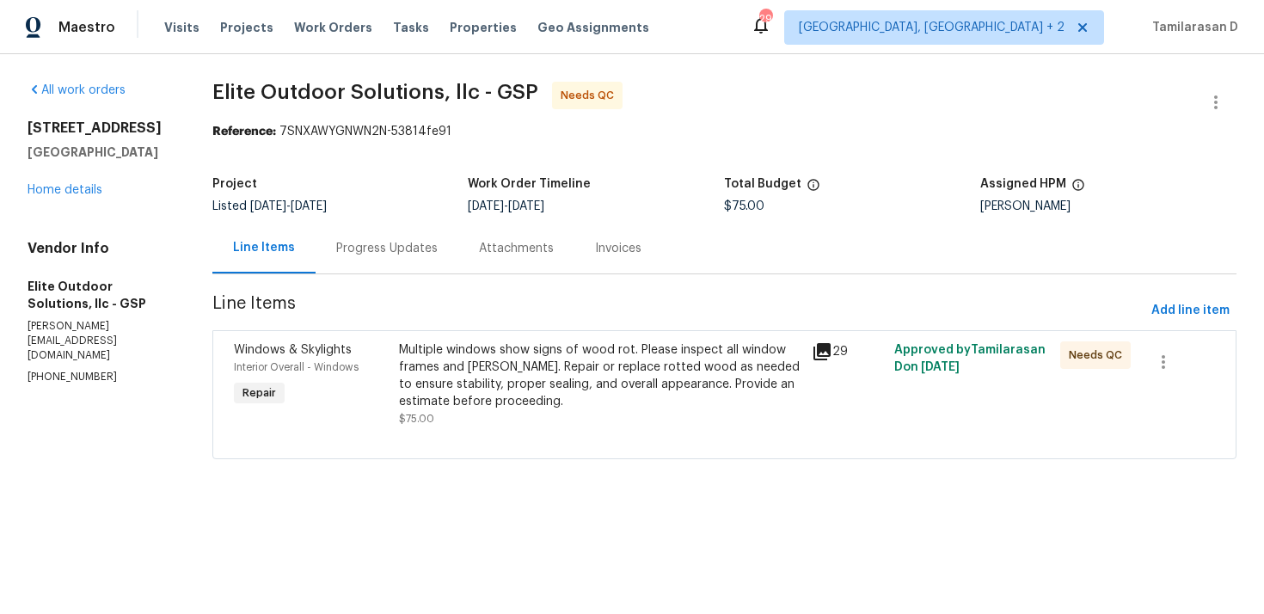
click at [386, 268] on div "Progress Updates" at bounding box center [387, 248] width 143 height 51
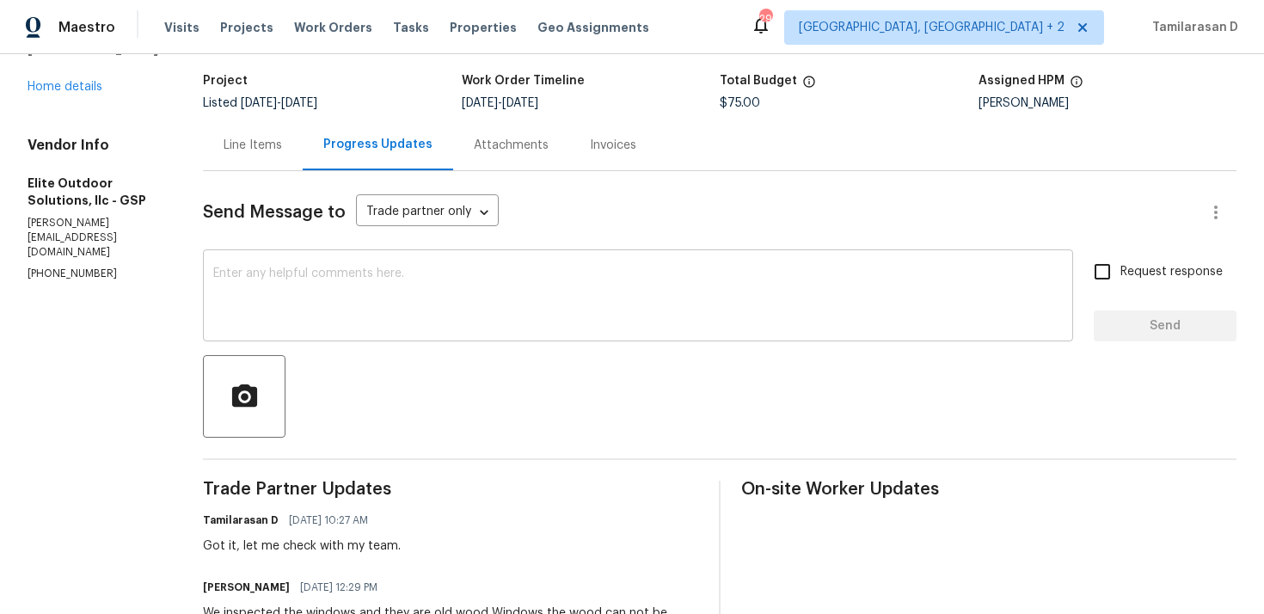
scroll to position [238, 0]
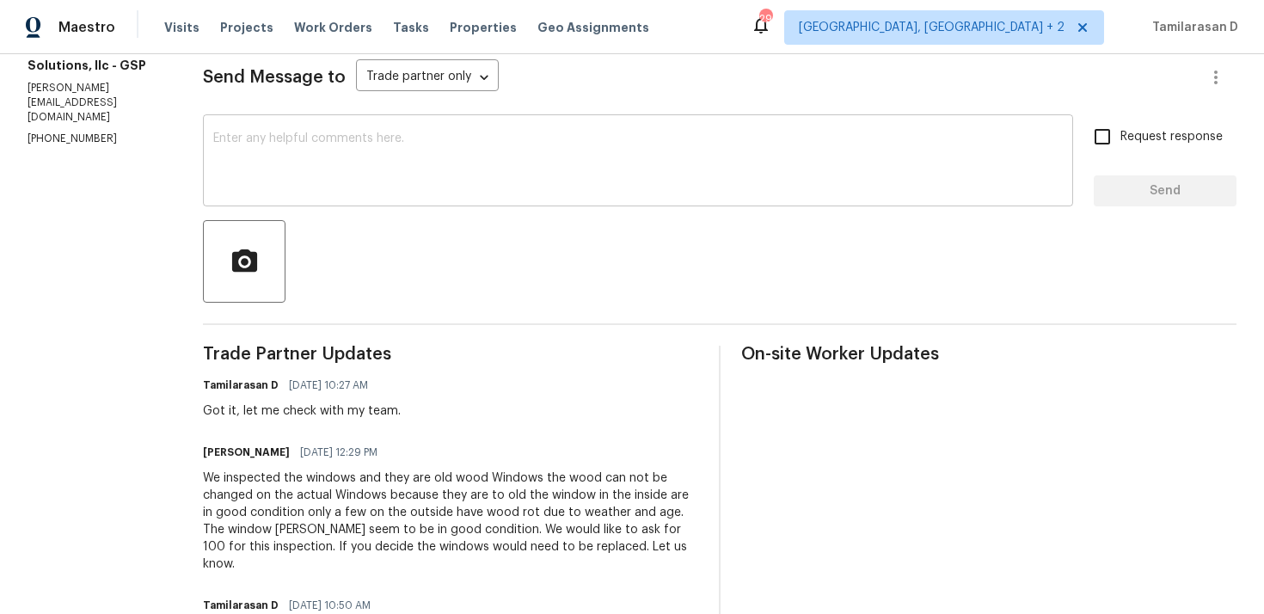
click at [258, 191] on textarea at bounding box center [638, 162] width 850 height 60
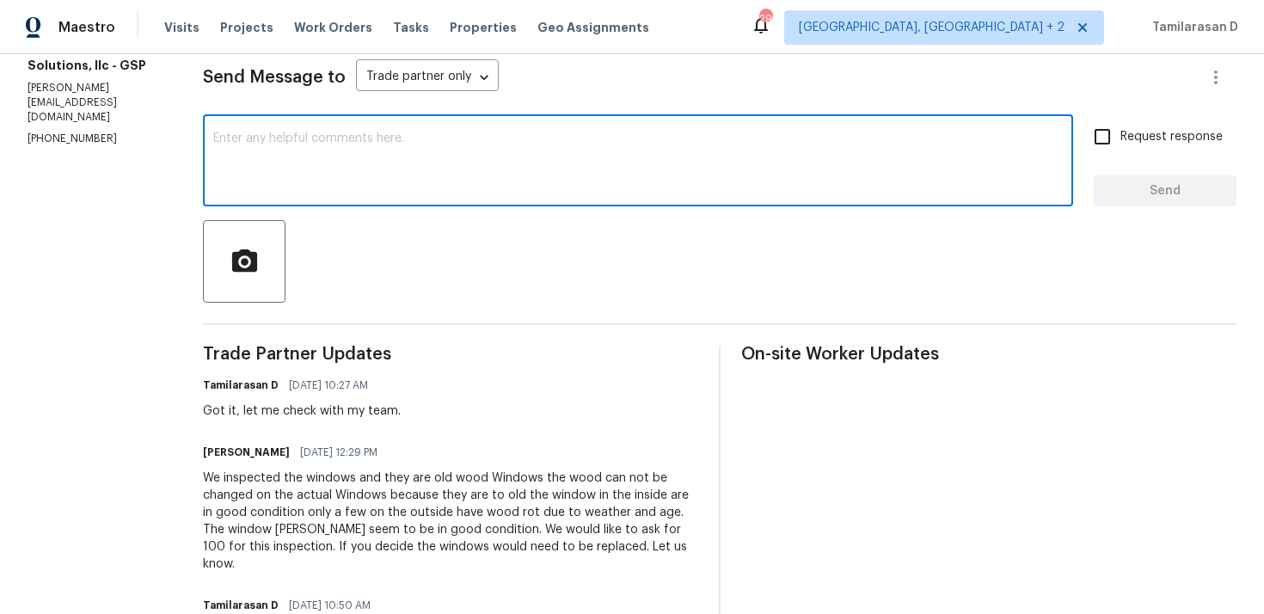
click at [291, 468] on div "Walter Arriola 09/09/2025 12:29 PM We inspected the windows and they are old wo…" at bounding box center [450, 506] width 495 height 132
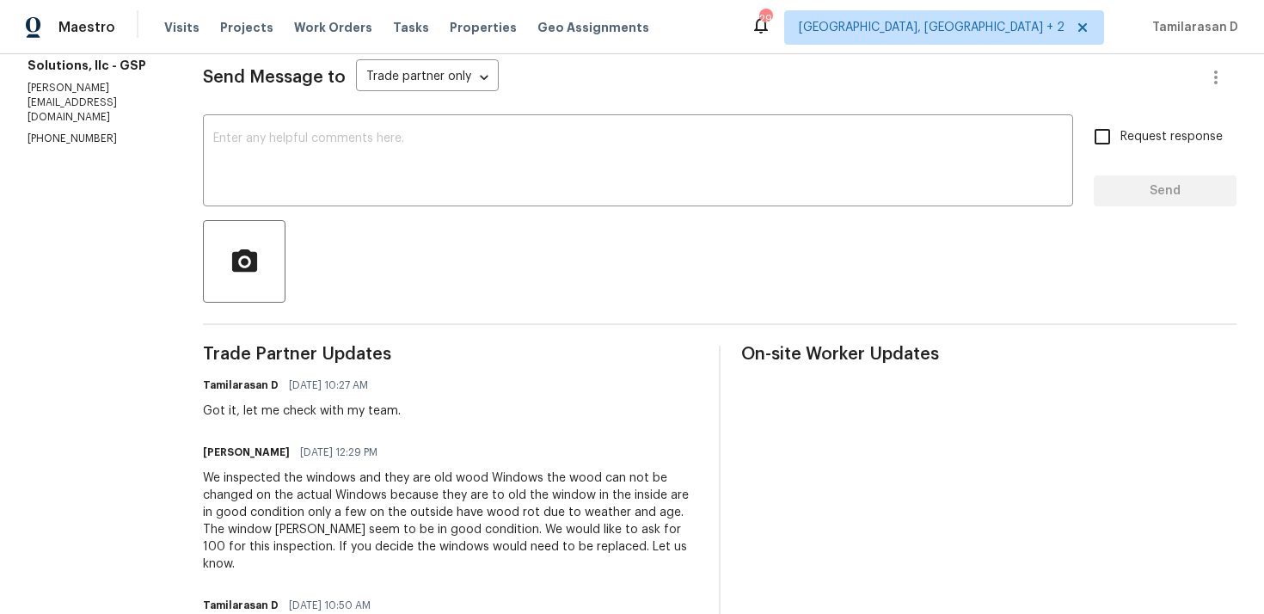
click at [291, 468] on div "Walter Arriola 09/09/2025 12:29 PM We inspected the windows and they are old wo…" at bounding box center [450, 506] width 495 height 132
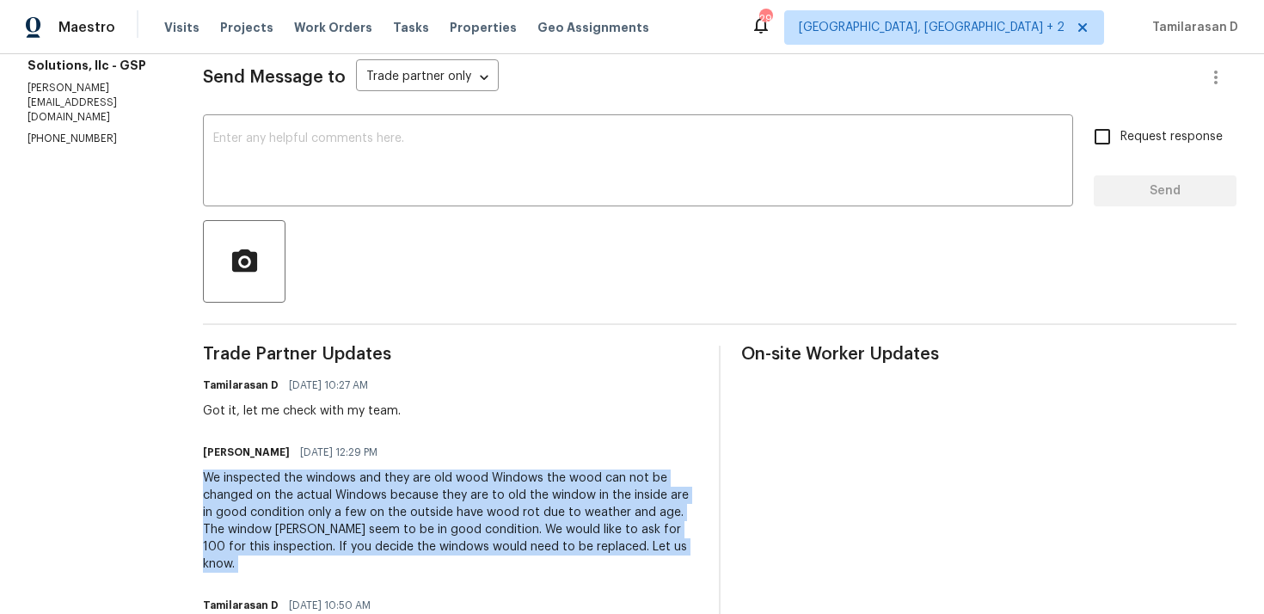
copy div "We inspected the windows and they are old wood Windows the wood can not be chan…"
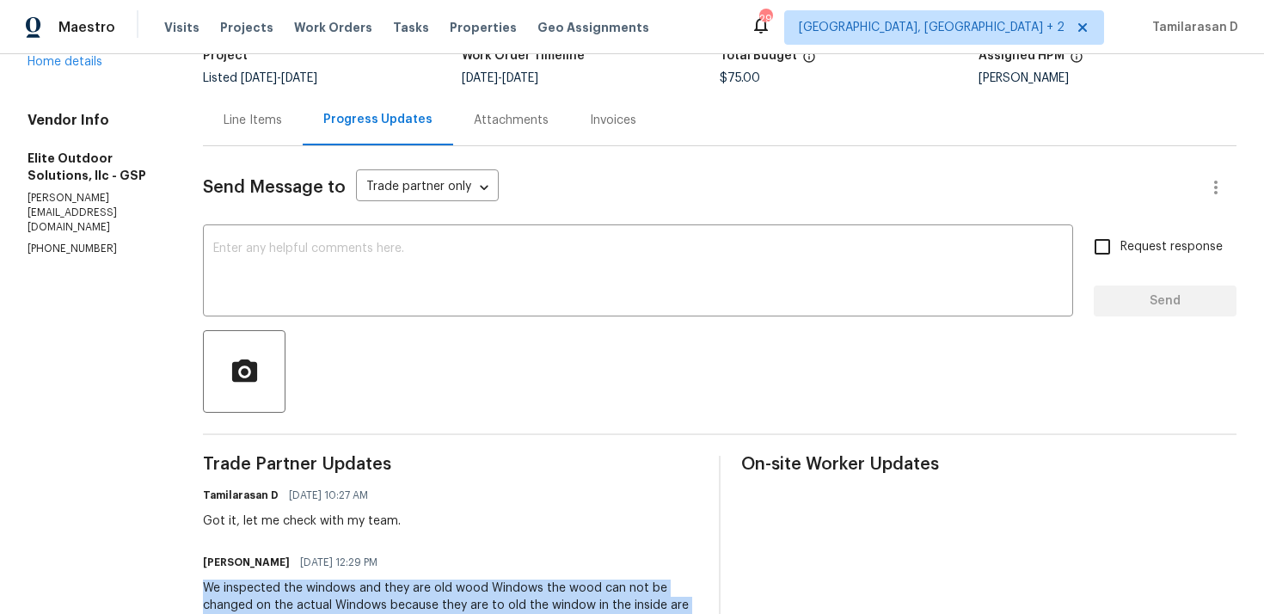
scroll to position [43, 0]
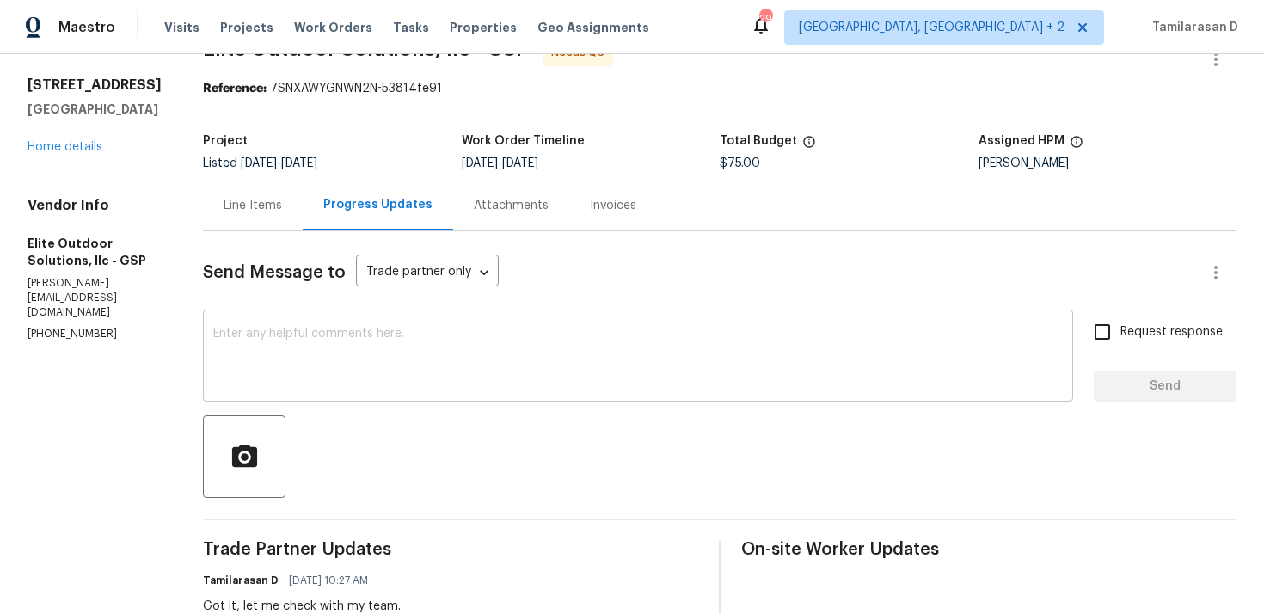
click at [224, 362] on textarea at bounding box center [638, 358] width 850 height 60
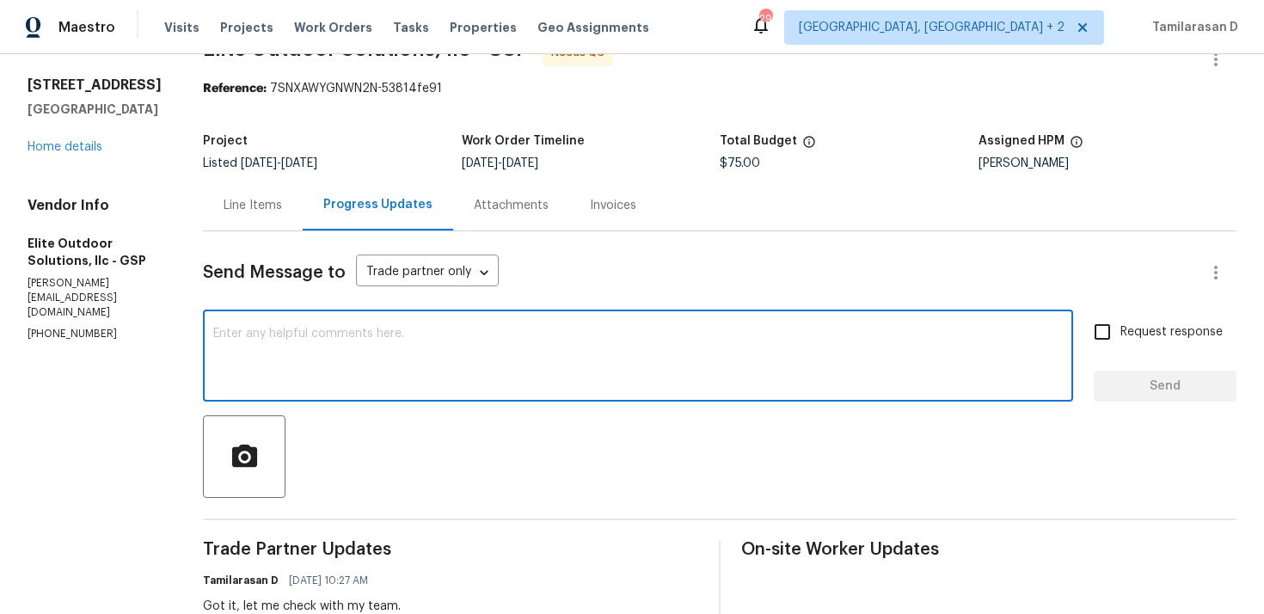
paste textarea "Do you have a repair option for the damaged windows? If not, could you provide …"
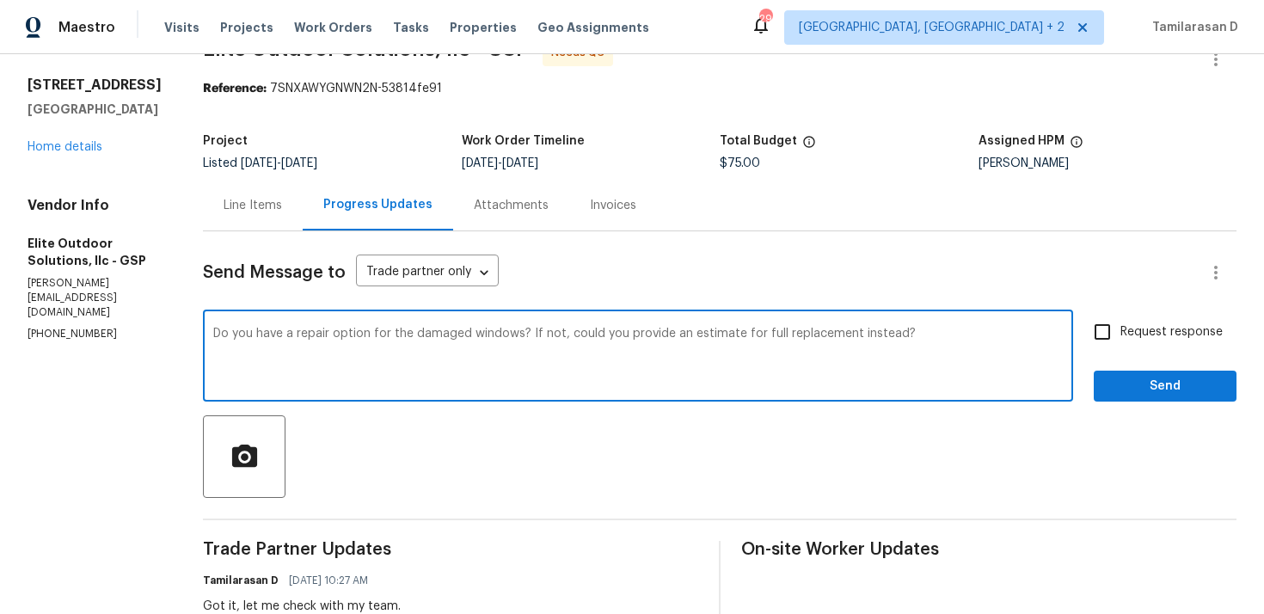
click at [203, 331] on div "Do you have a repair option for the damaged windows? If not, could you provide …" at bounding box center [638, 358] width 870 height 88
click at [203, 335] on div "Do you have a repair option for the damaged windows? If not, could you provide …" at bounding box center [638, 358] width 870 height 88
click at [213, 331] on textarea "Do you have a repair option for the damaged windows? If not, could you provide …" at bounding box center [638, 358] width 850 height 60
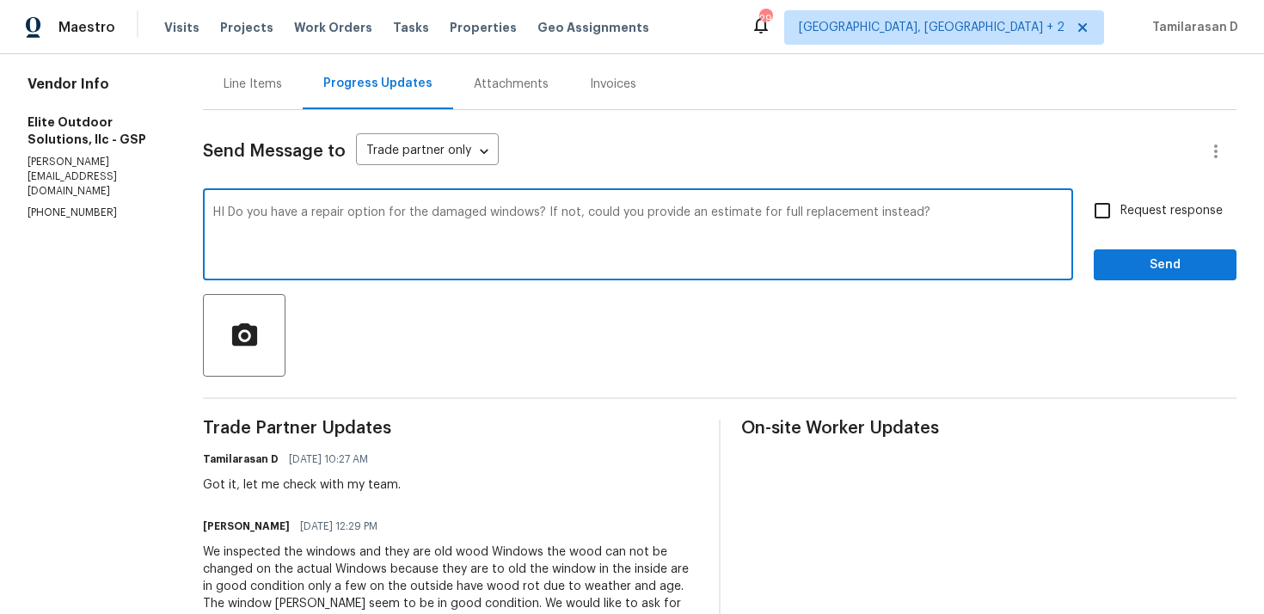
scroll to position [171, 0]
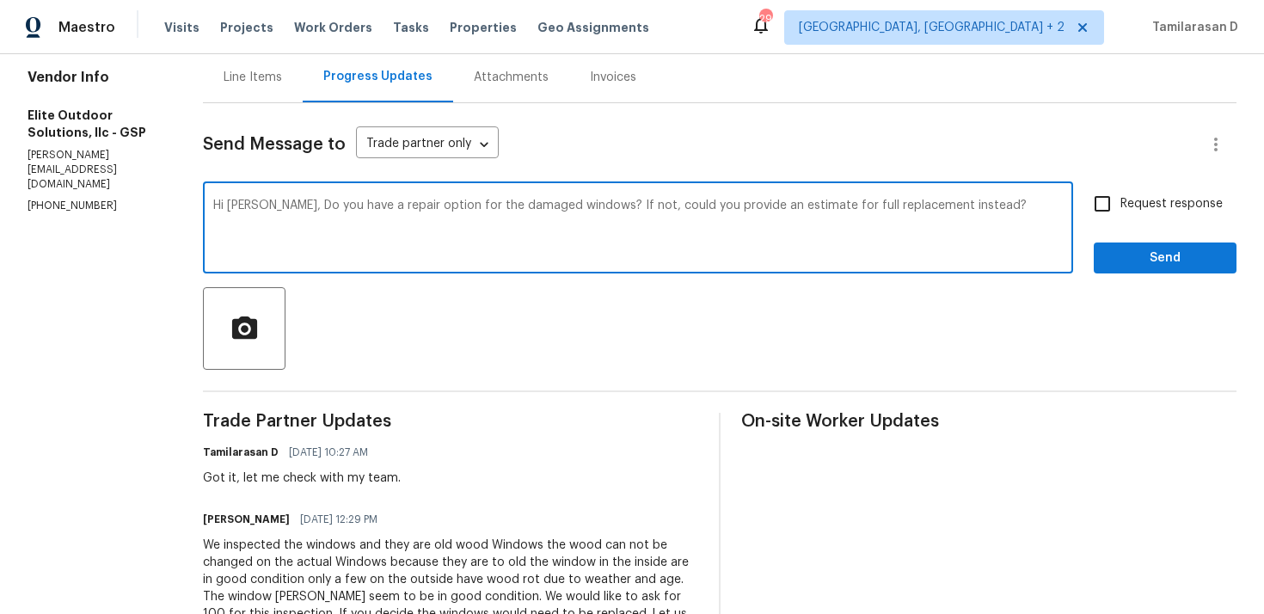
type textarea "Hi Walter, Do you have a repair option for the damaged windows? If not, could y…"
click at [1094, 202] on input "Request response" at bounding box center [1103, 204] width 36 height 36
checkbox input "true"
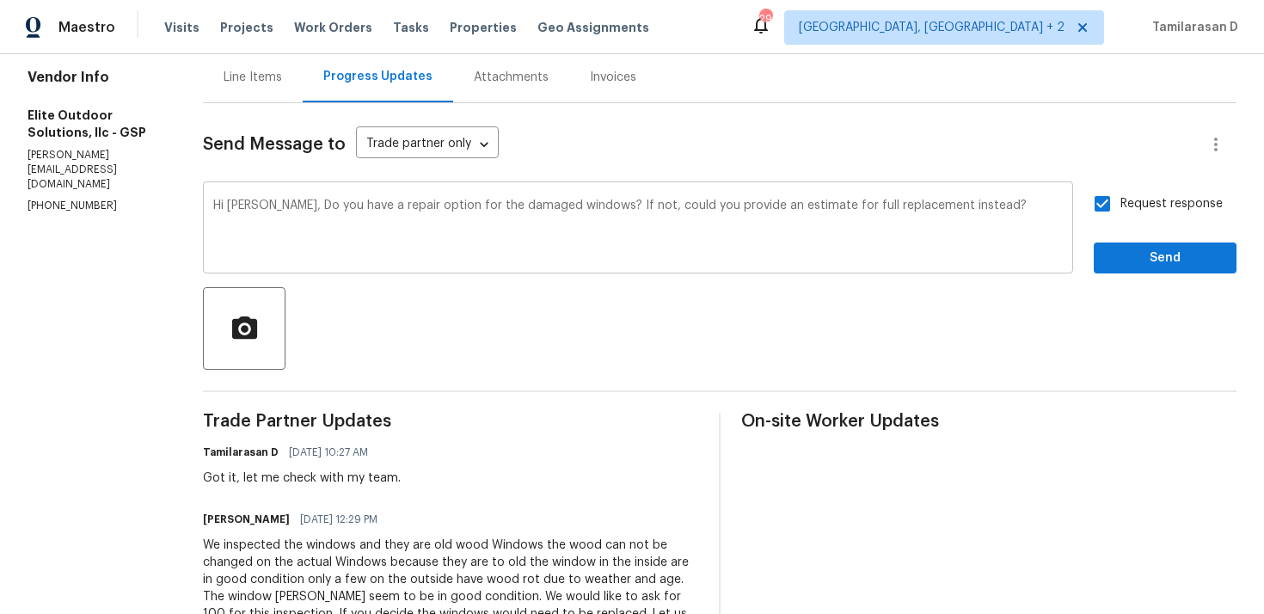
scroll to position [158, 0]
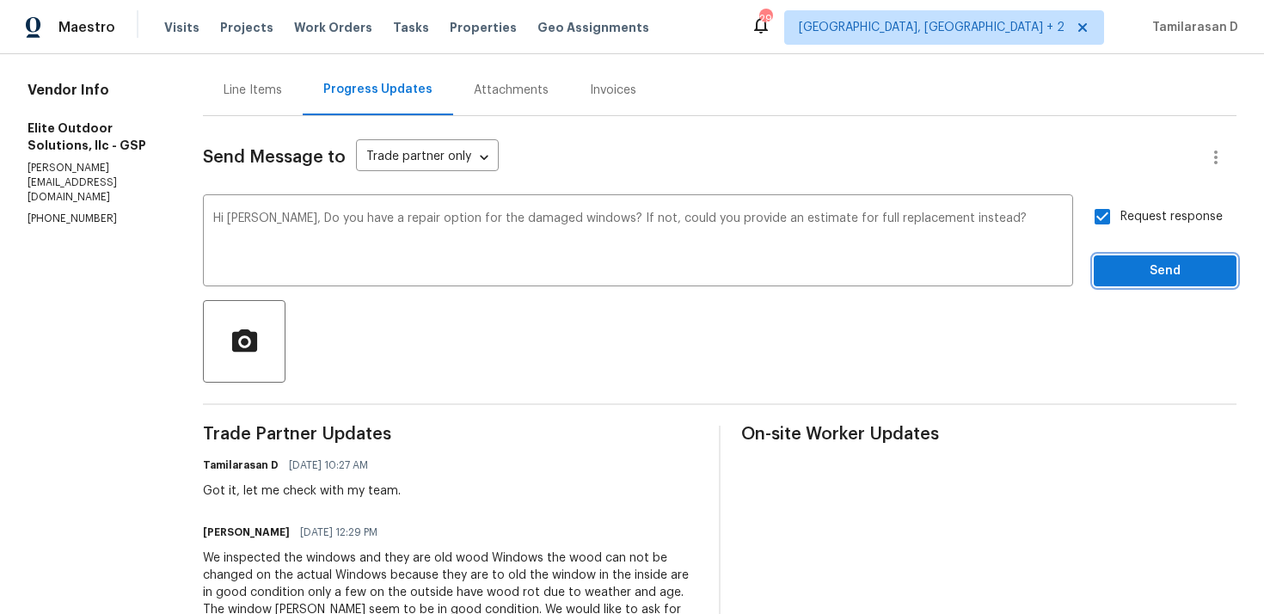
click at [1147, 263] on span "Send" at bounding box center [1165, 272] width 115 height 22
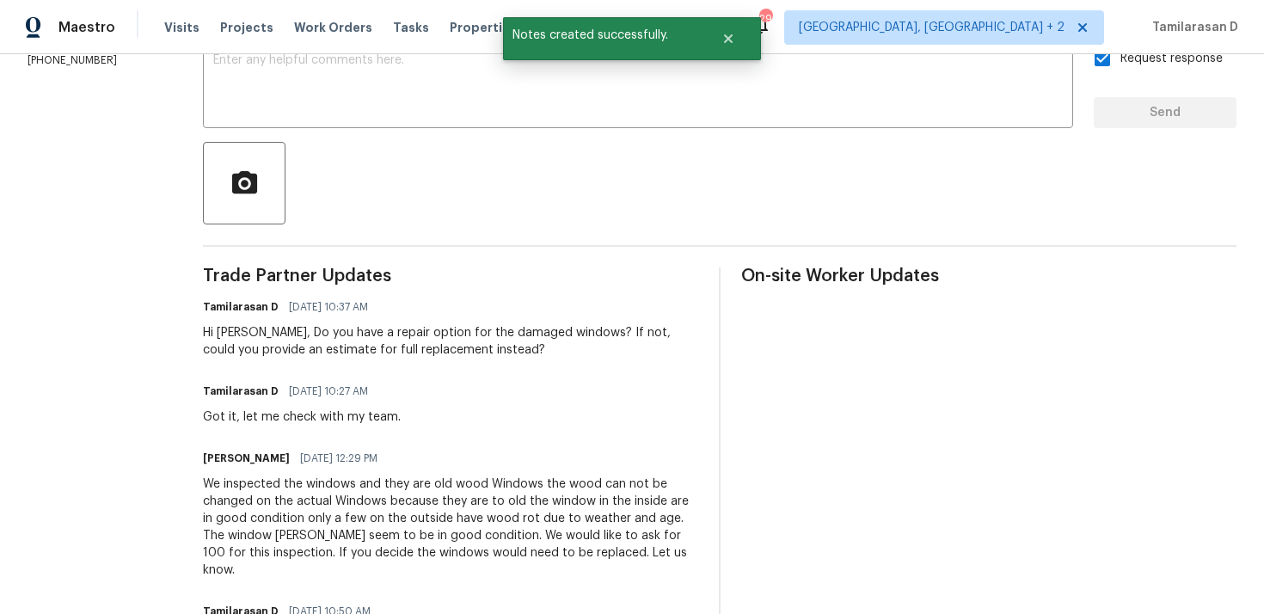
scroll to position [355, 0]
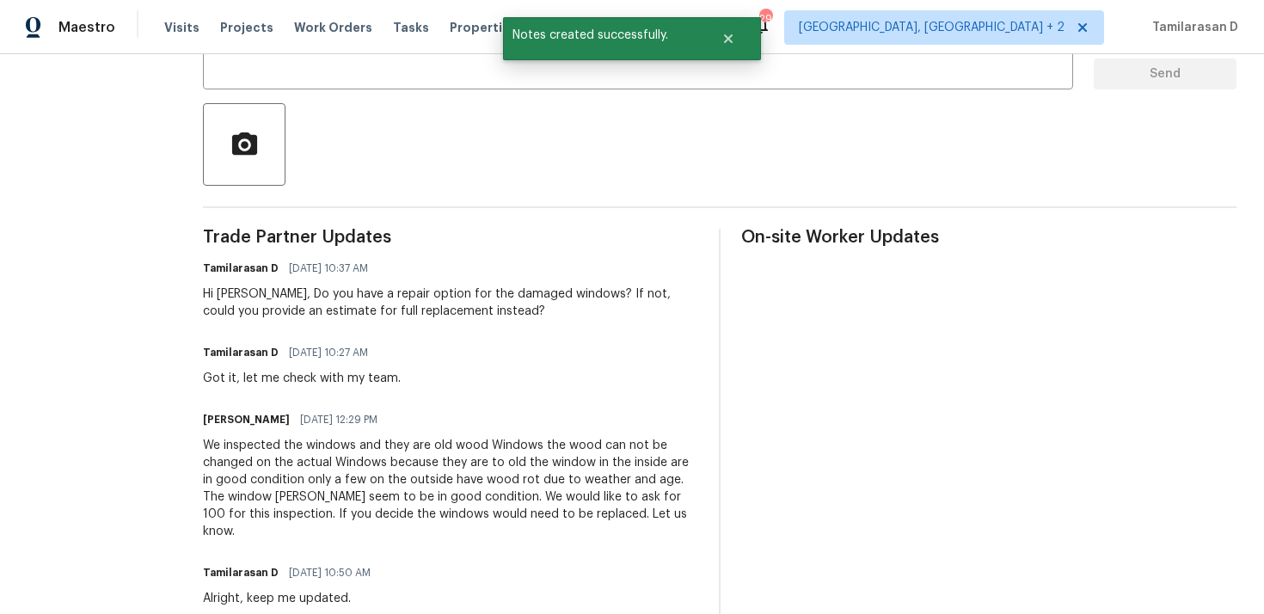
click at [301, 501] on div "We inspected the windows and they are old wood Windows the wood can not be chan…" at bounding box center [450, 488] width 495 height 103
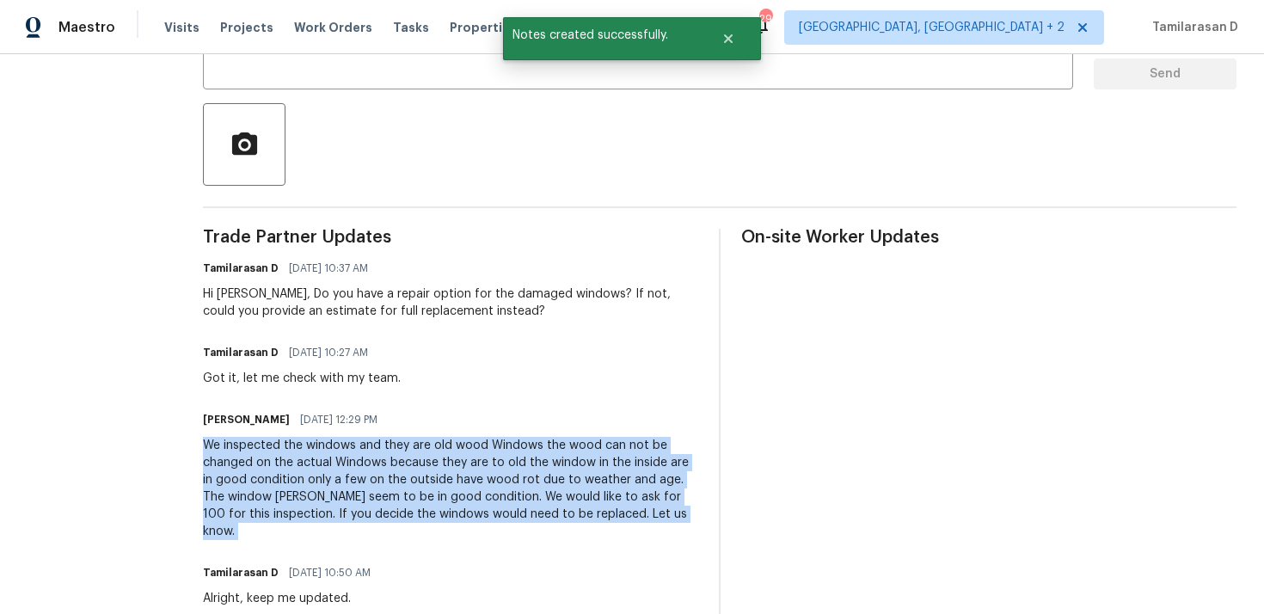
copy div "We inspected the windows and they are old wood Windows the wood can not be chan…"
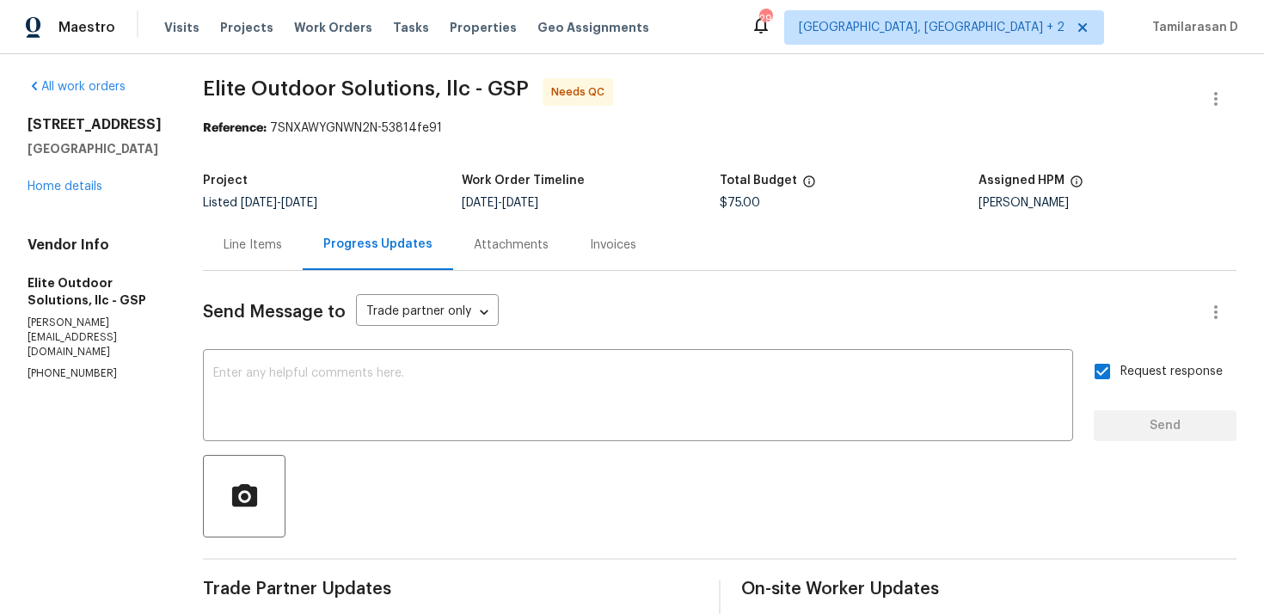
scroll to position [0, 0]
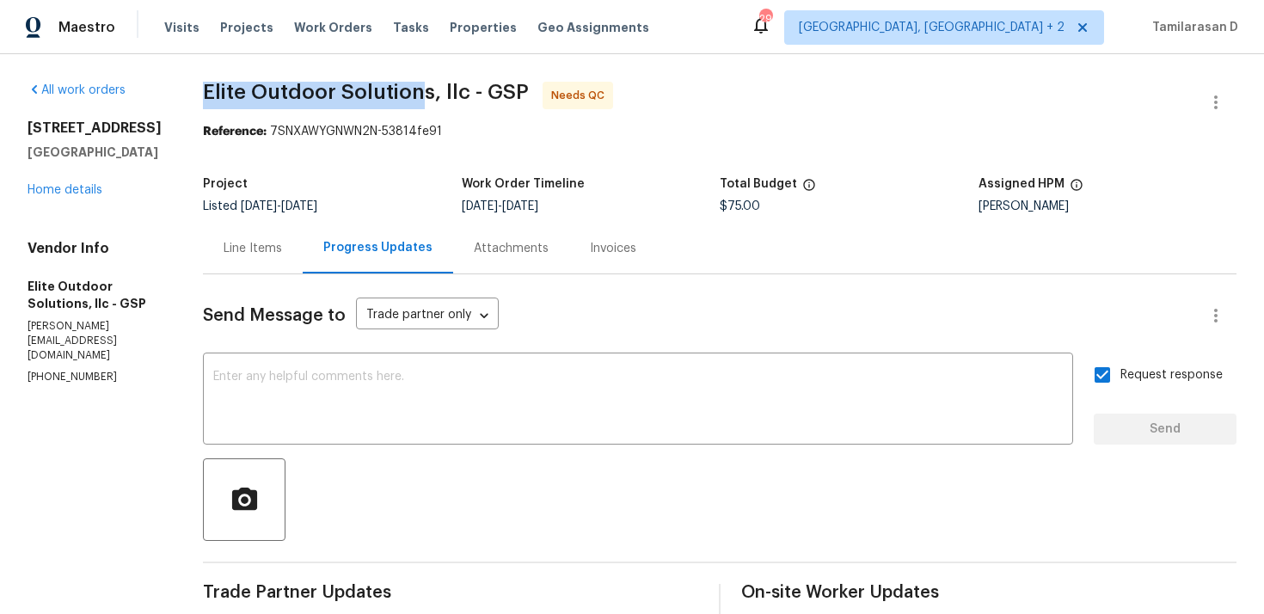
drag, startPoint x: 183, startPoint y: 88, endPoint x: 403, endPoint y: 89, distance: 219.3
click at [403, 89] on span "Elite Outdoor Solutions, llc - GSP" at bounding box center [366, 92] width 326 height 21
copy span "Elite Outdoor Solutions"
click at [60, 196] on link "Home details" at bounding box center [65, 190] width 75 height 12
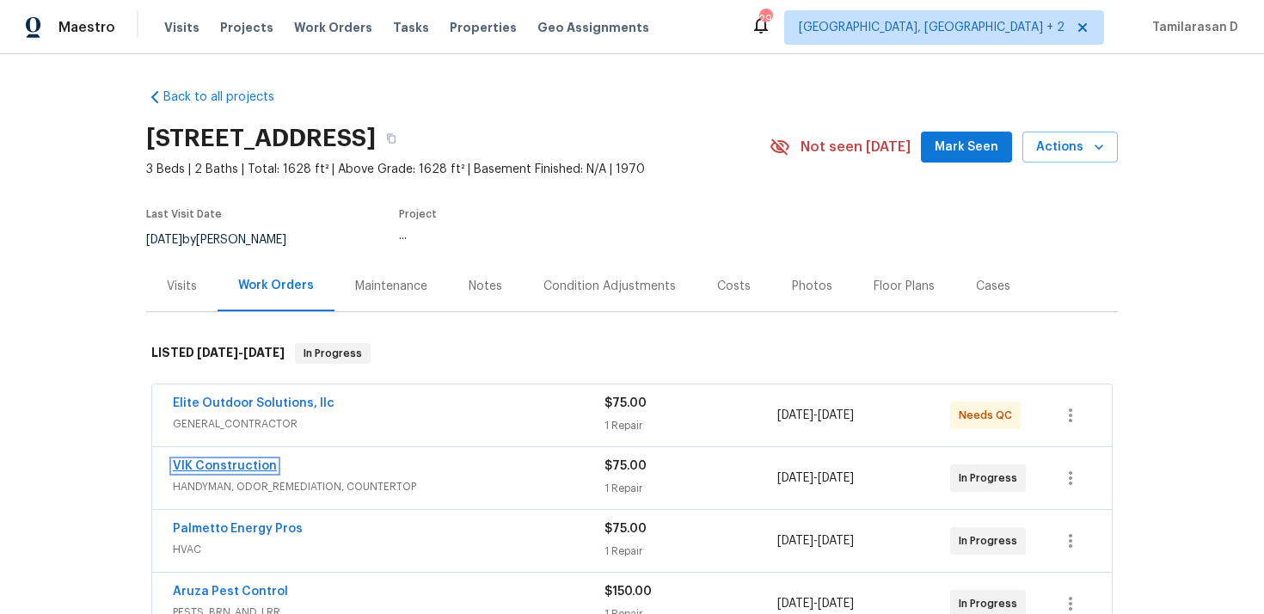
click at [236, 469] on link "VIK Construction" at bounding box center [225, 466] width 104 height 12
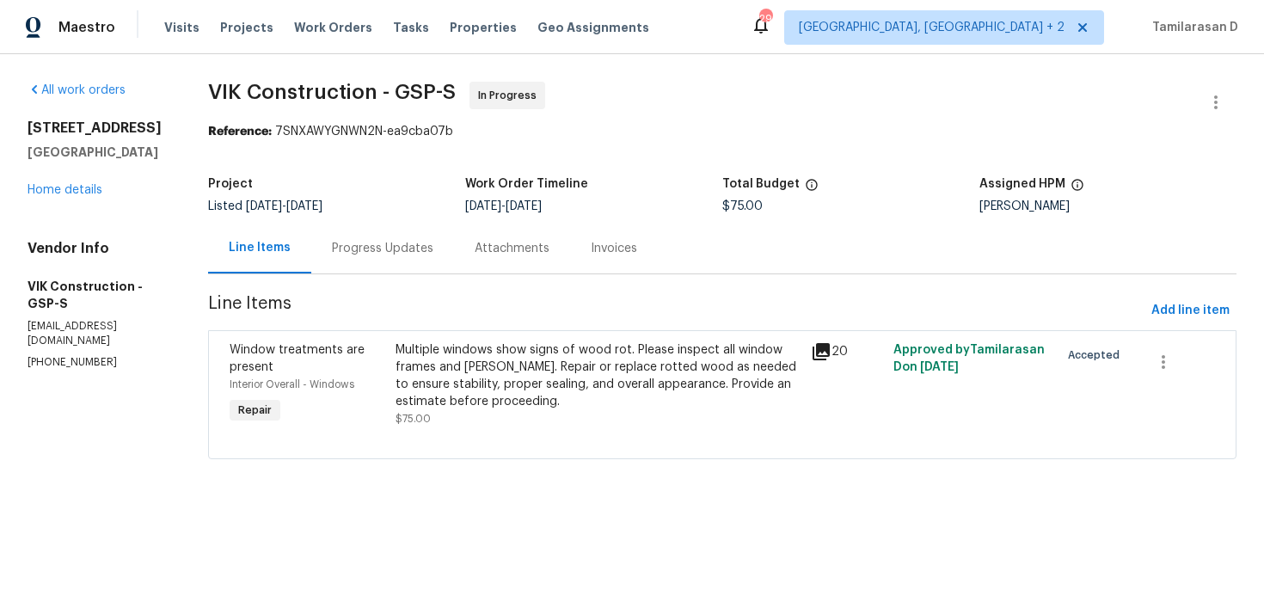
click at [400, 252] on div "Progress Updates" at bounding box center [382, 248] width 101 height 17
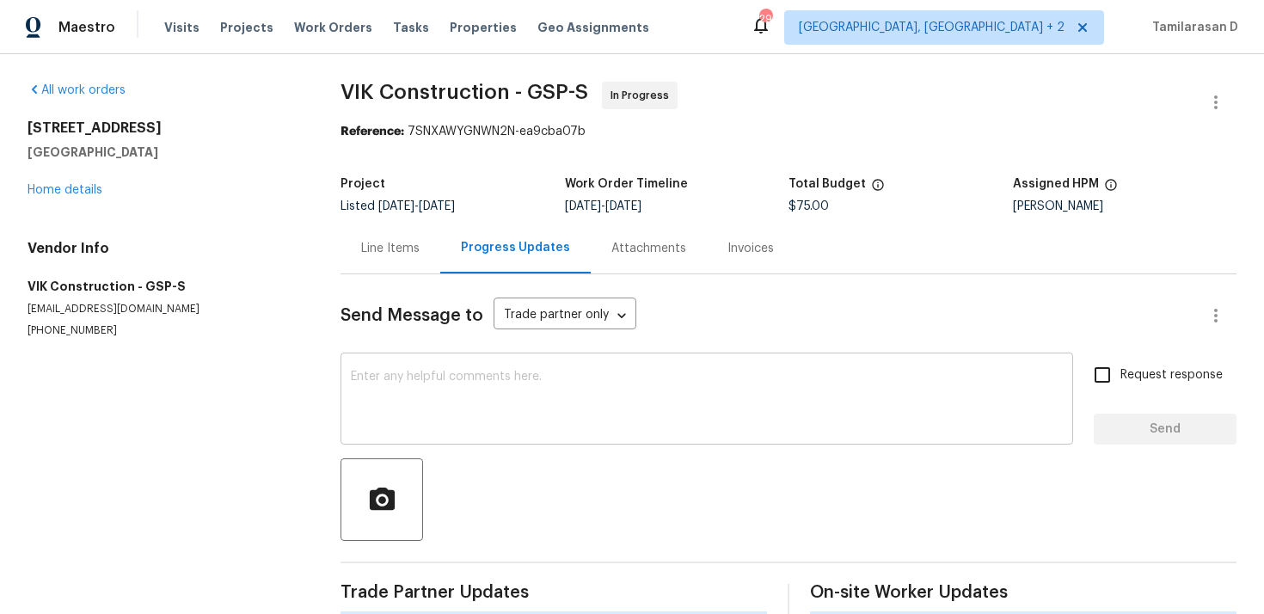
click at [405, 430] on textarea at bounding box center [707, 401] width 712 height 60
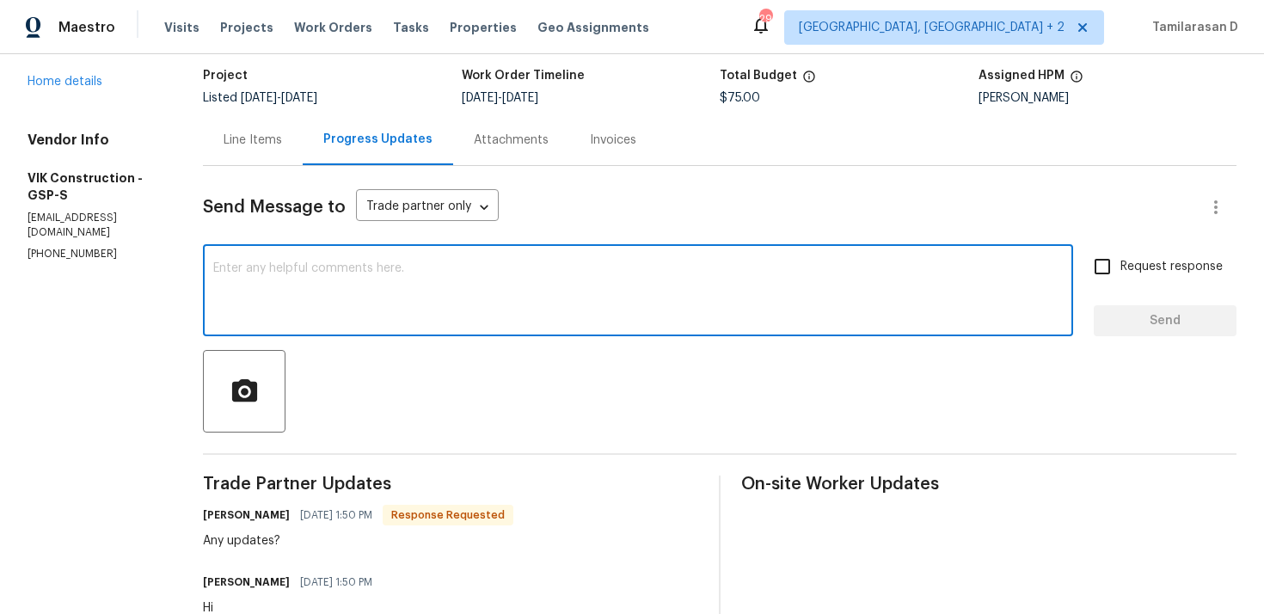
scroll to position [132, 0]
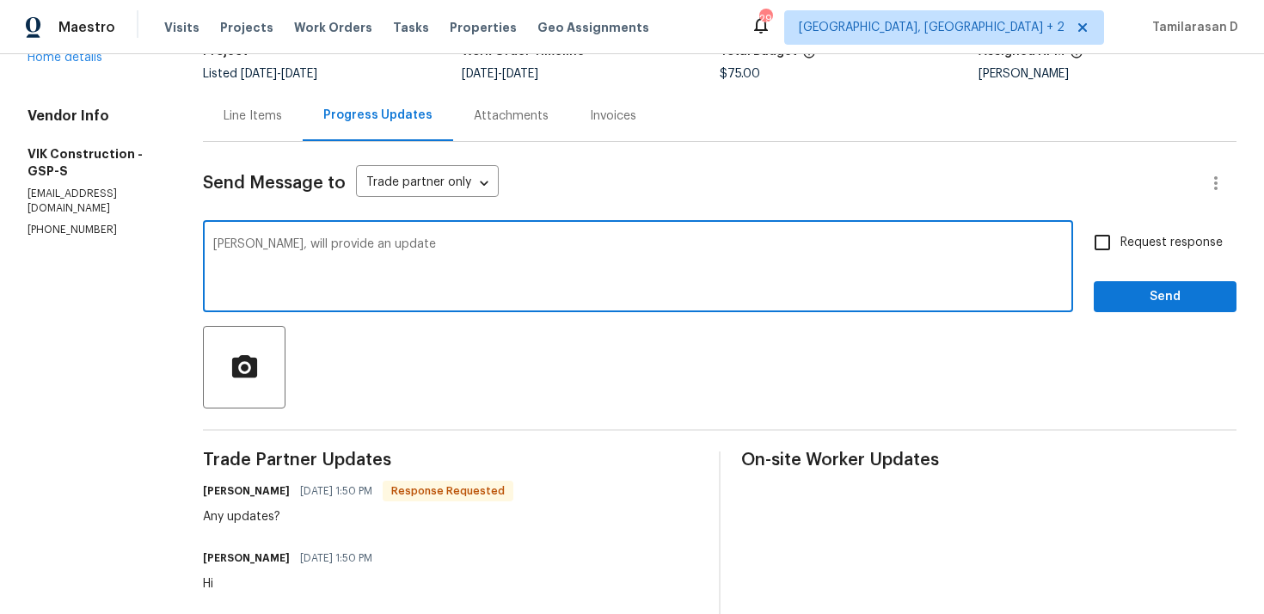
drag, startPoint x: 285, startPoint y: 244, endPoint x: 658, endPoint y: 282, distance: 375.2
click at [658, 282] on textarea "Viktor, will provide an update" at bounding box center [638, 268] width 850 height 60
click at [614, 243] on textarea "Viktor, This is waiting for an approval, will provide an update shortly." at bounding box center [638, 268] width 850 height 60
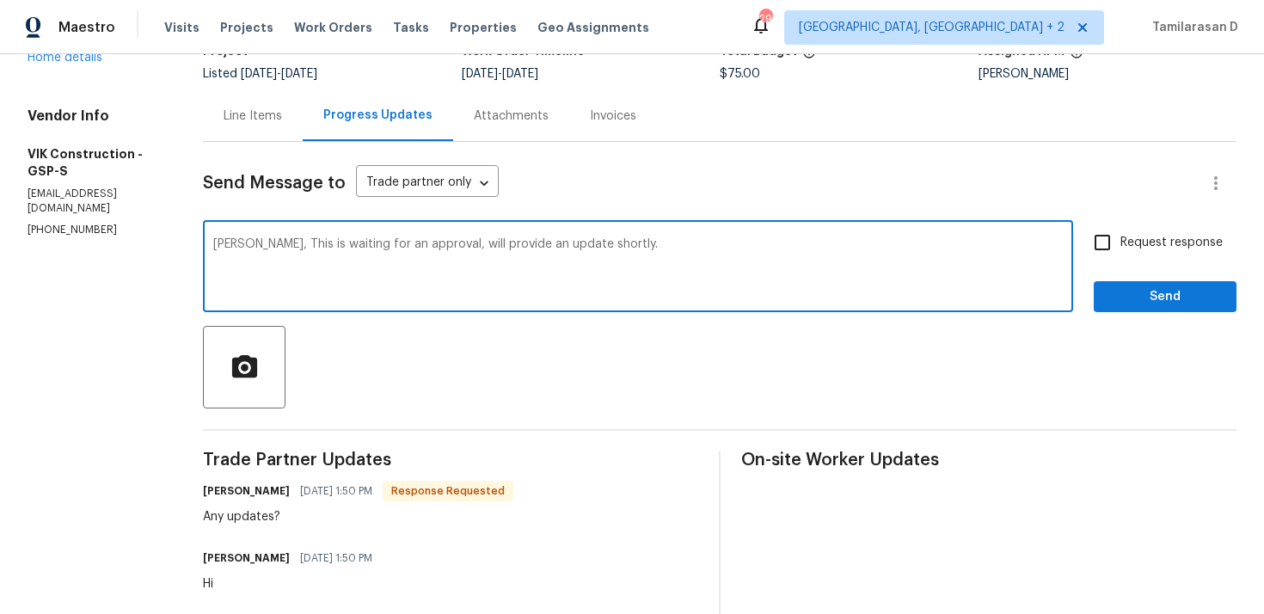
paste textarea "this is still pending approval — I’ll shar"
click at [454, 238] on textarea "Viktor, this is still pending approval — I’ll share an update shortly." at bounding box center [638, 268] width 850 height 60
click at [629, 255] on textarea "Viktor, this is still pending approval, I’ll share an update shortly." at bounding box center [638, 268] width 850 height 60
type textarea "Viktor, this is still pending approval, I’ll share an update shortly."
click at [1105, 237] on input "Request response" at bounding box center [1103, 243] width 36 height 36
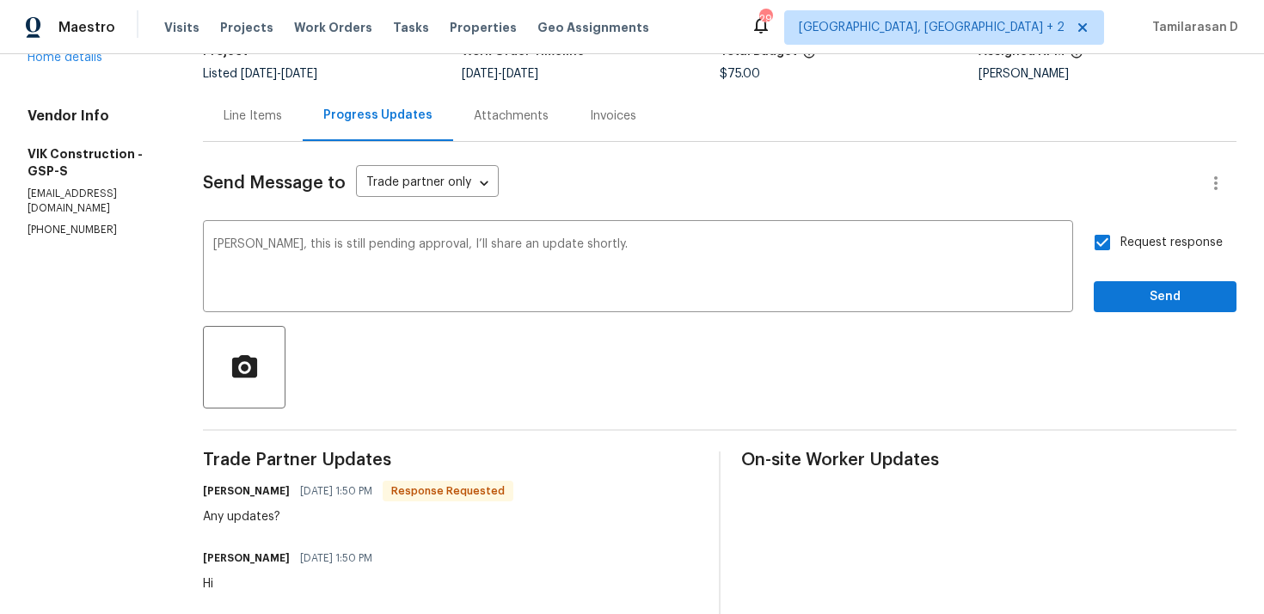
click at [1104, 236] on input "Request response" at bounding box center [1103, 243] width 36 height 36
checkbox input "false"
click at [1123, 295] on span "Send" at bounding box center [1165, 297] width 115 height 22
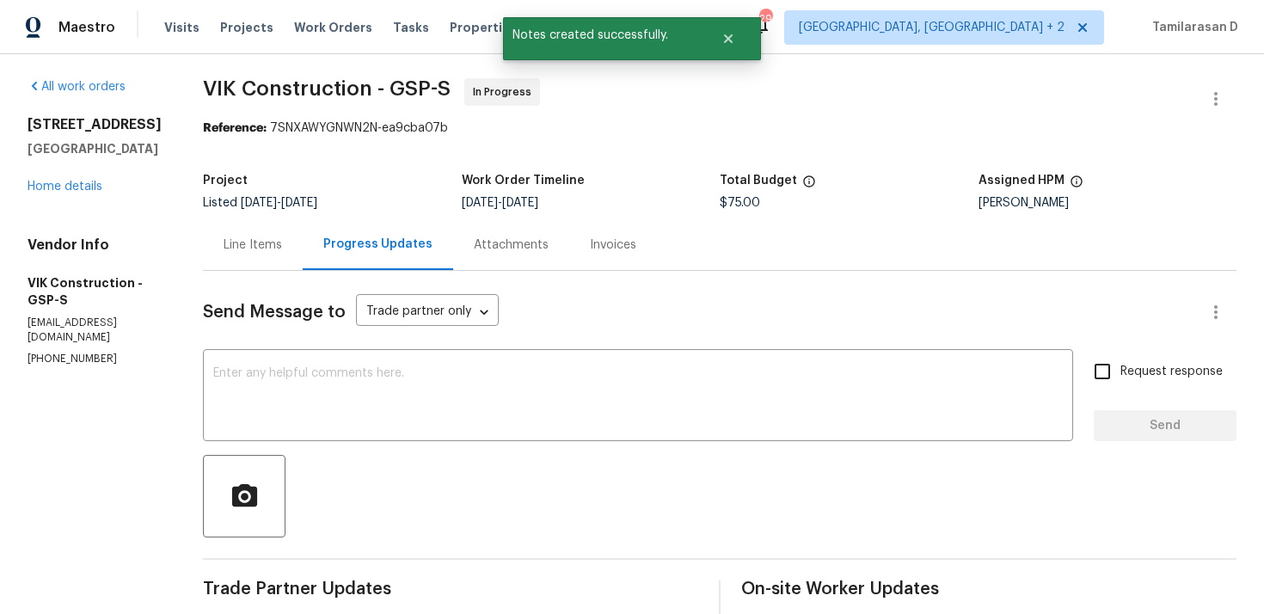
scroll to position [0, 0]
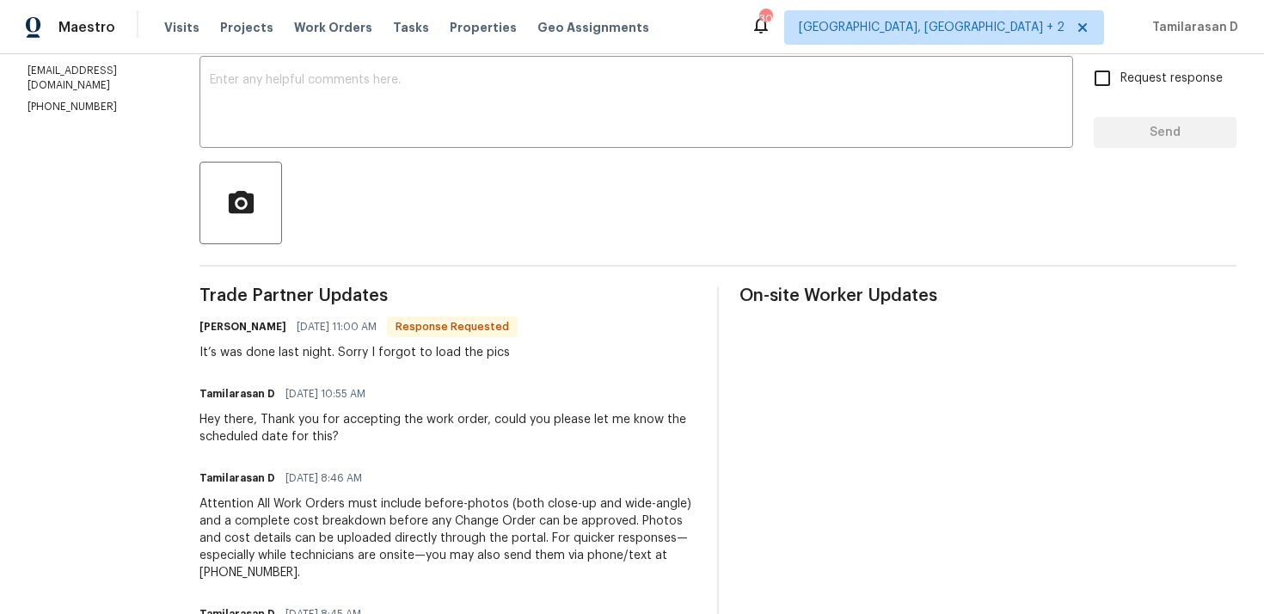
scroll to position [313, 0]
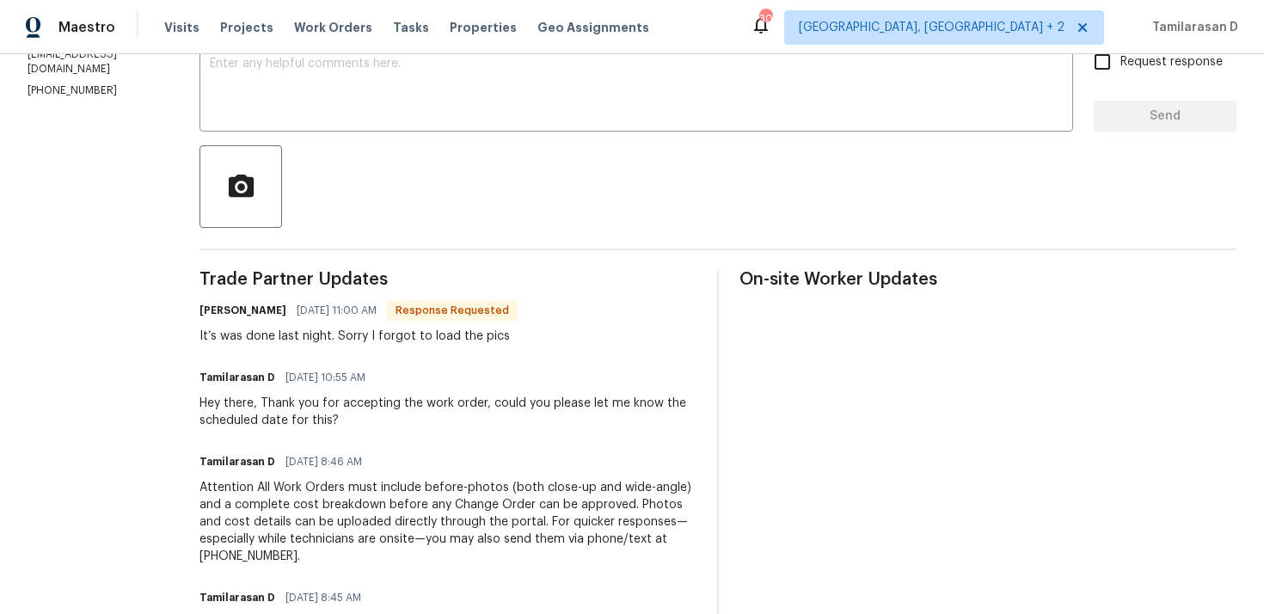
click at [293, 330] on div "It’s was done last night. Sorry I forgot to load the pics" at bounding box center [359, 336] width 318 height 17
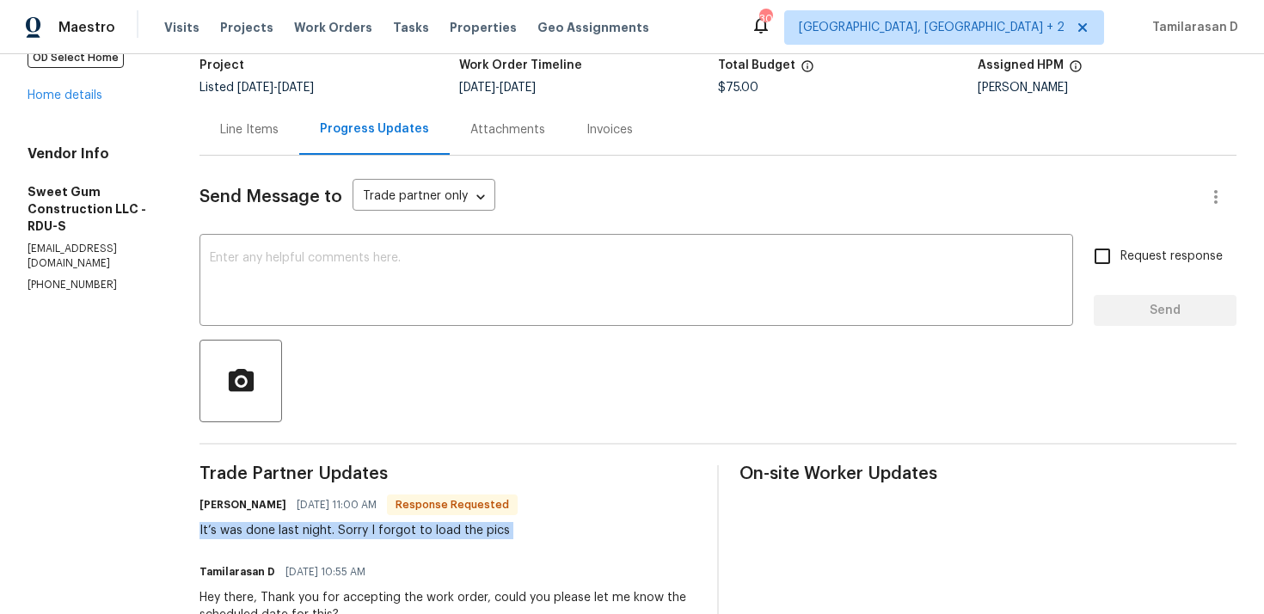
scroll to position [0, 0]
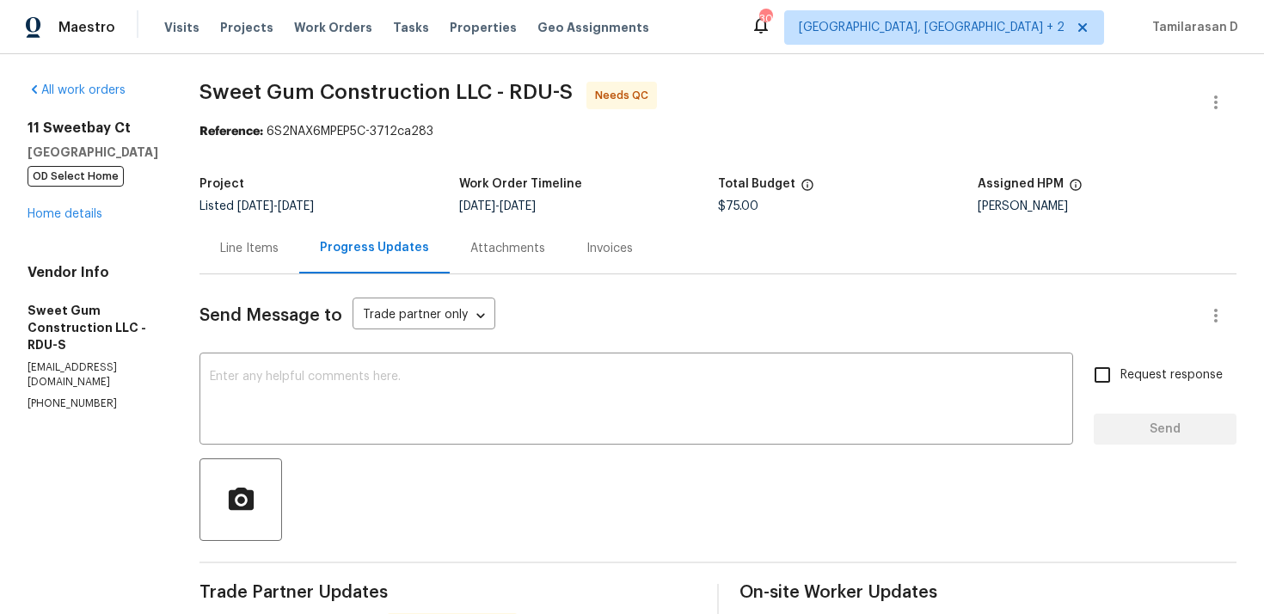
click at [279, 251] on div "Line Items" at bounding box center [249, 248] width 58 height 17
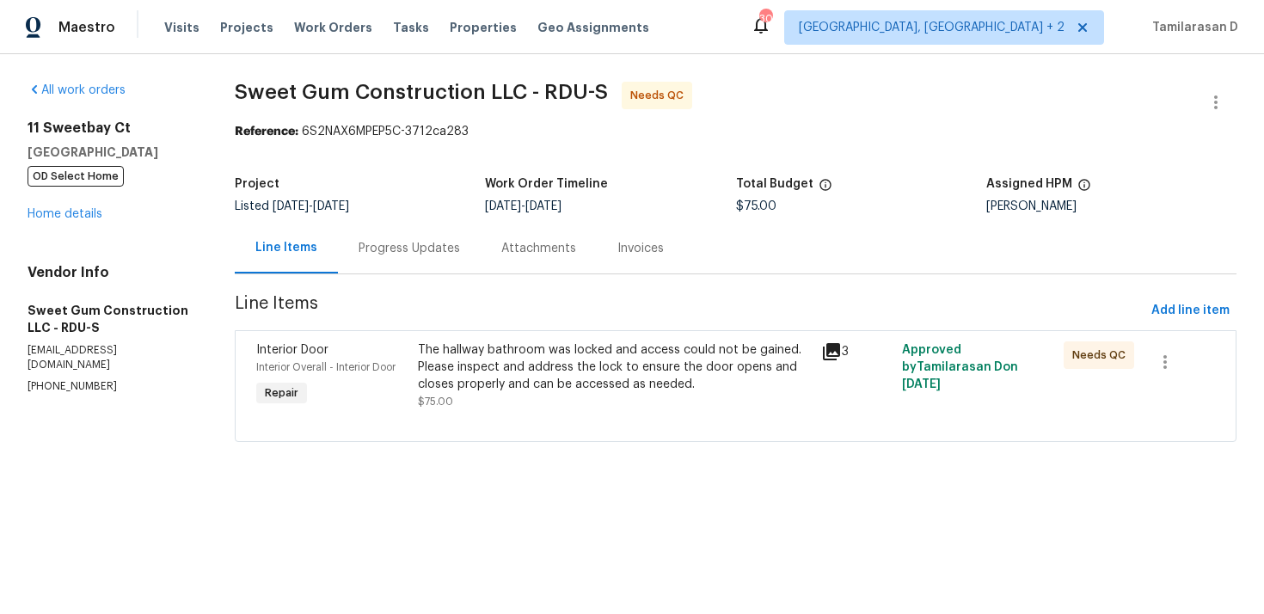
click at [533, 380] on div "The hallway bathroom was locked and access could not be gained. Please inspect …" at bounding box center [615, 367] width 394 height 52
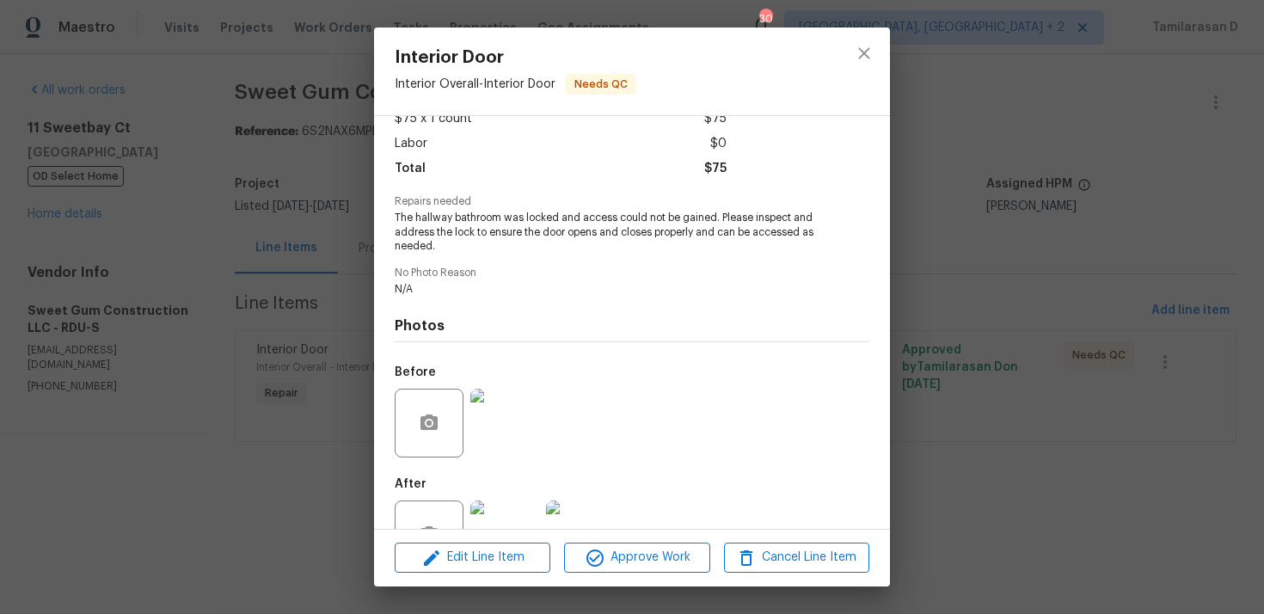
scroll to position [122, 0]
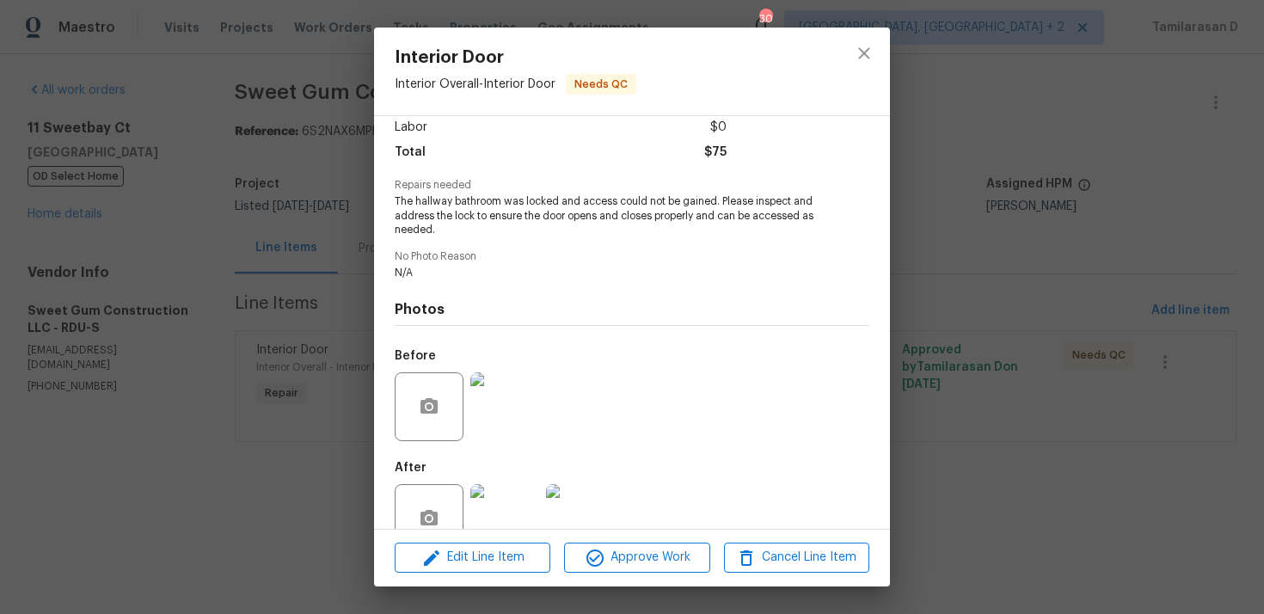
click at [509, 393] on img at bounding box center [505, 406] width 69 height 69
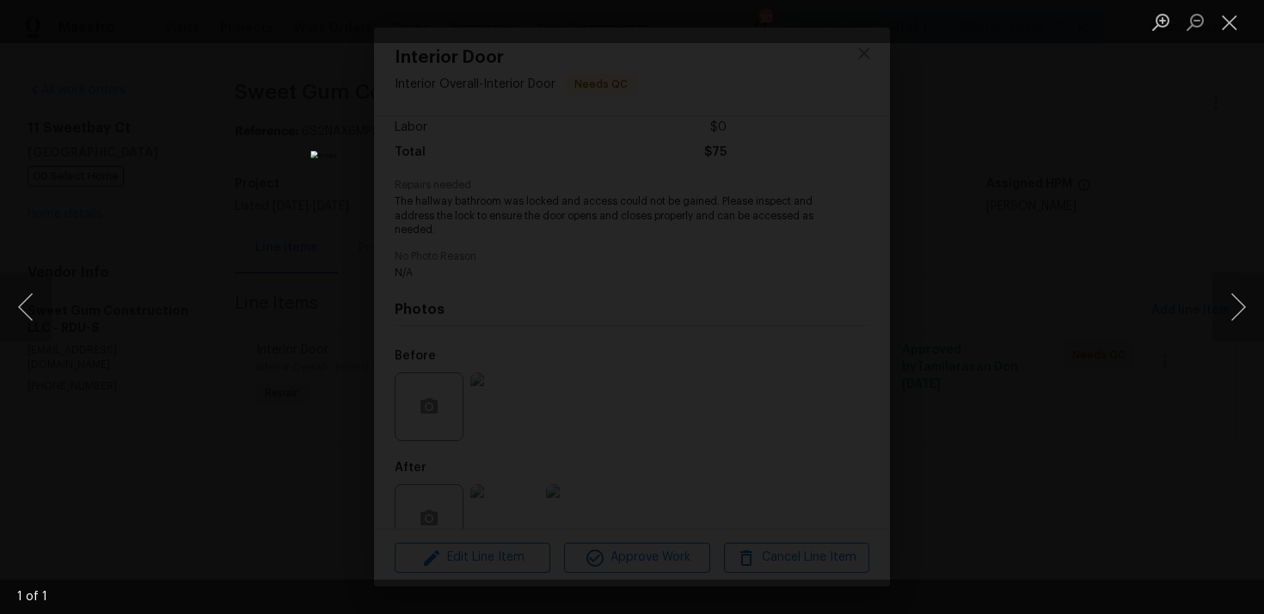
click at [938, 350] on div "Lightbox" at bounding box center [632, 307] width 1264 height 614
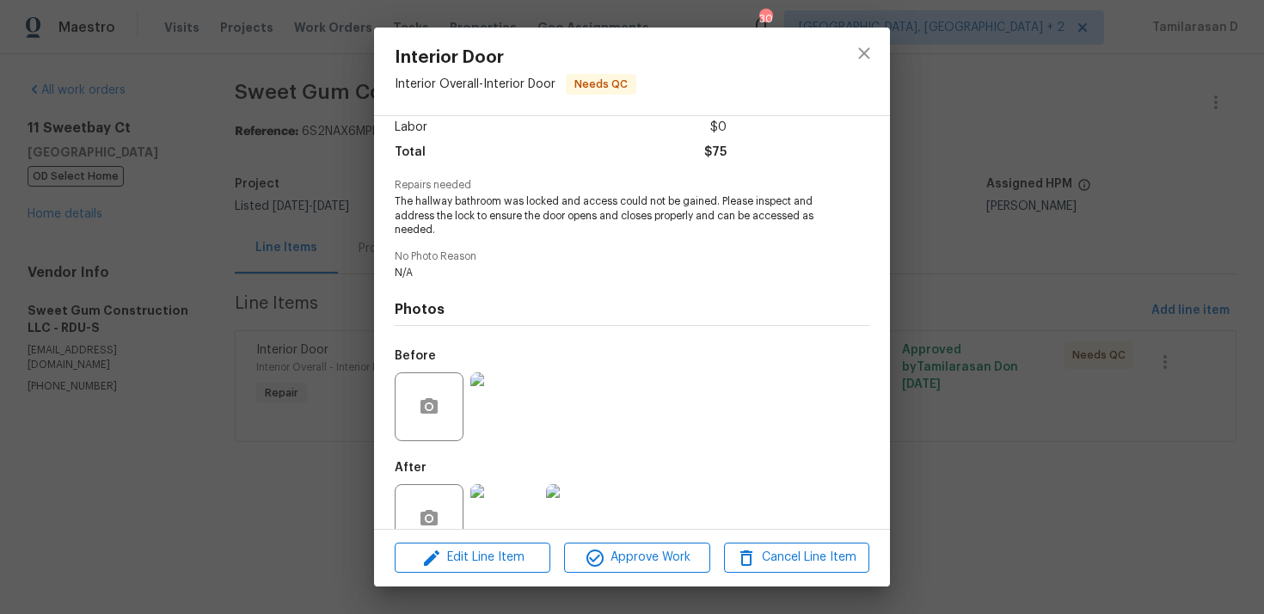
scroll to position [163, 0]
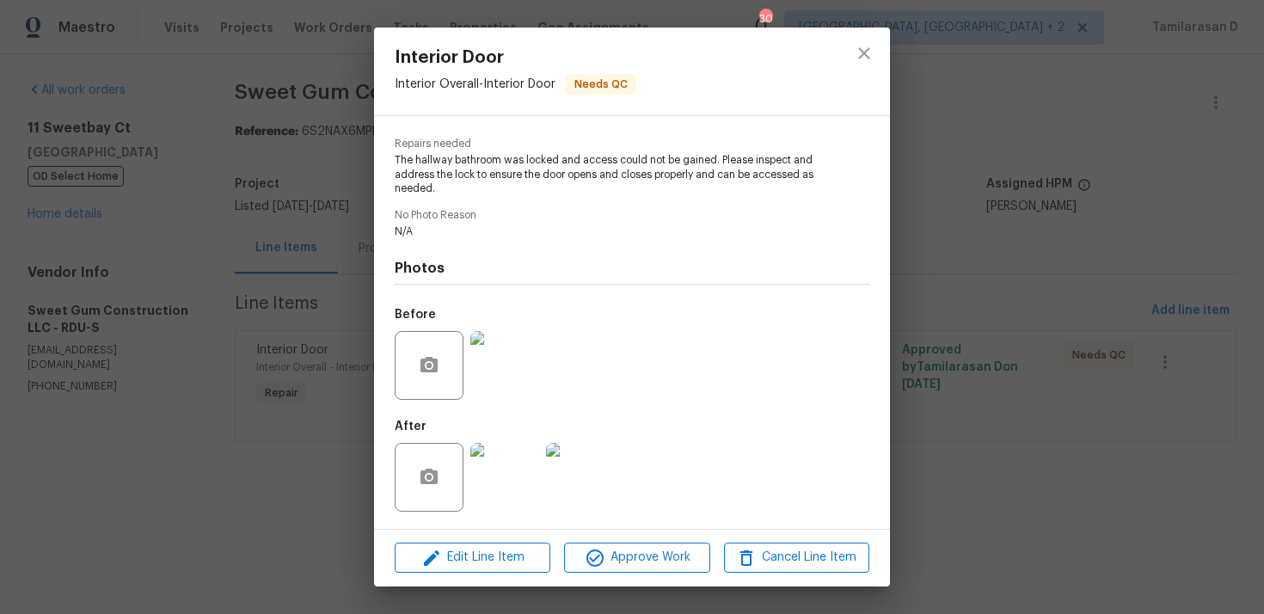
click at [502, 485] on img at bounding box center [505, 477] width 69 height 69
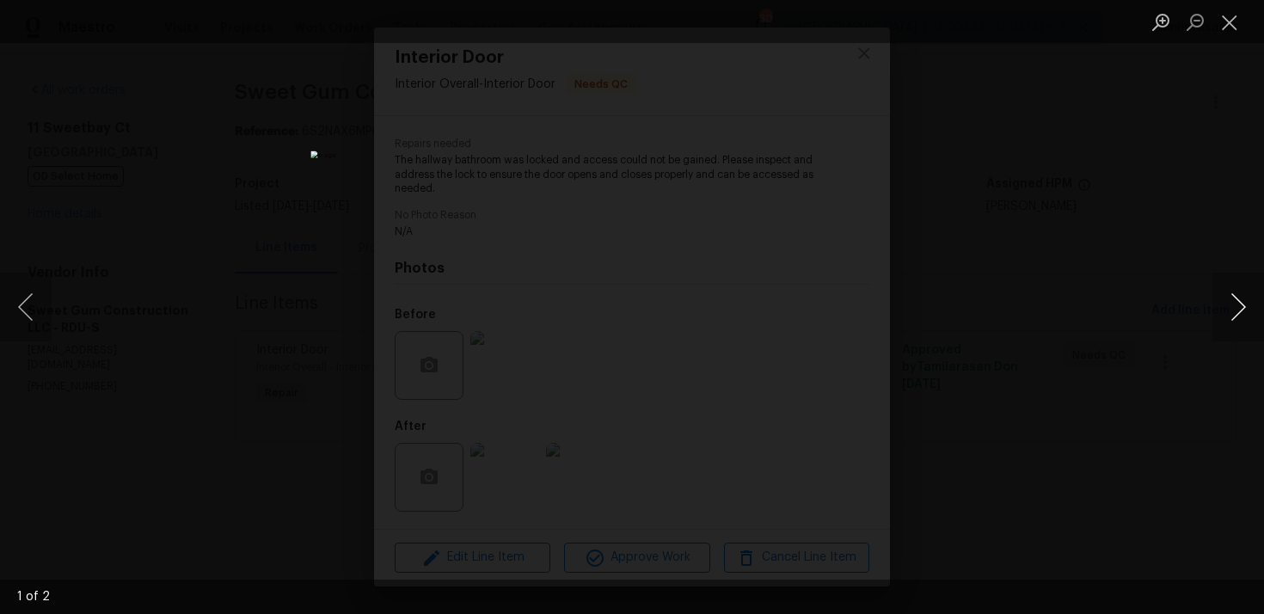
click at [1244, 304] on button "Next image" at bounding box center [1239, 307] width 52 height 69
click at [1227, 16] on button "Close lightbox" at bounding box center [1230, 22] width 34 height 30
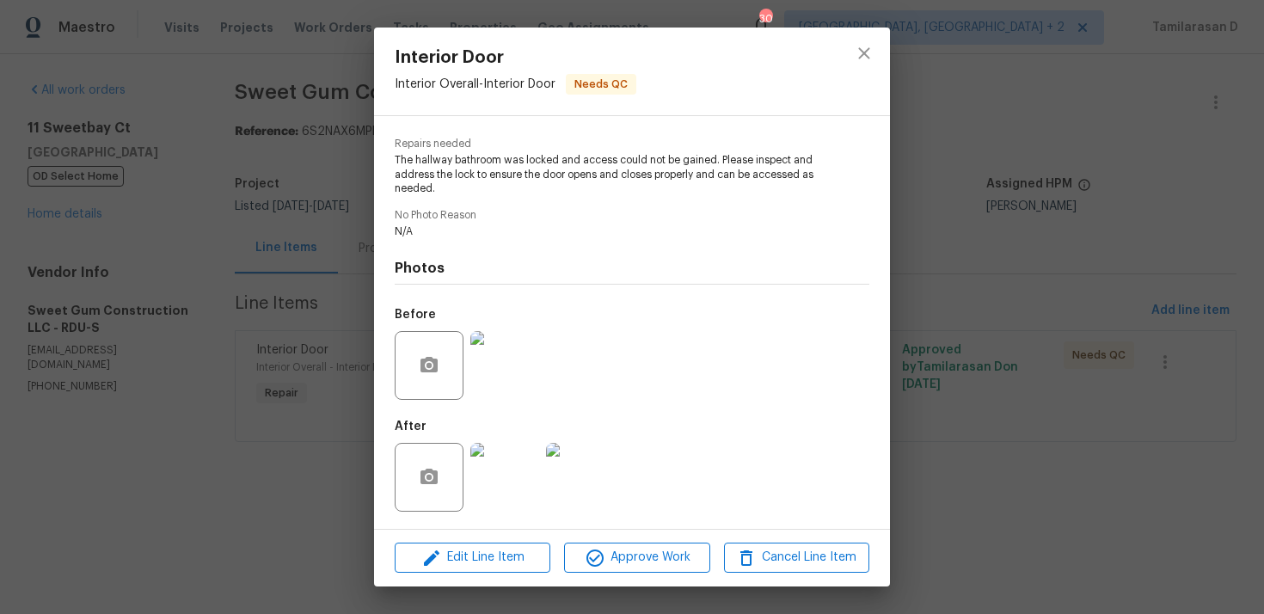
click at [302, 259] on div "Interior Door Interior Overall - Interior Door Needs QC Vendor Sweet Gum Constr…" at bounding box center [632, 307] width 1264 height 614
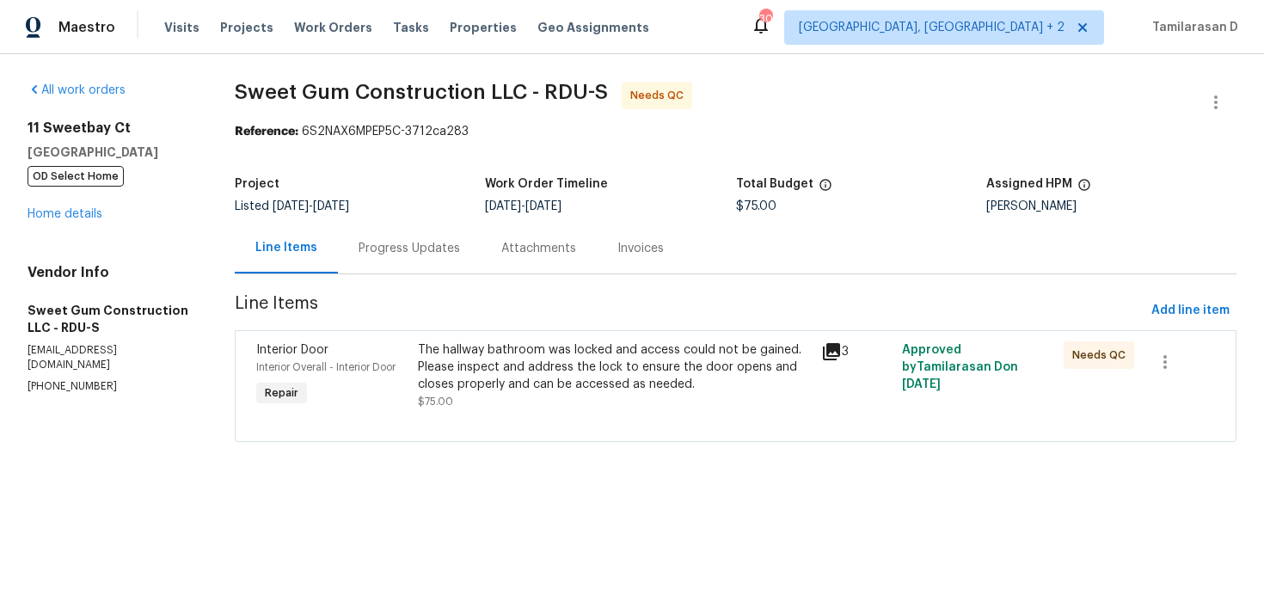
click at [404, 261] on div "Progress Updates" at bounding box center [409, 248] width 143 height 51
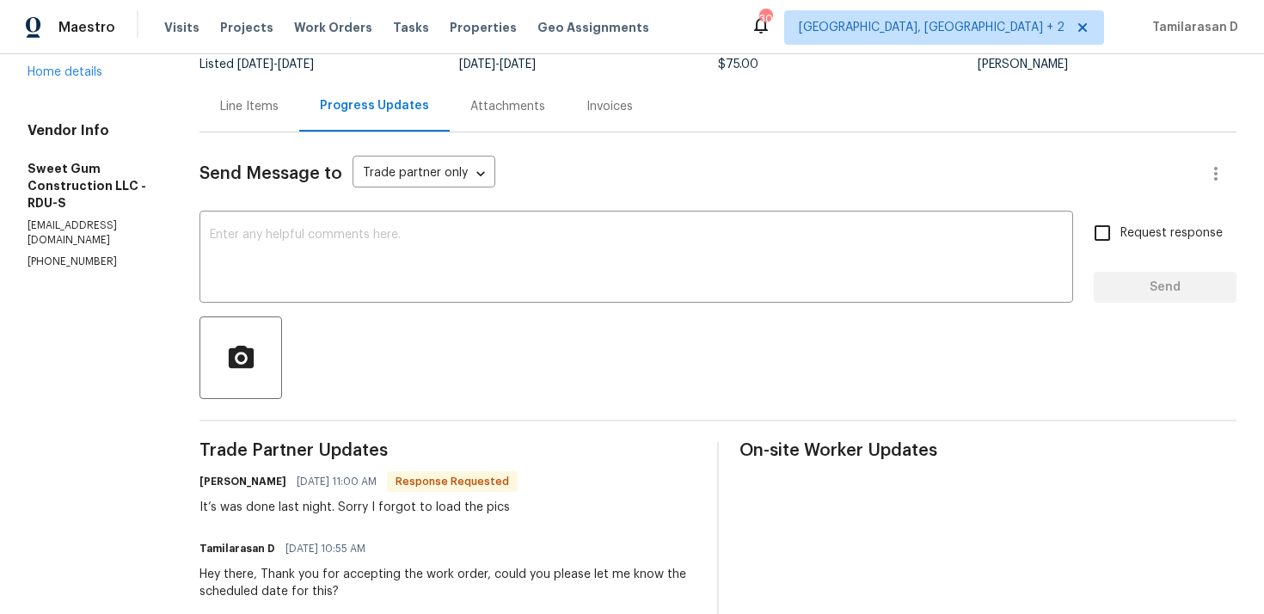
scroll to position [156, 0]
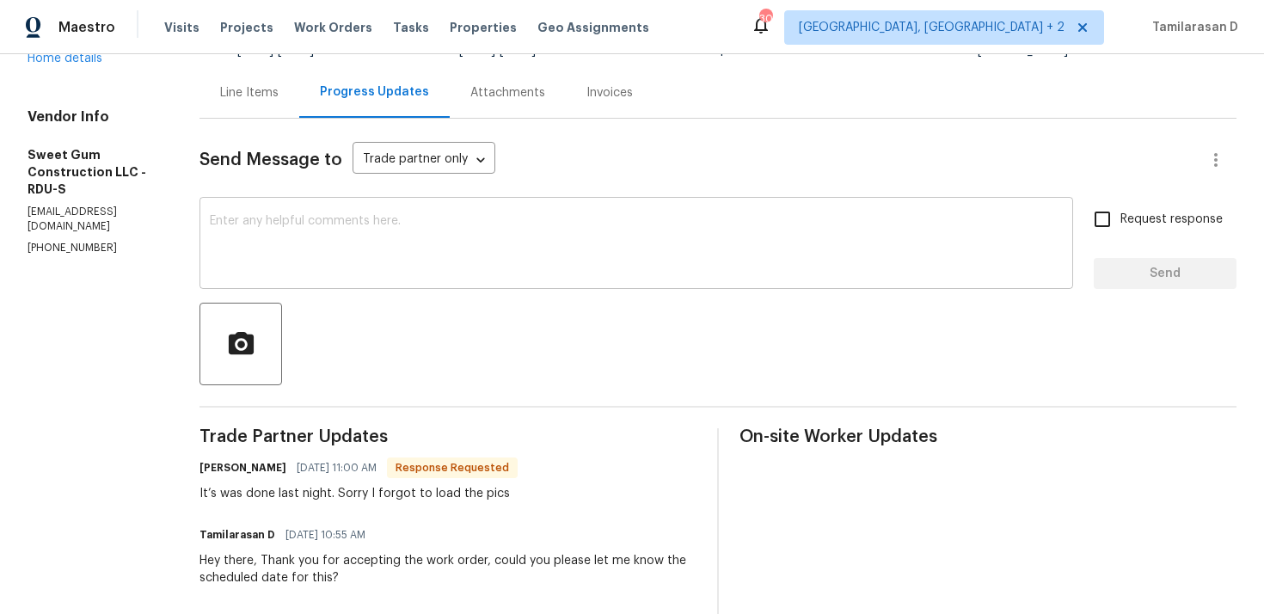
click at [324, 274] on textarea at bounding box center [636, 245] width 853 height 60
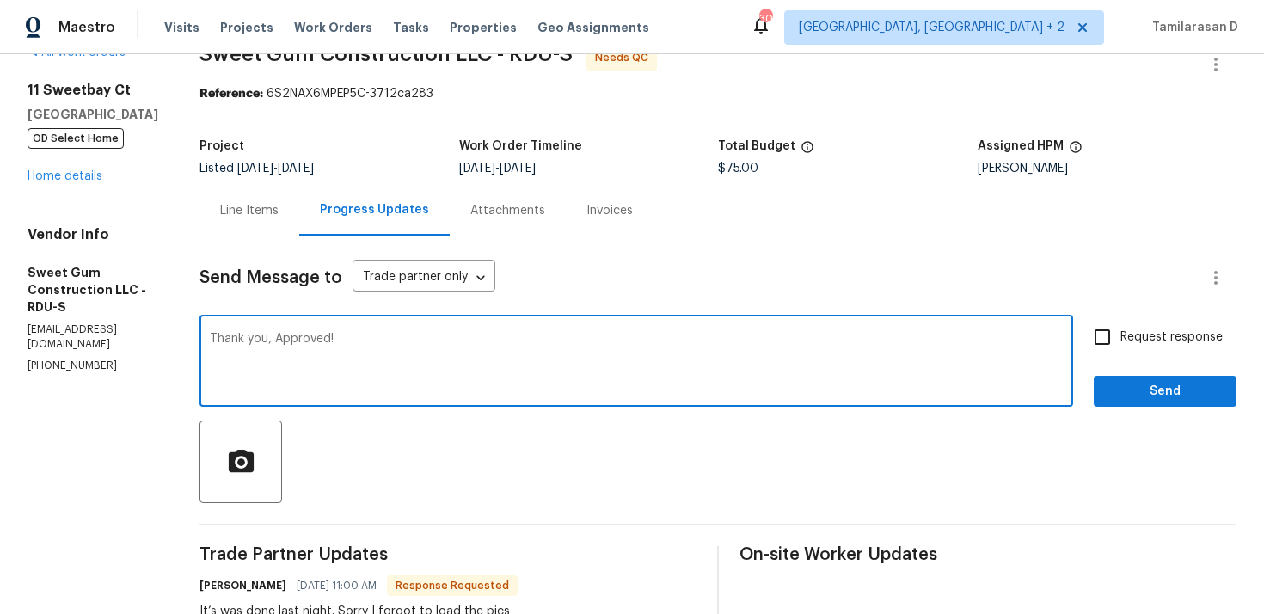
scroll to position [28, 0]
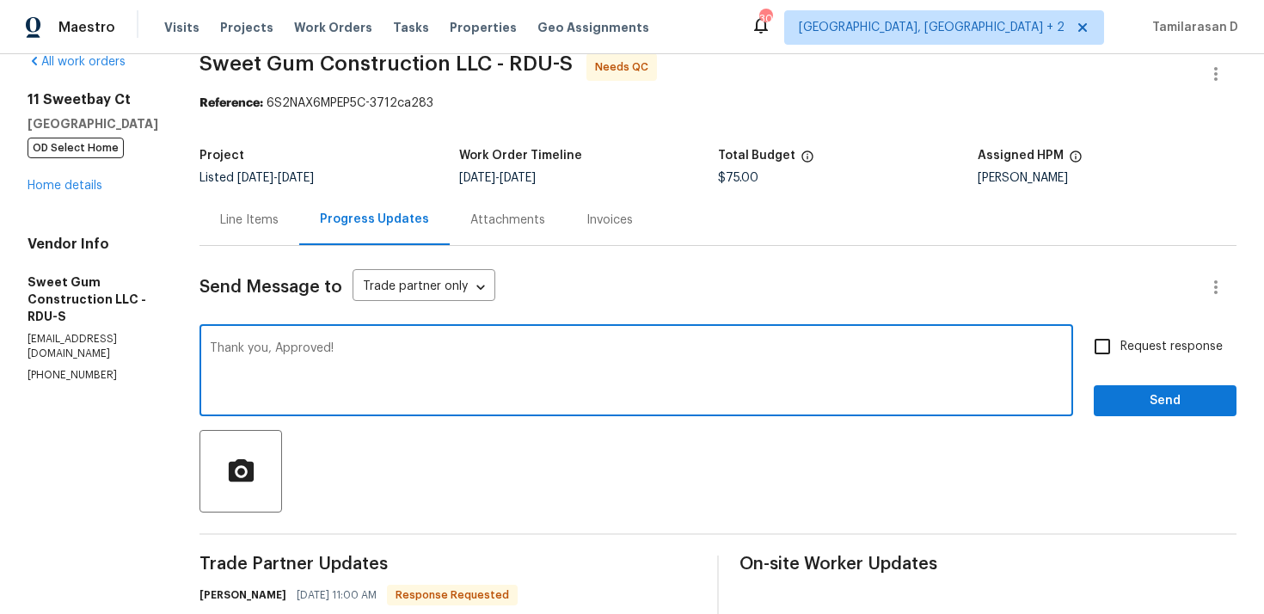
type textarea "Thank you, Approved!"
click at [1121, 404] on span "Send" at bounding box center [1165, 402] width 115 height 22
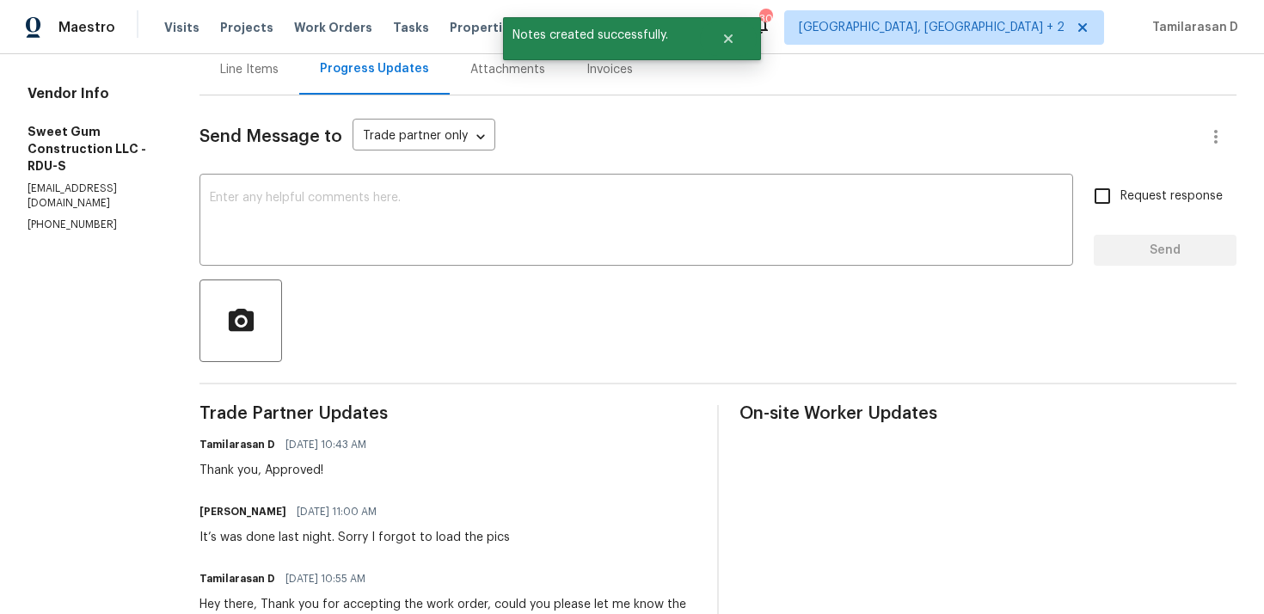
scroll to position [205, 0]
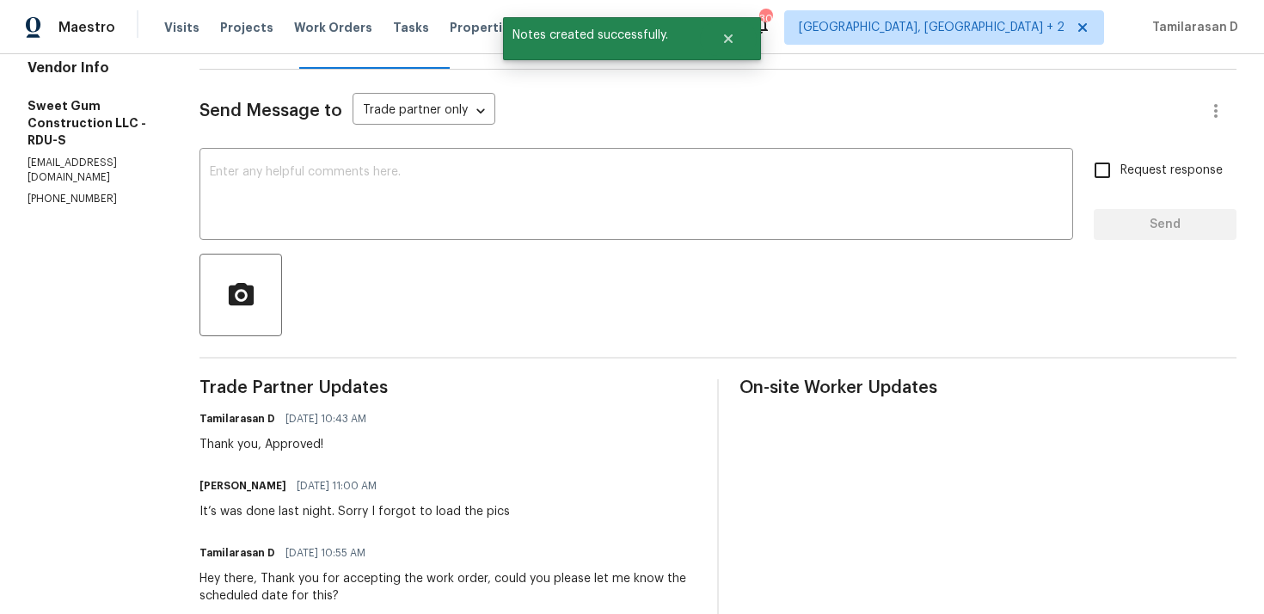
click at [299, 516] on div "It’s was done last night. Sorry I forgot to load the pics" at bounding box center [355, 511] width 311 height 17
copy div "It’s was done last night. Sorry I forgot to load the pics"
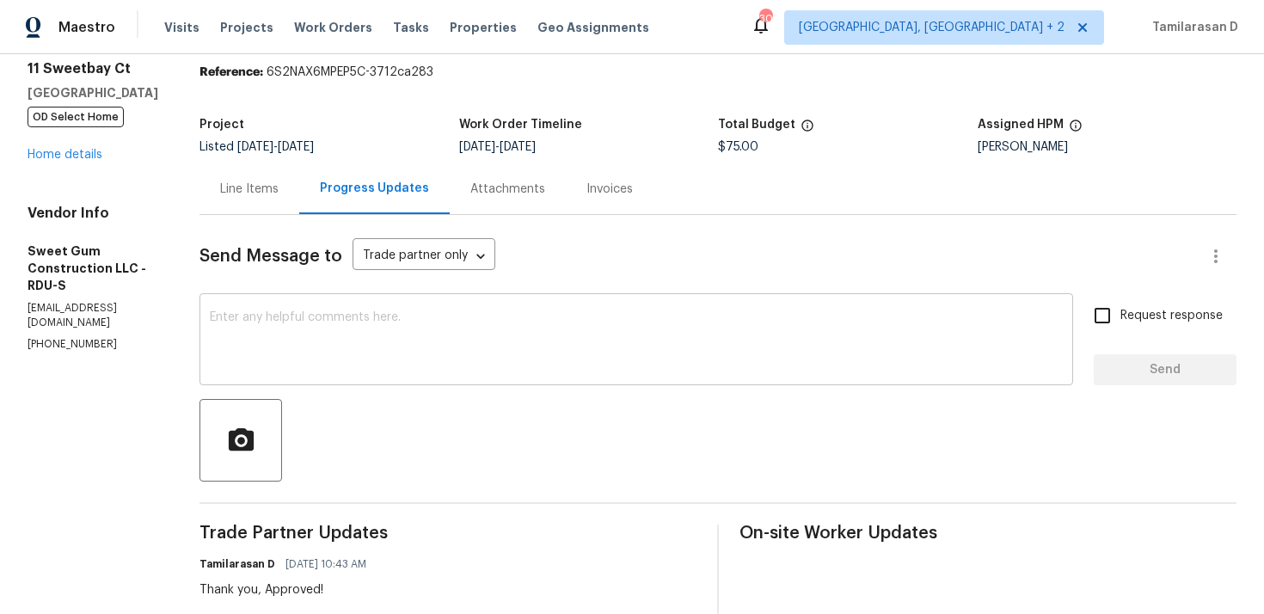
scroll to position [0, 0]
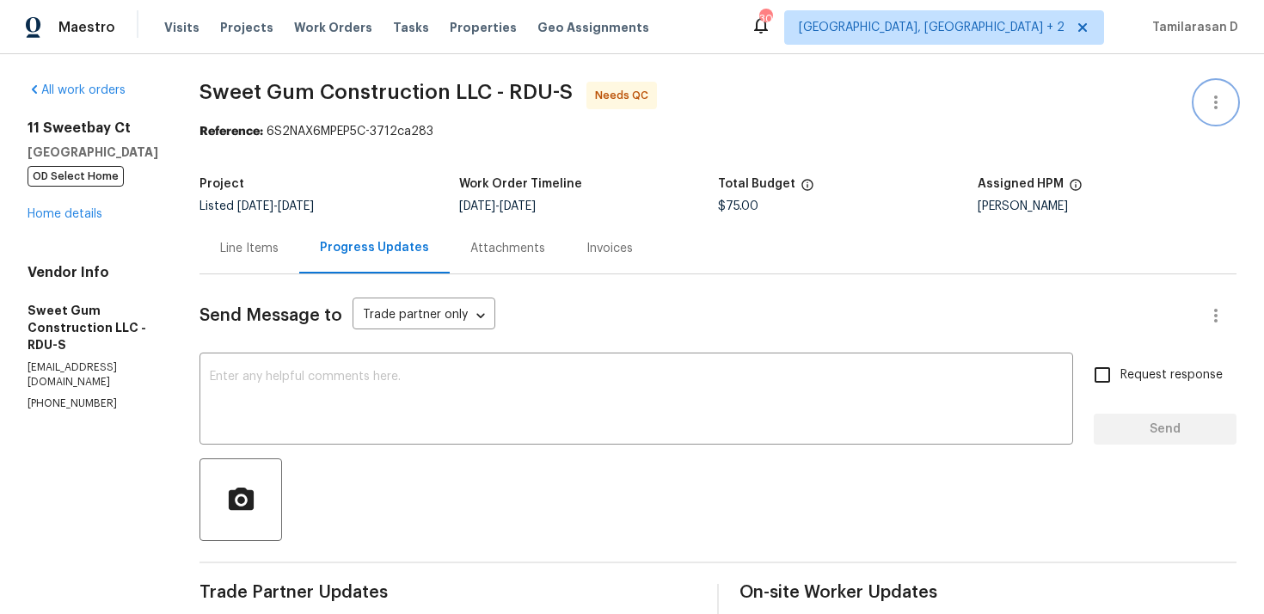
click at [1208, 108] on icon "button" at bounding box center [1216, 102] width 21 height 21
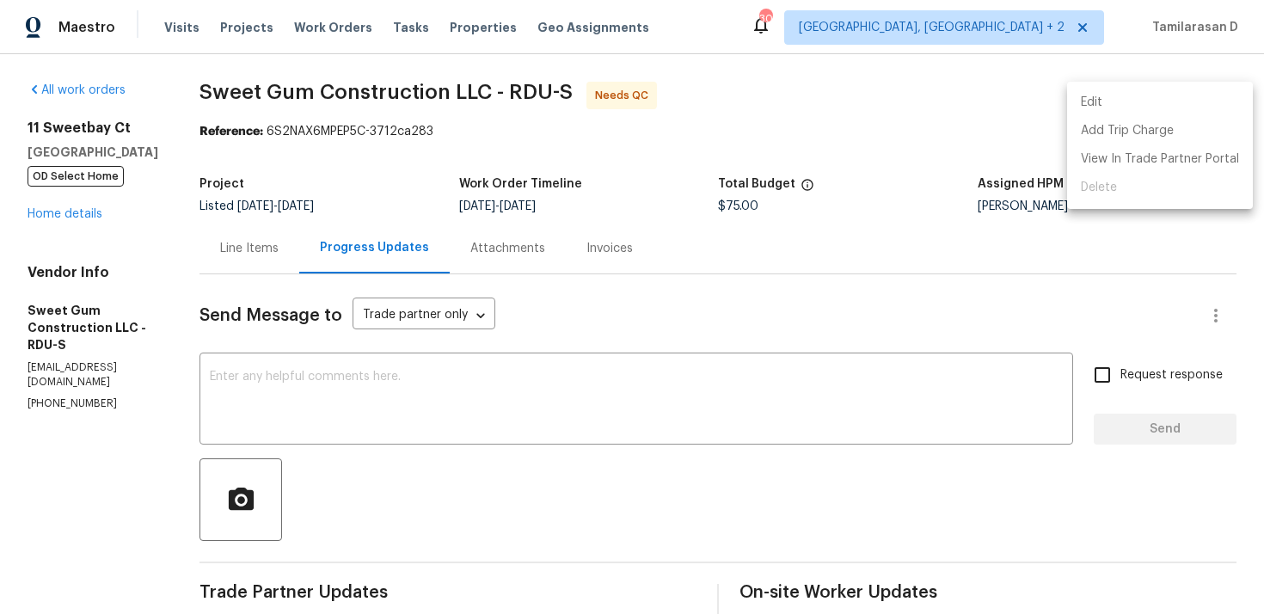
click at [1116, 108] on li "Edit" at bounding box center [1160, 103] width 186 height 28
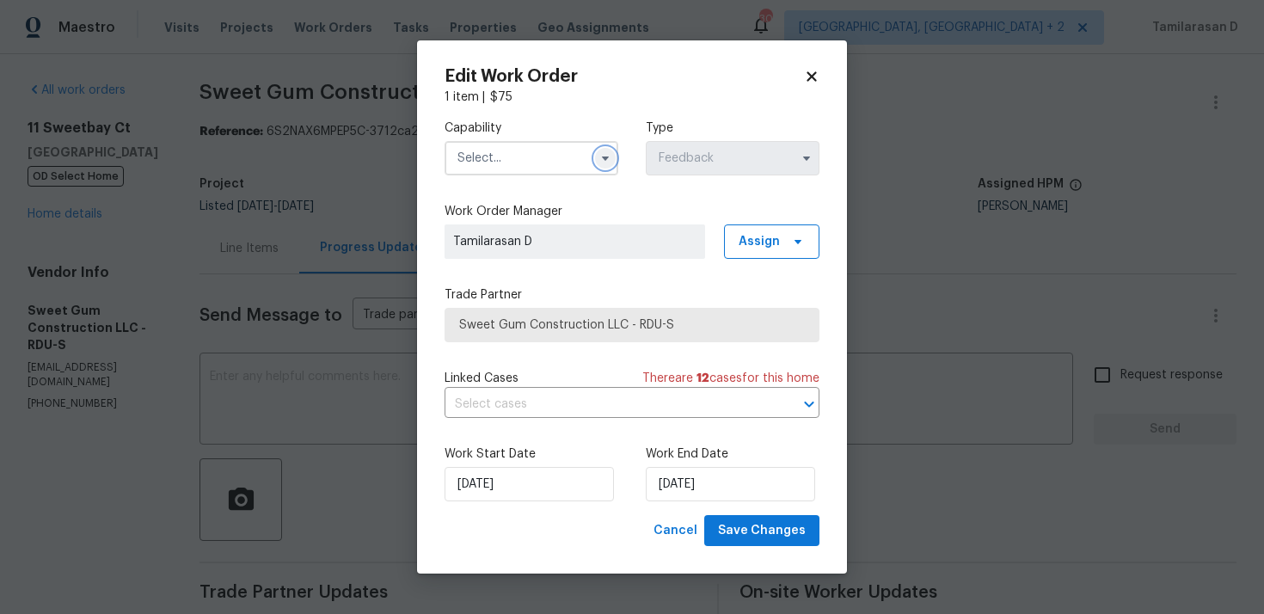
click at [604, 159] on icon "button" at bounding box center [606, 158] width 14 height 14
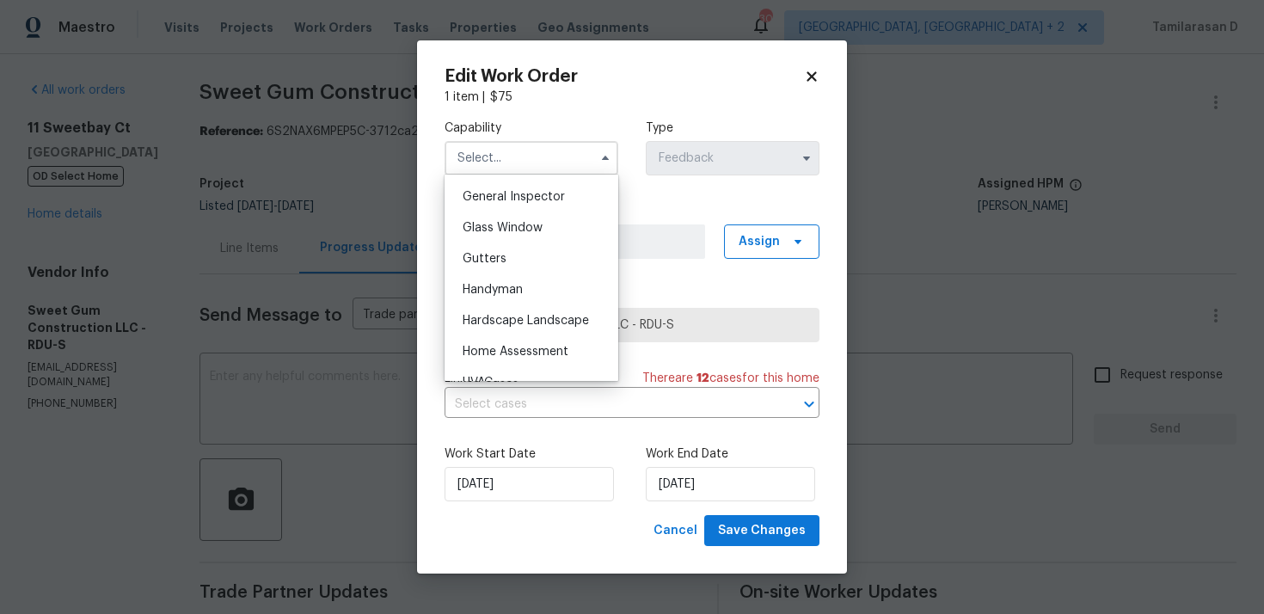
scroll to position [864, 0]
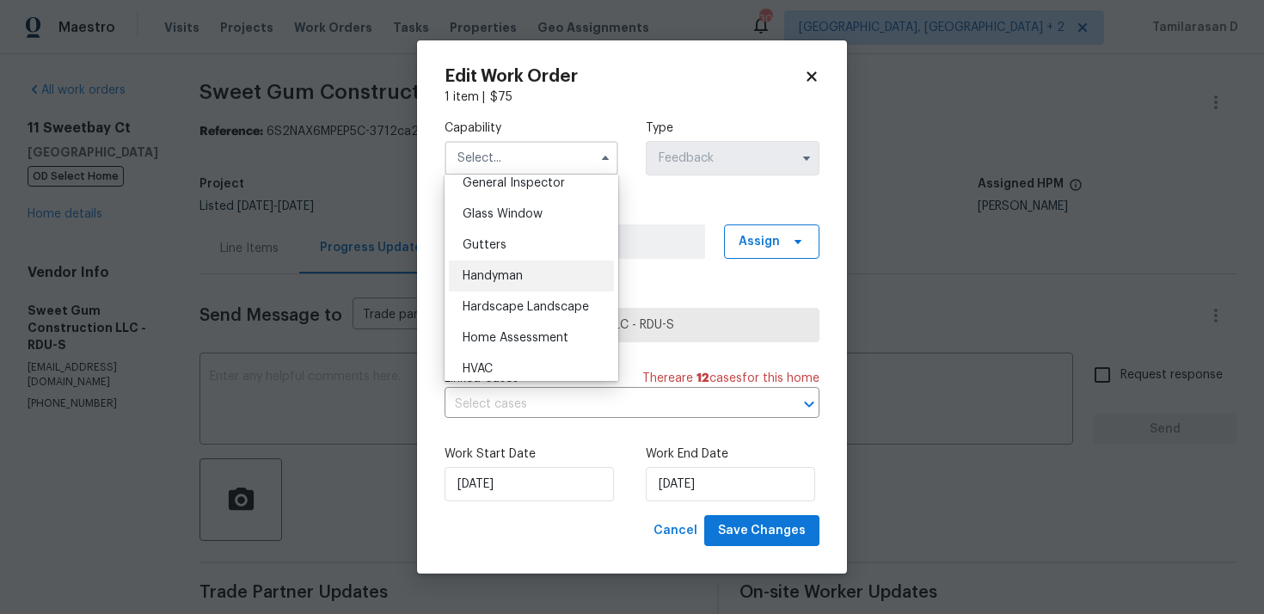
click at [504, 280] on span "Handyman" at bounding box center [493, 276] width 60 height 12
type input "Handyman"
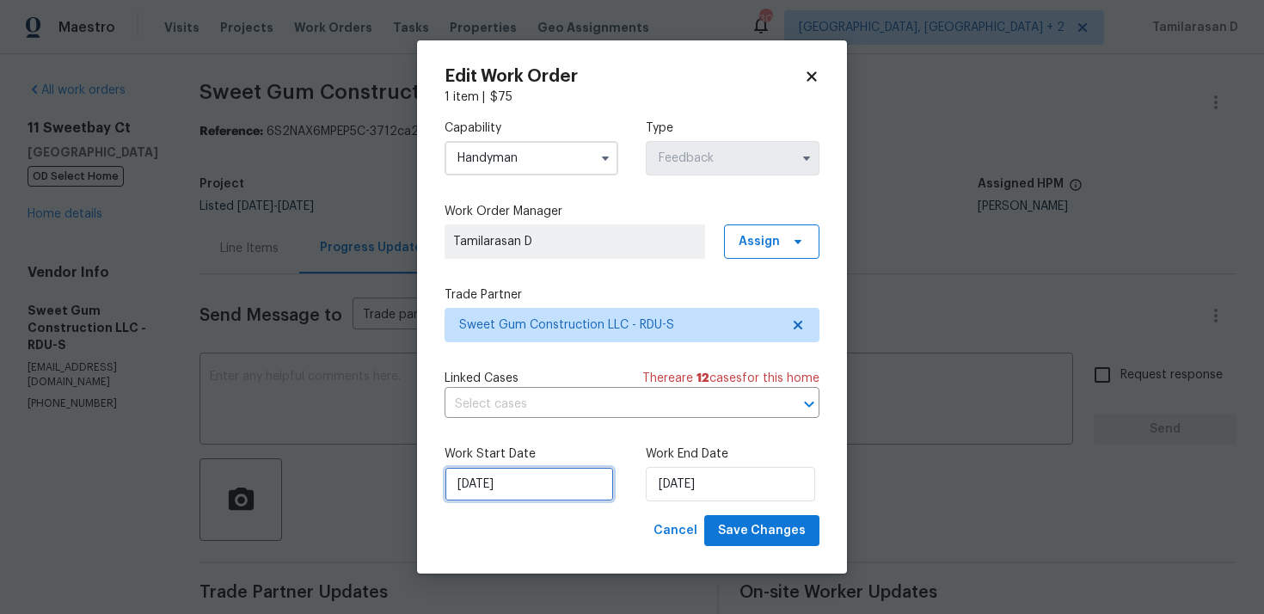
click at [517, 489] on input "[DATE]" at bounding box center [529, 484] width 169 height 34
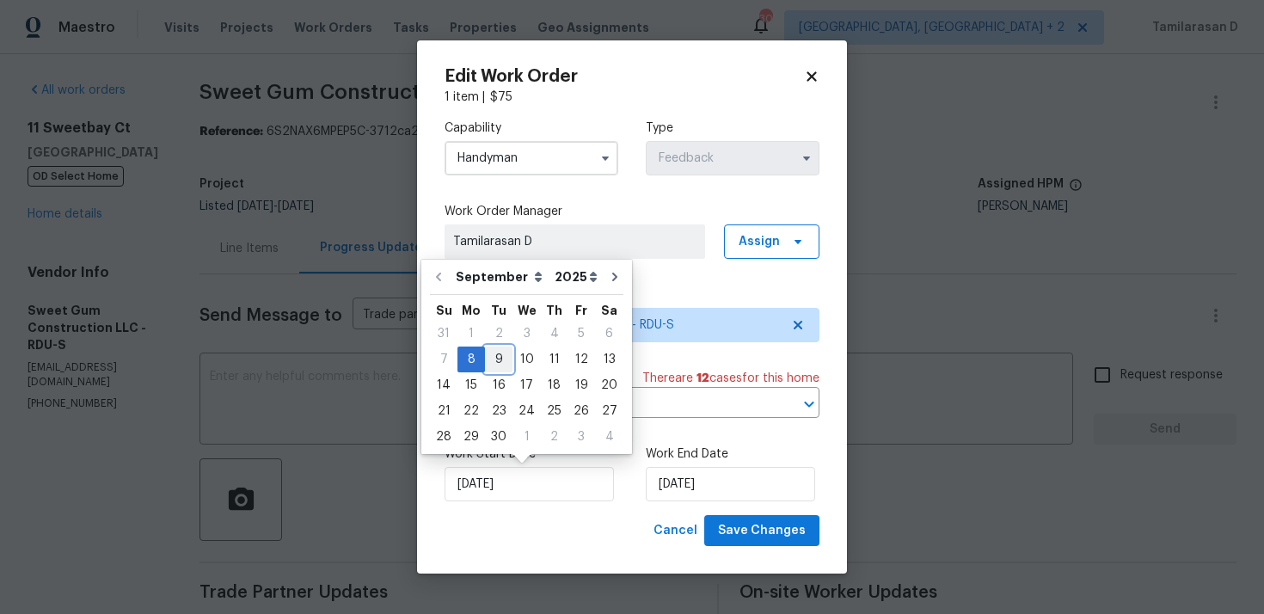
click at [498, 361] on div "9" at bounding box center [499, 360] width 28 height 24
type input "[DATE]"
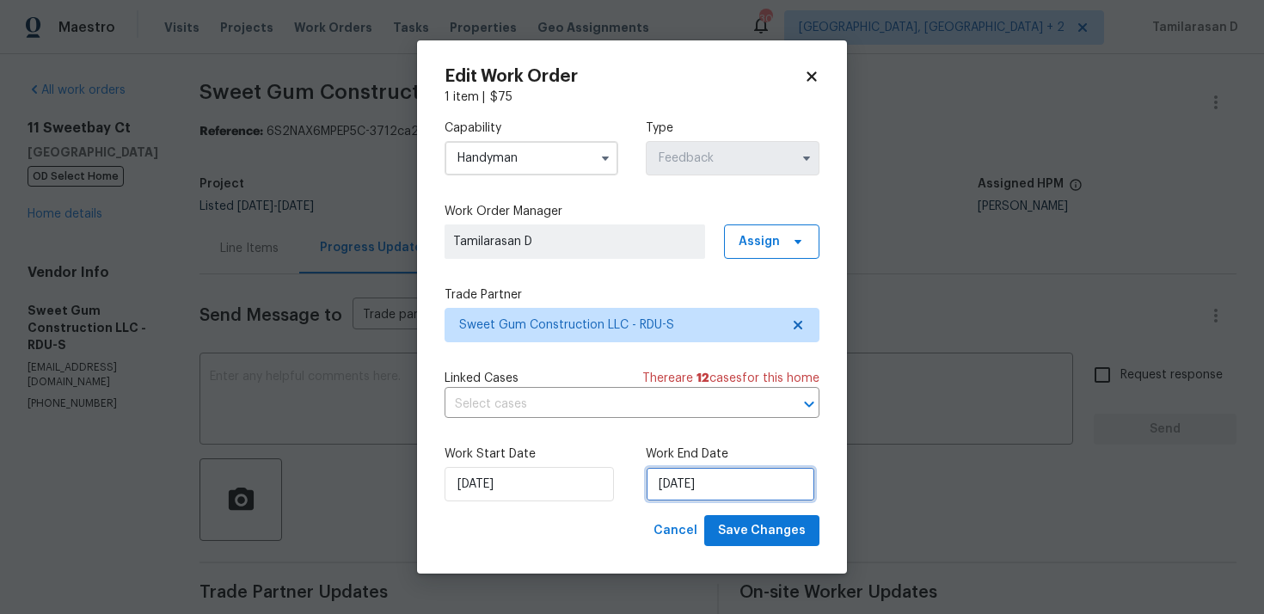
click at [670, 487] on input "10/09/2025" at bounding box center [730, 484] width 169 height 34
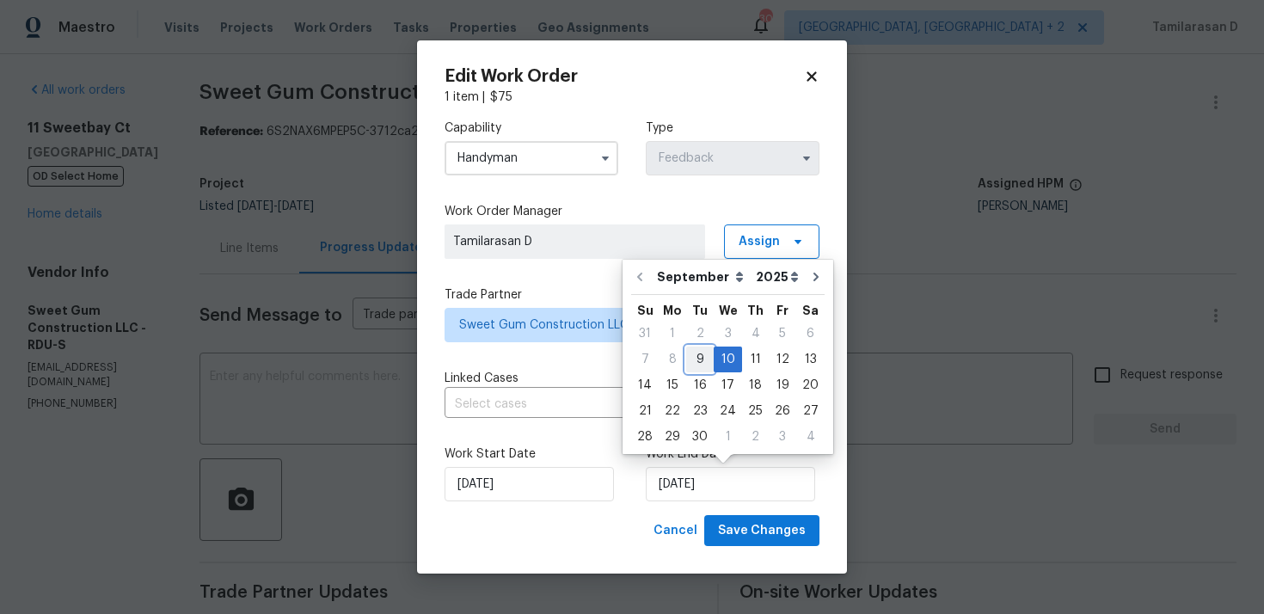
click at [694, 359] on div "9" at bounding box center [700, 360] width 28 height 24
type input "09/09/2025"
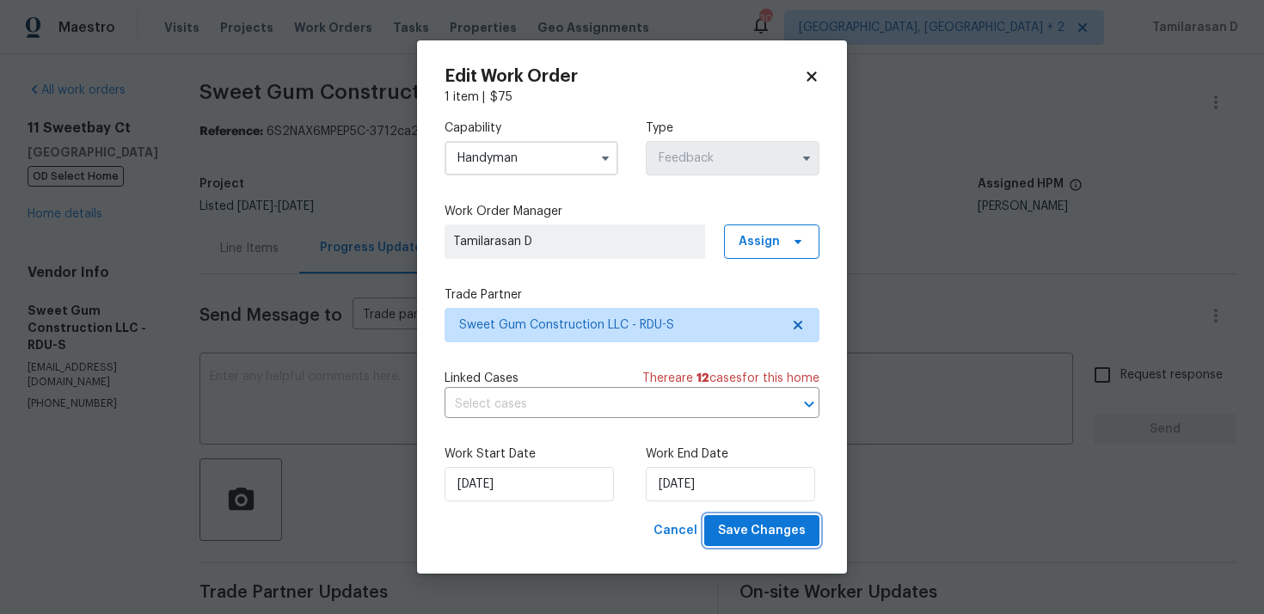
click at [766, 536] on span "Save Changes" at bounding box center [762, 531] width 88 height 22
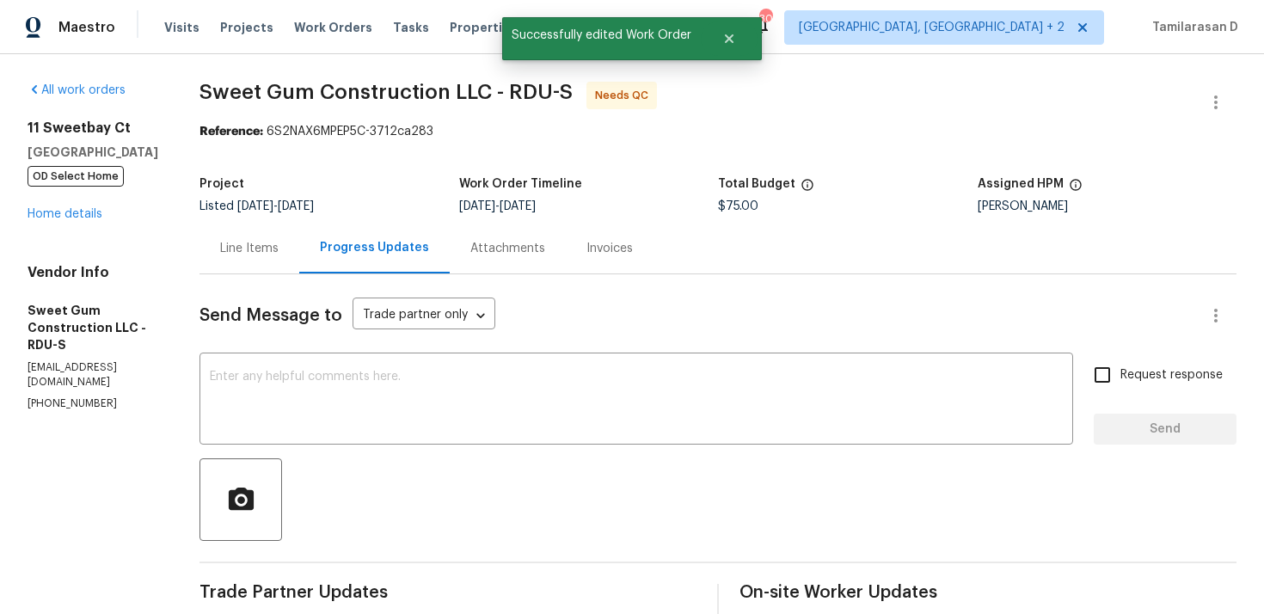
click at [279, 256] on div "Line Items" at bounding box center [249, 248] width 58 height 17
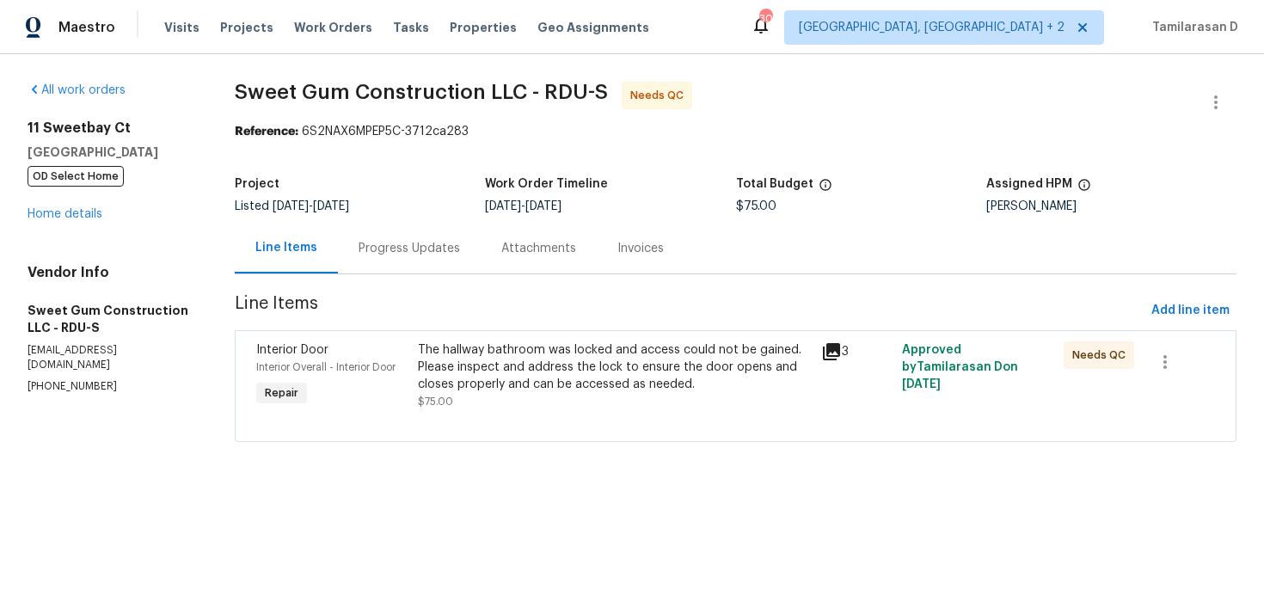
click at [520, 371] on div "The hallway bathroom was locked and access could not be gained. Please inspect …" at bounding box center [615, 367] width 394 height 52
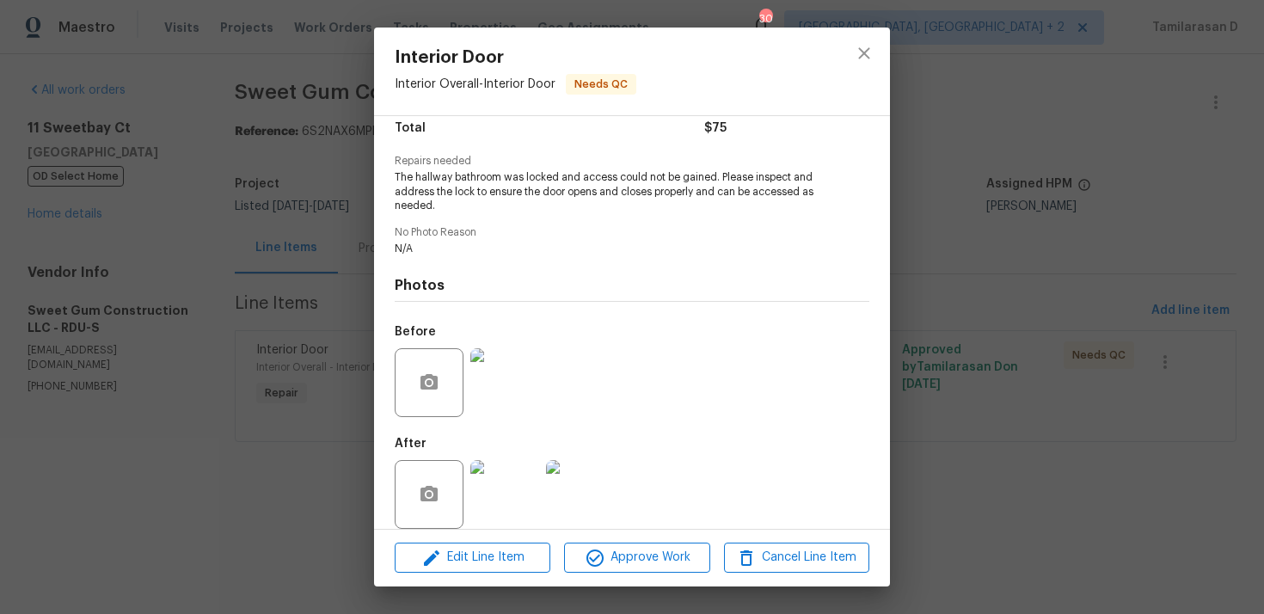
scroll to position [163, 0]
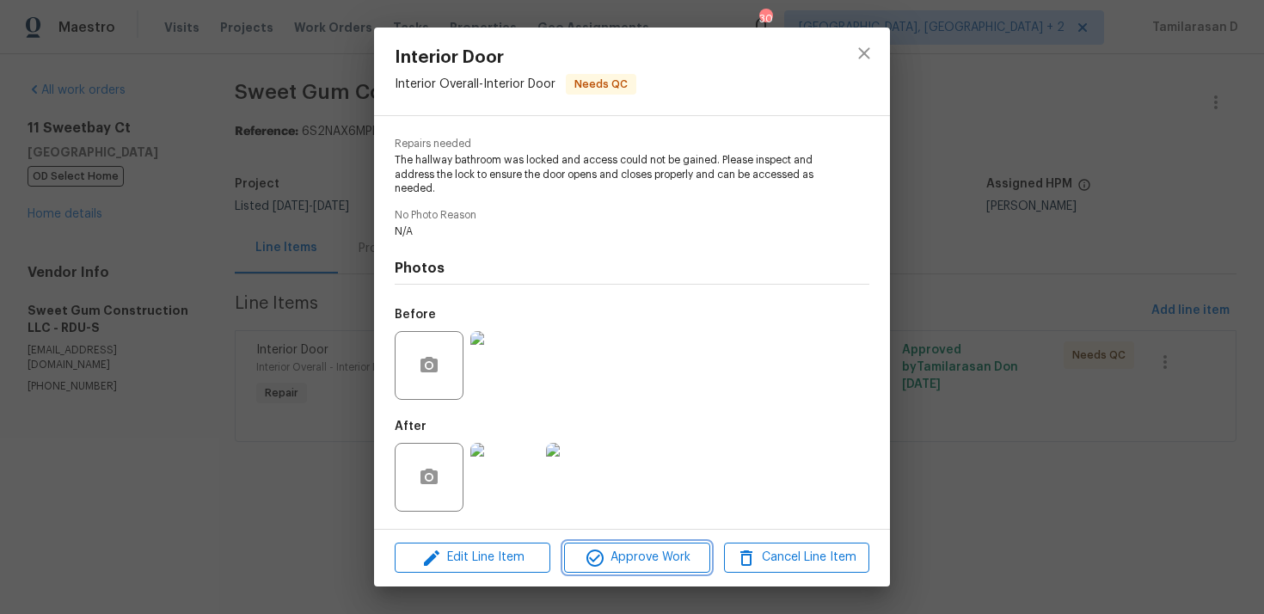
click at [643, 563] on span "Approve Work" at bounding box center [636, 558] width 135 height 22
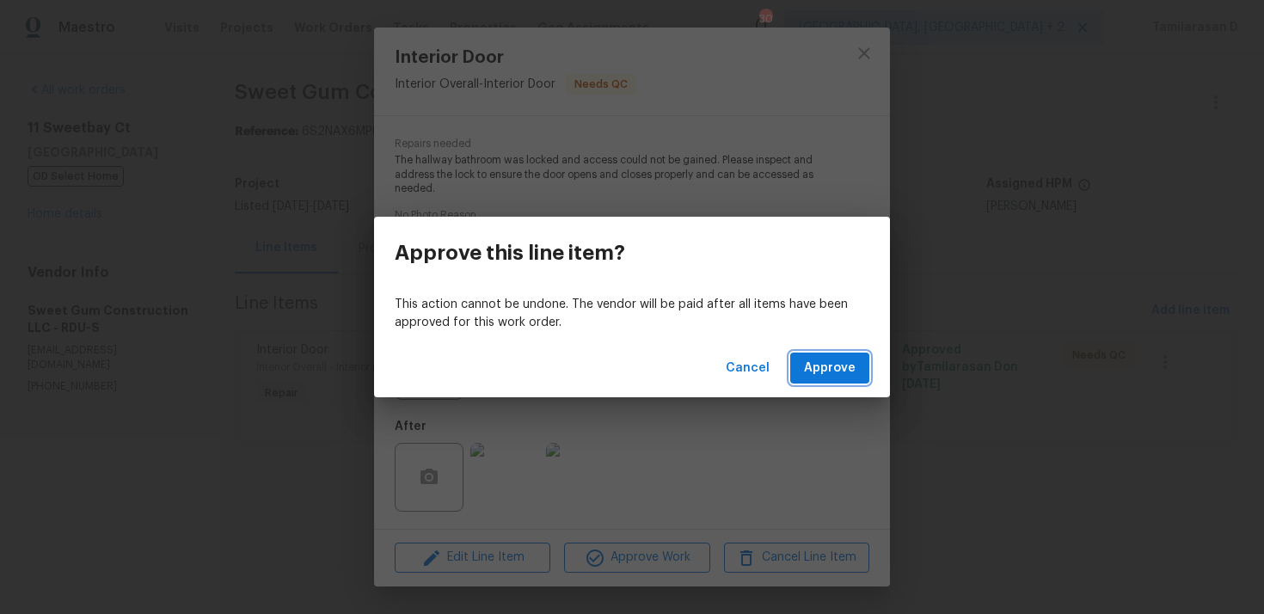
click at [832, 356] on button "Approve" at bounding box center [829, 369] width 79 height 32
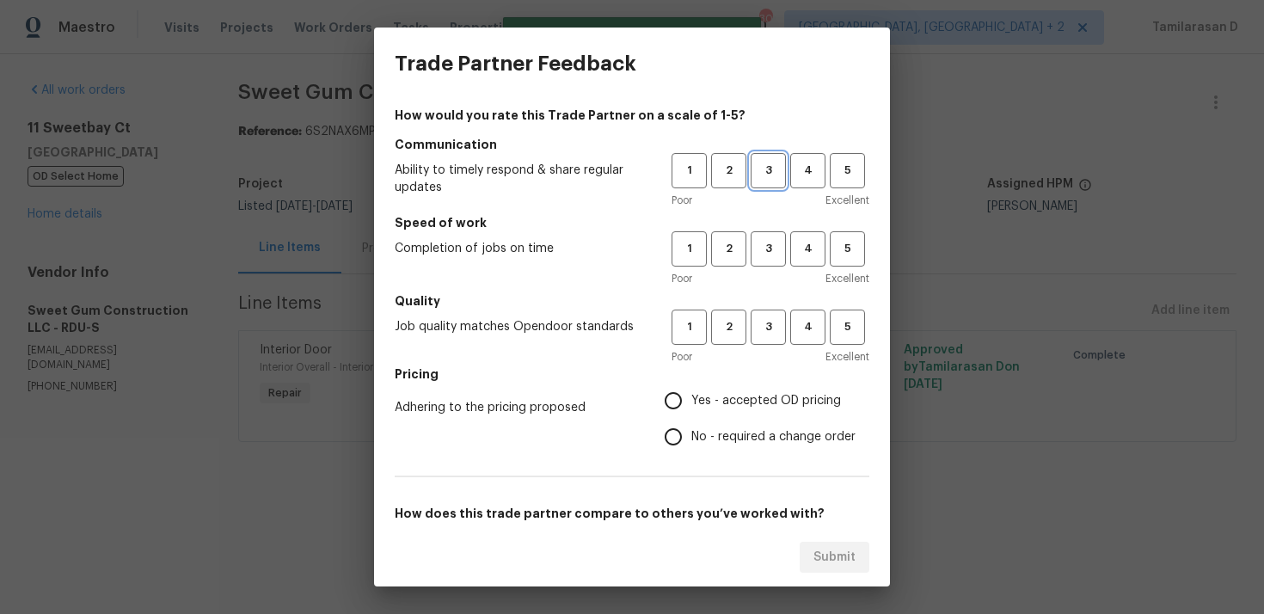
click at [754, 154] on button "3" at bounding box center [768, 170] width 35 height 35
click at [766, 259] on button "3" at bounding box center [768, 248] width 35 height 35
click at [760, 326] on span "3" at bounding box center [769, 327] width 32 height 20
click at [674, 434] on input "No - required a change order" at bounding box center [673, 437] width 36 height 36
radio input "true"
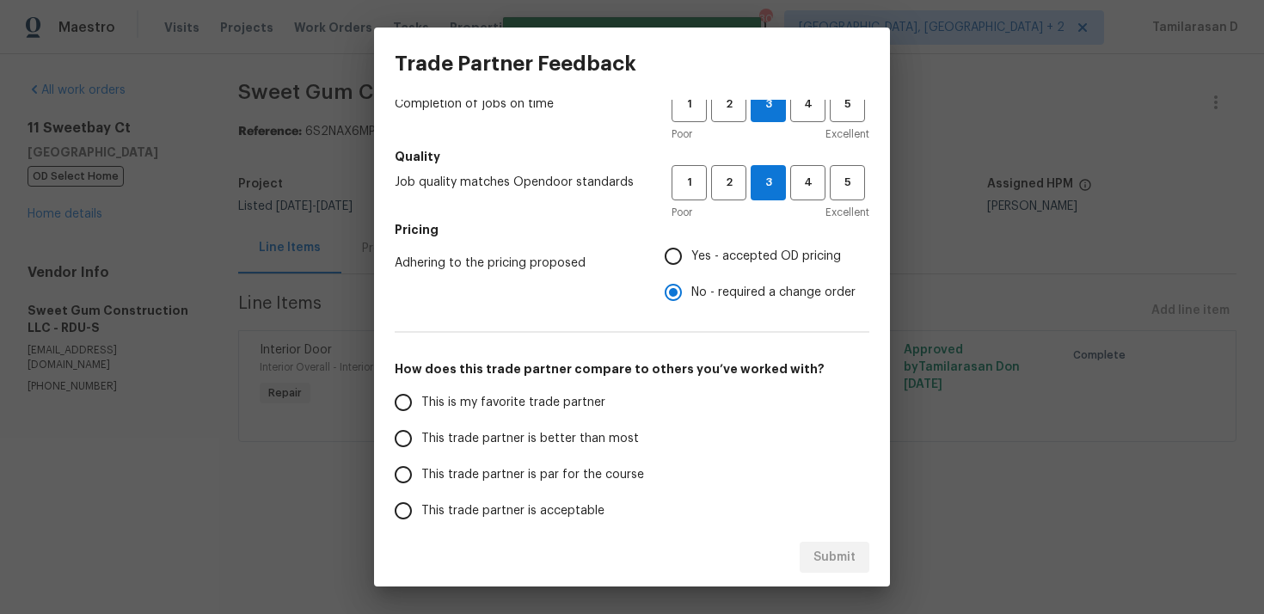
scroll to position [168, 0]
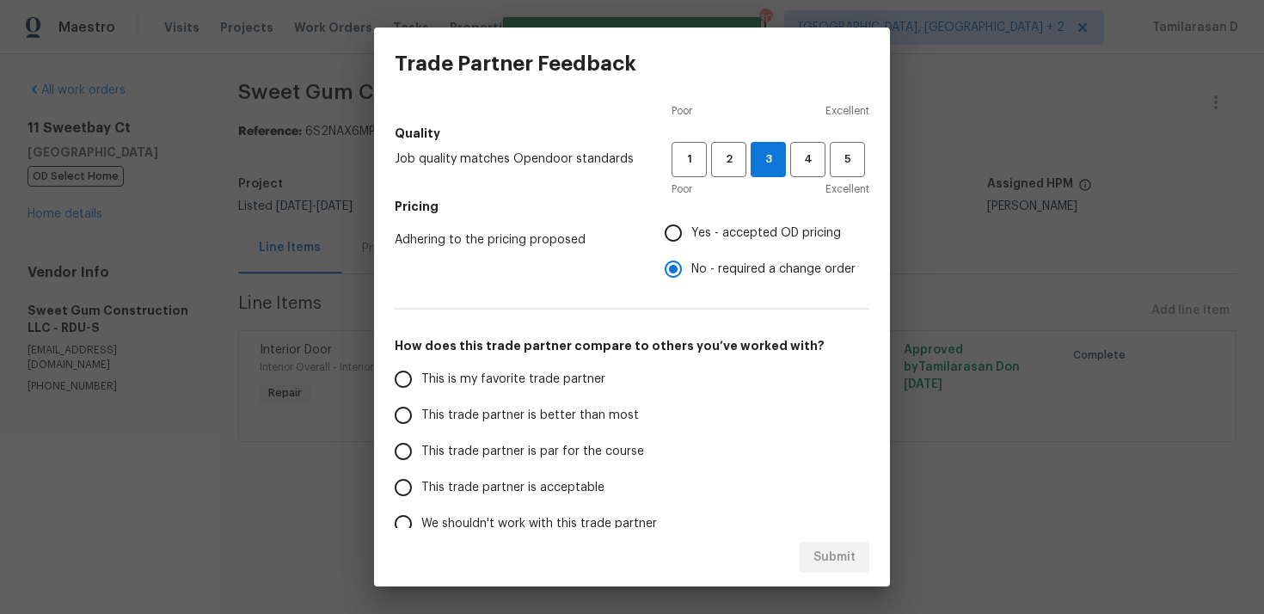
click at [673, 241] on input "Yes - accepted OD pricing" at bounding box center [673, 233] width 36 height 36
radio input "true"
click at [408, 443] on input "This trade partner is par for the course" at bounding box center [403, 452] width 36 height 36
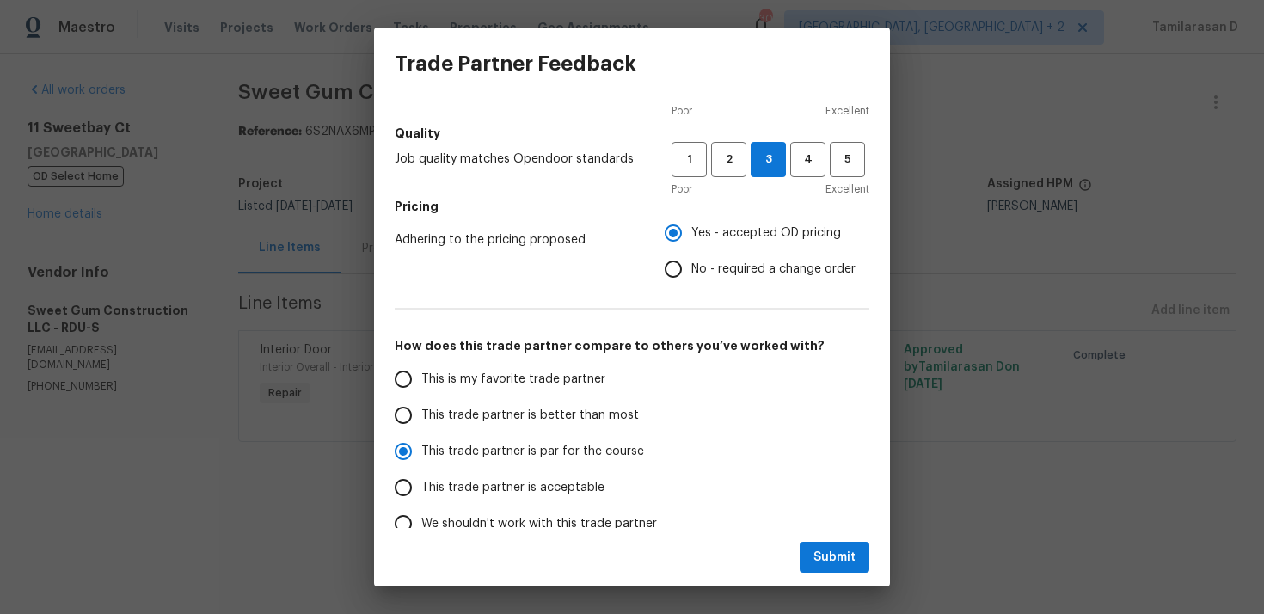
scroll to position [259, 0]
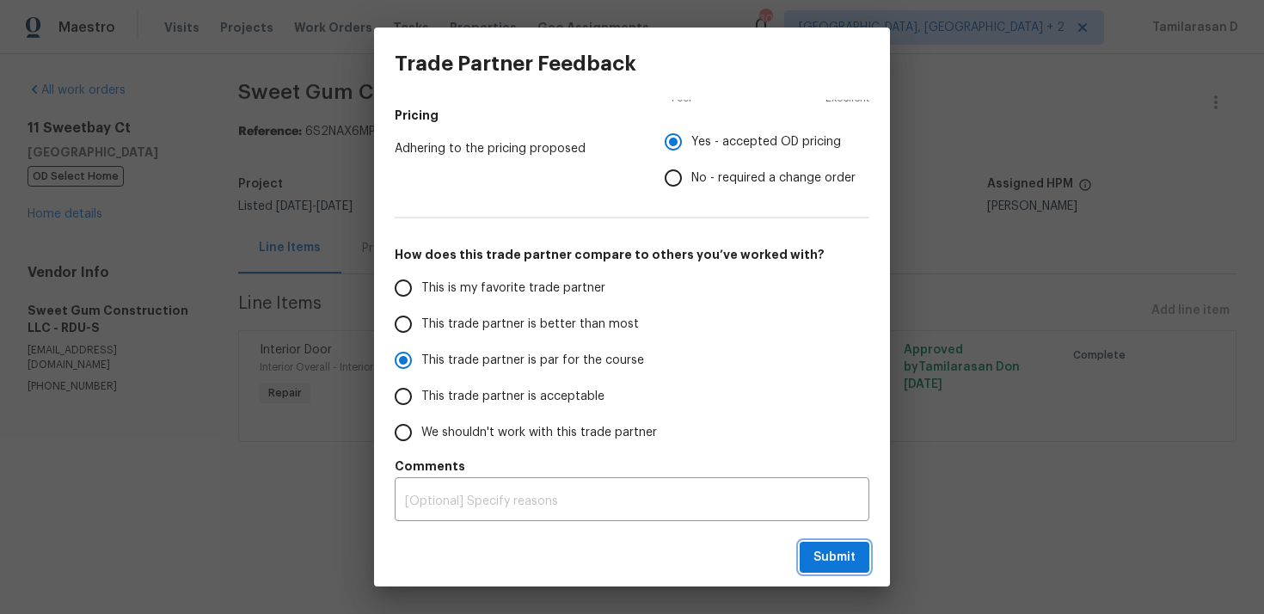
click at [830, 557] on span "Submit" at bounding box center [835, 558] width 42 height 22
radio input "true"
